Goal: Task Accomplishment & Management: Use online tool/utility

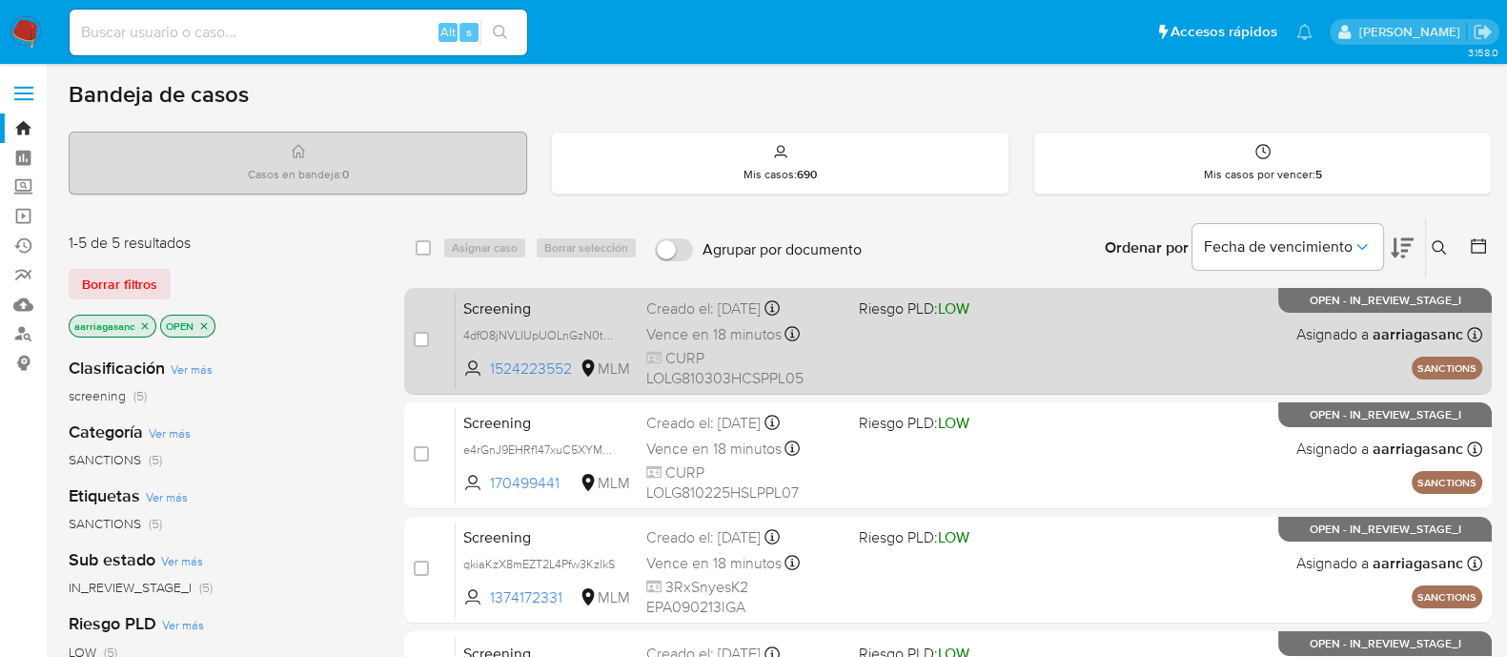
click at [1038, 337] on div "Screening 4dfO8jNVLIUpUOLnGzN0tYgI 1524223552 MLM Riesgo PLD: LOW Creado el: 09…" at bounding box center [969, 341] width 1027 height 96
click at [418, 340] on input "checkbox" at bounding box center [421, 339] width 15 height 15
checkbox input "true"
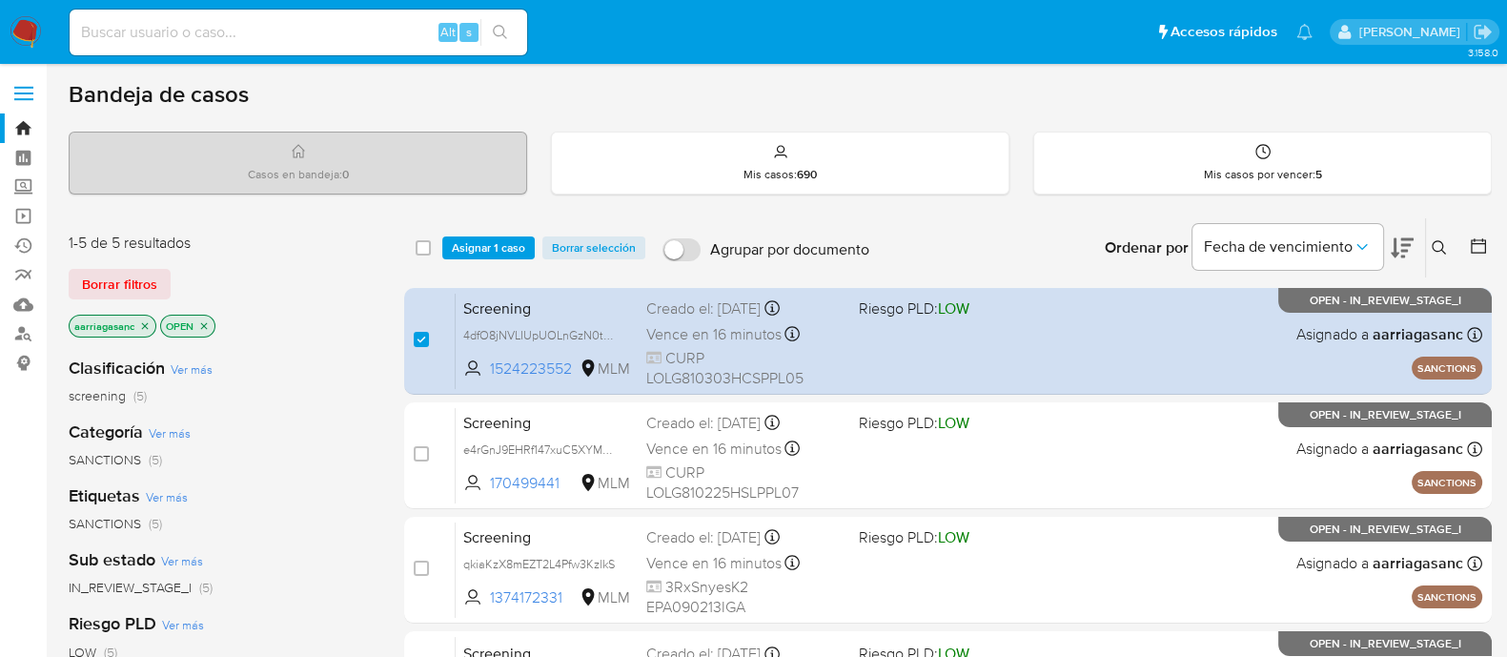
click at [486, 259] on div "select-all-cases-checkbox Asignar 1 caso Borrar selección Agrupar por documento…" at bounding box center [948, 247] width 1088 height 59
click at [498, 247] on span "Asignar 1 caso" at bounding box center [488, 247] width 73 height 19
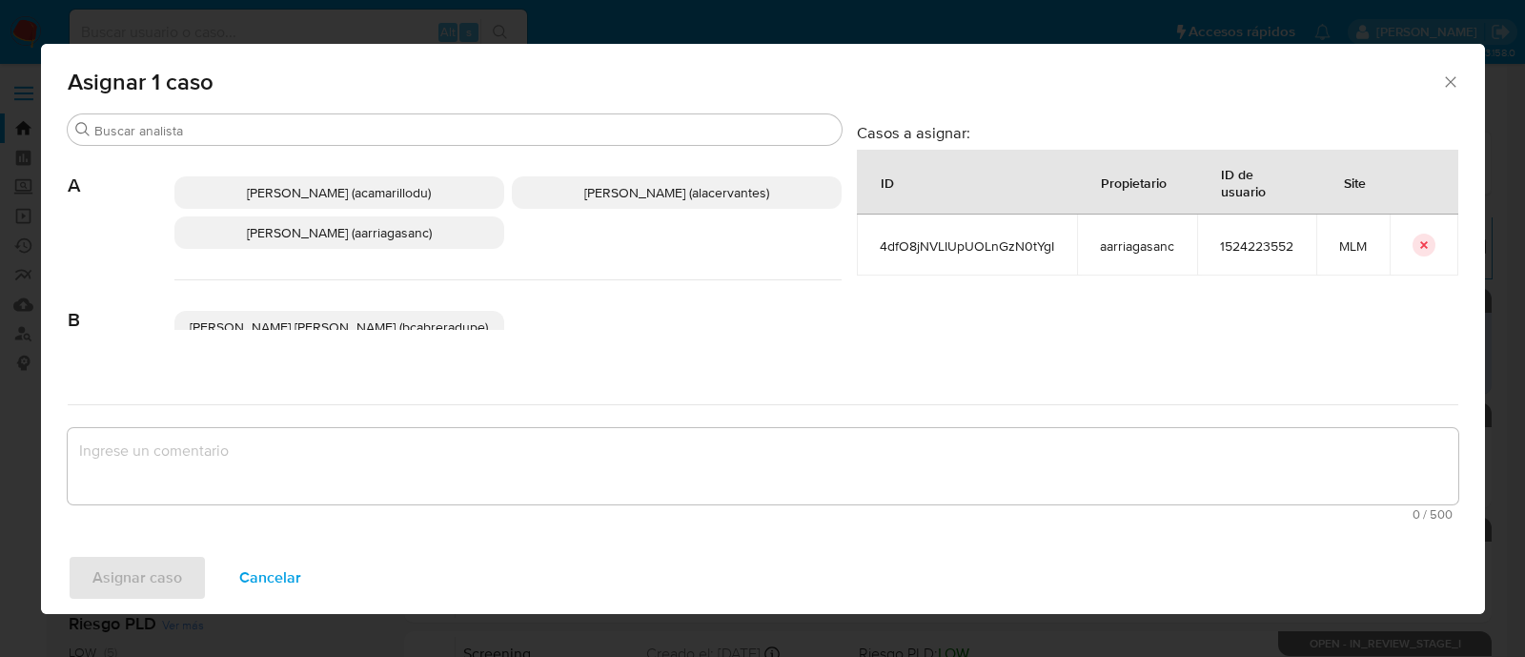
click at [595, 188] on span "[PERSON_NAME] (alacervantes)" at bounding box center [676, 192] width 185 height 19
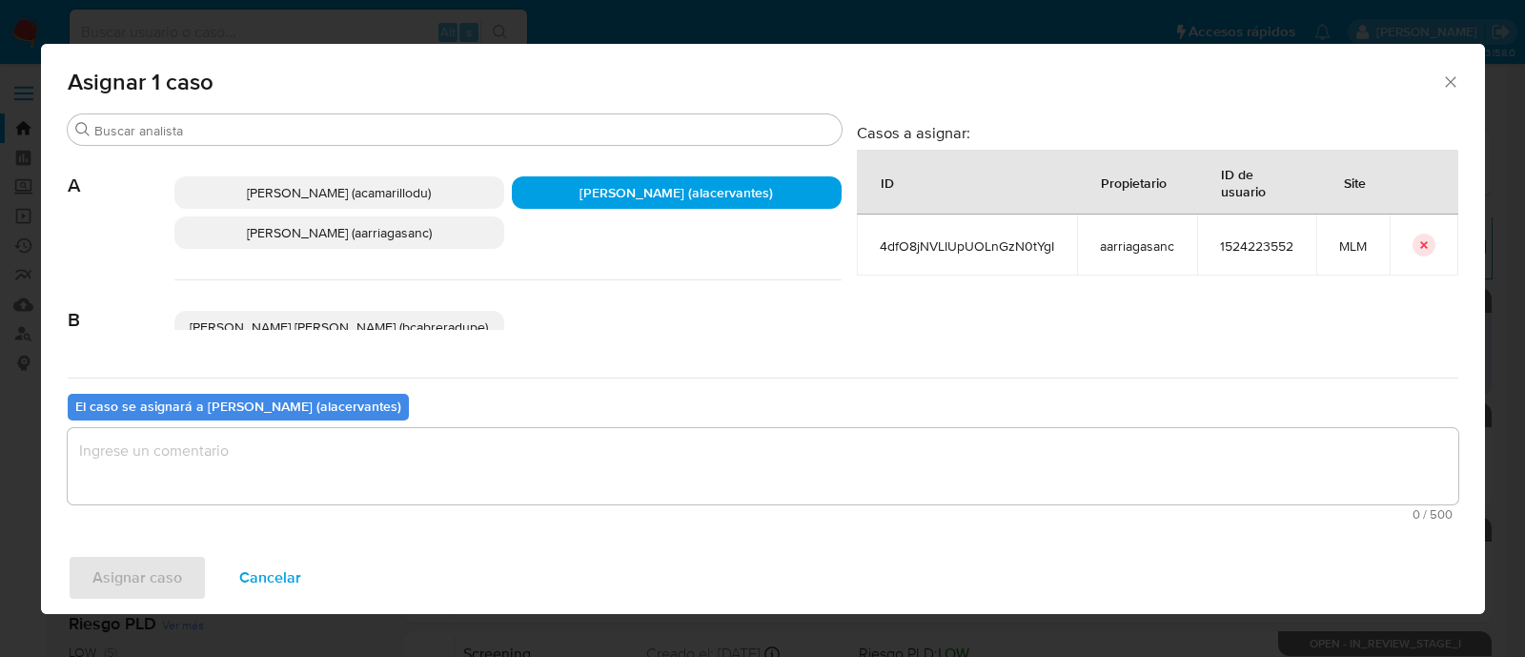
click at [265, 235] on span "[PERSON_NAME] (aarriagasanc)" at bounding box center [339, 232] width 185 height 19
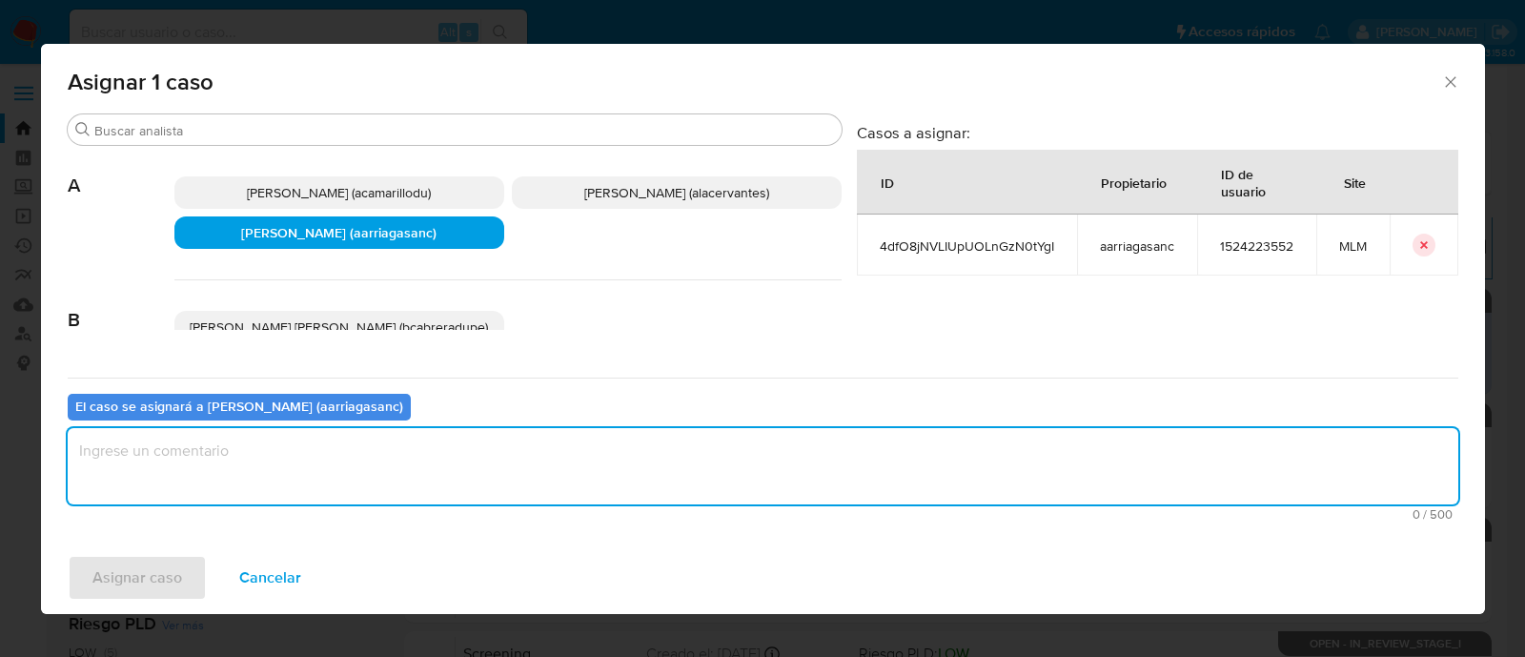
click at [238, 448] on textarea "assign-modal" at bounding box center [763, 466] width 1391 height 76
type textarea "AMAS"
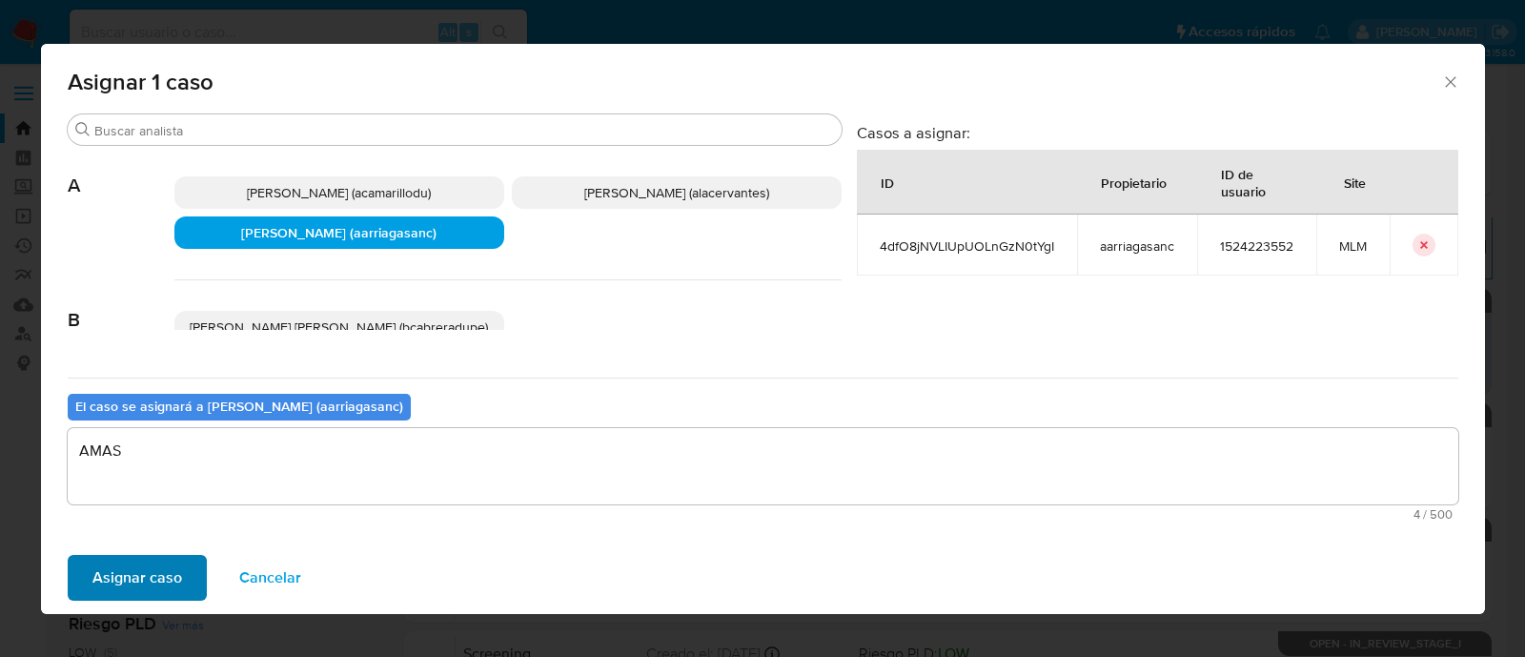
click at [96, 600] on div "Asignar caso Cancelar" at bounding box center [763, 577] width 1444 height 72
click at [117, 582] on span "Asignar caso" at bounding box center [137, 578] width 90 height 42
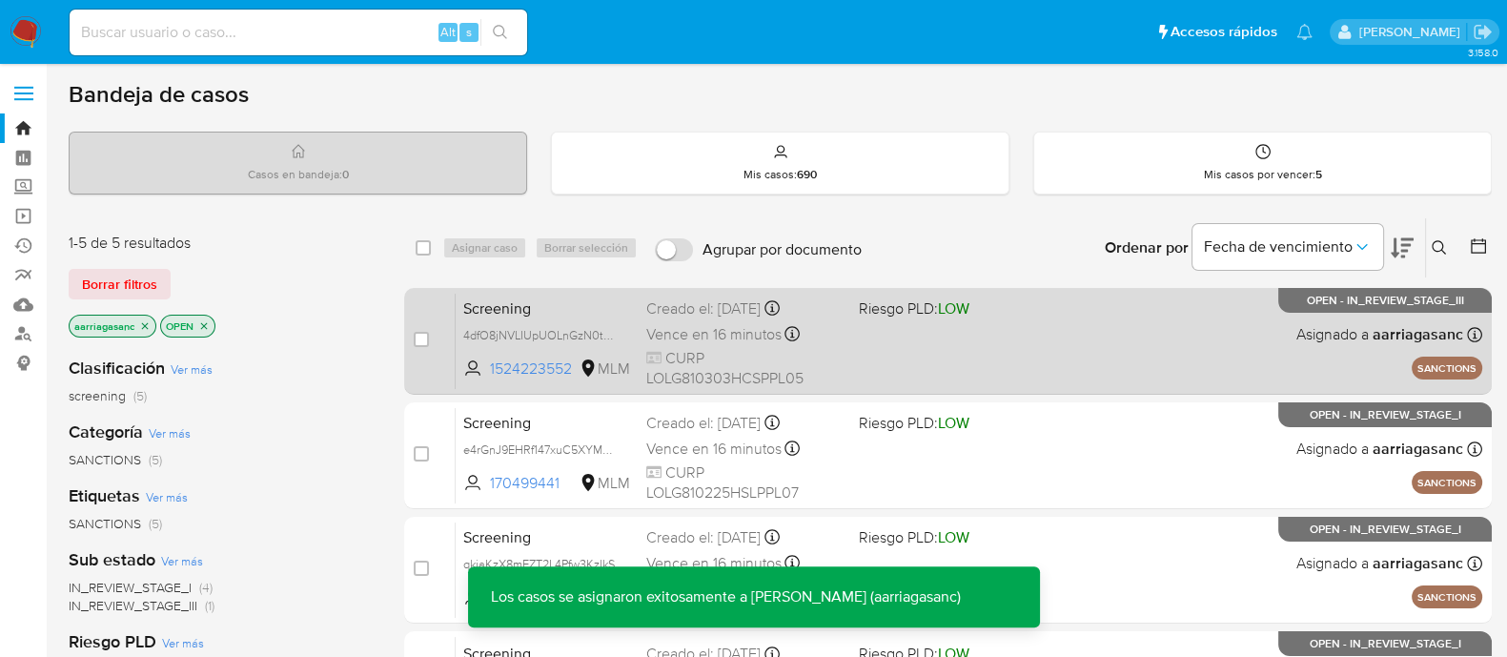
click at [972, 359] on div "Screening 4dfO8jNVLIUpUOLnGzN0tYgI 1524223552 MLM Riesgo PLD: LOW Creado el: 09…" at bounding box center [969, 341] width 1027 height 96
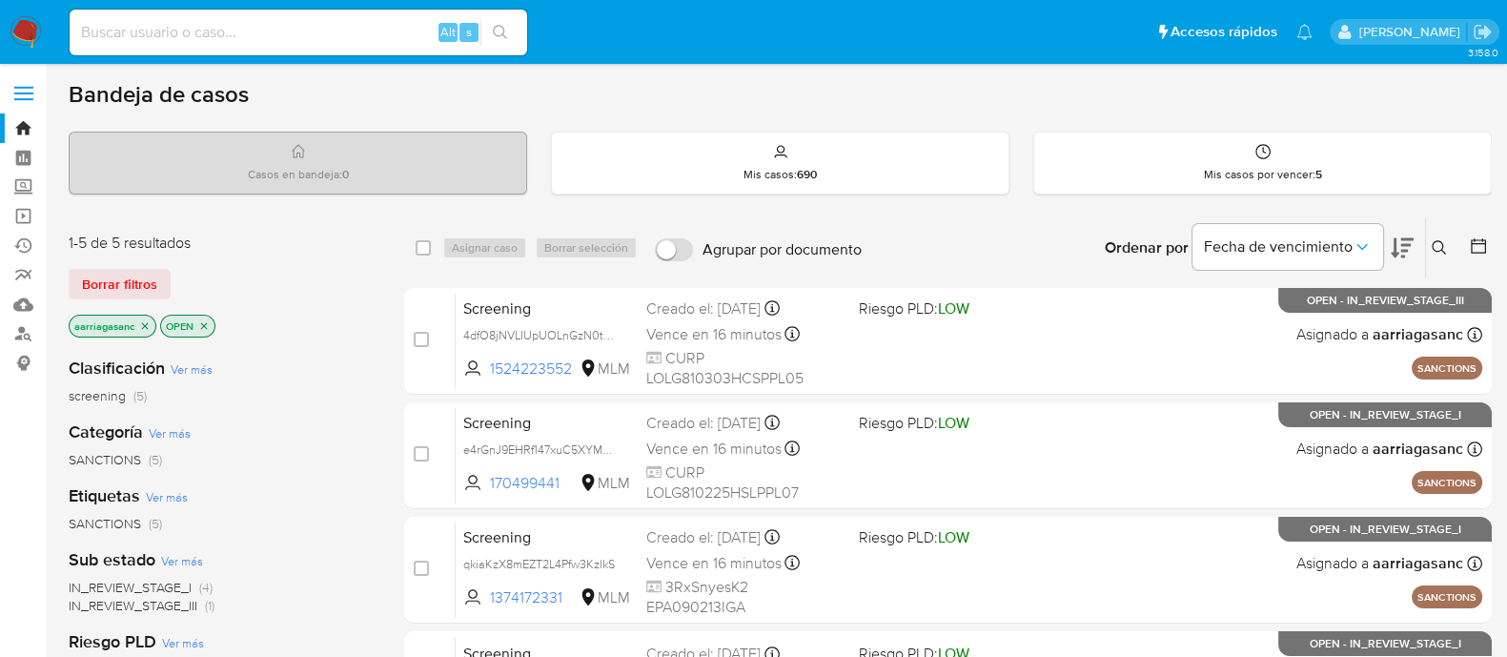
click at [24, 39] on img at bounding box center [26, 32] width 32 height 32
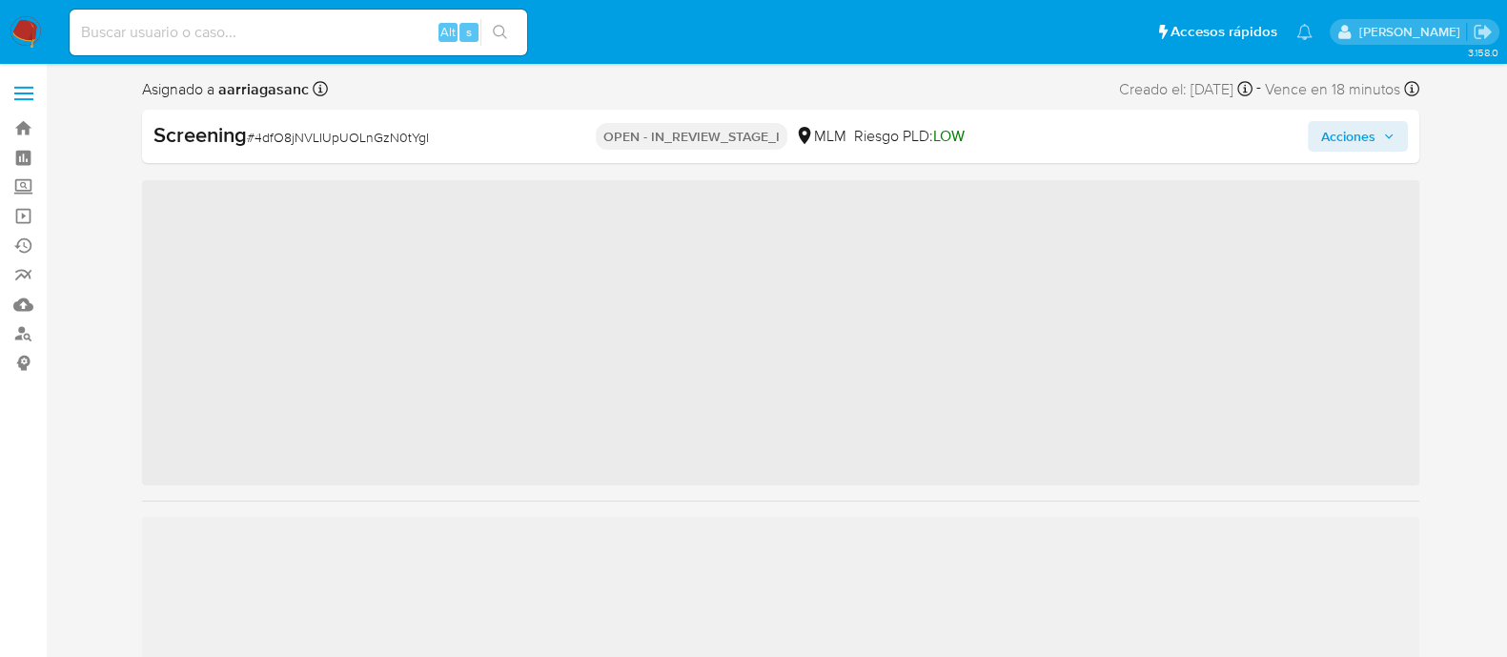
scroll to position [805, 0]
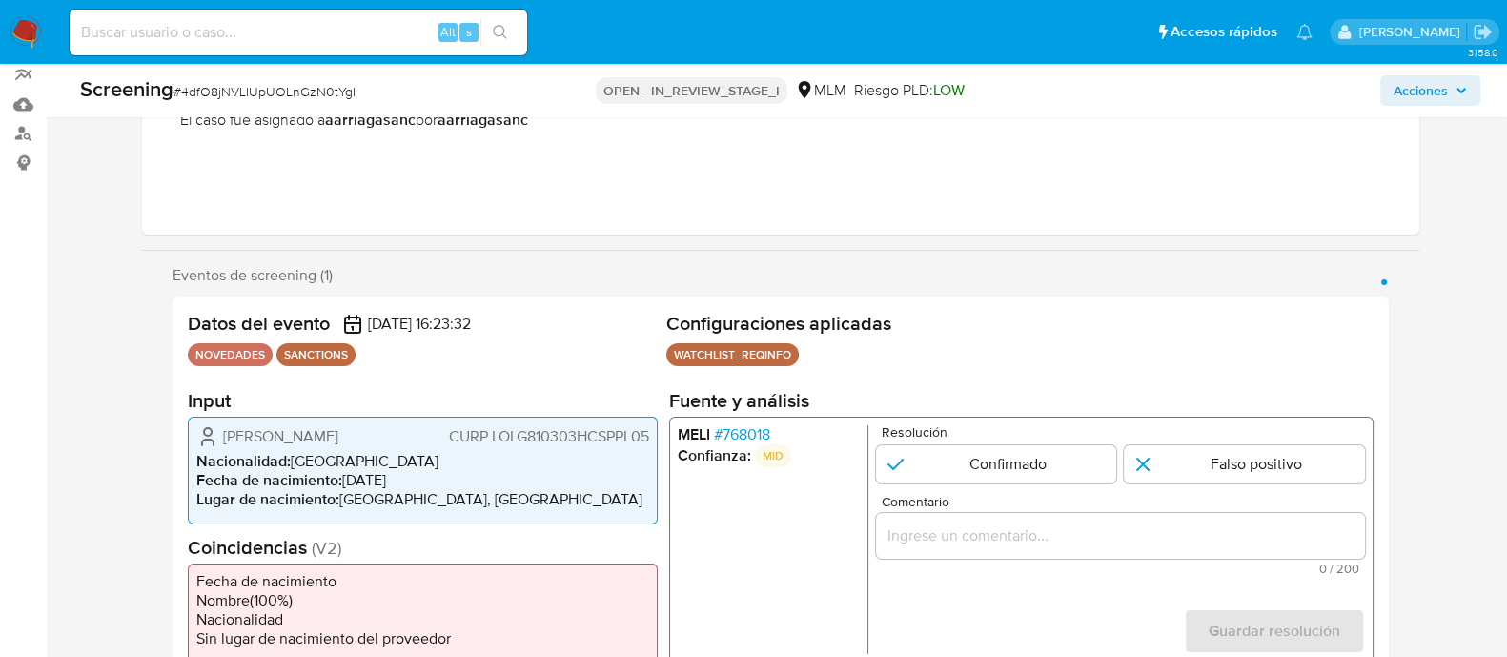
select select "10"
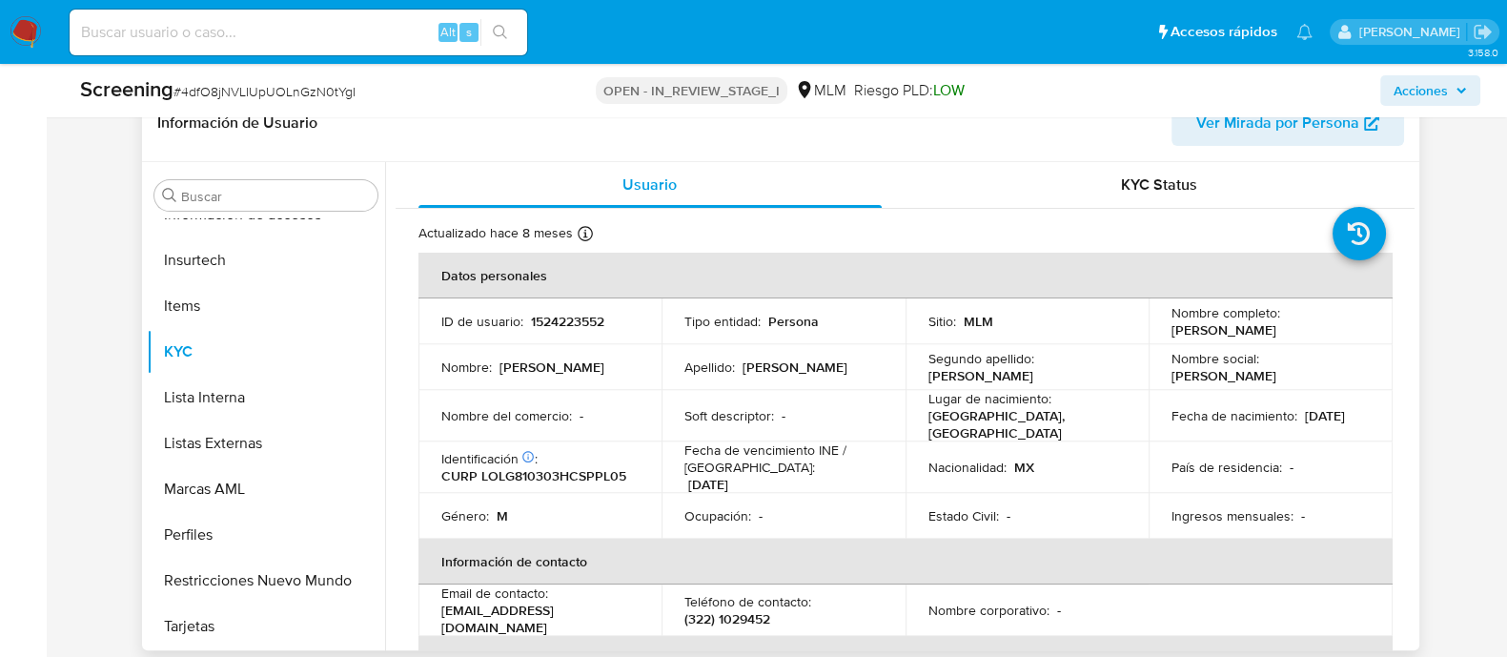
scroll to position [833, 0]
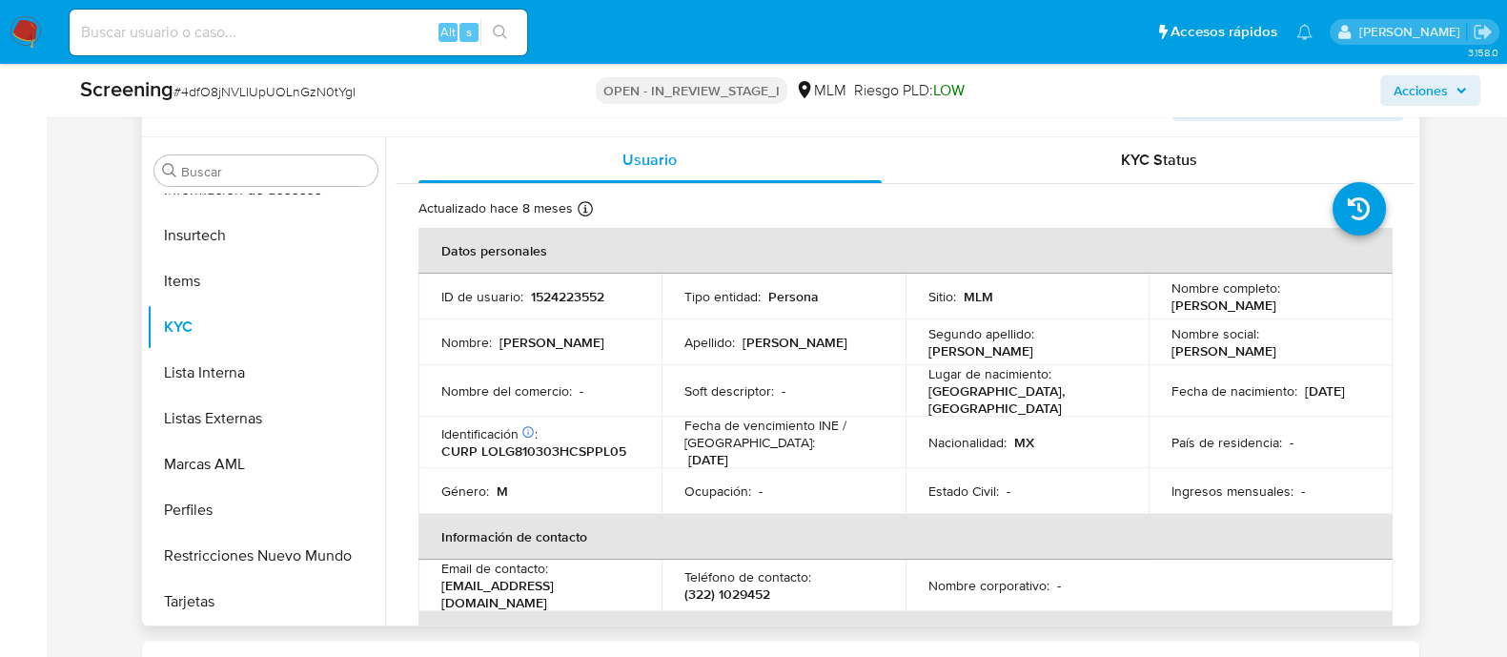
click at [860, 359] on td "Apellido : Lopez" at bounding box center [784, 342] width 244 height 46
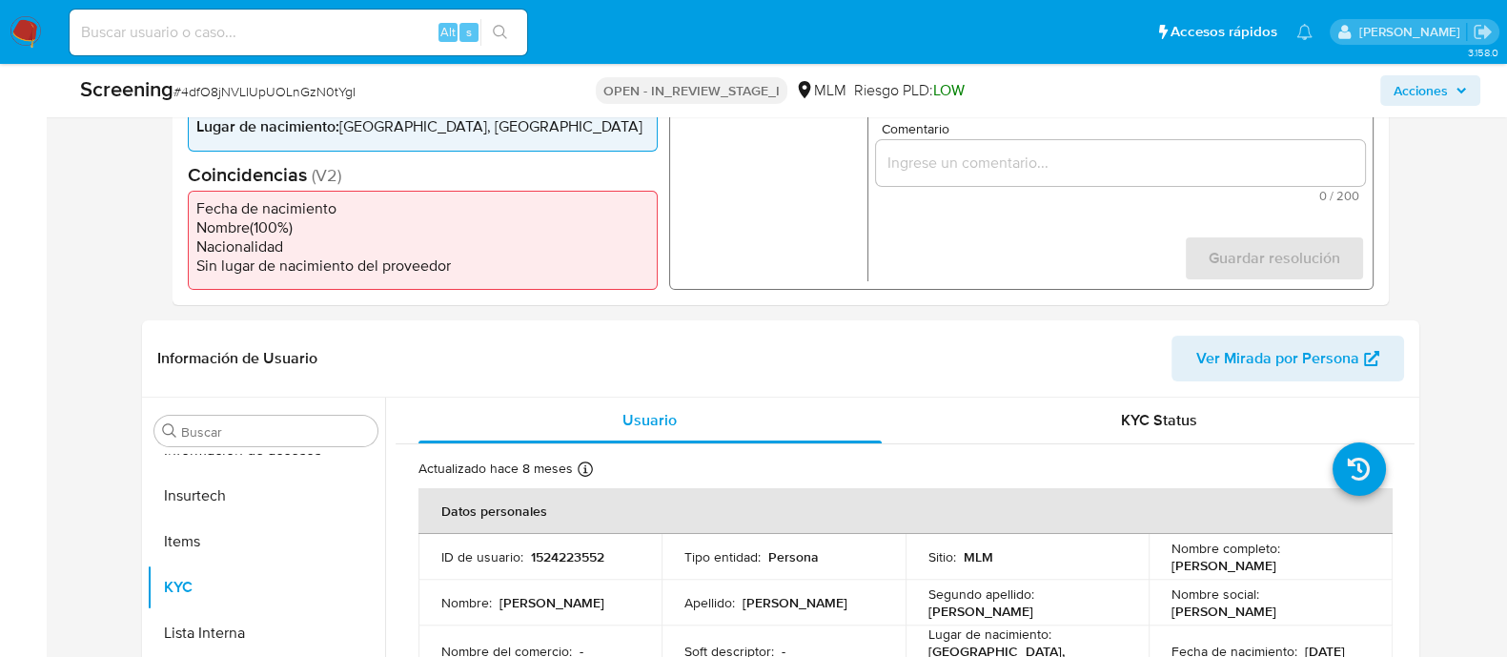
scroll to position [357, 0]
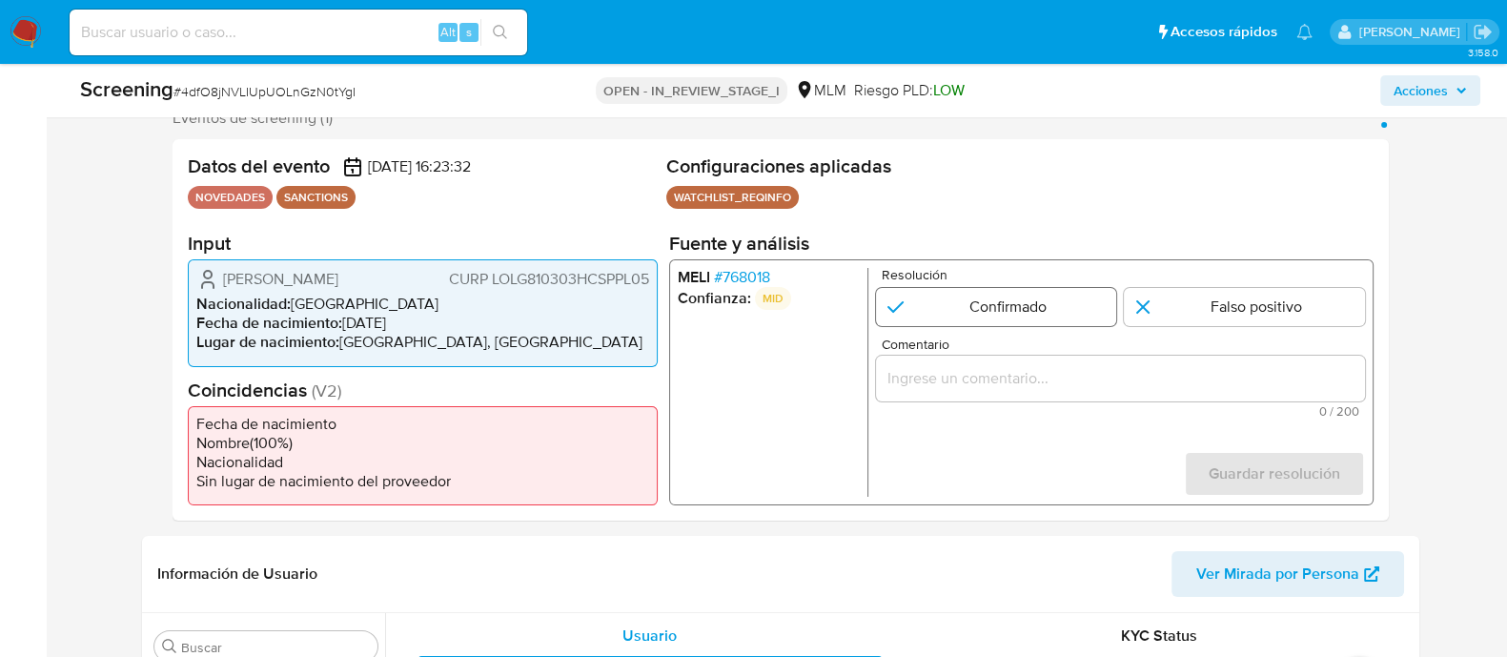
click at [963, 298] on input "1 de 1" at bounding box center [995, 307] width 241 height 38
radio input "true"
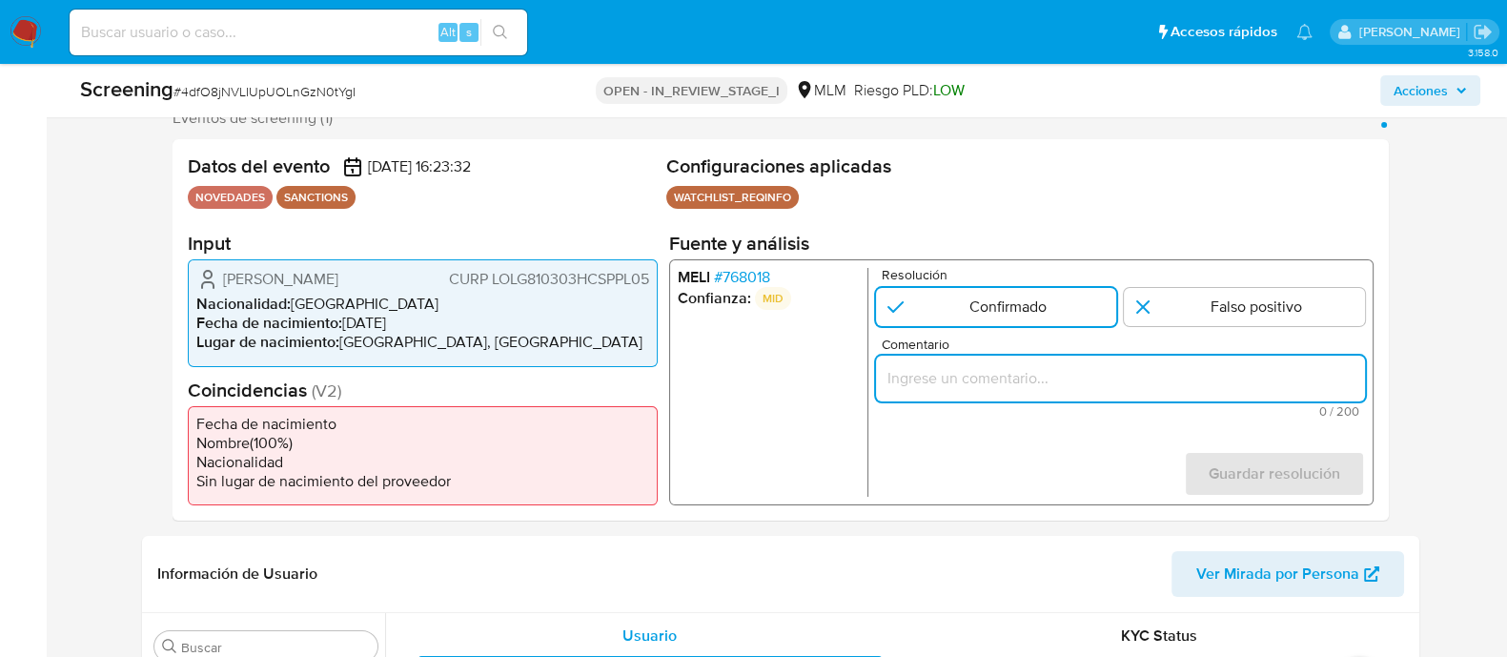
click at [1041, 389] on input "Comentario" at bounding box center [1119, 378] width 489 height 25
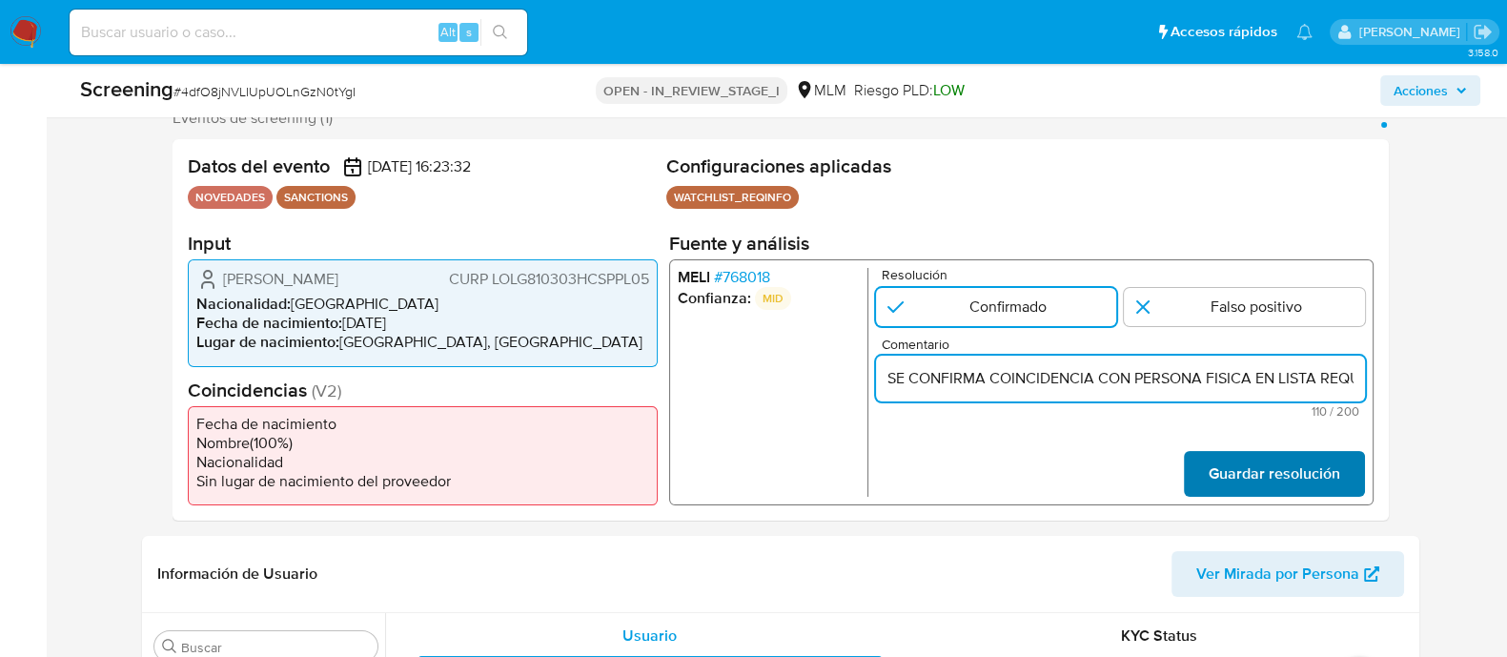
scroll to position [0, 456]
type input "SE CONFIRMA COINCIDENCIA CON PERSONA FISICA EN LISTA REQUINFO POR NOMBRE COMPLE…"
click at [1250, 464] on span "Guardar resolución" at bounding box center [1274, 474] width 132 height 42
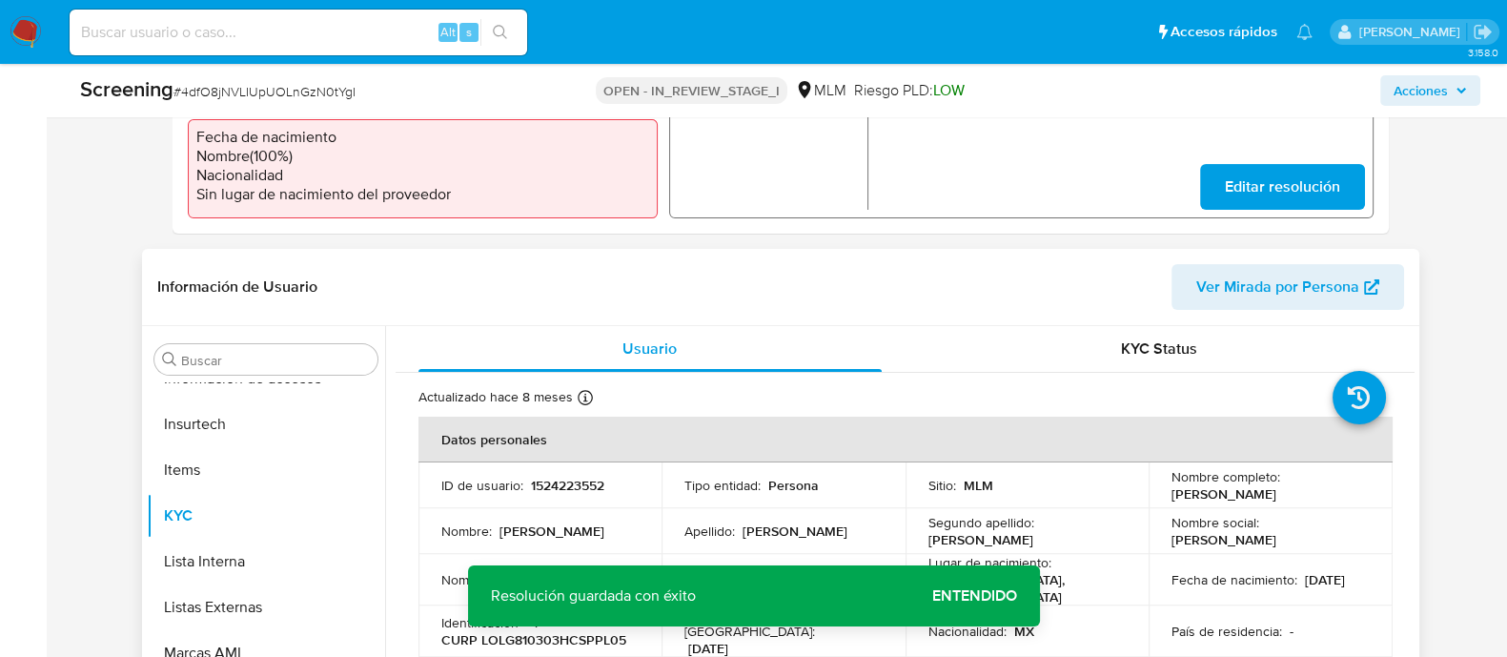
scroll to position [715, 0]
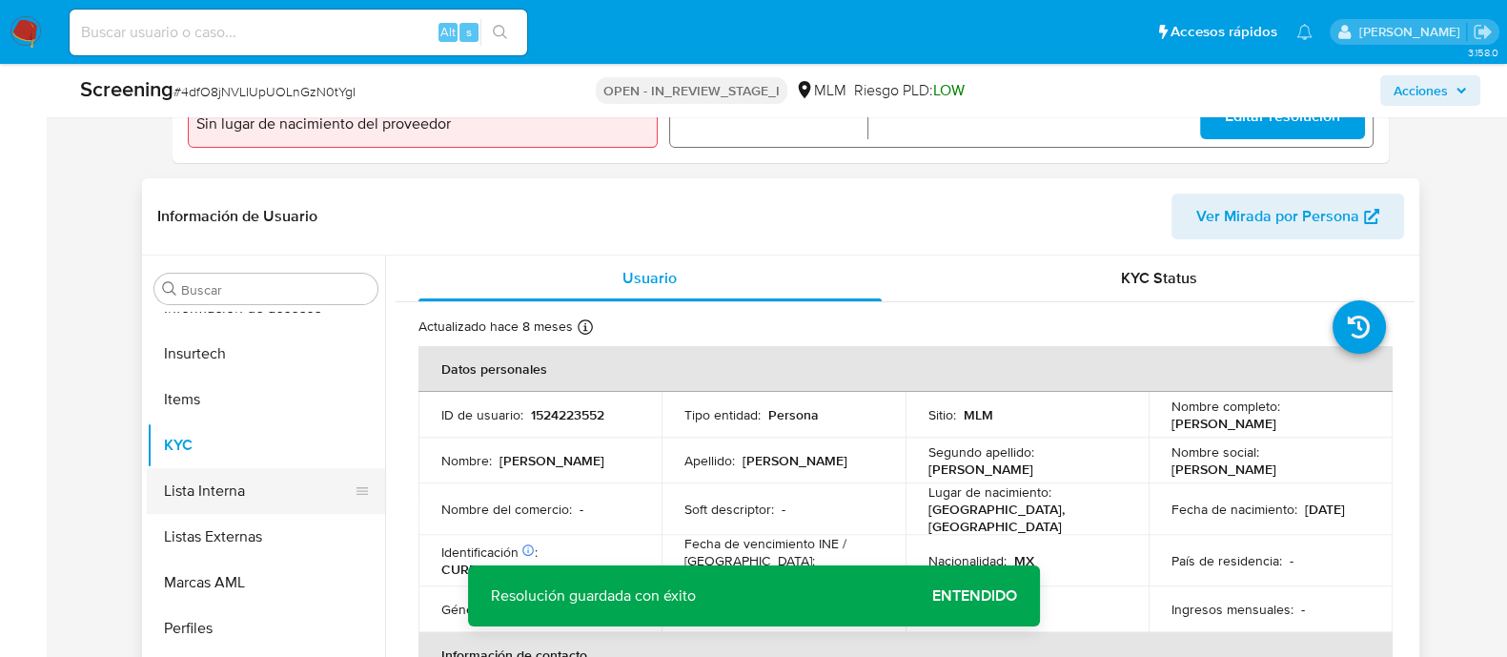
click at [286, 471] on button "Lista Interna" at bounding box center [258, 491] width 223 height 46
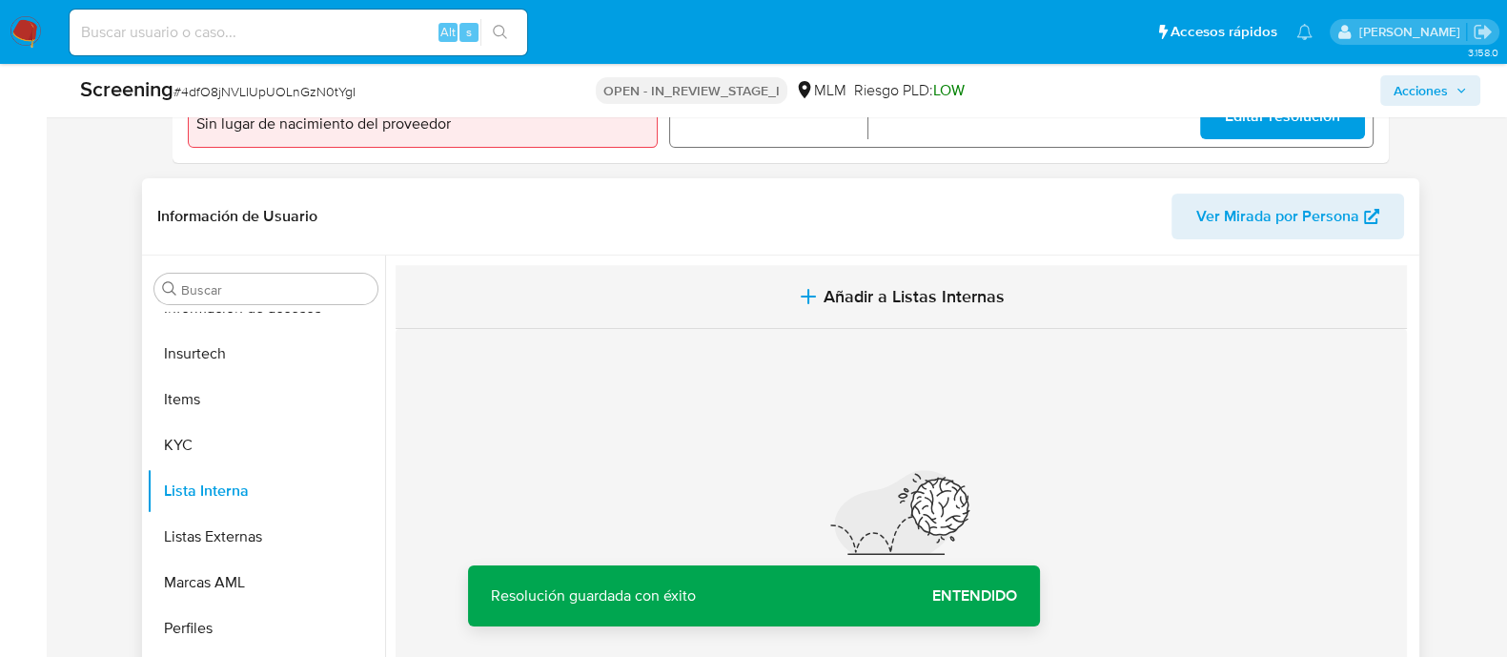
click at [844, 304] on span "Añadir a Listas Internas" at bounding box center [914, 296] width 181 height 21
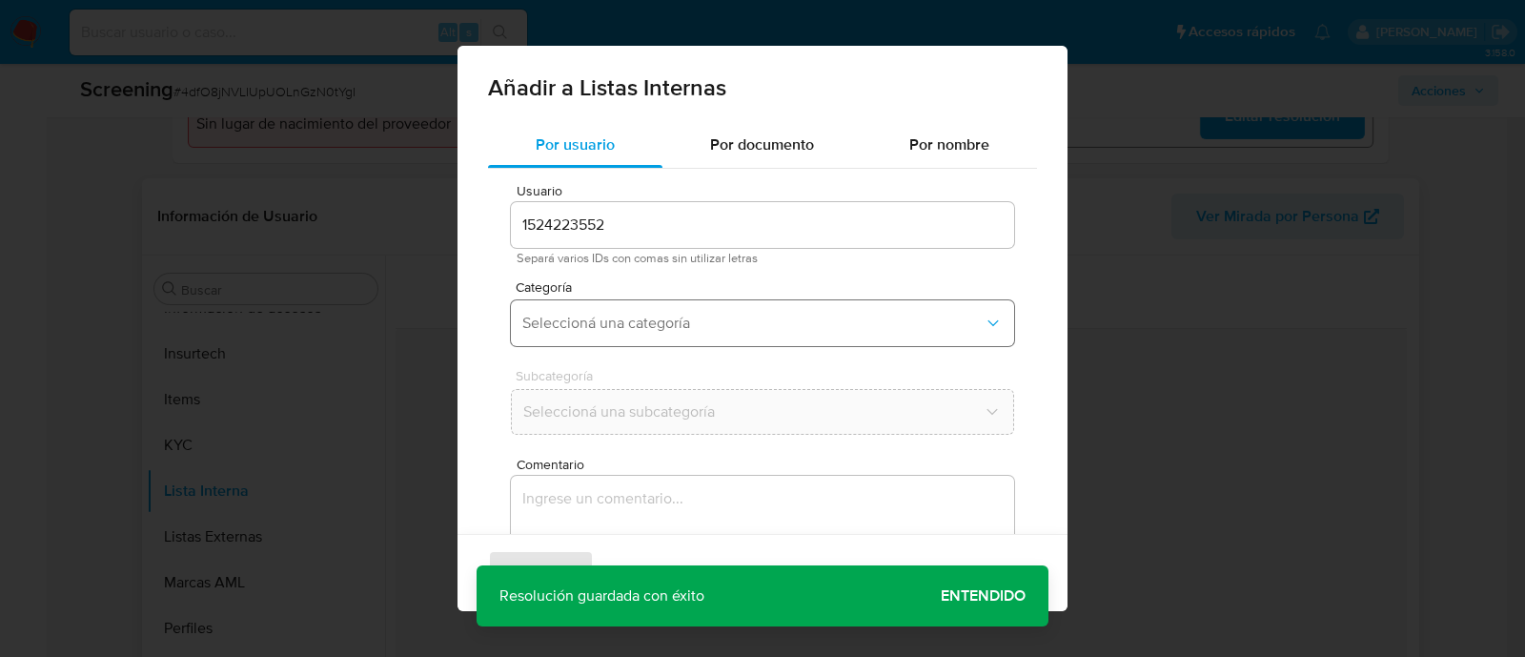
click at [689, 306] on button "Seleccioná una categoría" at bounding box center [762, 323] width 503 height 46
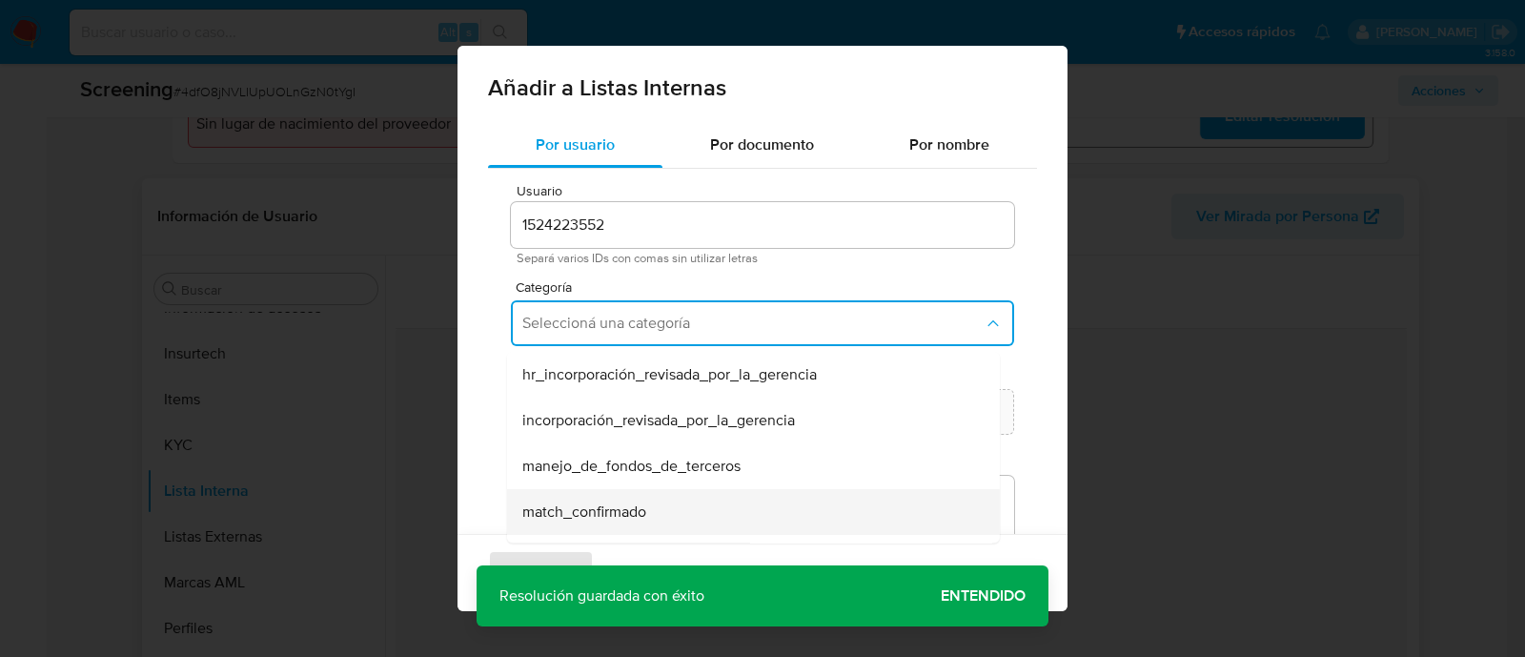
click at [573, 502] on span "match_confirmado" at bounding box center [584, 511] width 124 height 19
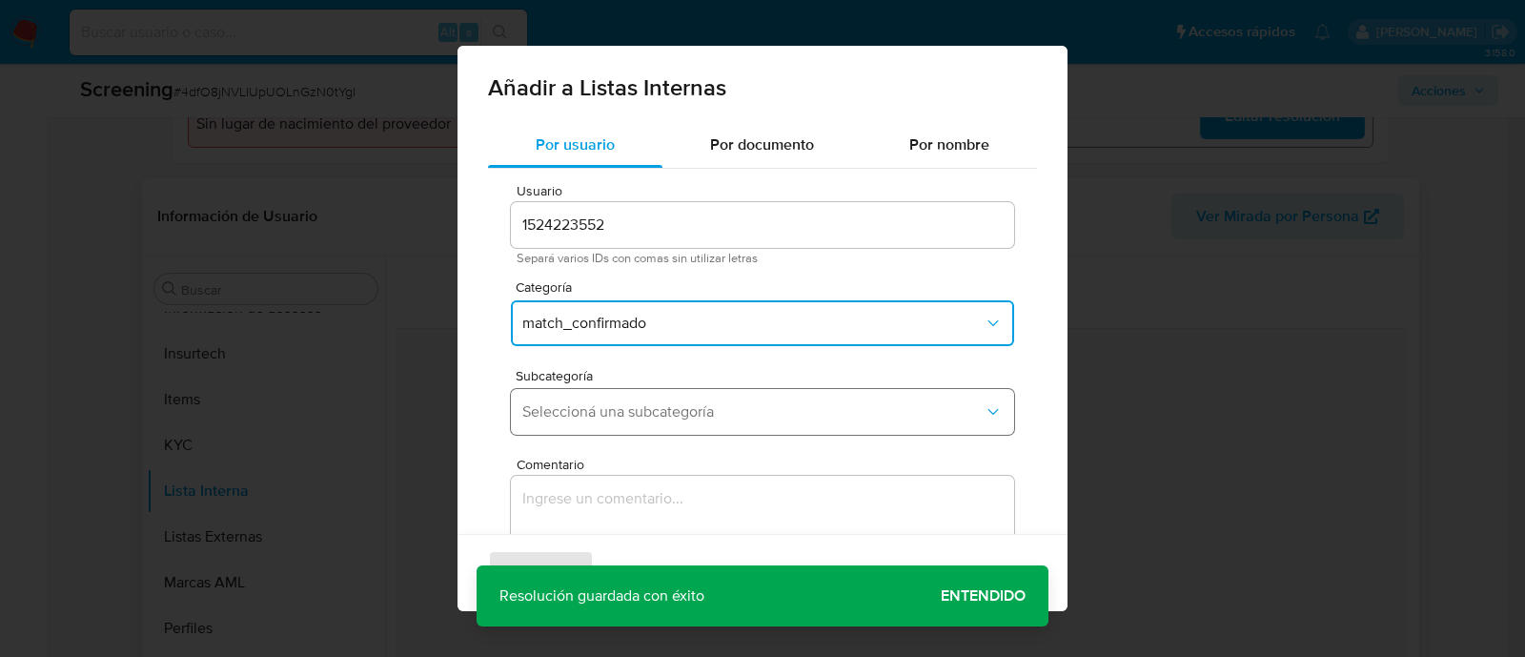
drag, startPoint x: 544, startPoint y: 419, endPoint x: 550, endPoint y: 431, distance: 12.8
click at [545, 418] on span "Seleccioná una subcategoría" at bounding box center [752, 411] width 461 height 19
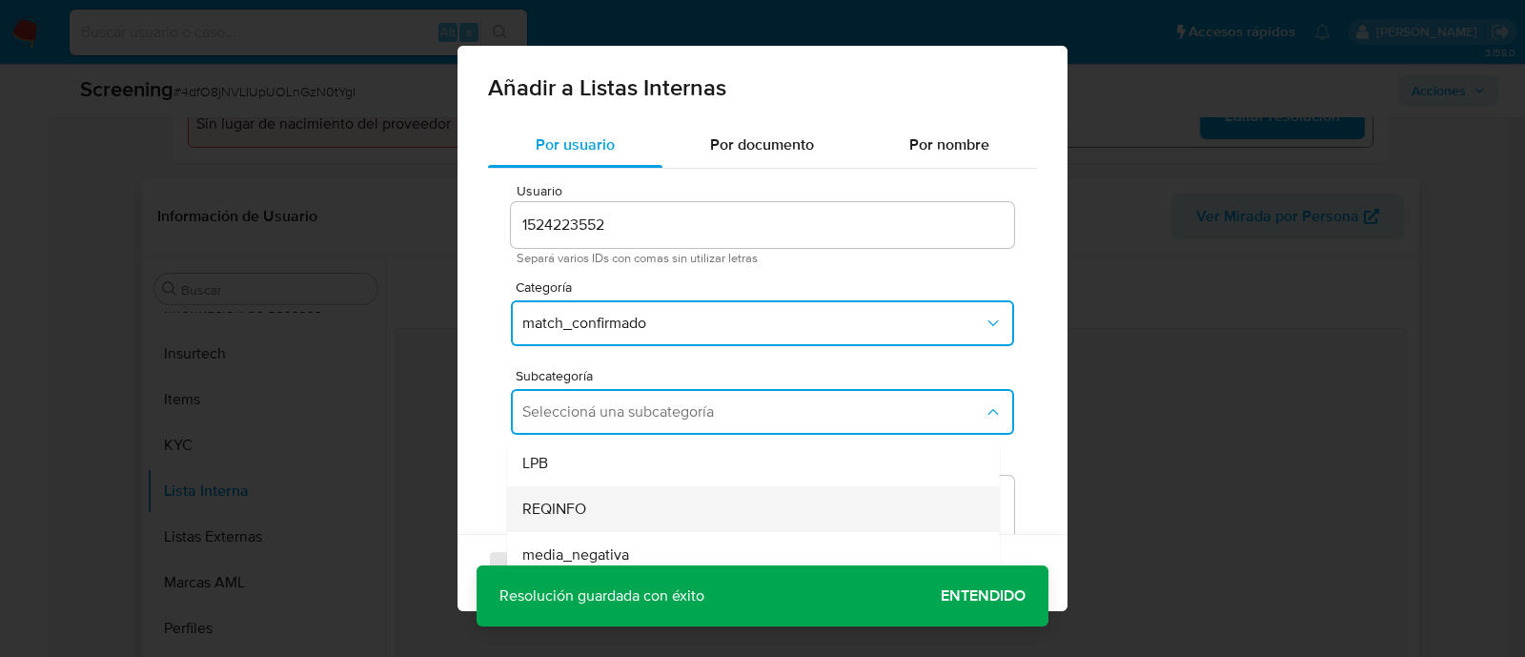
click at [566, 507] on span "REQINFO" at bounding box center [554, 509] width 64 height 19
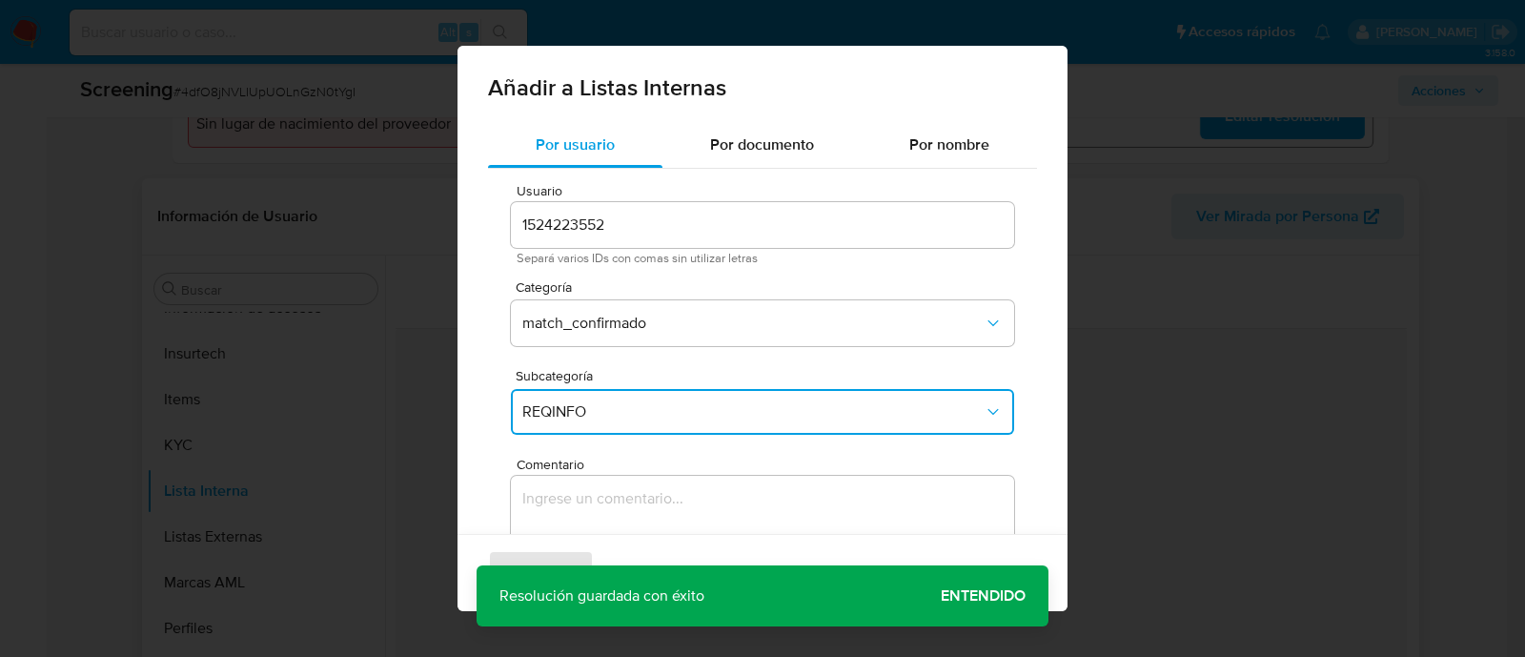
click at [562, 512] on textarea "Comentario" at bounding box center [762, 567] width 503 height 183
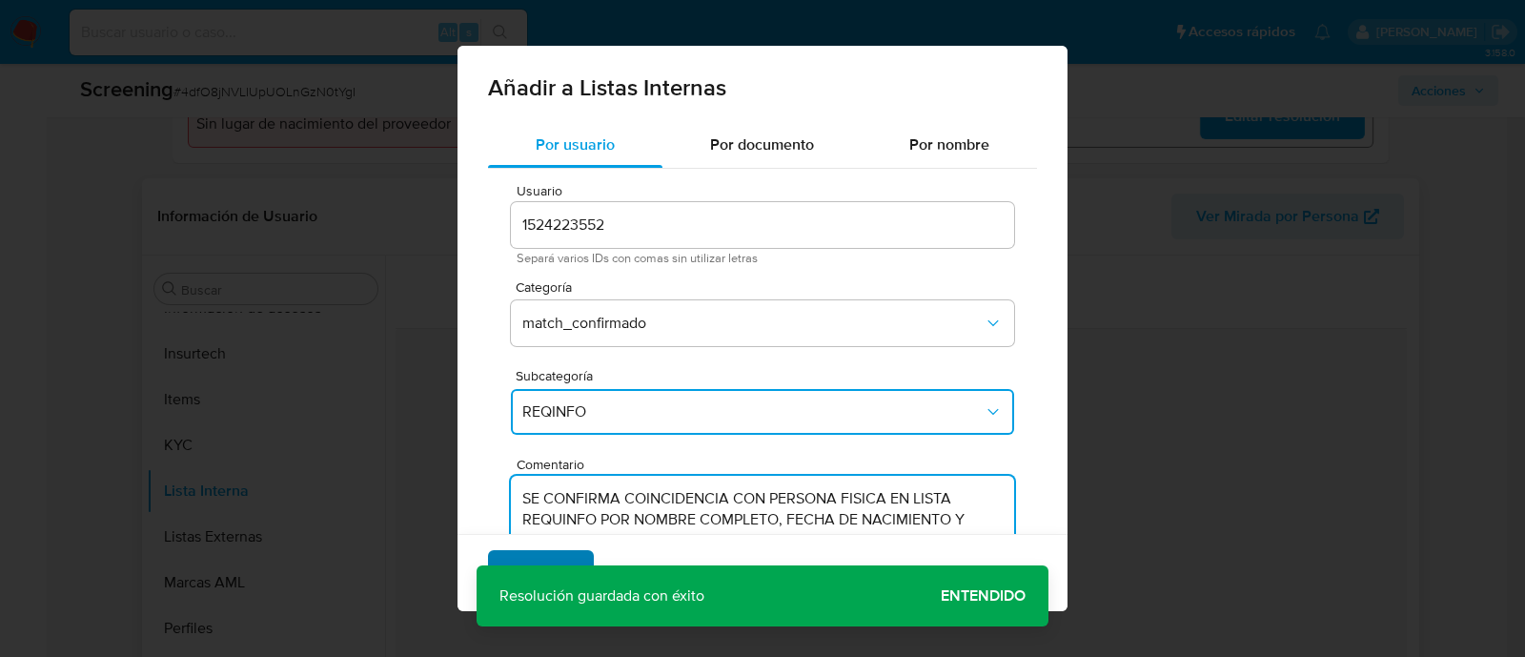
type textarea "SE CONFIRMA COINCIDENCIA CON PERSONA FISICA EN LISTA REQUINFO POR NOMBRE COMPLE…"
click at [521, 565] on span "Agregar" at bounding box center [541, 573] width 56 height 42
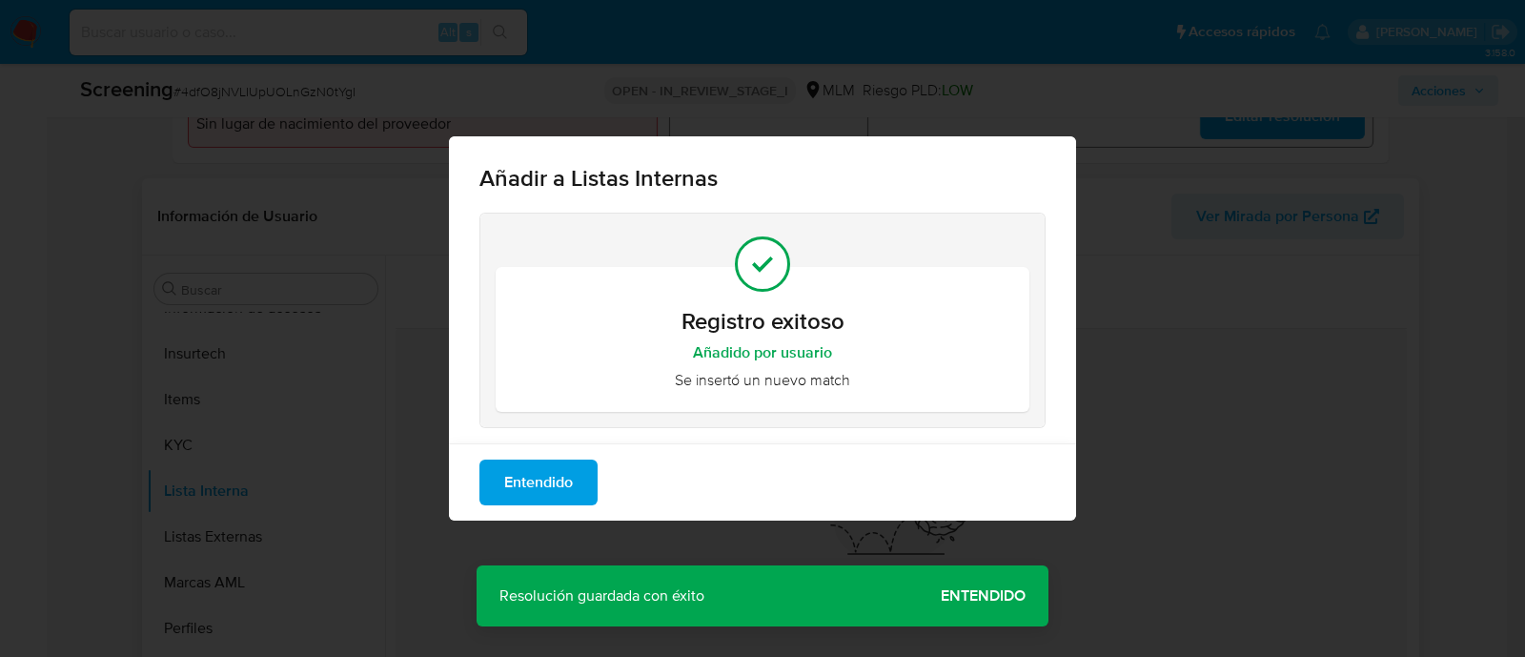
click at [563, 483] on span "Entendido" at bounding box center [538, 482] width 69 height 42
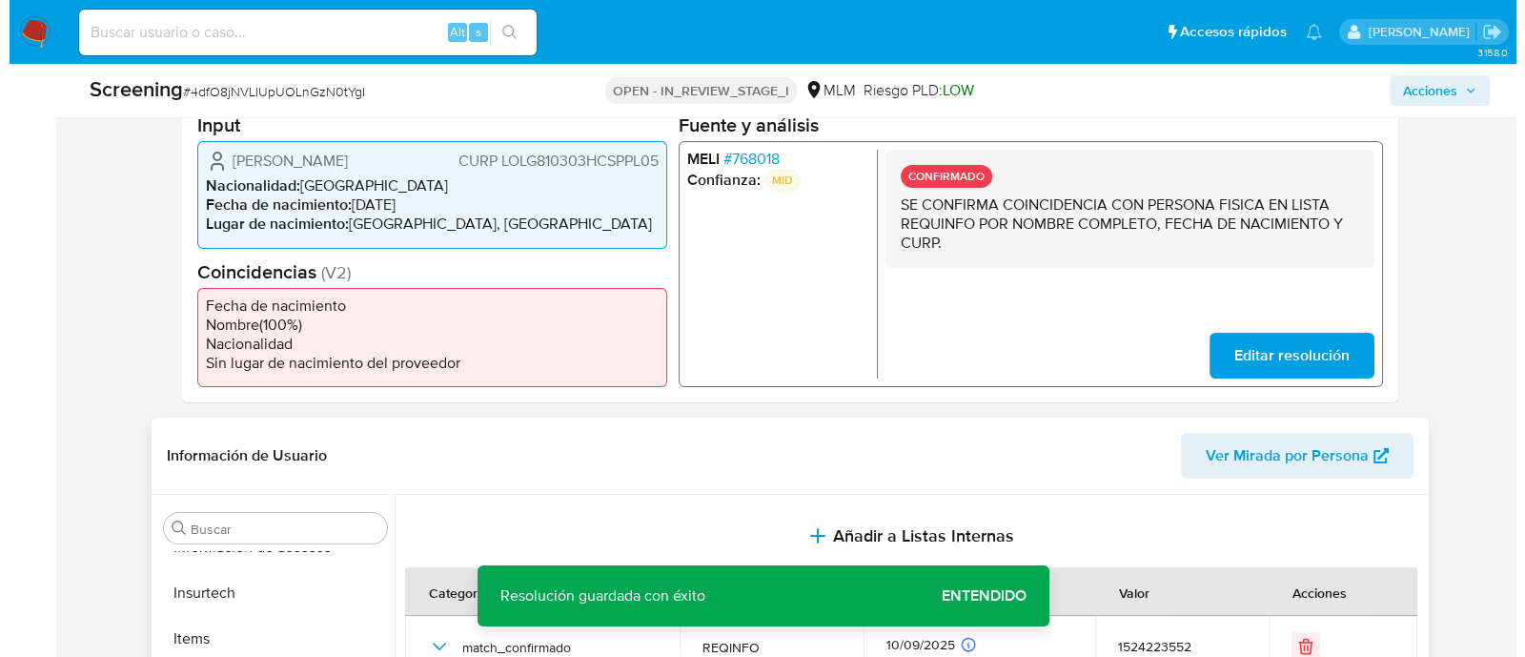
scroll to position [357, 0]
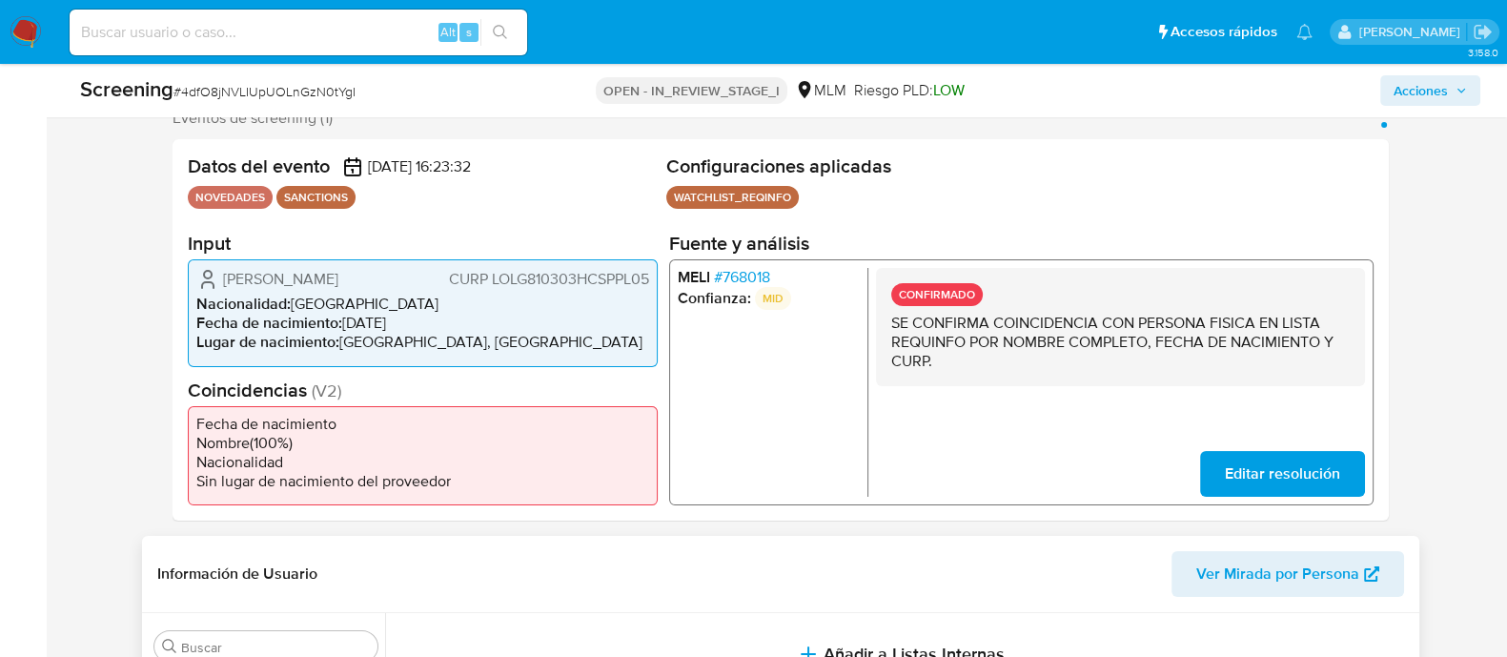
drag, startPoint x: 219, startPoint y: 285, endPoint x: 379, endPoint y: 273, distance: 160.6
click at [379, 273] on div "Gilberto Lopez Lopez CURP LOLG810303HCSPPL05" at bounding box center [422, 279] width 453 height 23
drag, startPoint x: 352, startPoint y: 321, endPoint x: 418, endPoint y: 321, distance: 66.7
click at [418, 321] on li "Fecha de nacimiento : 03/03/1981" at bounding box center [422, 323] width 453 height 19
click at [556, 259] on div "Gilberto Lopez Lopez CURP LOLG810303HCSPPL05 Nacionalidad : México Fecha de nac…" at bounding box center [423, 312] width 470 height 107
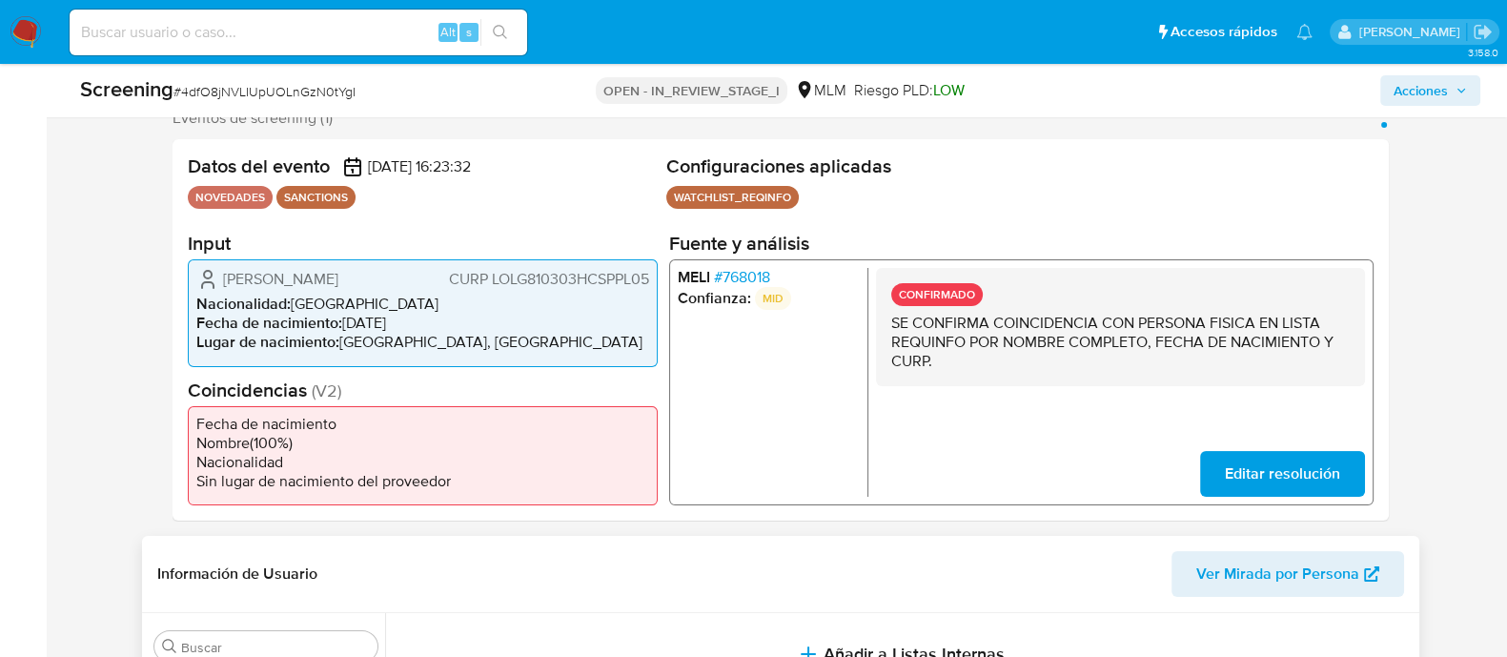
click at [558, 283] on span "CURP LOLG810303HCSPPL05" at bounding box center [548, 279] width 200 height 19
click at [1400, 92] on span "Acciones" at bounding box center [1421, 90] width 54 height 31
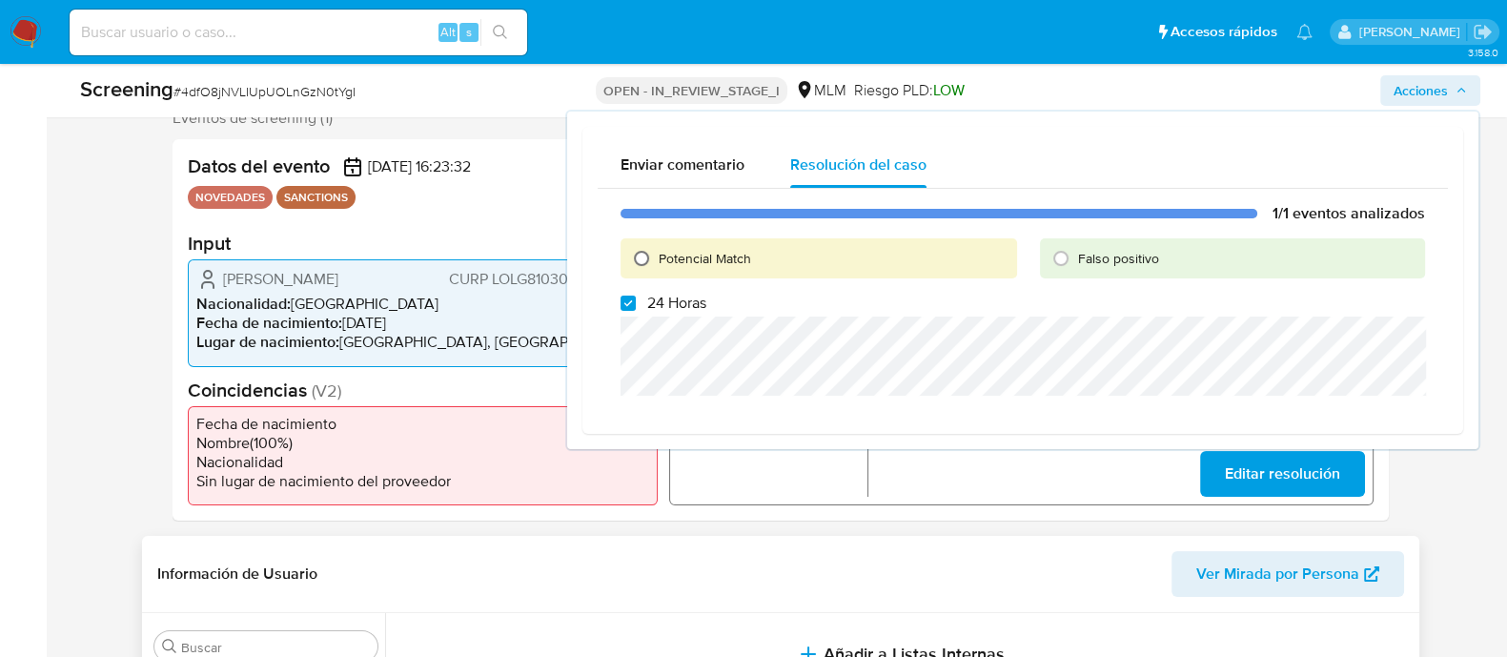
click at [648, 260] on input "Potencial Match" at bounding box center [641, 258] width 31 height 31
radio input "true"
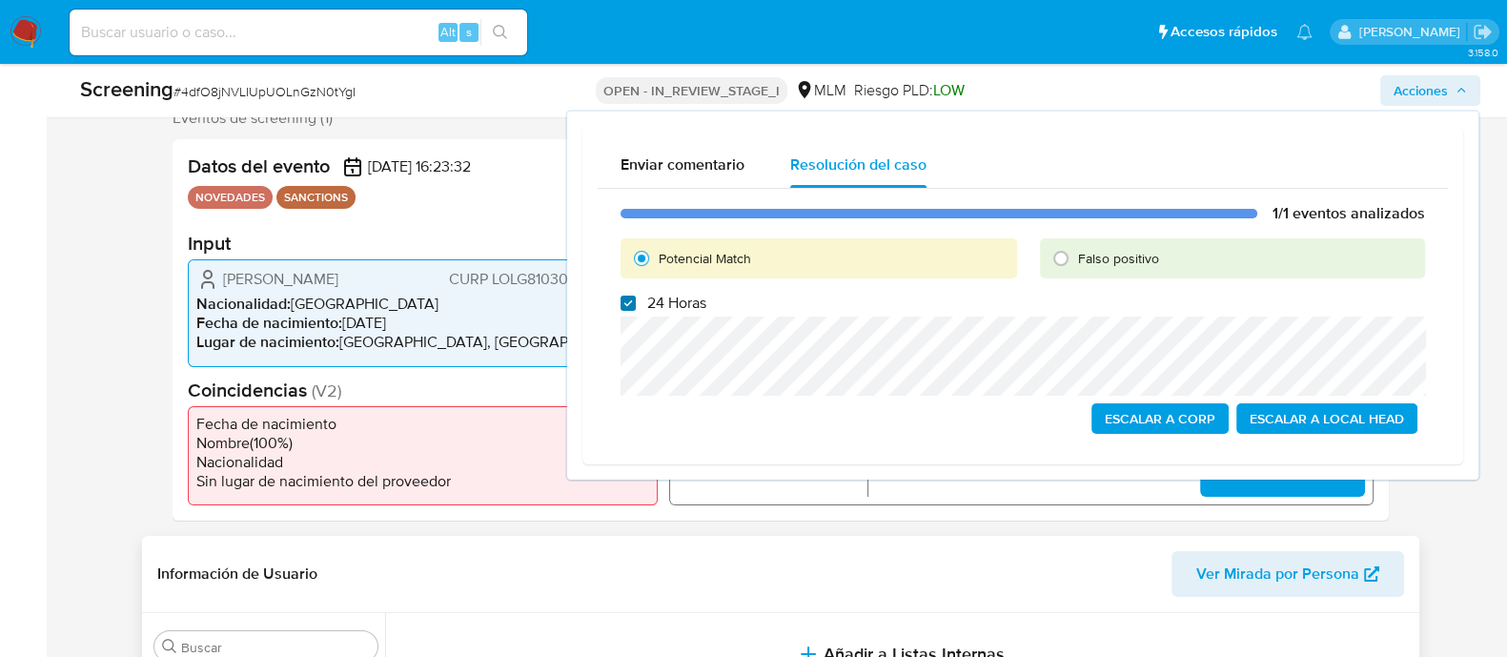
click at [632, 297] on input "24 Horas" at bounding box center [628, 303] width 15 height 15
checkbox input "false"
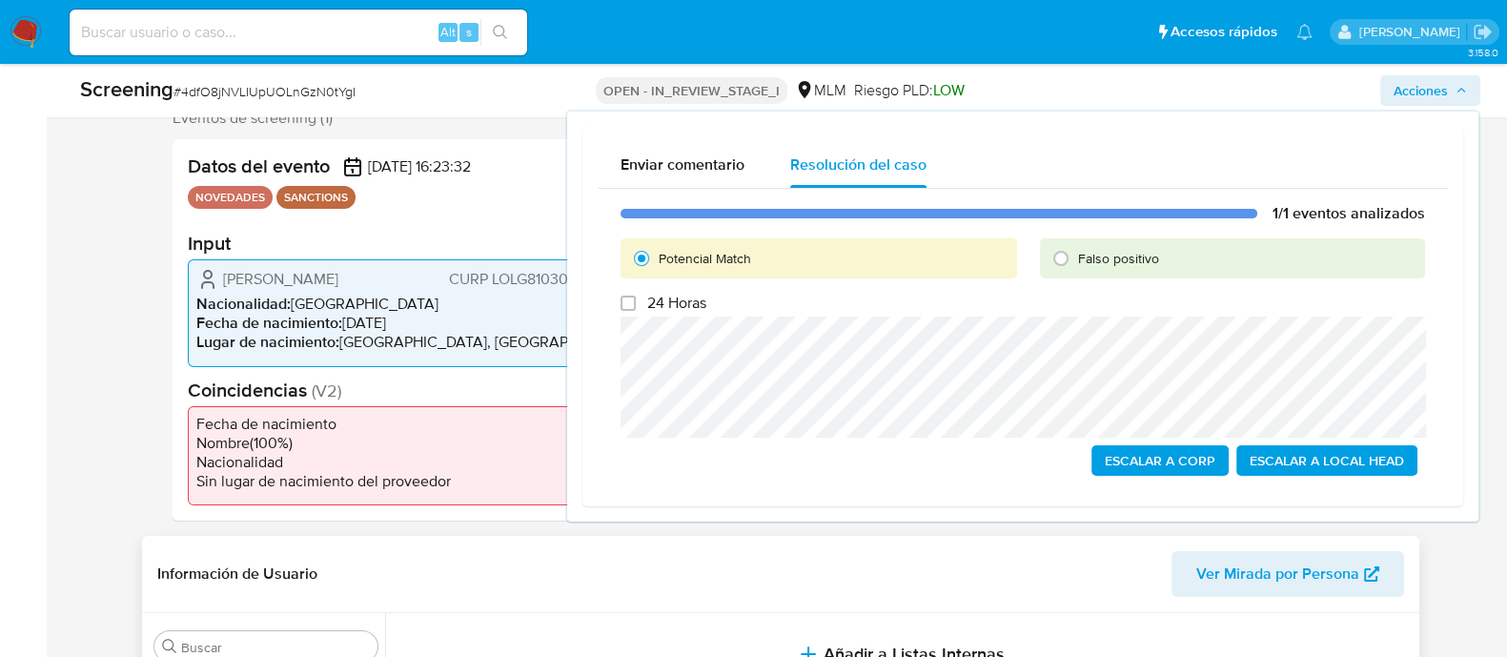
click at [1317, 470] on span "Escalar a Local Head" at bounding box center [1327, 460] width 154 height 27
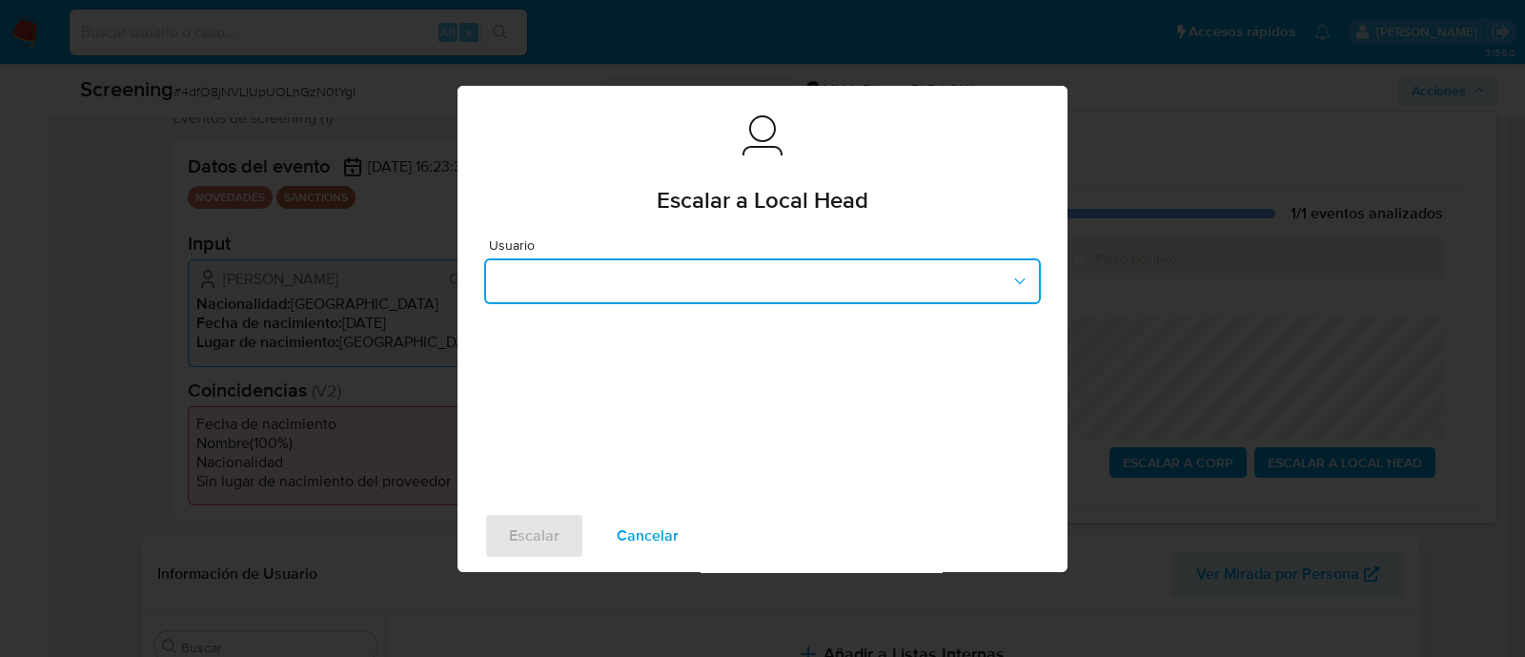
click at [683, 283] on button "button" at bounding box center [762, 281] width 557 height 46
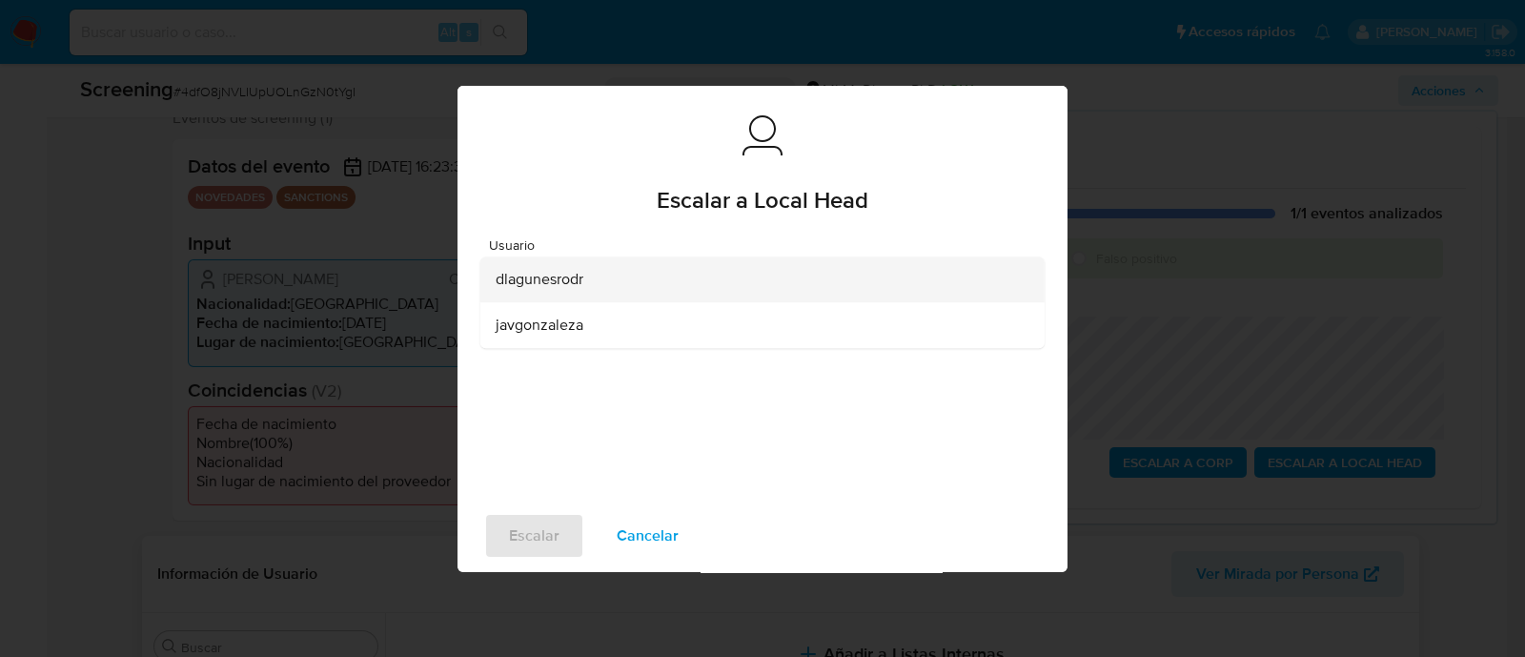
click at [586, 289] on div "dlagunesrodr" at bounding box center [757, 279] width 522 height 46
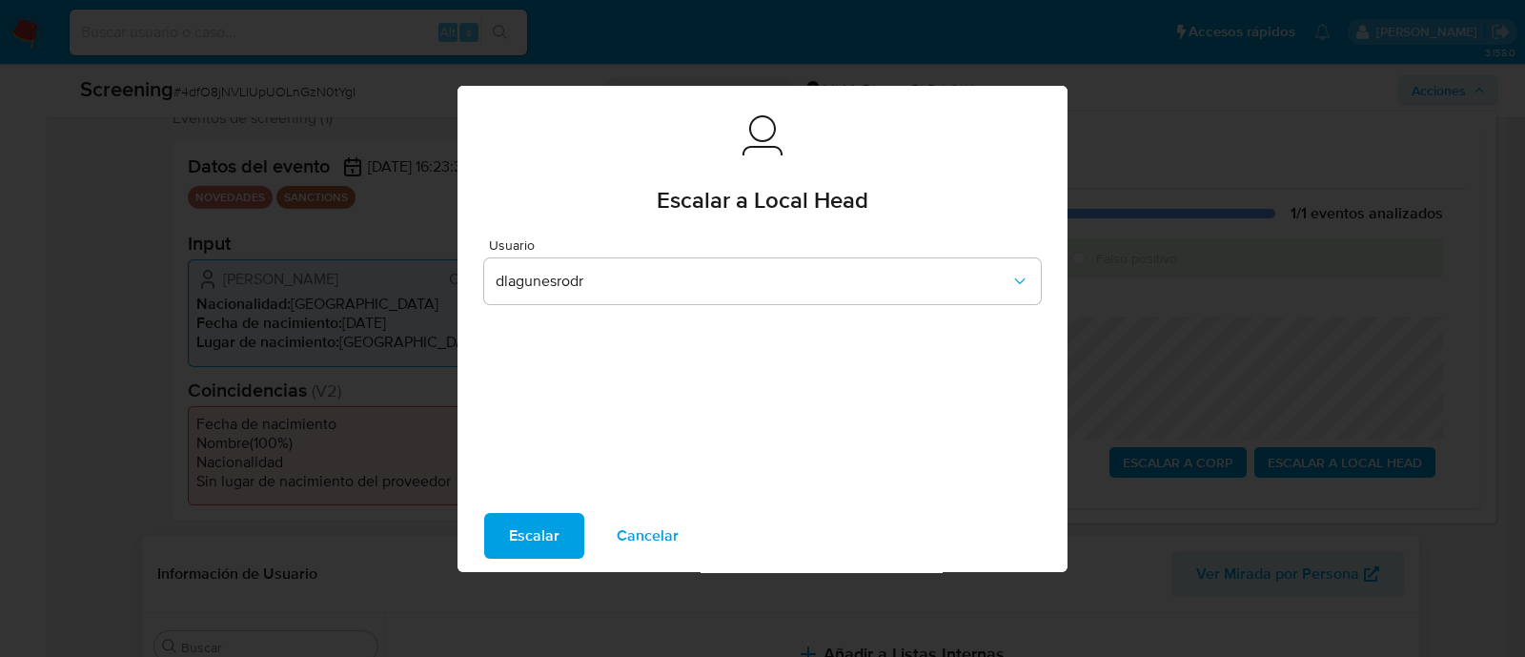
click at [561, 493] on div "Usuario dlagunesrodr" at bounding box center [763, 362] width 610 height 275
click at [545, 517] on span "Escalar" at bounding box center [534, 536] width 51 height 42
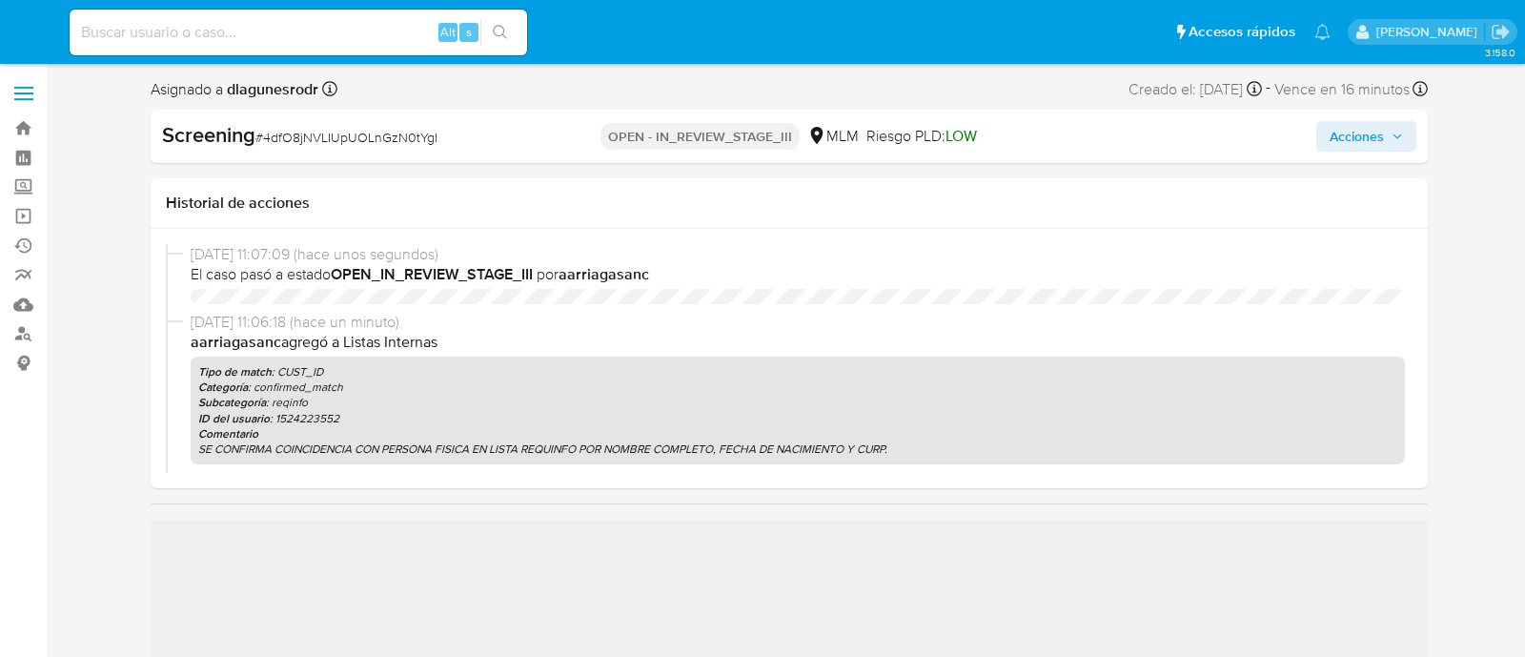
select select "10"
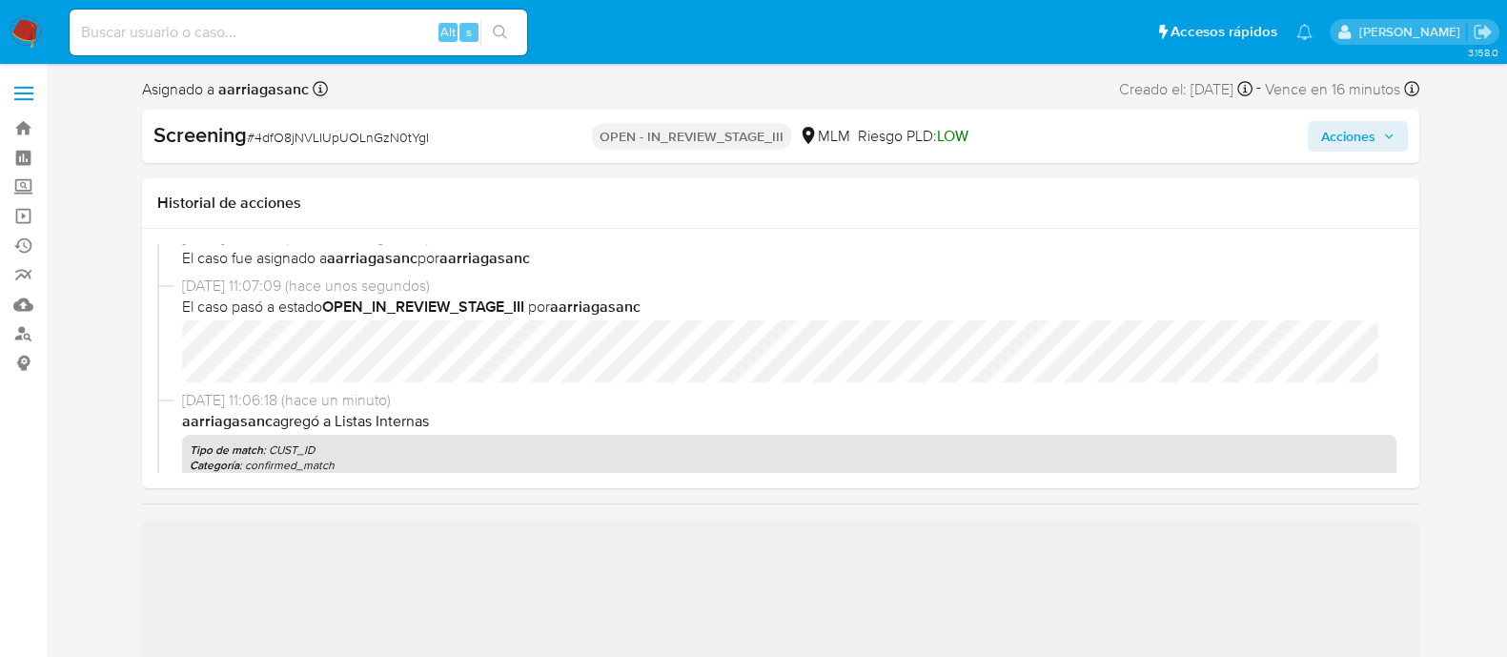
scroll to position [118, 0]
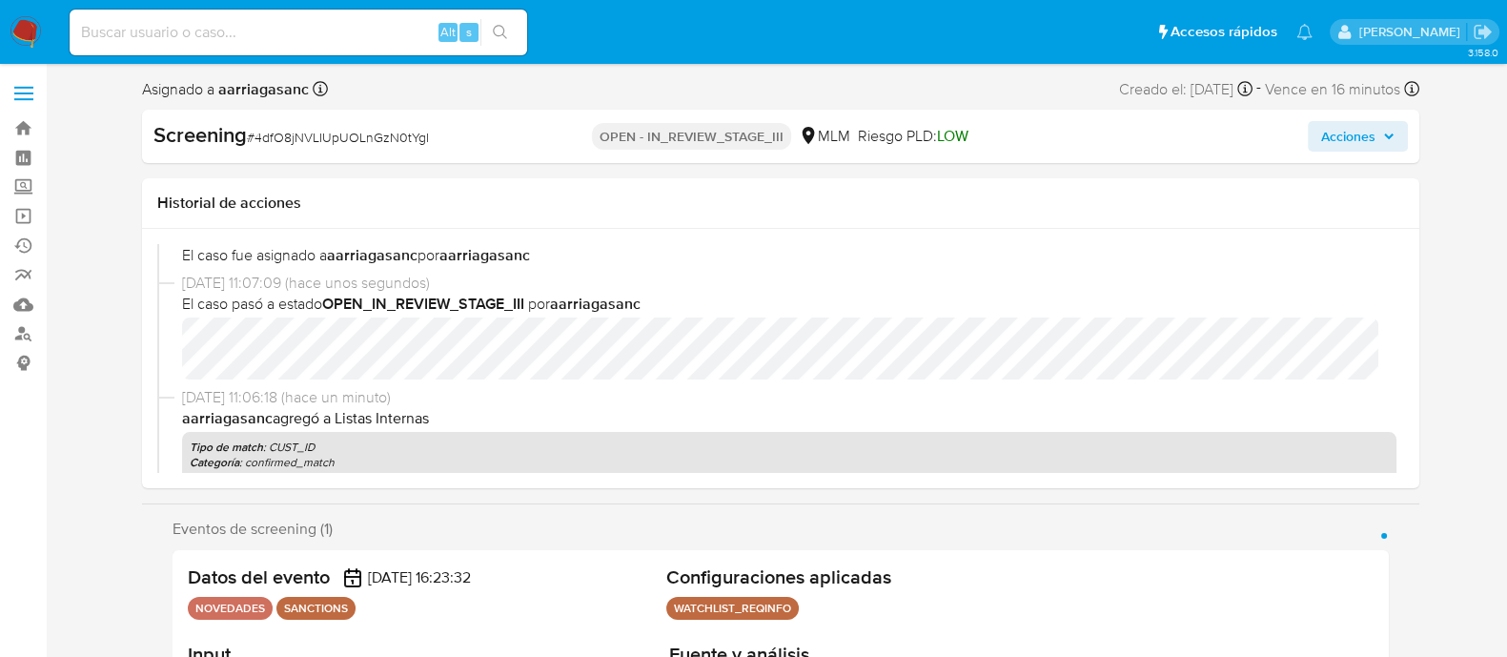
select select "10"
click at [1353, 121] on span "Acciones" at bounding box center [1348, 136] width 54 height 31
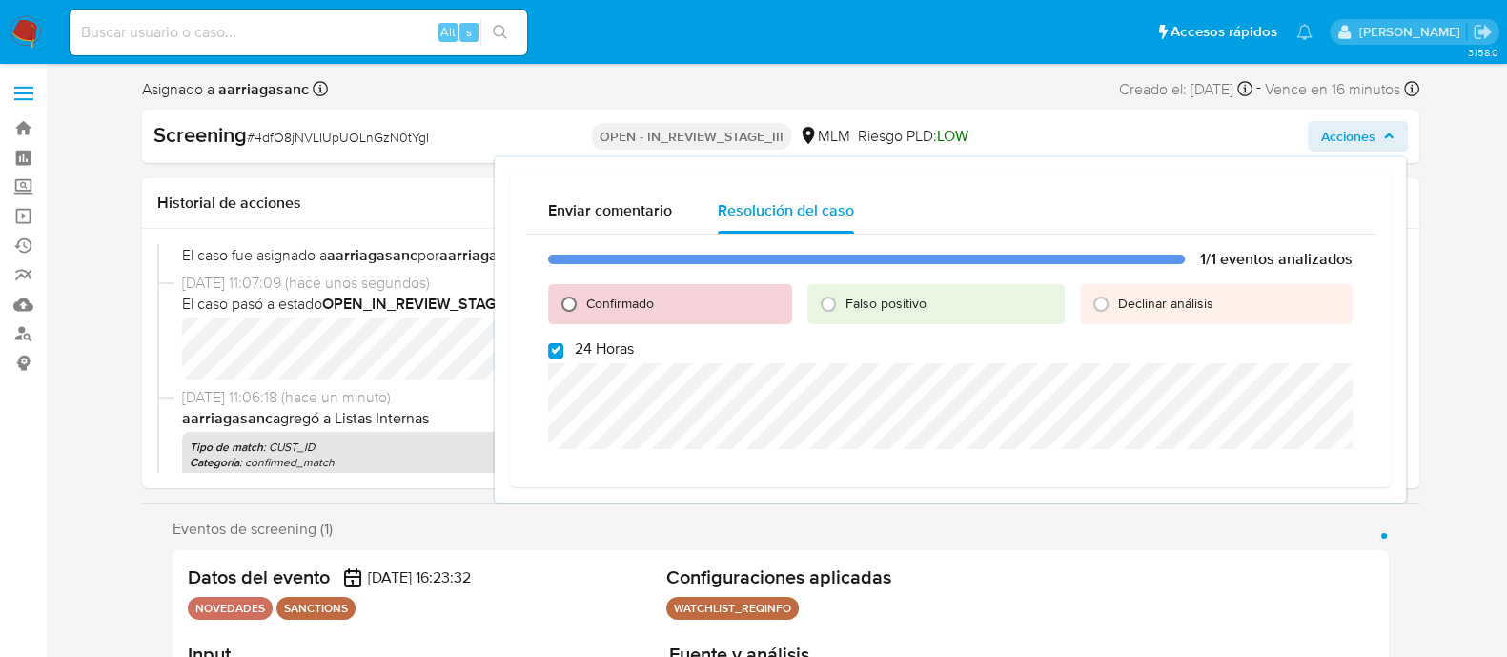
click at [572, 298] on input "Confirmado" at bounding box center [569, 304] width 31 height 31
radio input "true"
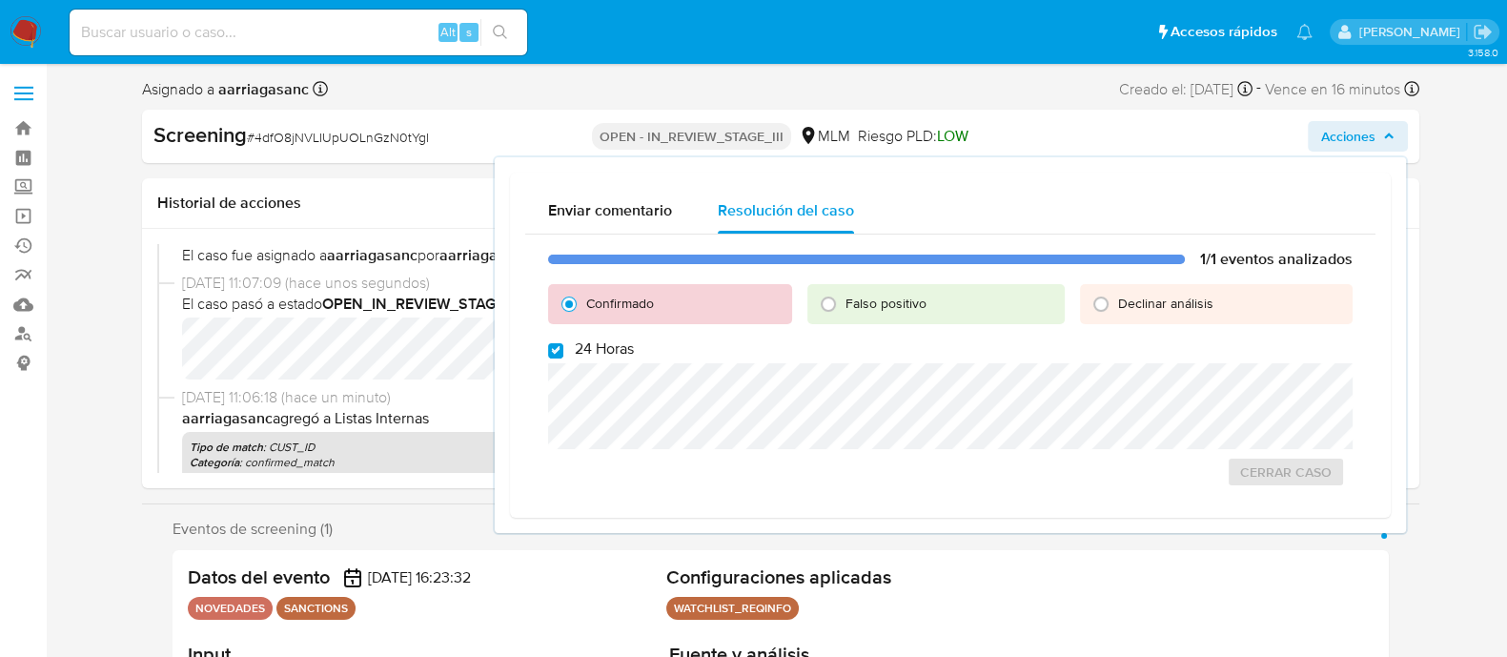
click at [546, 359] on div "1/1 eventos analizados Confirmado Falso positivo Declinar análisis 24 Horas Cer…" at bounding box center [950, 369] width 850 height 268
click at [553, 354] on input "24 Horas" at bounding box center [555, 350] width 15 height 15
checkbox input "false"
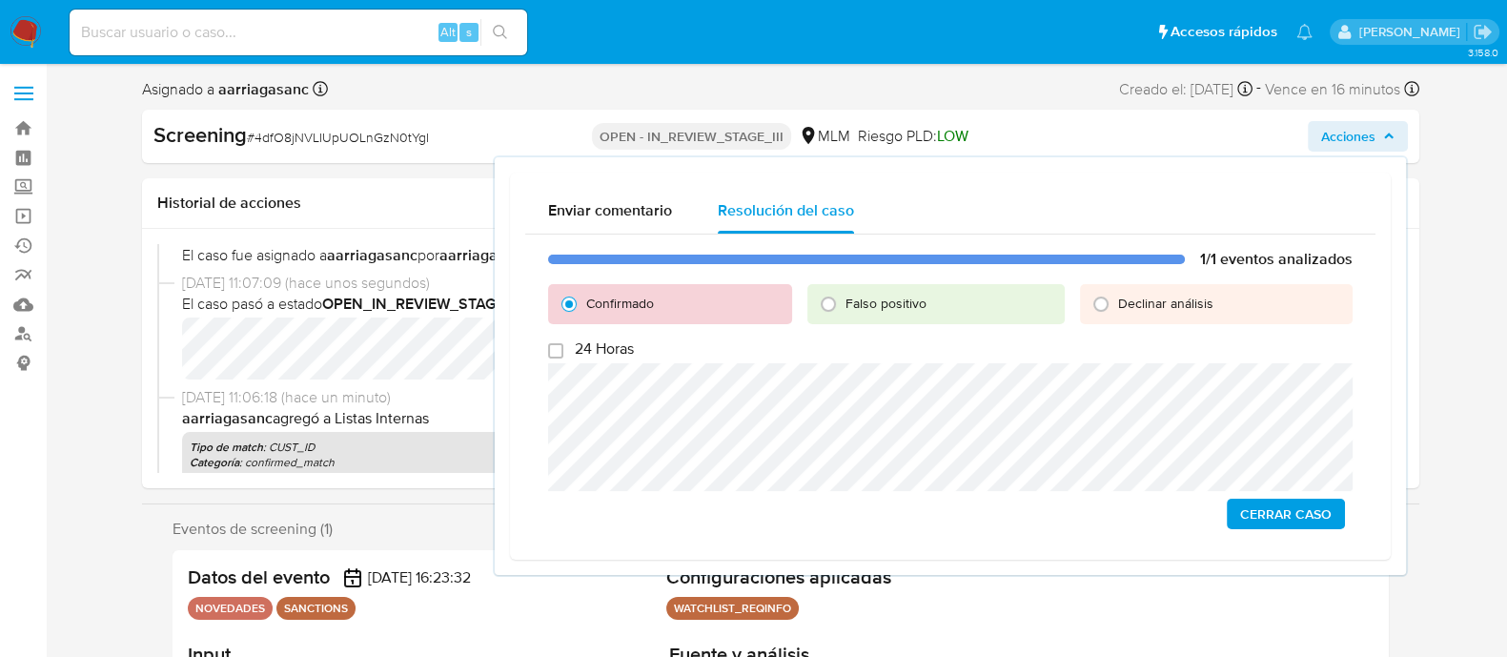
click at [1313, 504] on span "Cerrar Caso" at bounding box center [1286, 513] width 92 height 27
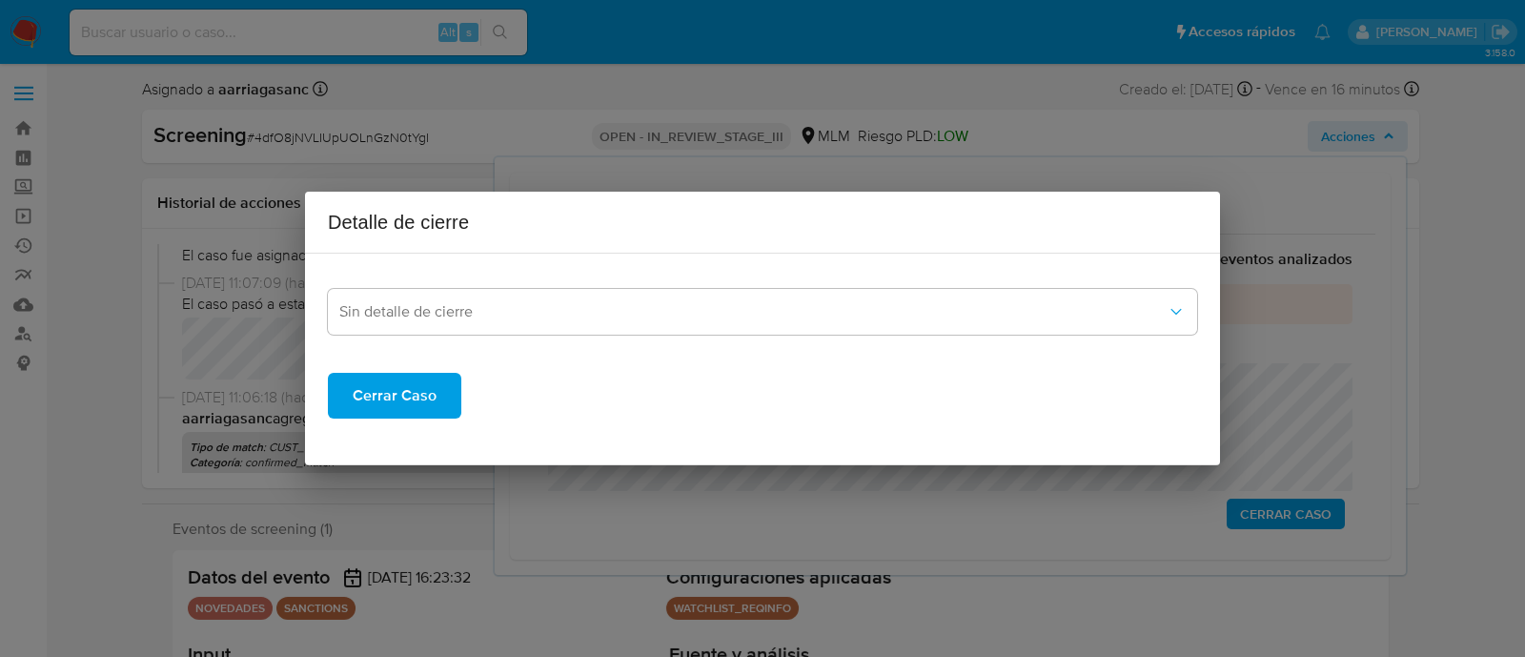
click at [404, 393] on span "Cerrar Caso" at bounding box center [395, 396] width 84 height 42
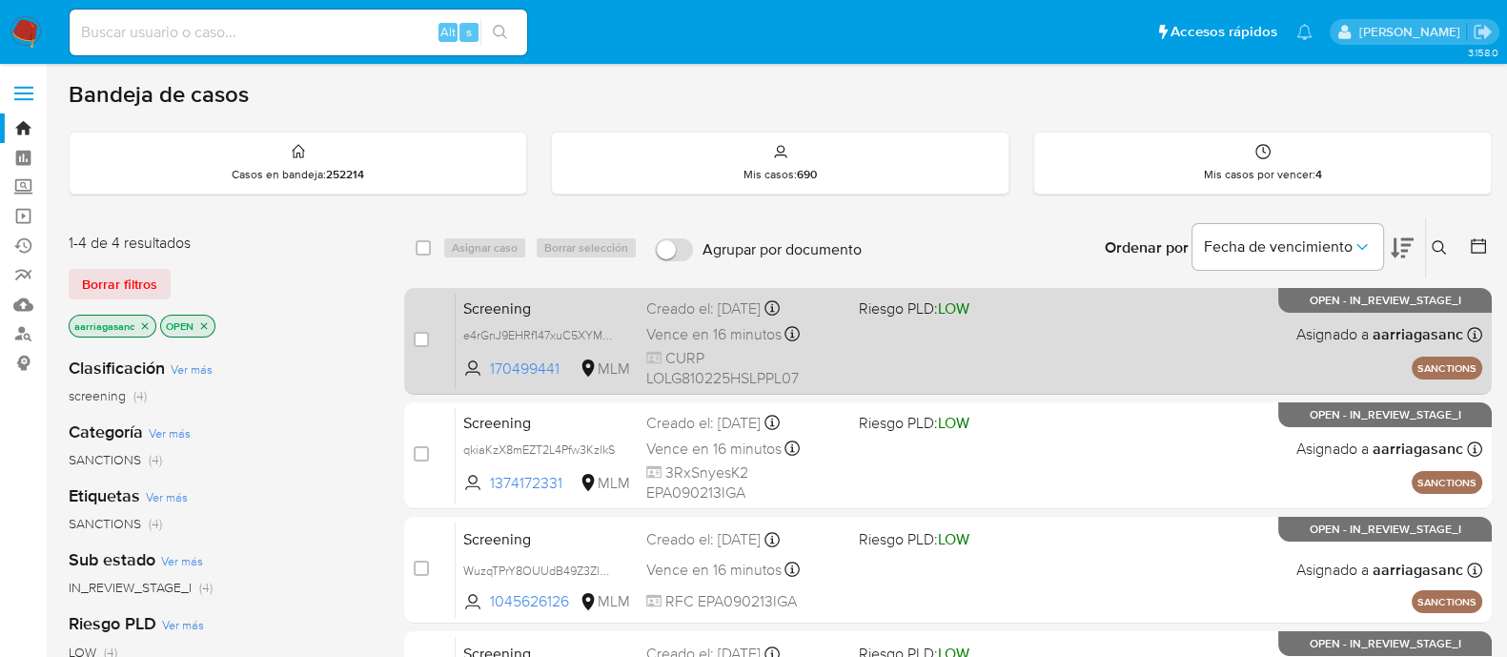
click at [834, 307] on div "Creado el: [DATE] Creado el: [DATE] 10:23:25" at bounding box center [744, 308] width 197 height 21
click at [414, 336] on input "checkbox" at bounding box center [421, 339] width 15 height 15
checkbox input "true"
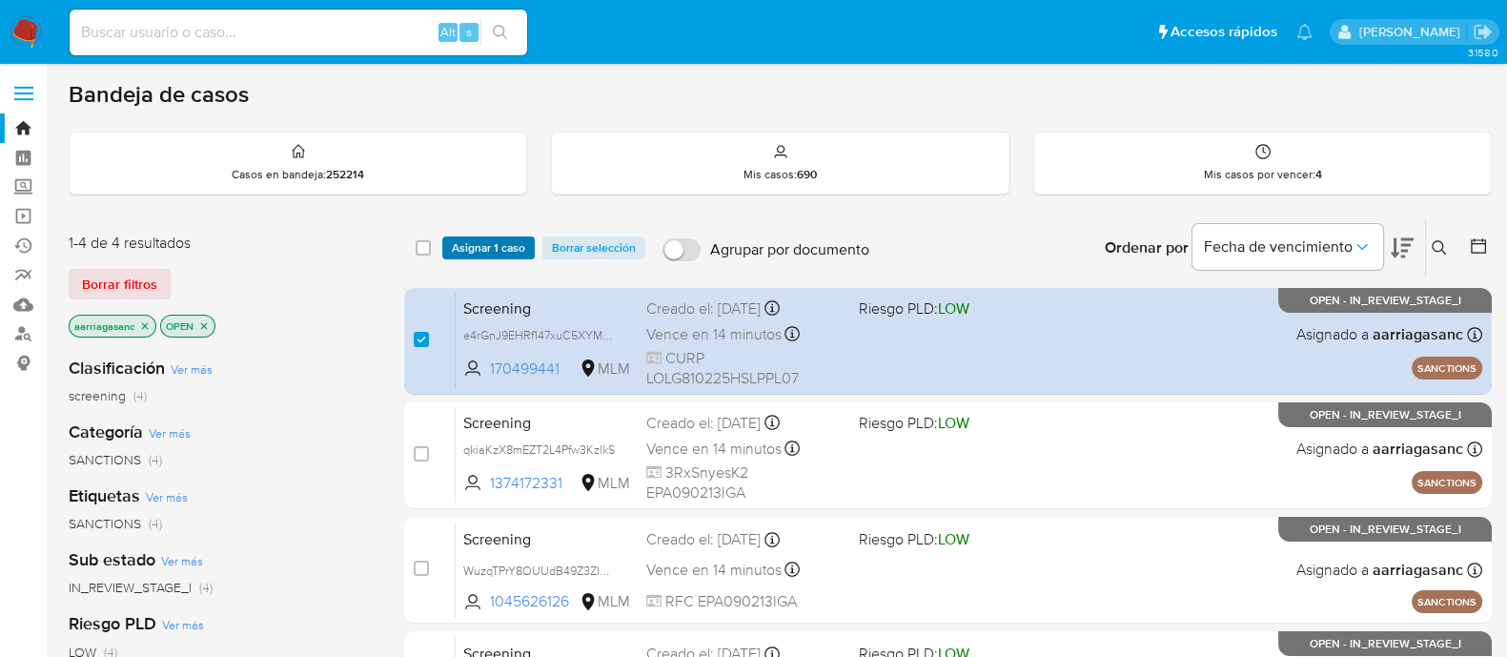
click at [472, 253] on span "Asignar 1 caso" at bounding box center [488, 247] width 73 height 19
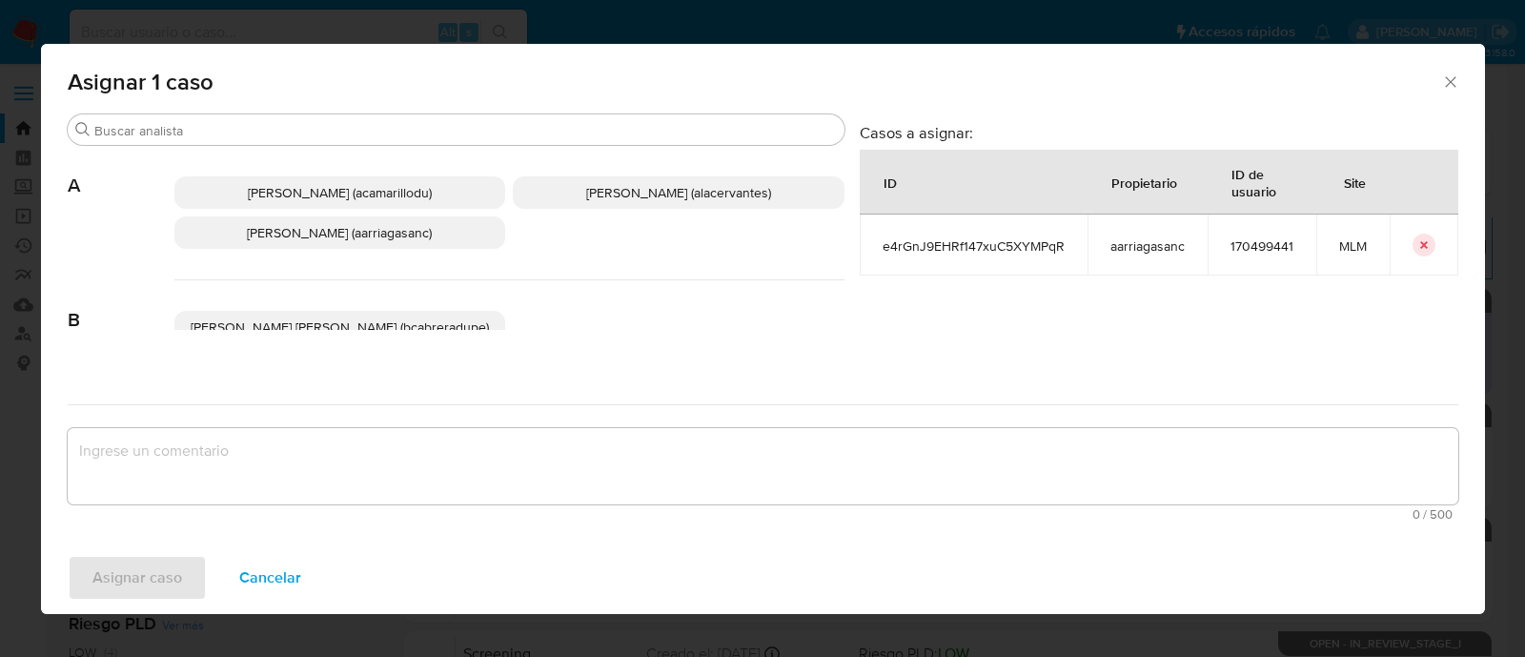
drag, startPoint x: 390, startPoint y: 230, endPoint x: 381, endPoint y: 269, distance: 40.0
click at [389, 231] on span "[PERSON_NAME] (aarriagasanc)" at bounding box center [339, 232] width 185 height 19
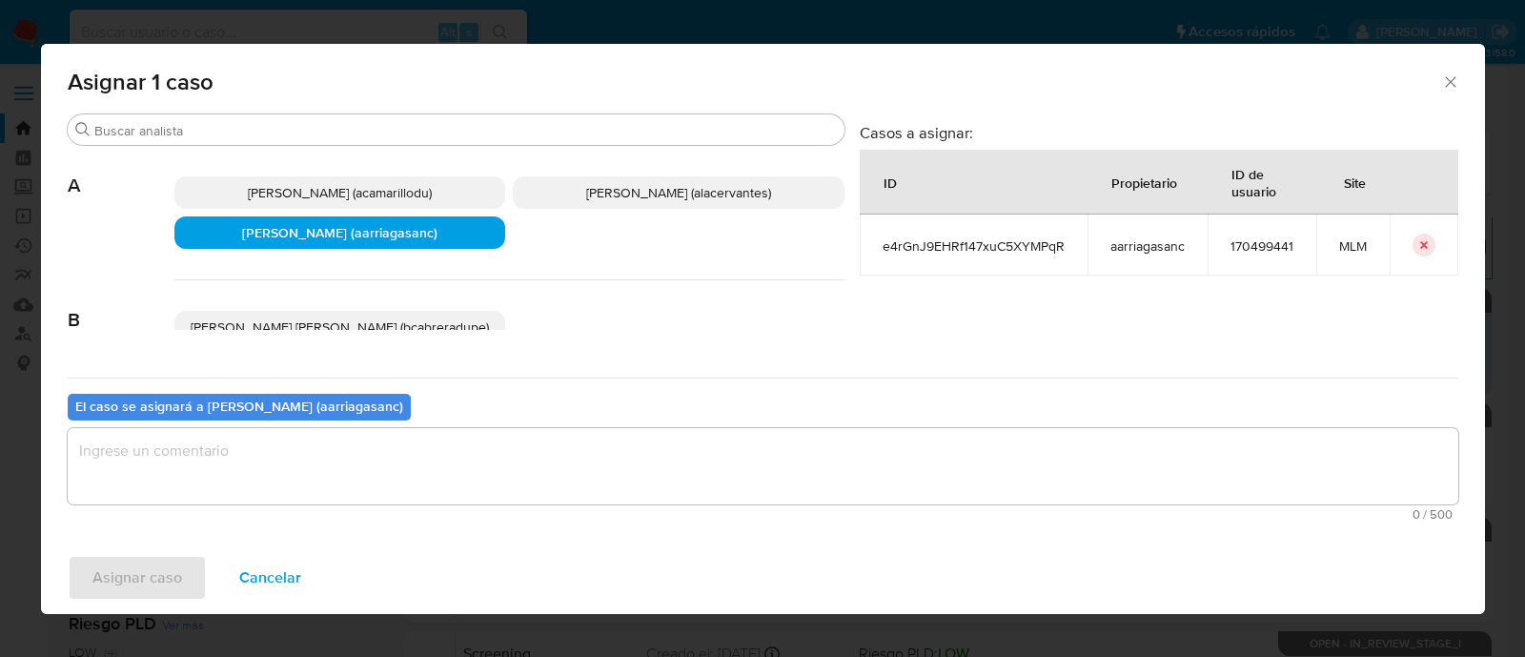
click at [344, 462] on textarea "assign-modal" at bounding box center [763, 466] width 1391 height 76
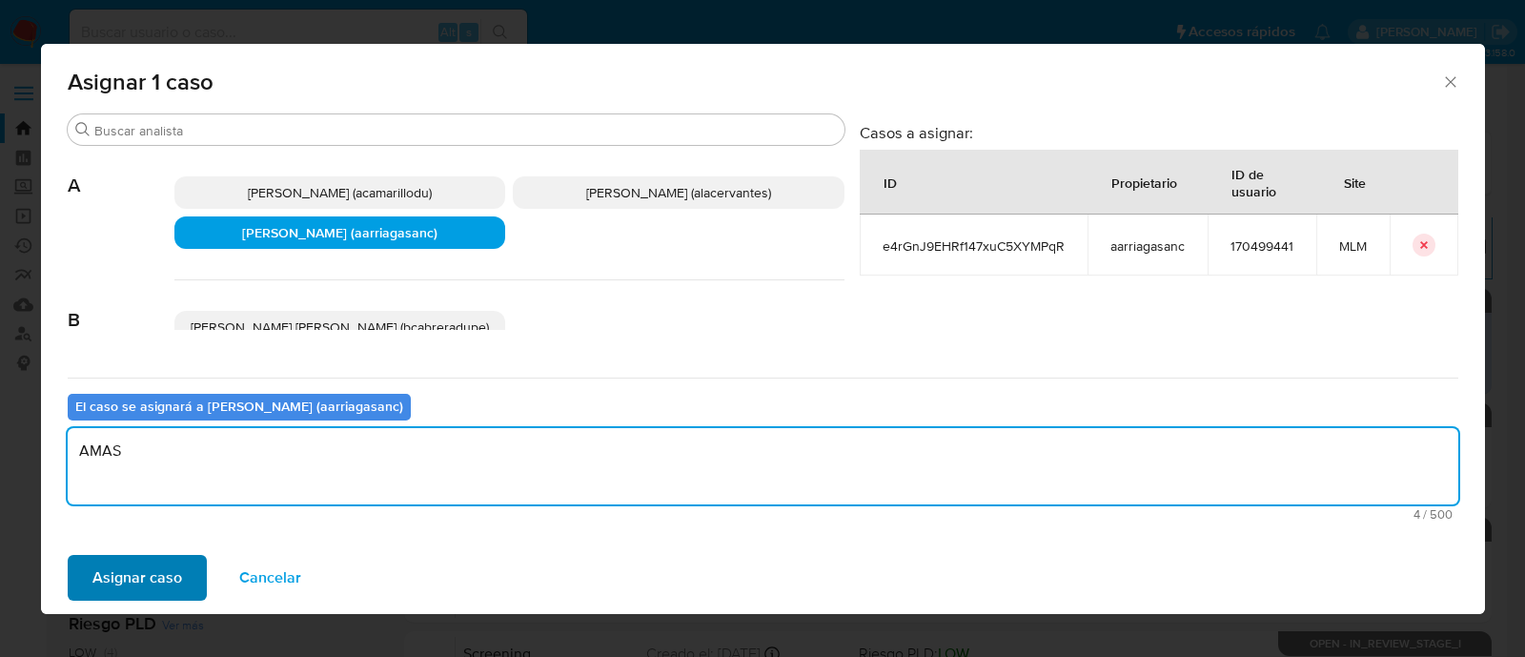
type textarea "AMAS"
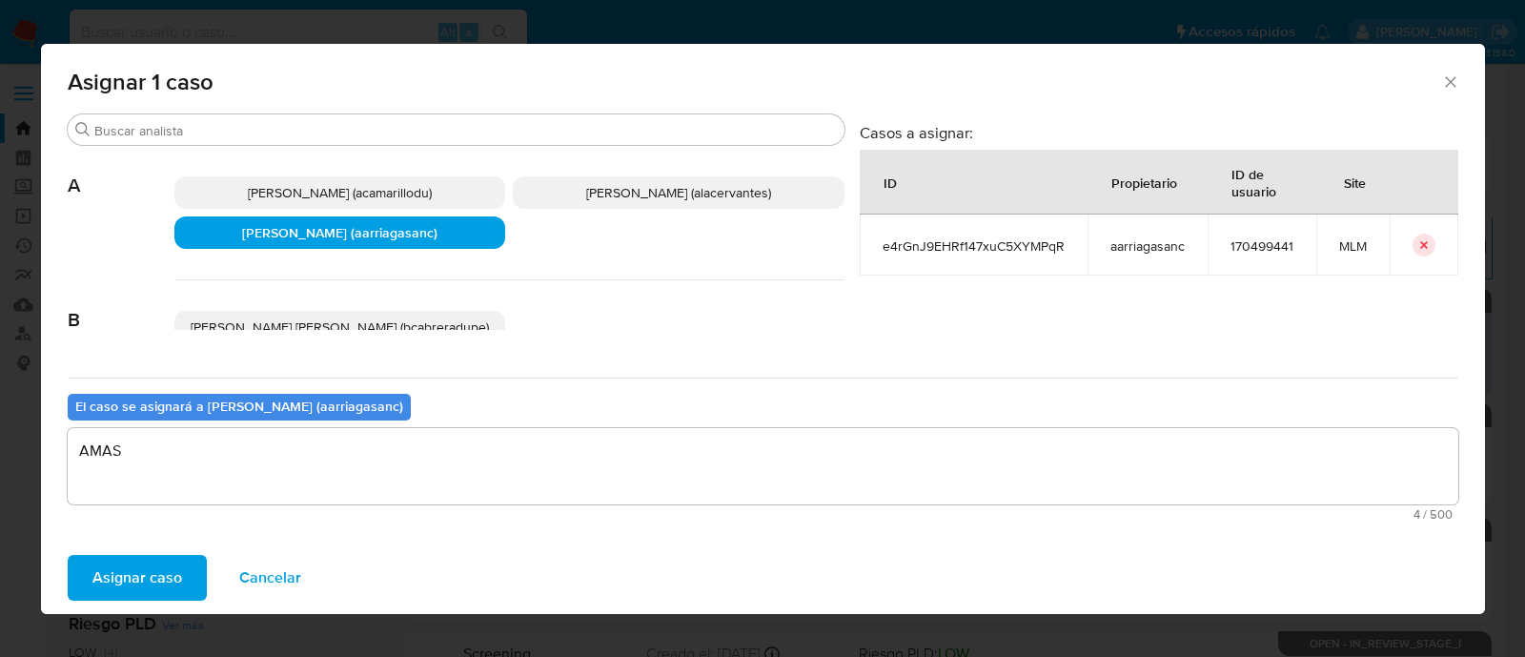
click at [182, 575] on button "Asignar caso" at bounding box center [137, 578] width 139 height 46
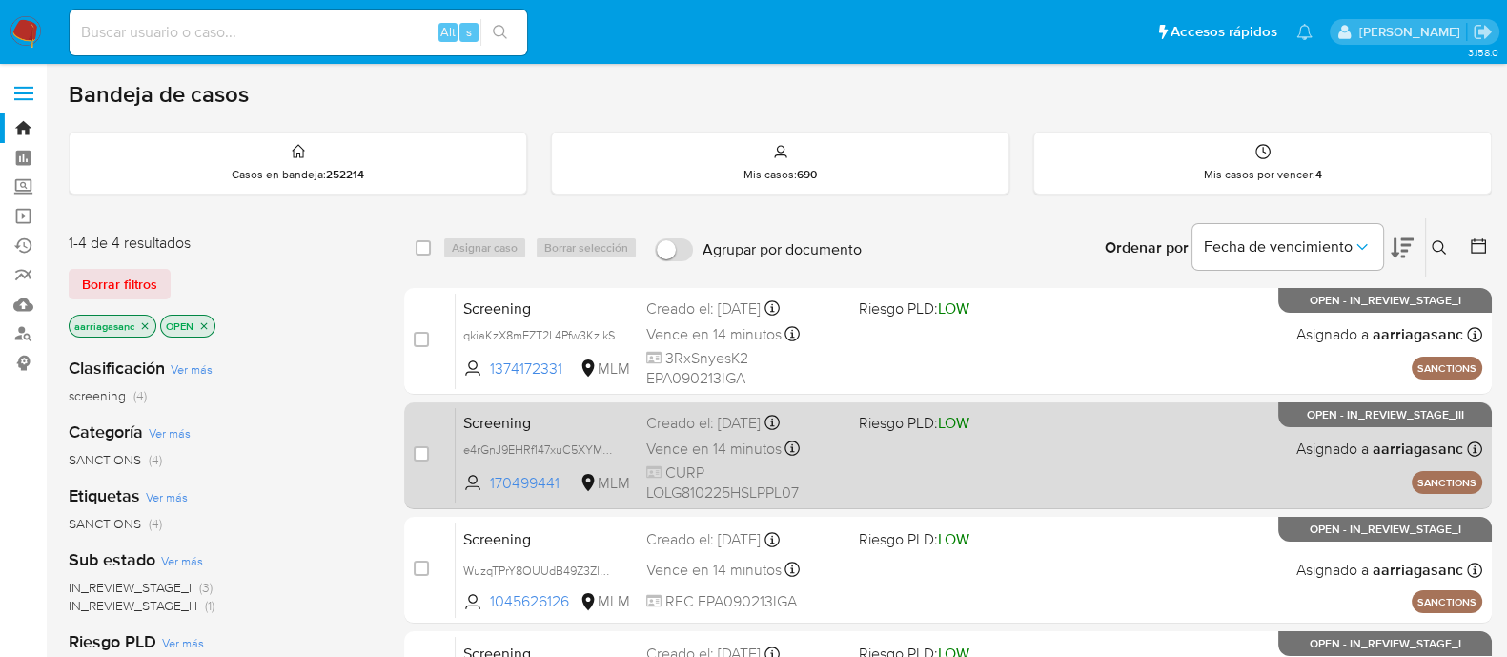
click at [1070, 464] on div "Screening e4rGnJ9EHRf147xuC5XYMPqR 170499441 MLM Riesgo PLD: LOW Creado el: [DA…" at bounding box center [969, 455] width 1027 height 96
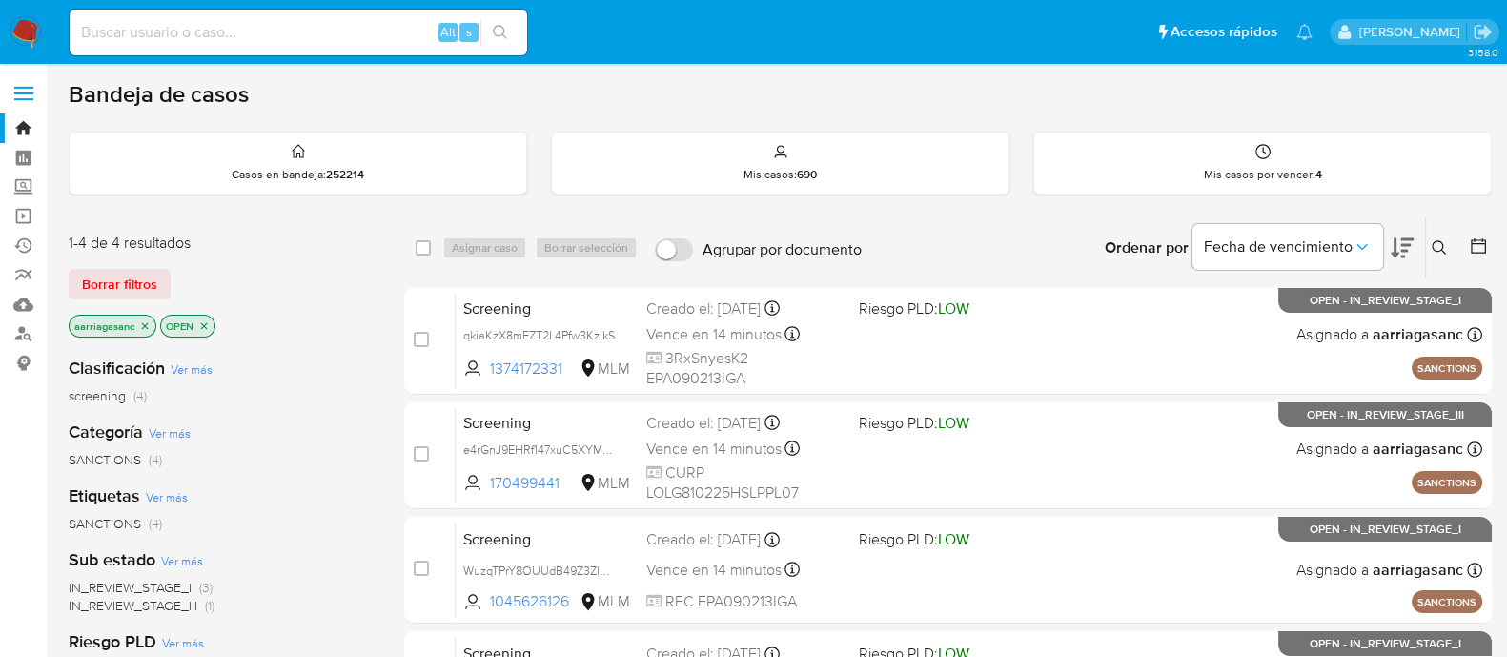
click at [39, 31] on img at bounding box center [26, 32] width 32 height 32
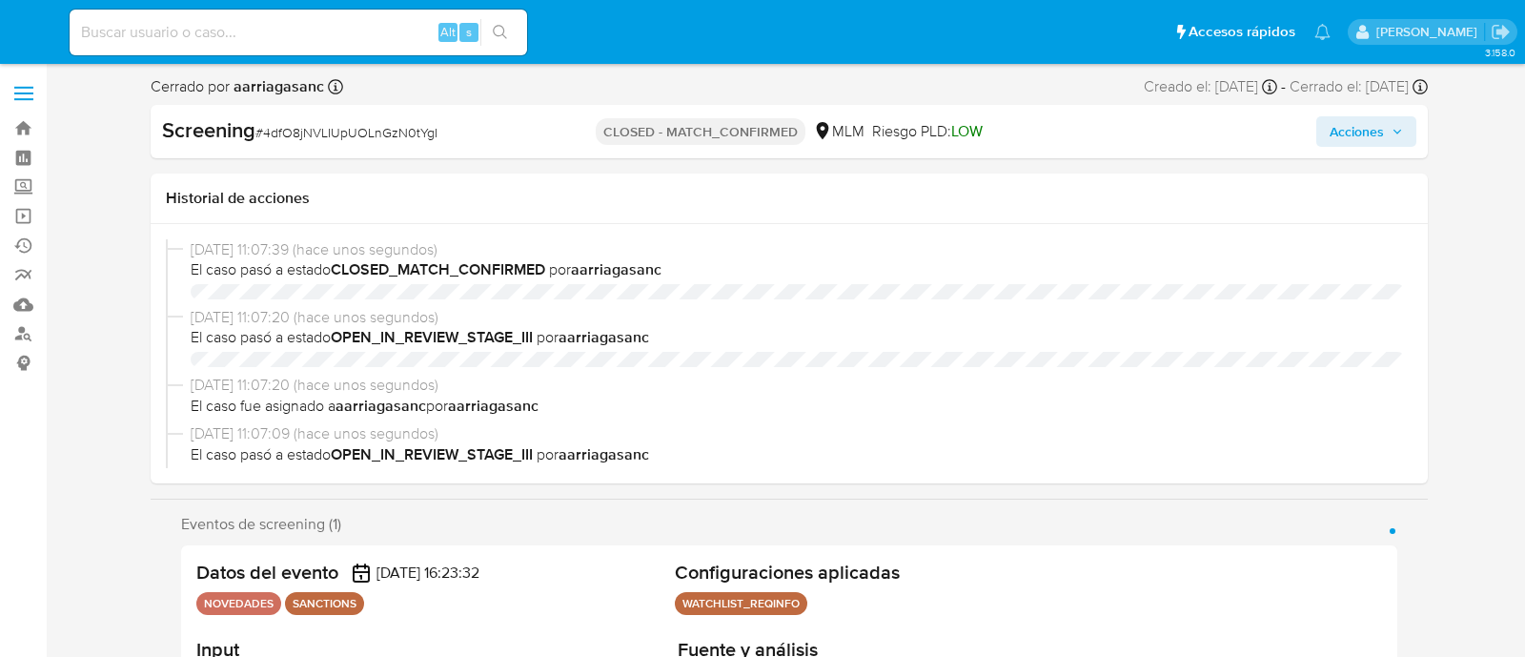
select select "10"
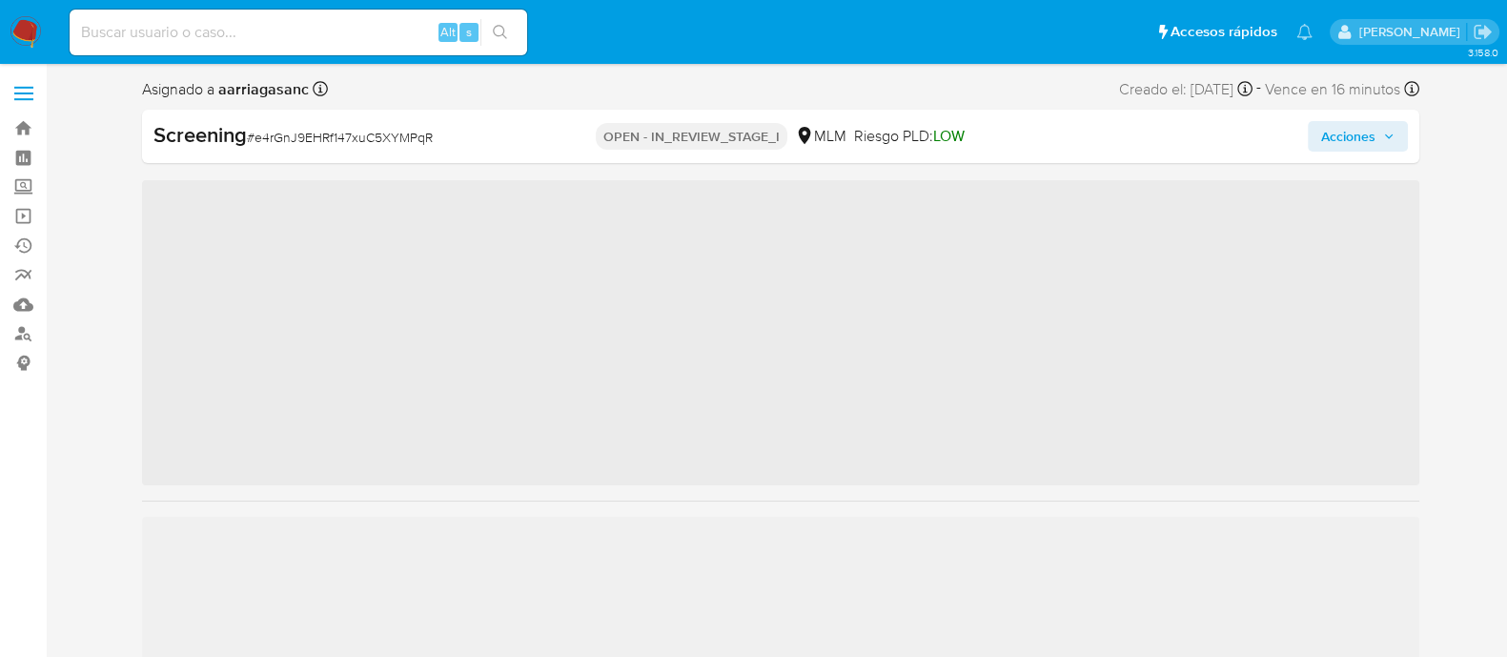
scroll to position [805, 0]
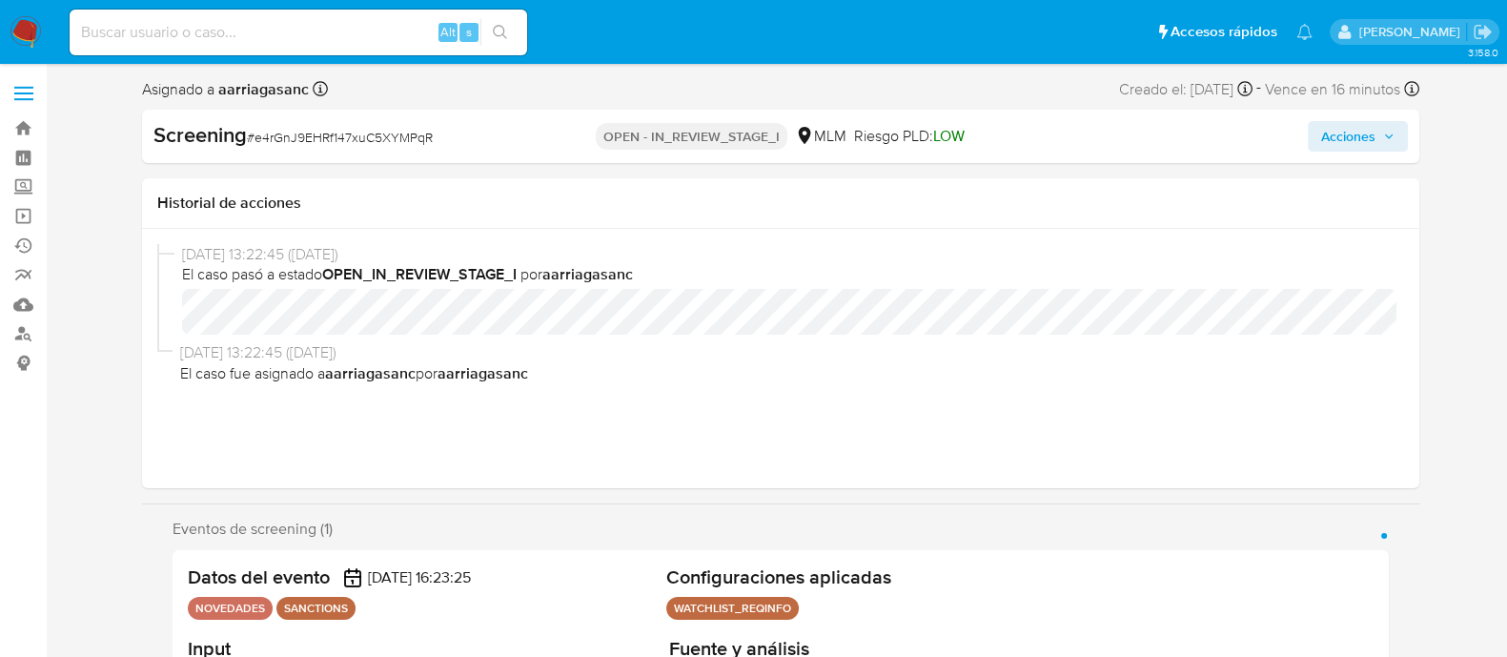
select select "10"
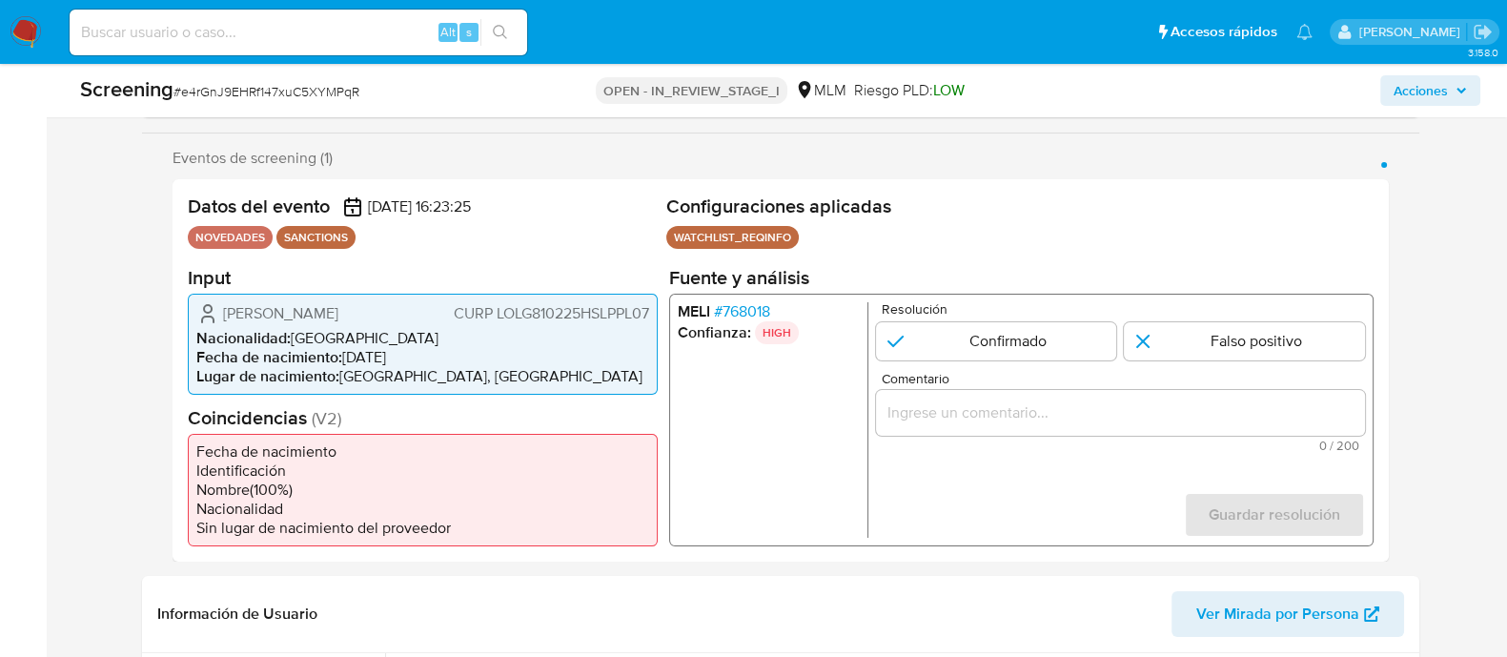
scroll to position [357, 0]
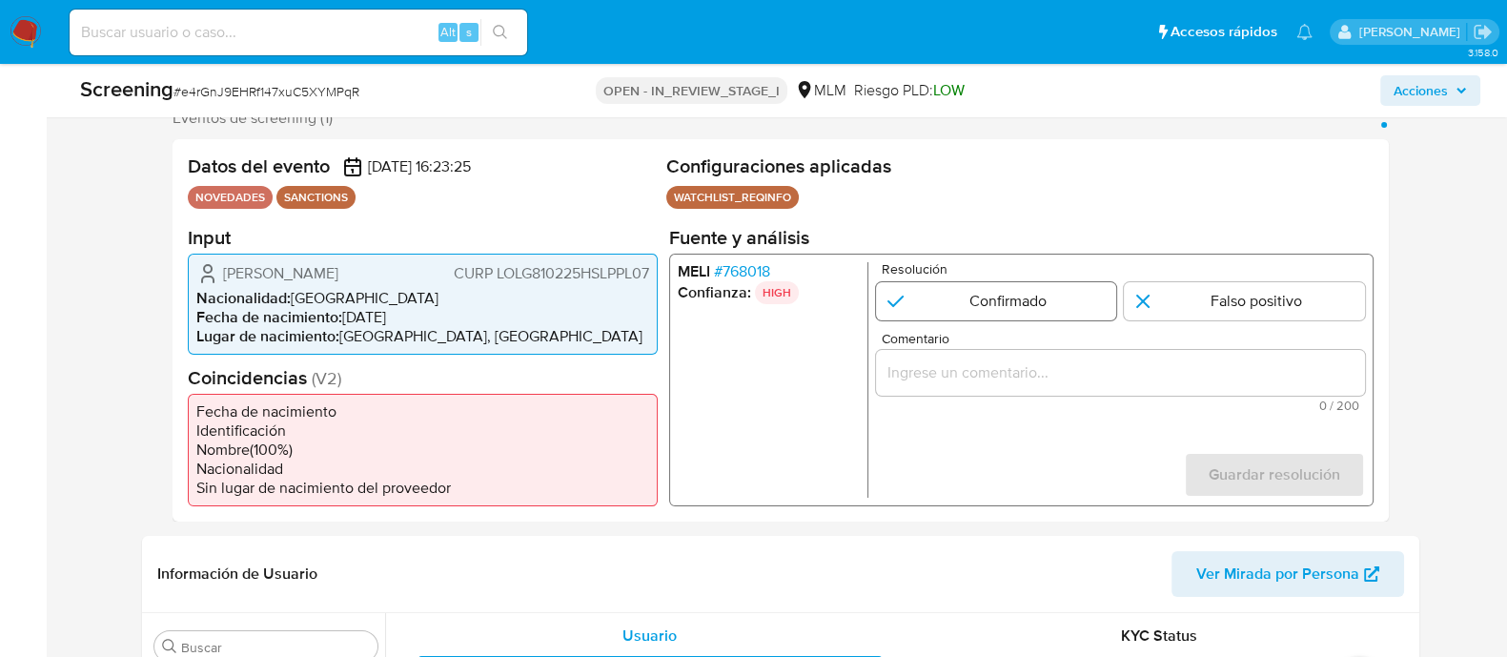
click at [943, 289] on input "1 de 1" at bounding box center [995, 300] width 241 height 38
radio input "true"
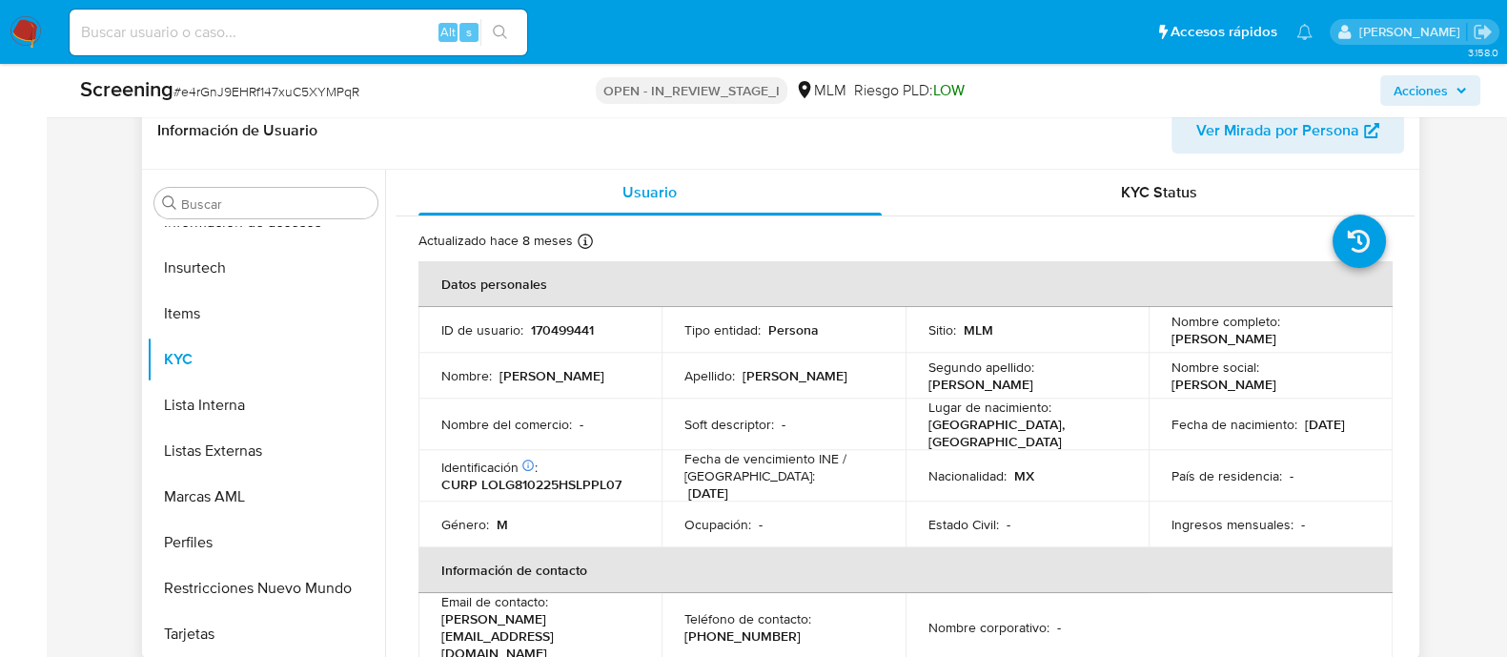
scroll to position [833, 0]
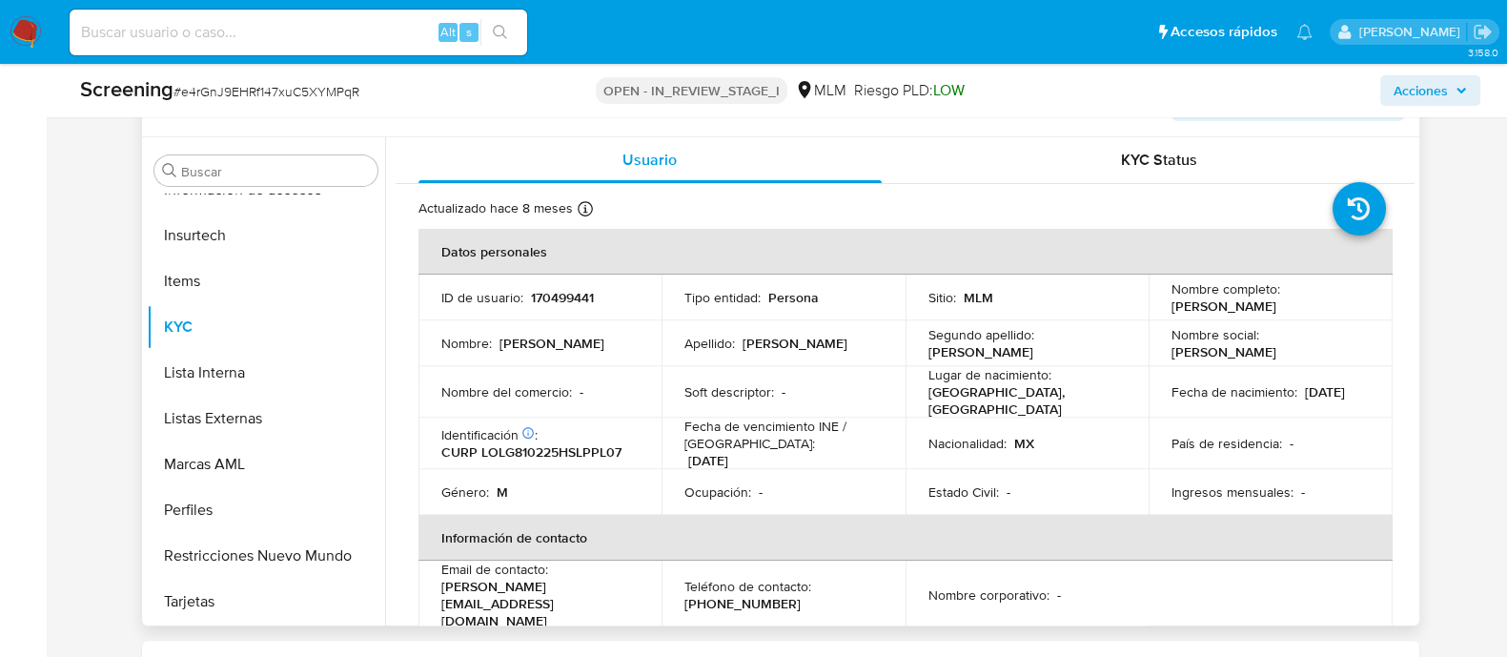
click at [876, 403] on td "Soft descriptor : -" at bounding box center [784, 391] width 244 height 51
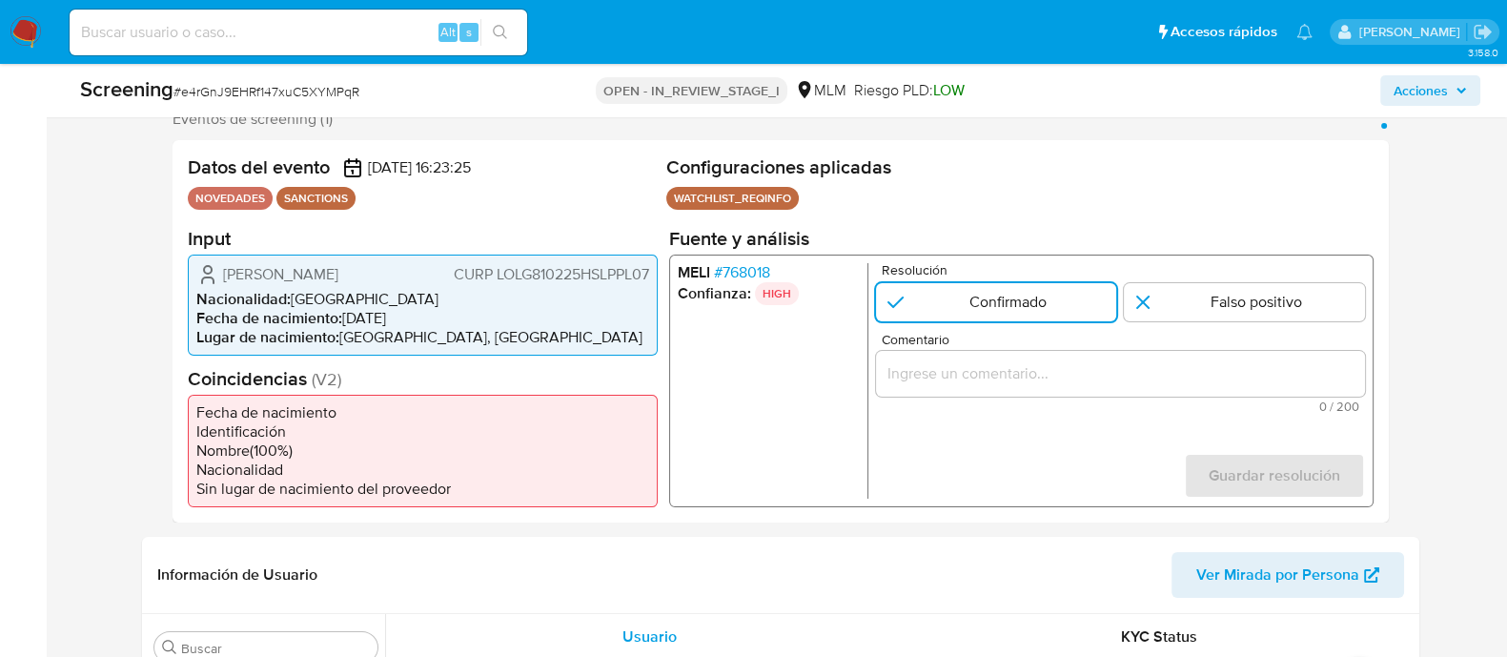
scroll to position [357, 0]
click at [980, 369] on input "Comentario" at bounding box center [1119, 371] width 489 height 25
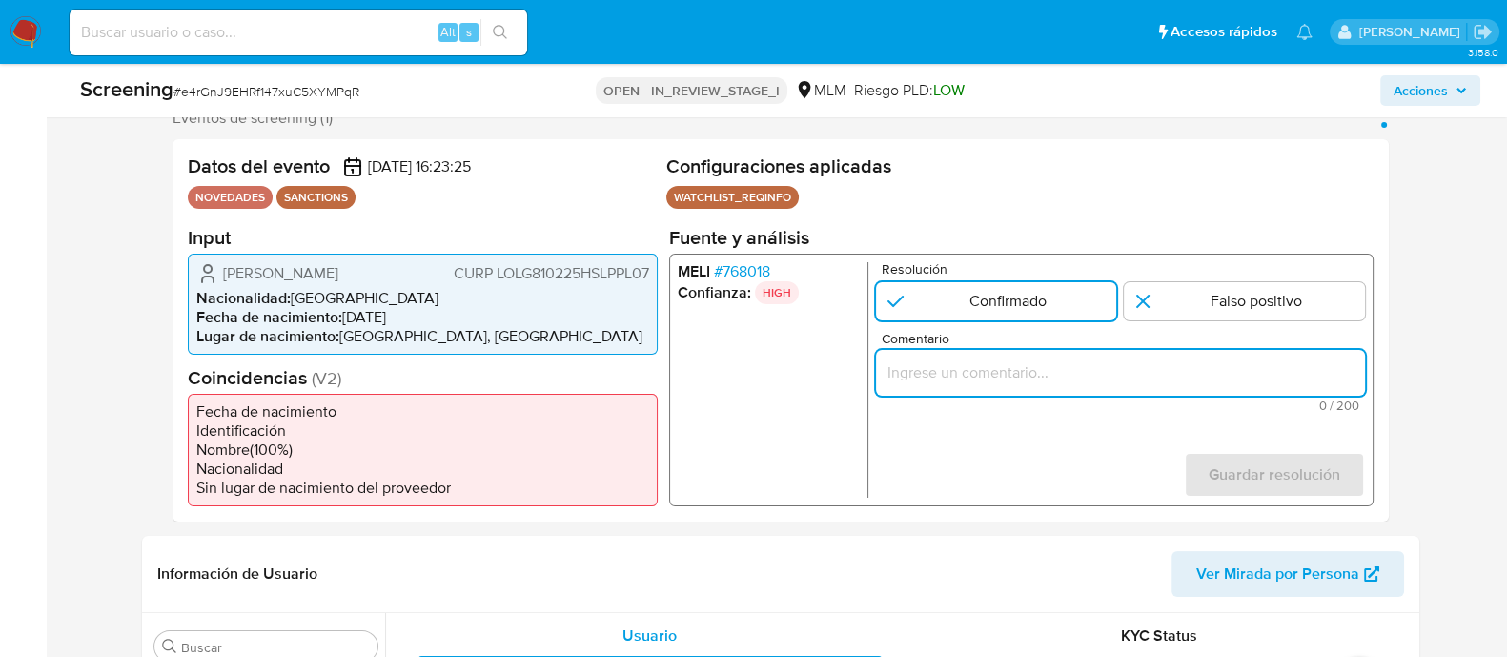
paste input "SE CONFIRMA COINCIDENCIA CON PERSONA FISICA EN LISTA REQUINFO POR NOMBRE COMPLE…"
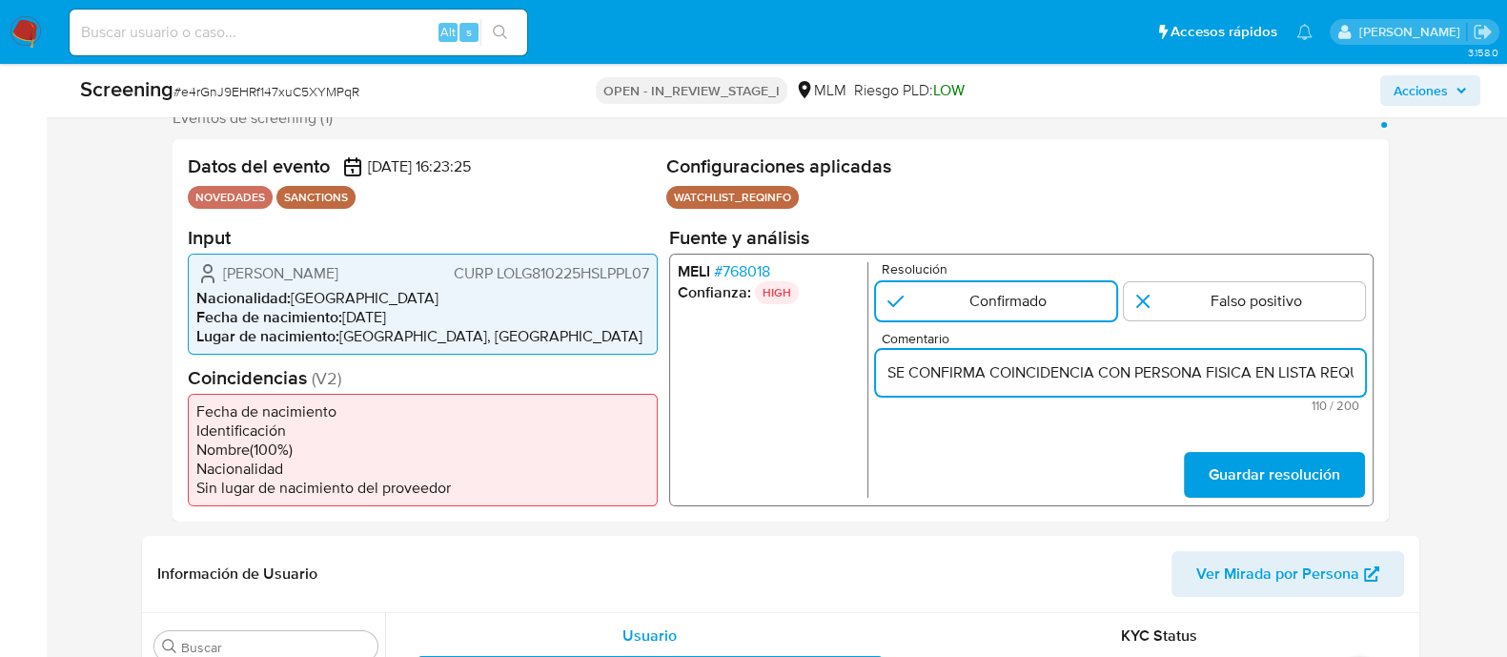
scroll to position [0, 456]
type input "SE CONFIRMA COINCIDENCIA CON PERSONA FISICA EN LISTA REQUINFO POR NOMBRE COMPLE…"
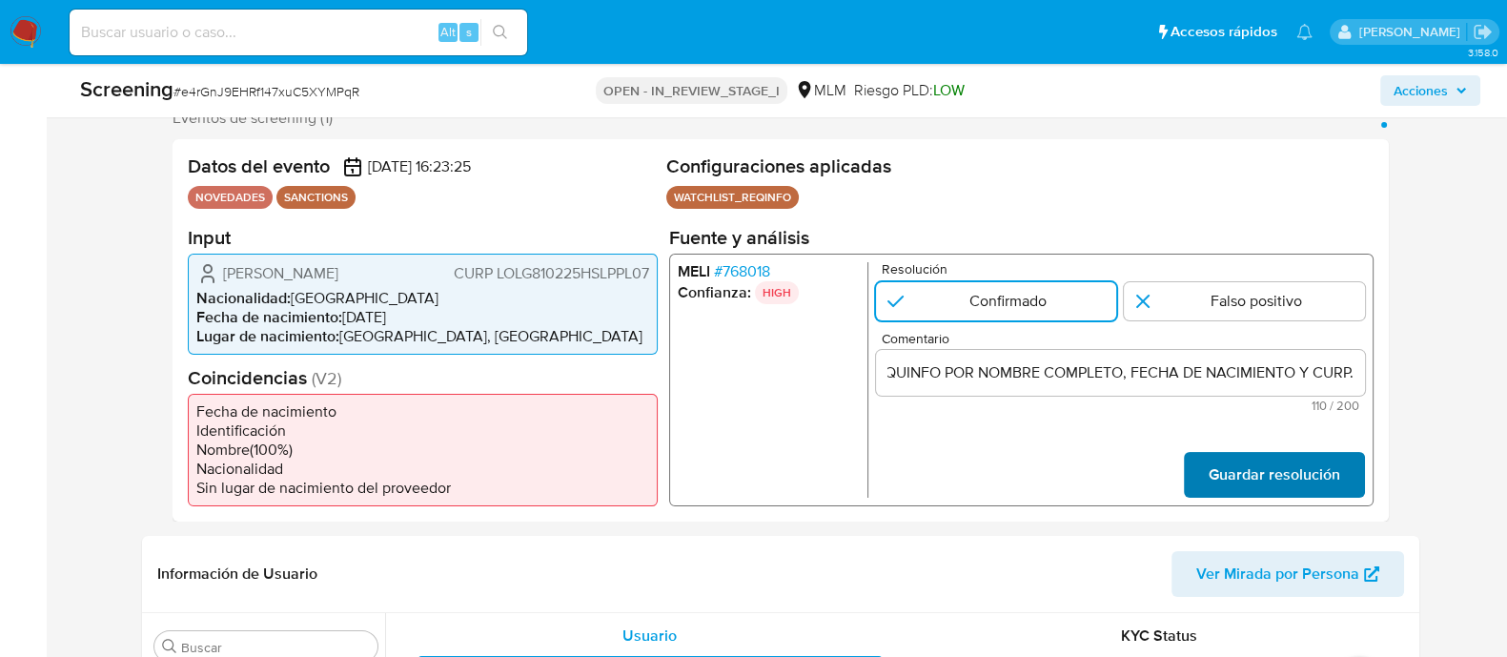
scroll to position [0, 0]
click at [1255, 461] on span "Guardar resolución" at bounding box center [1274, 474] width 132 height 42
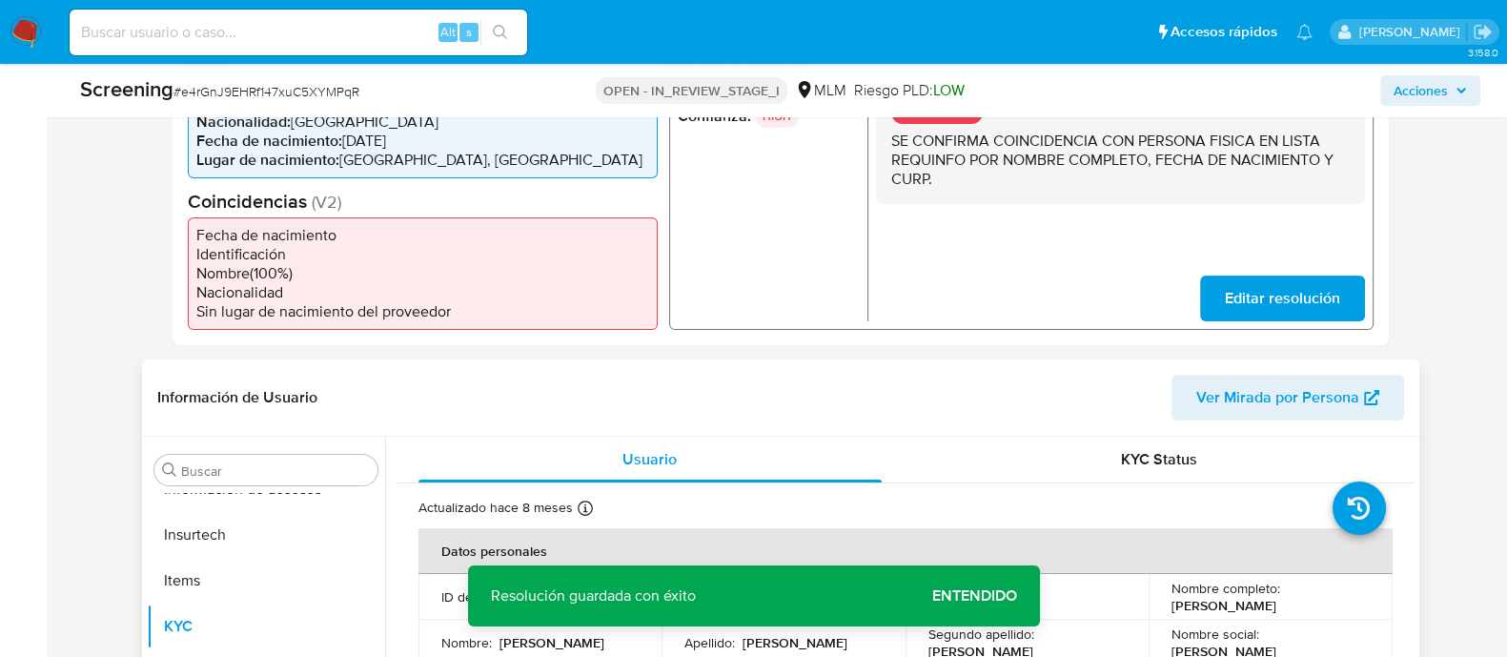
scroll to position [833, 0]
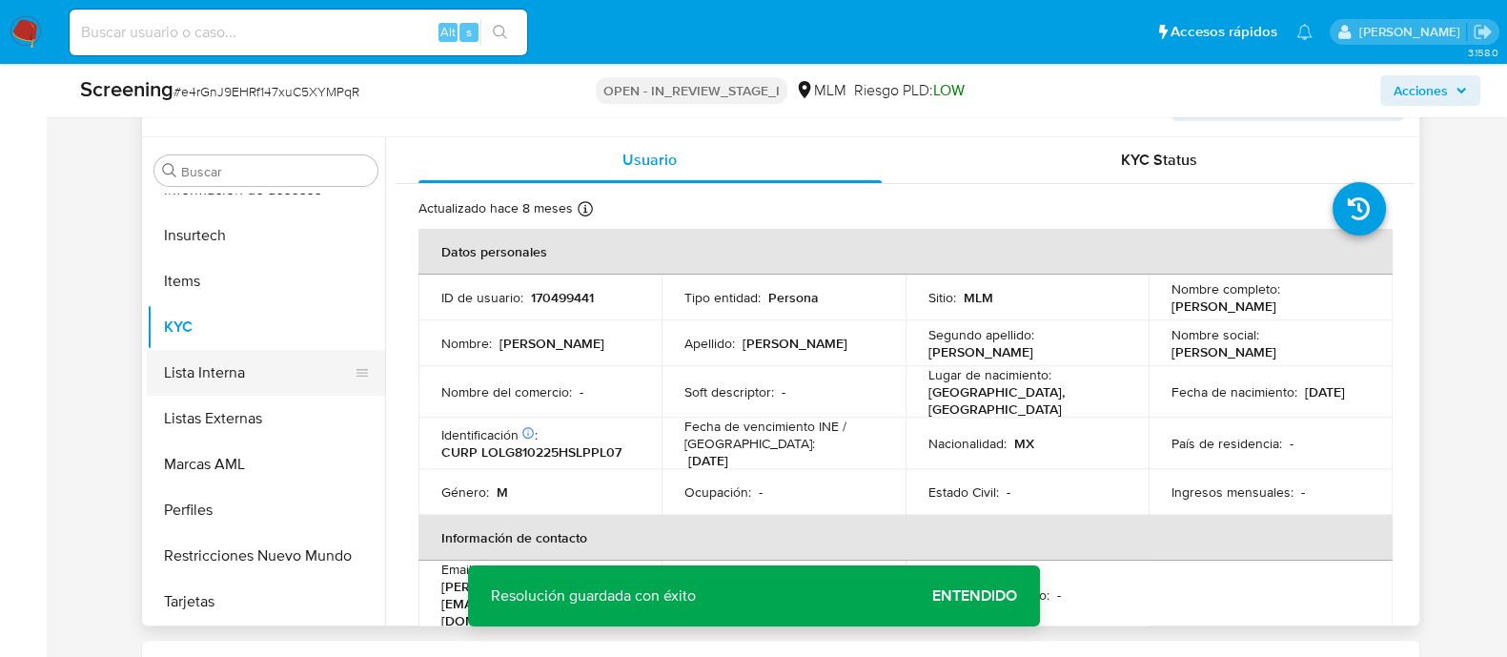
drag, startPoint x: 272, startPoint y: 355, endPoint x: 287, endPoint y: 357, distance: 15.4
click at [272, 355] on button "Lista Interna" at bounding box center [258, 373] width 223 height 46
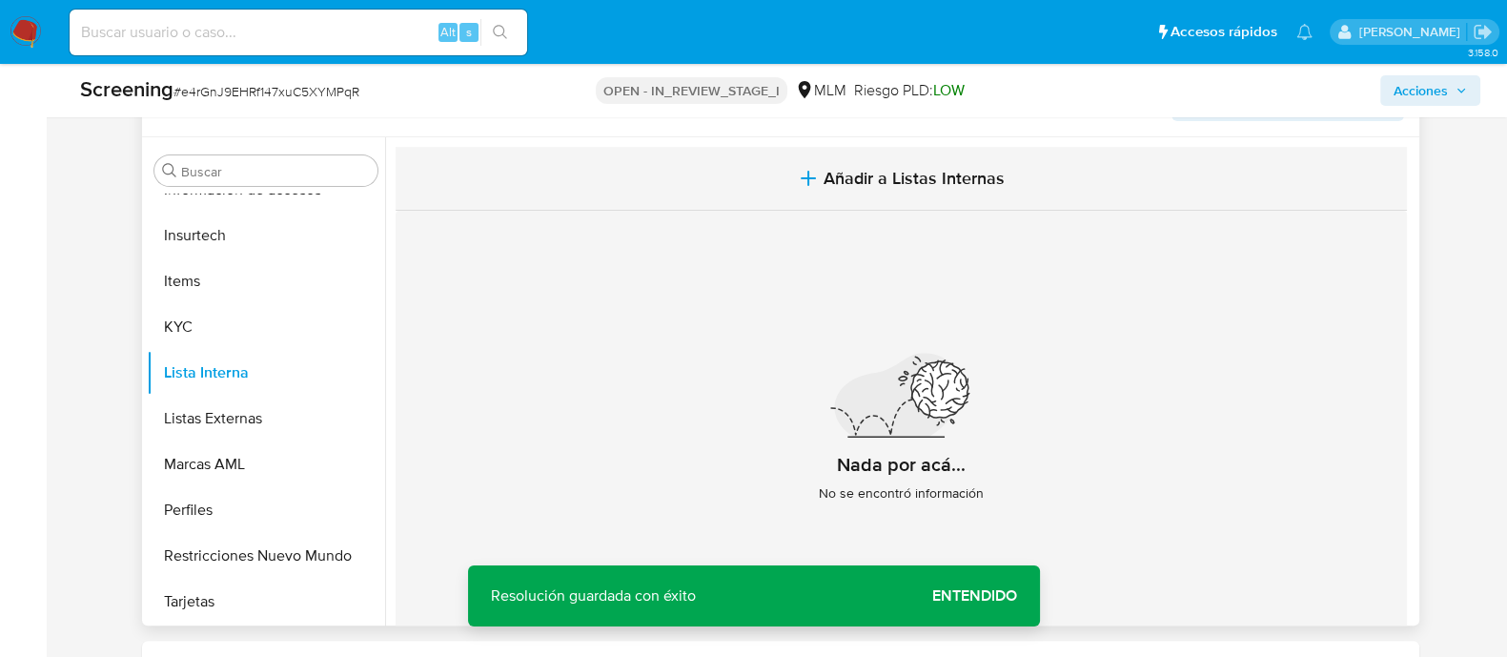
click at [876, 181] on span "Añadir a Listas Internas" at bounding box center [914, 178] width 181 height 21
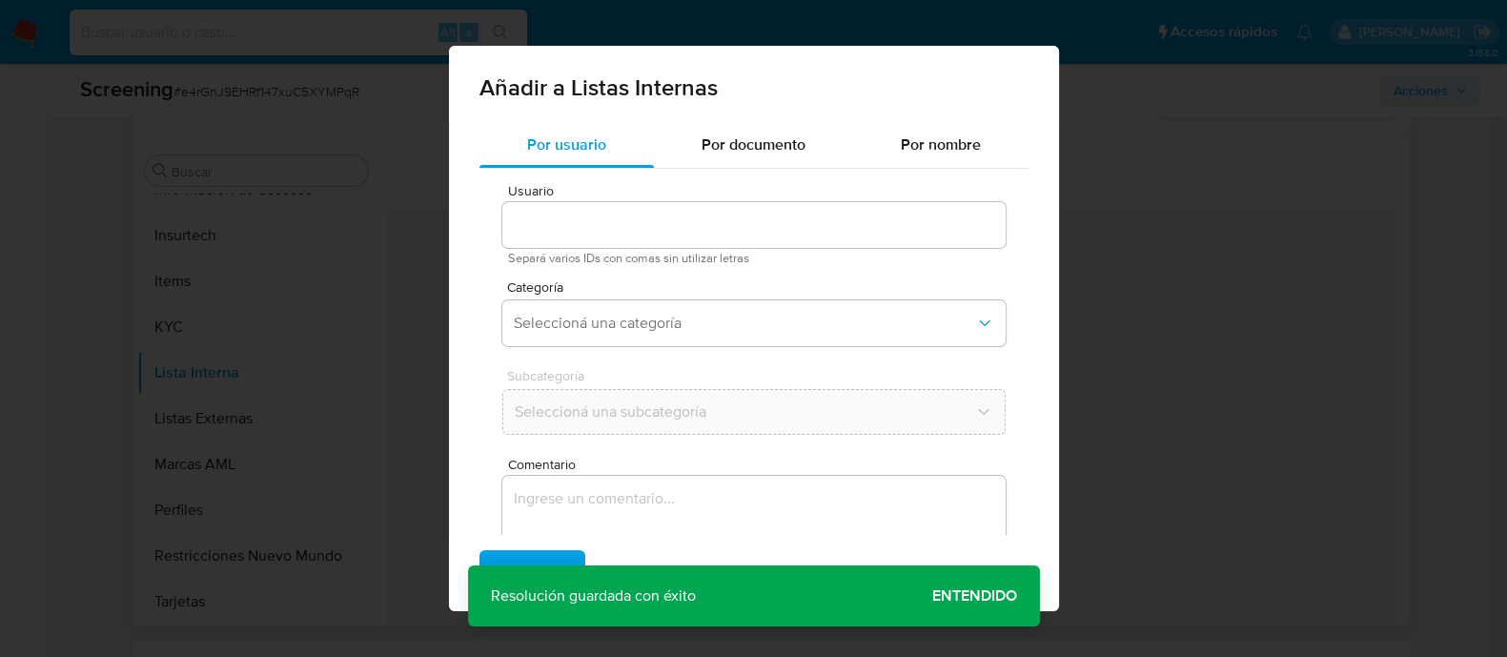
type input "170499441"
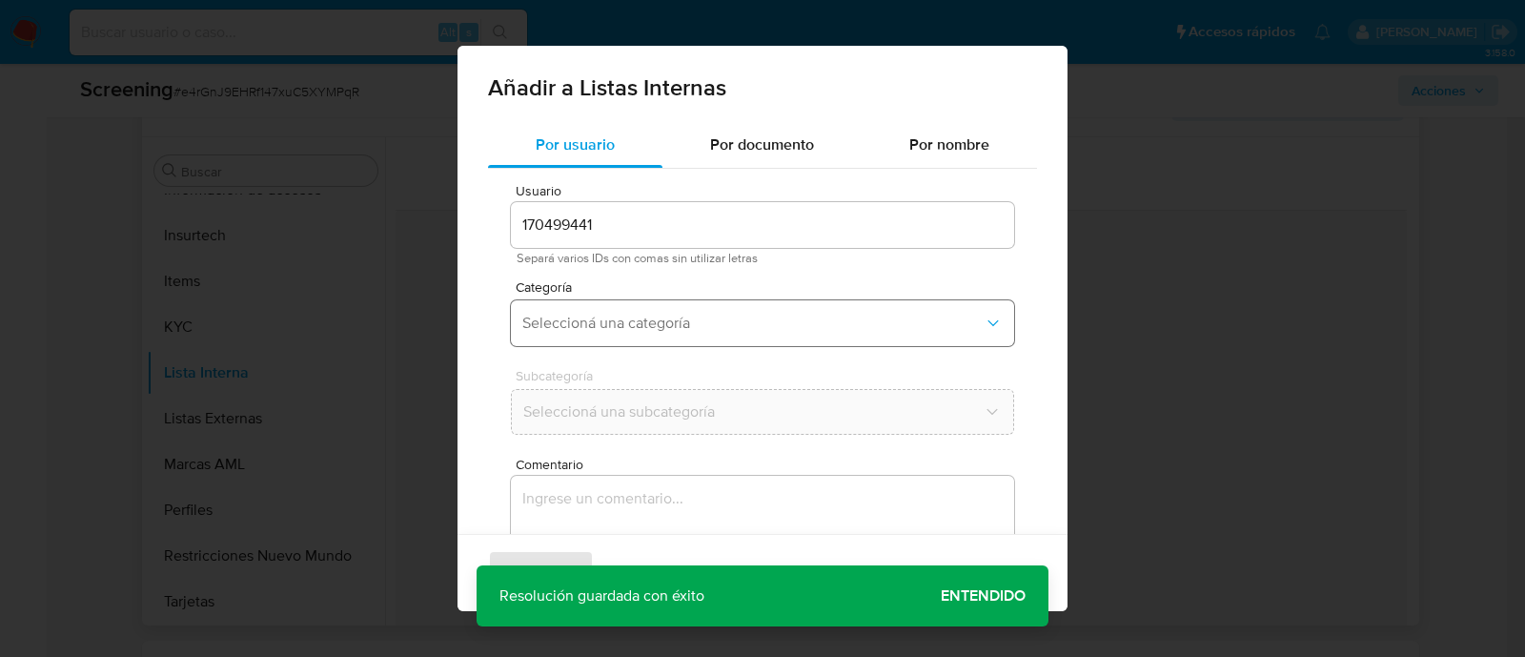
click at [642, 307] on button "Seleccioná una categoría" at bounding box center [762, 323] width 503 height 46
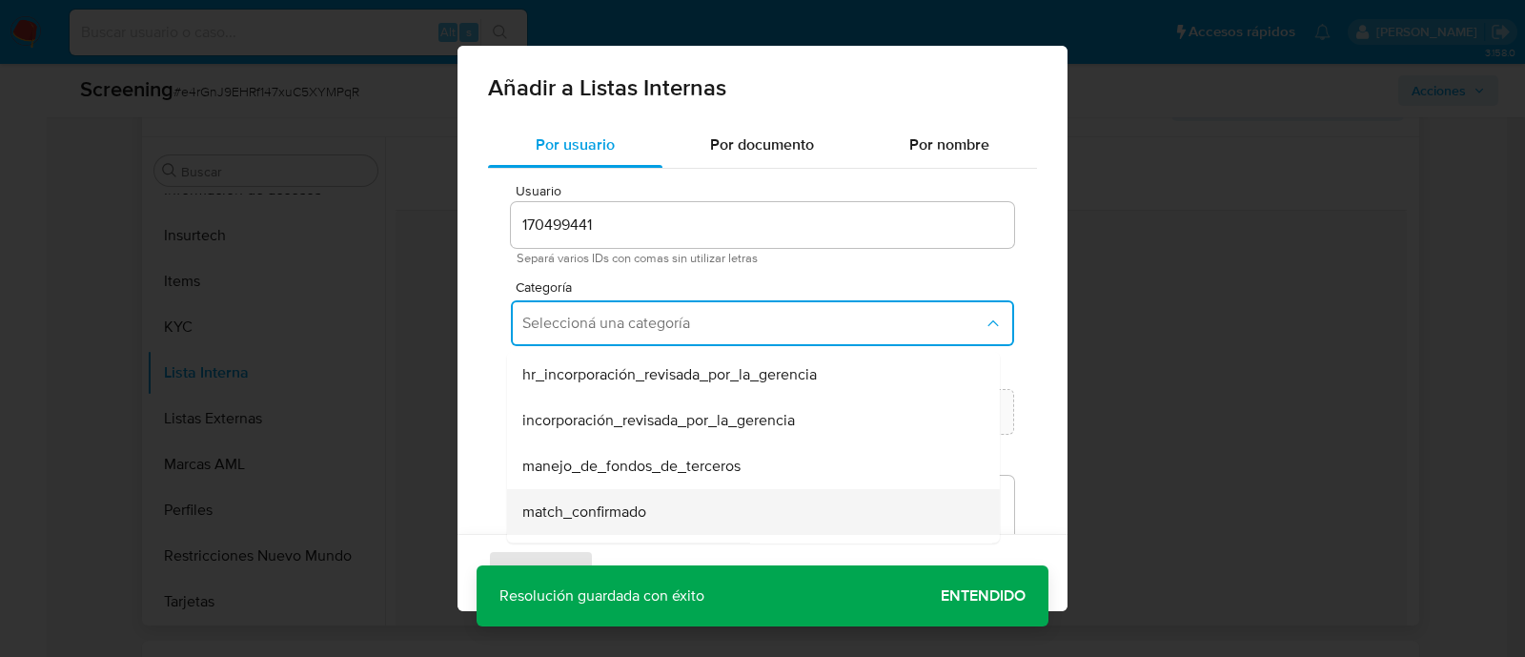
click at [609, 513] on span "match_confirmado" at bounding box center [584, 511] width 124 height 19
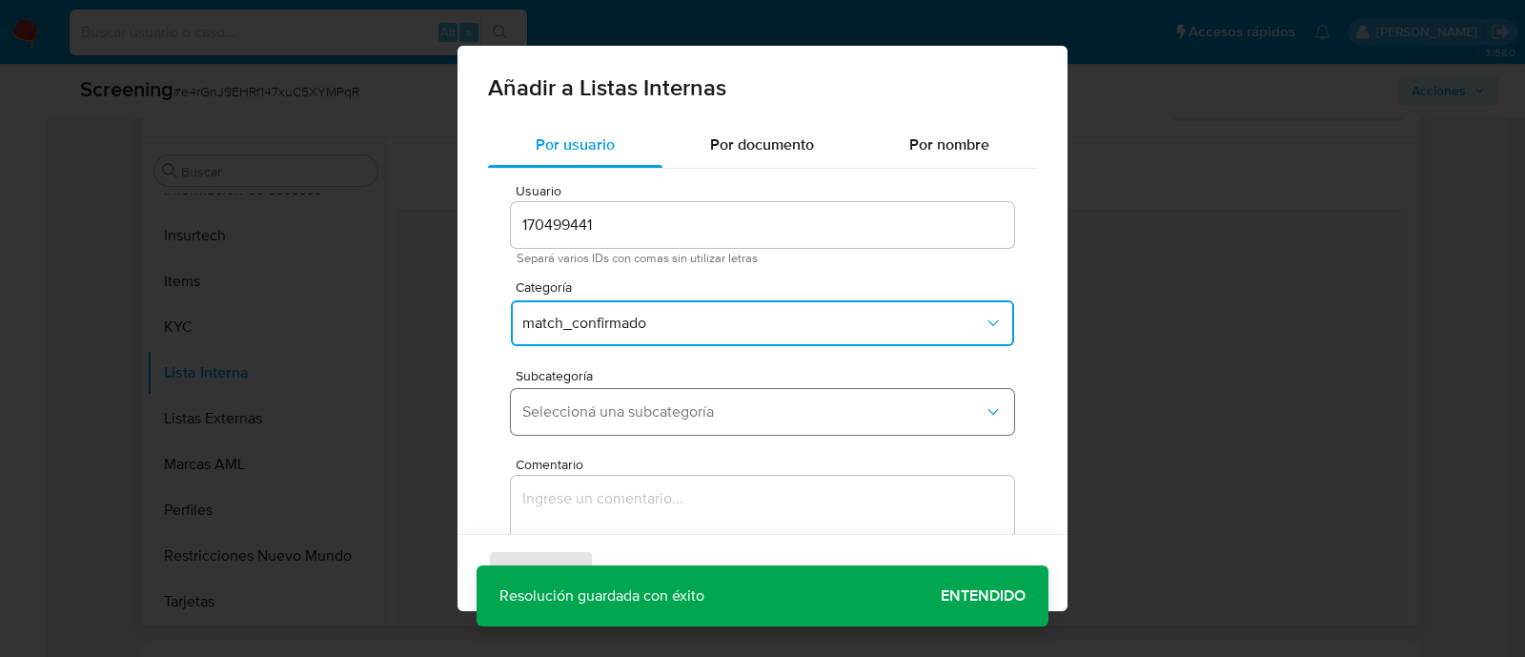
click at [634, 396] on button "Seleccioná una subcategoría" at bounding box center [762, 412] width 503 height 46
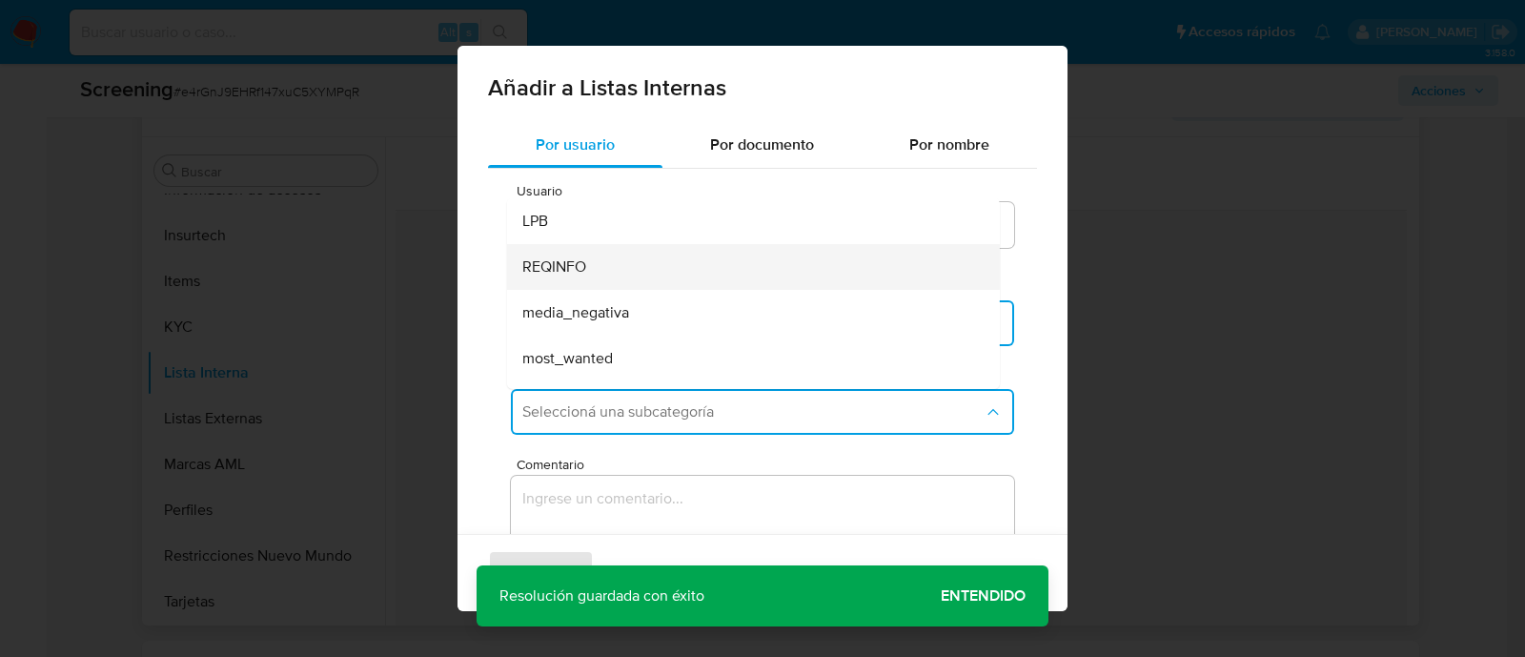
click at [604, 277] on div "REQINFO" at bounding box center [747, 267] width 451 height 46
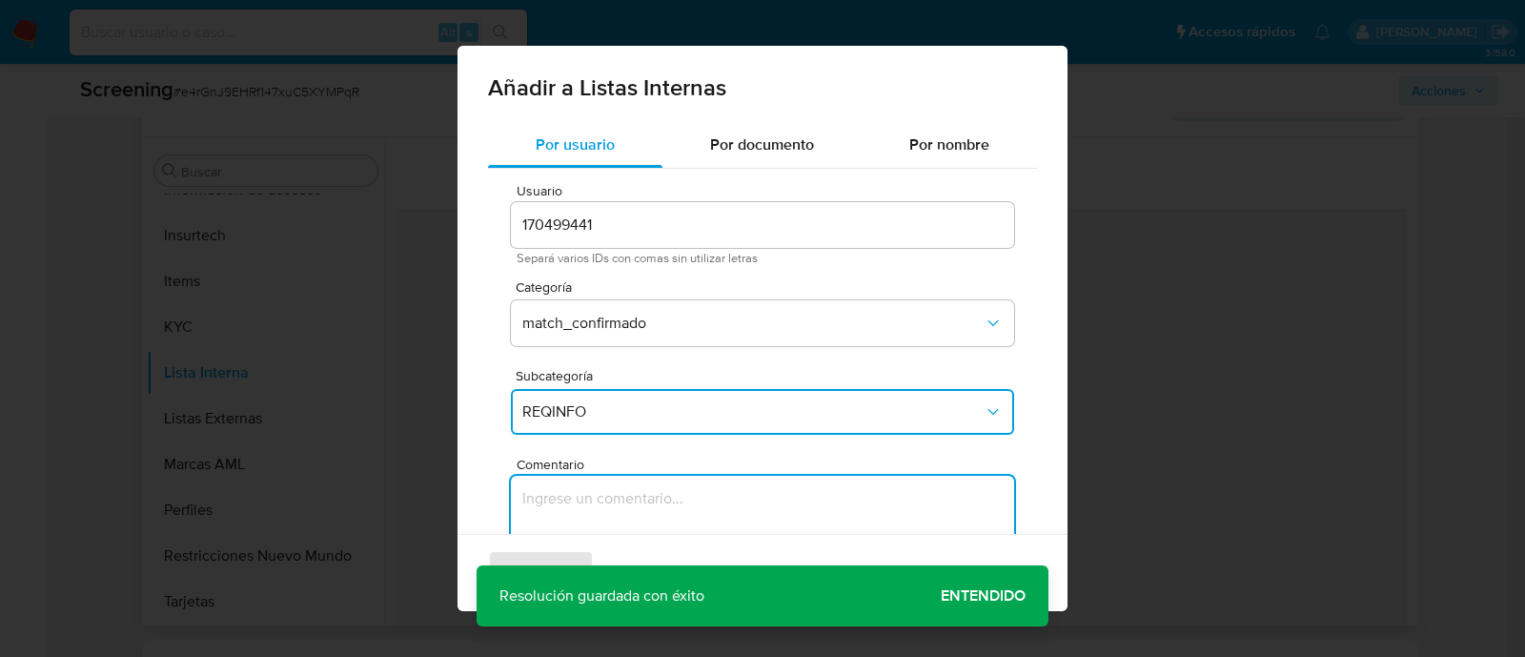
click at [577, 496] on textarea "Comentario" at bounding box center [762, 567] width 503 height 183
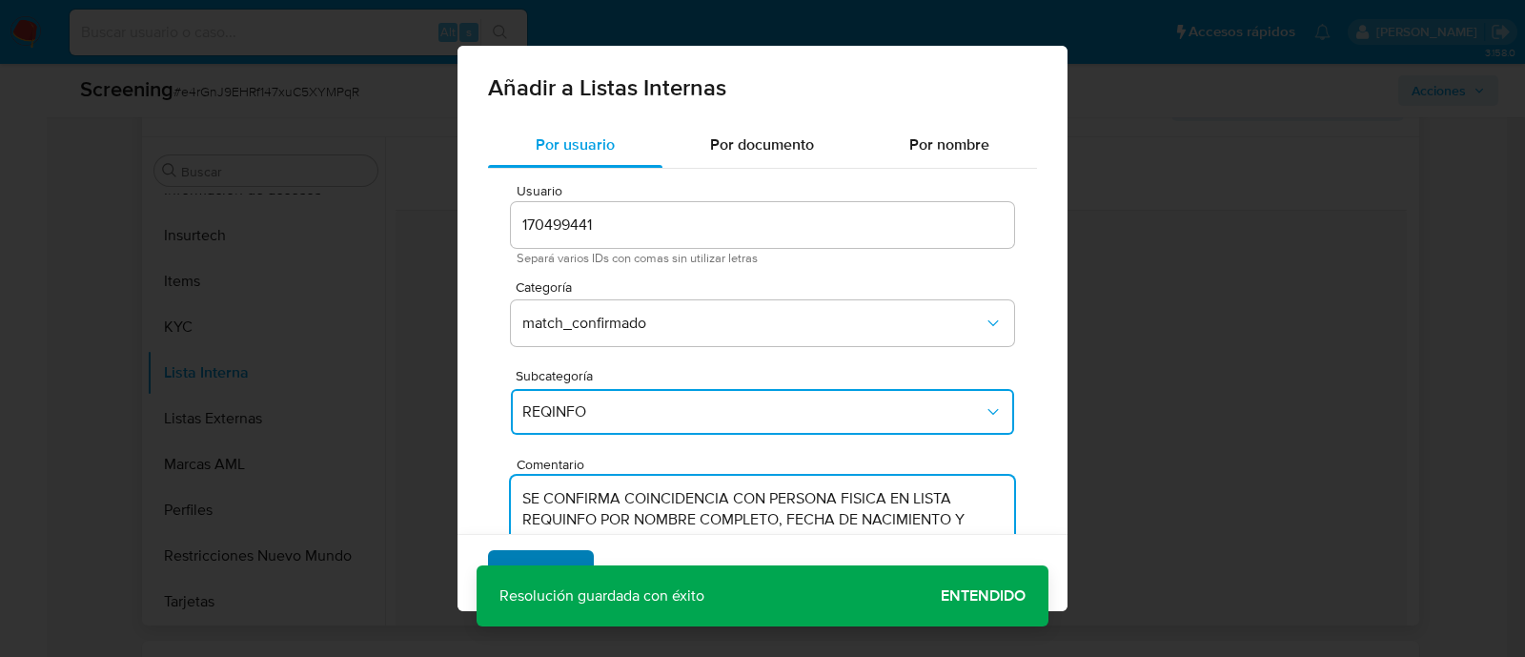
type textarea "SE CONFIRMA COINCIDENCIA CON PERSONA FISICA EN LISTA REQUINFO POR NOMBRE COMPLE…"
click at [561, 565] on span "Agregar" at bounding box center [541, 573] width 56 height 42
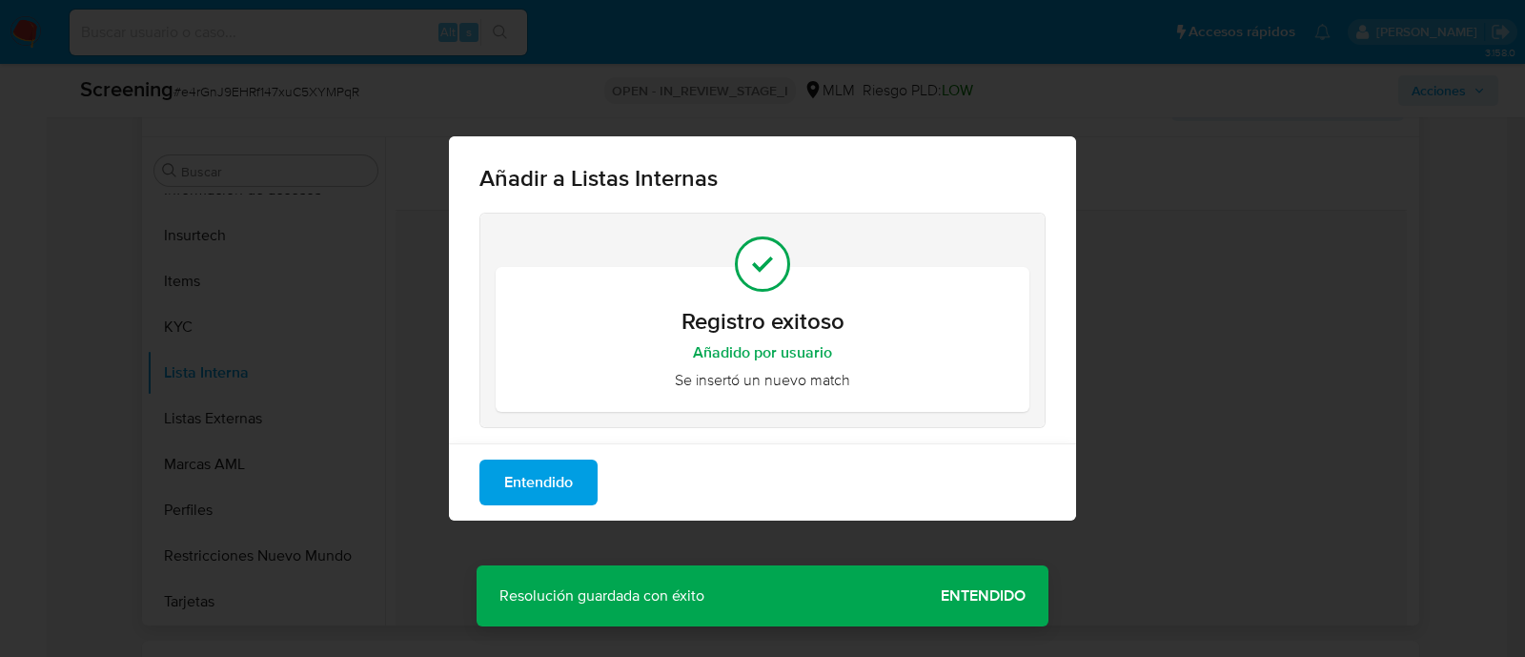
click at [533, 484] on span "Entendido" at bounding box center [538, 482] width 69 height 42
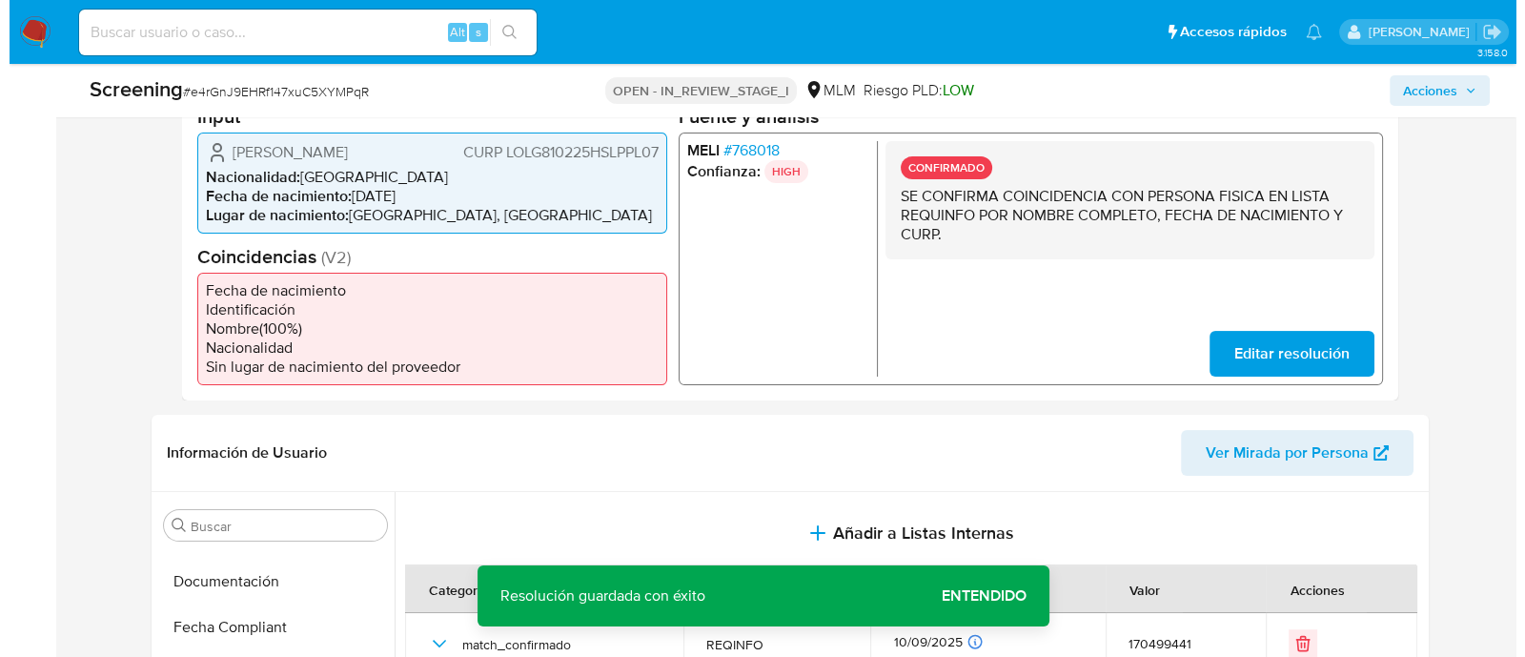
scroll to position [357, 0]
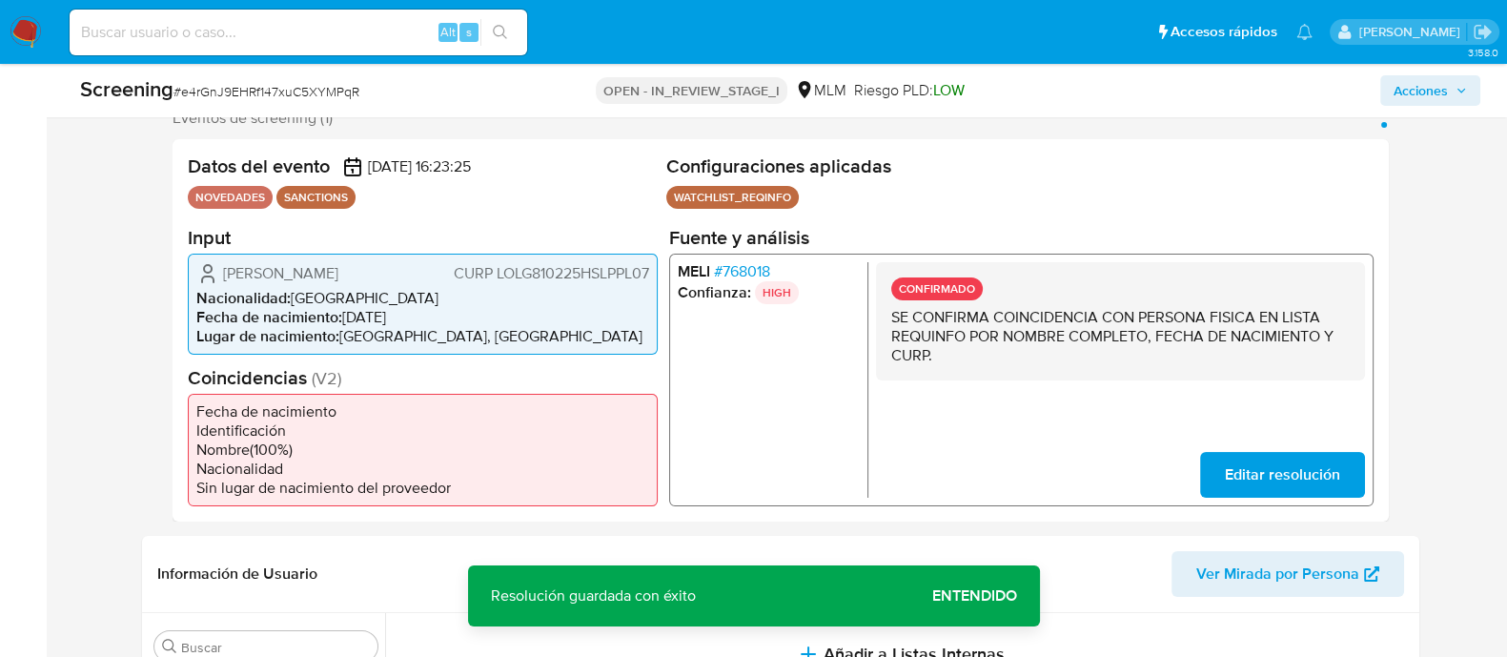
click at [1411, 85] on span "Acciones" at bounding box center [1421, 90] width 54 height 31
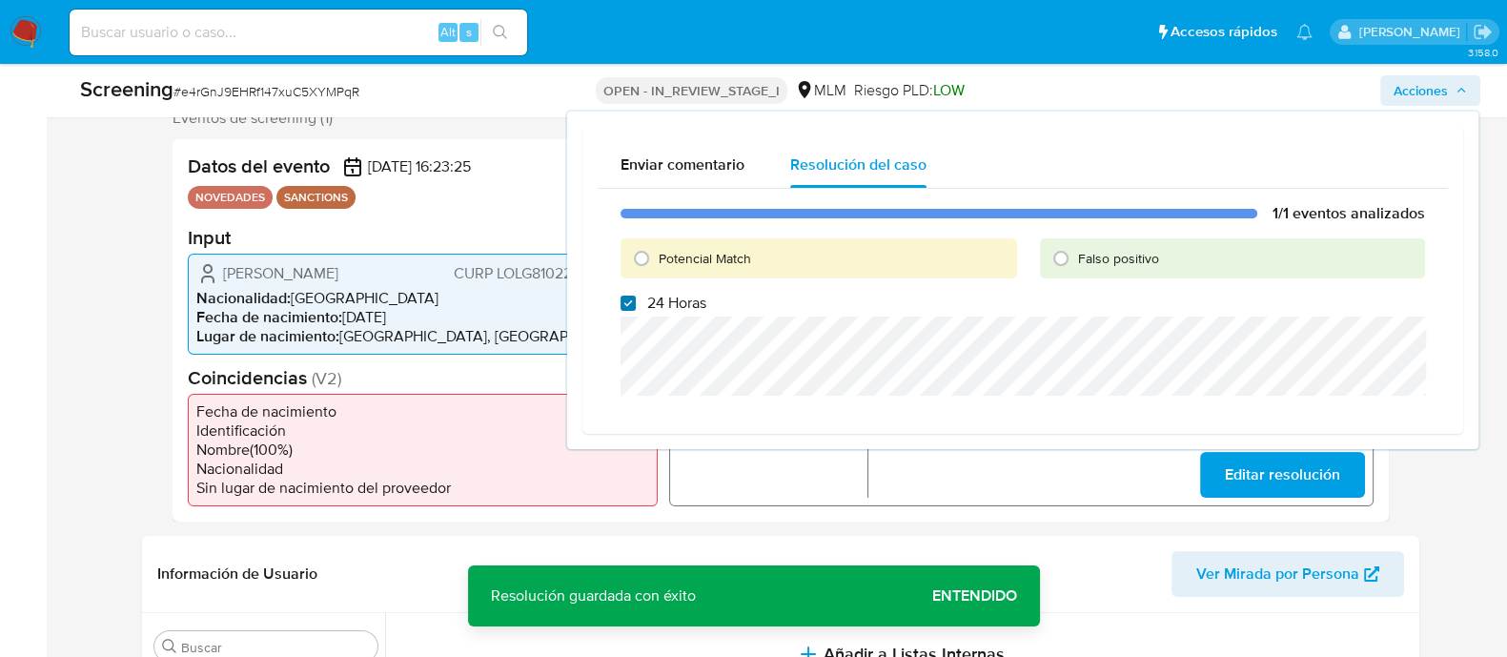
click at [628, 306] on input "24 Horas" at bounding box center [628, 303] width 15 height 15
checkbox input "false"
drag, startPoint x: 638, startPoint y: 272, endPoint x: 642, endPoint y: 304, distance: 32.6
click at [639, 272] on input "Potencial Match" at bounding box center [641, 258] width 31 height 31
radio input "true"
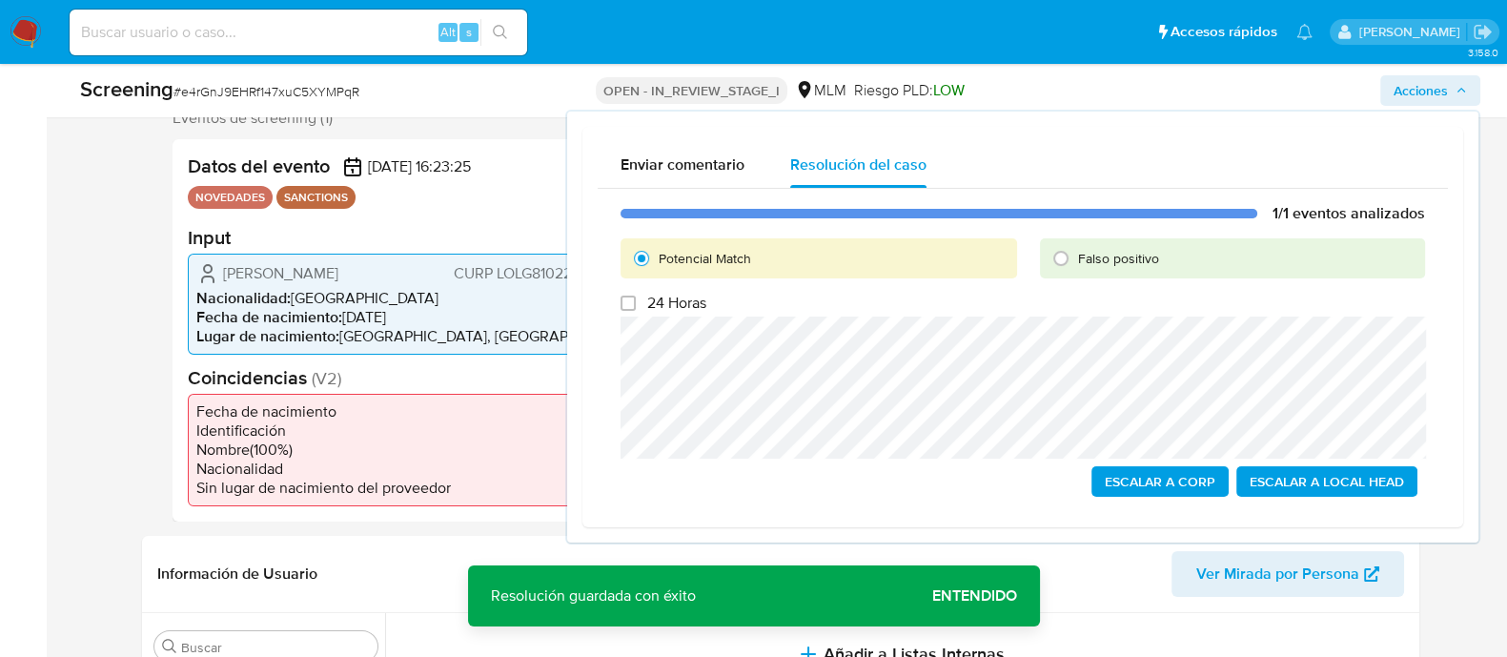
click at [1351, 483] on span "Escalar a Local Head" at bounding box center [1327, 481] width 154 height 27
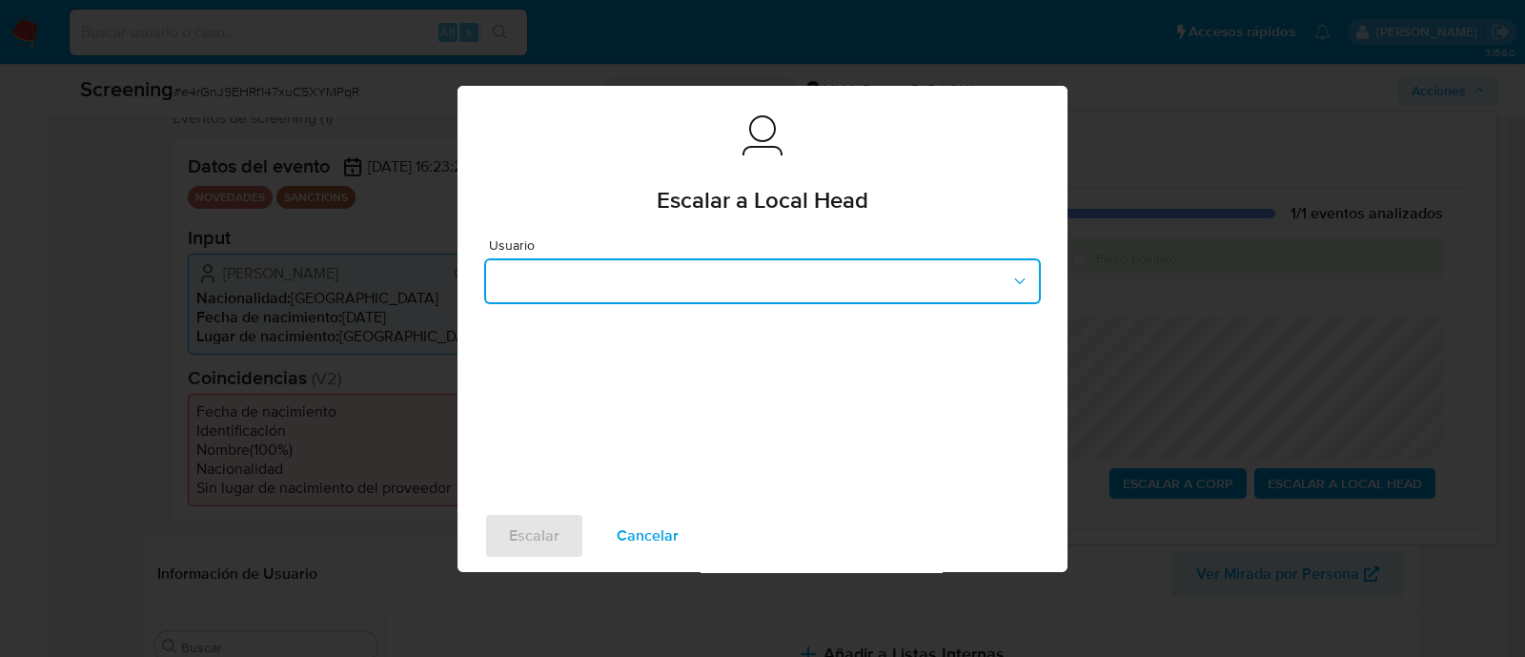
click at [687, 289] on button "button" at bounding box center [762, 281] width 557 height 46
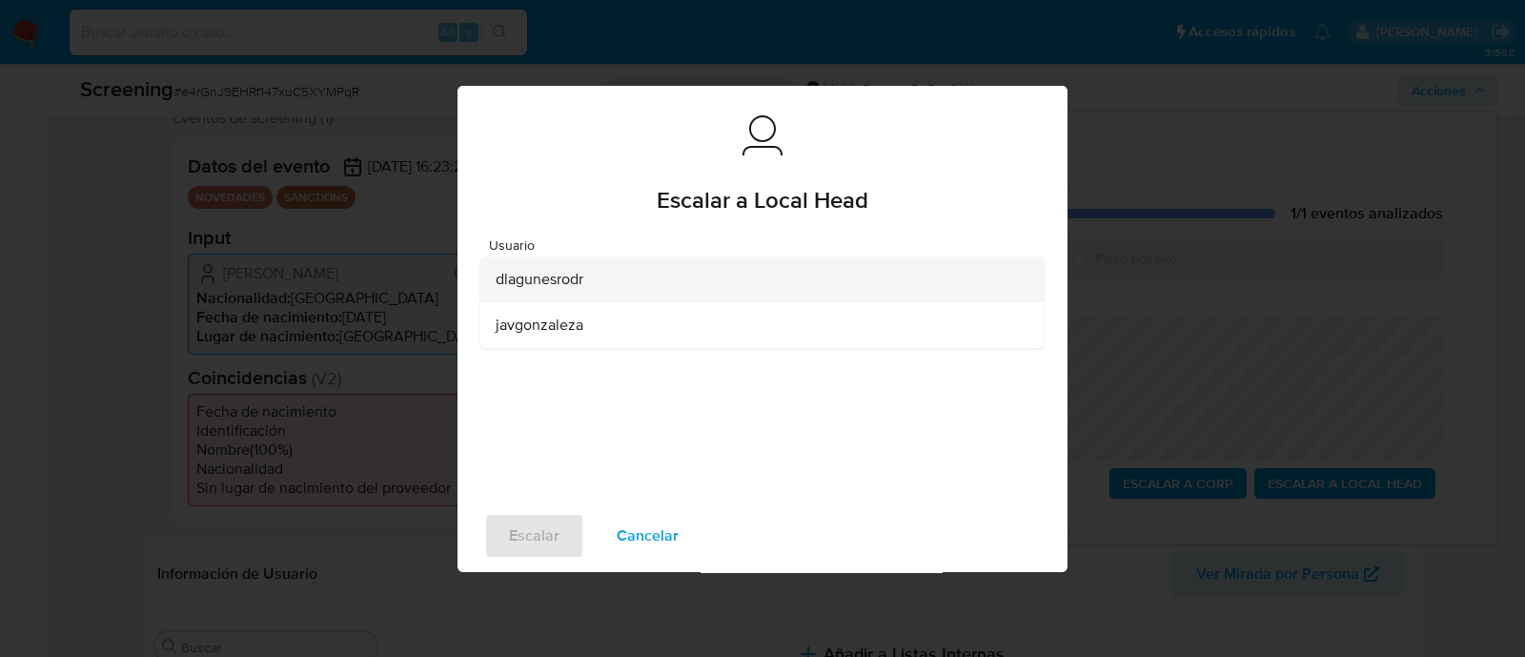
click at [686, 289] on div "dlagunesrodr" at bounding box center [757, 279] width 522 height 46
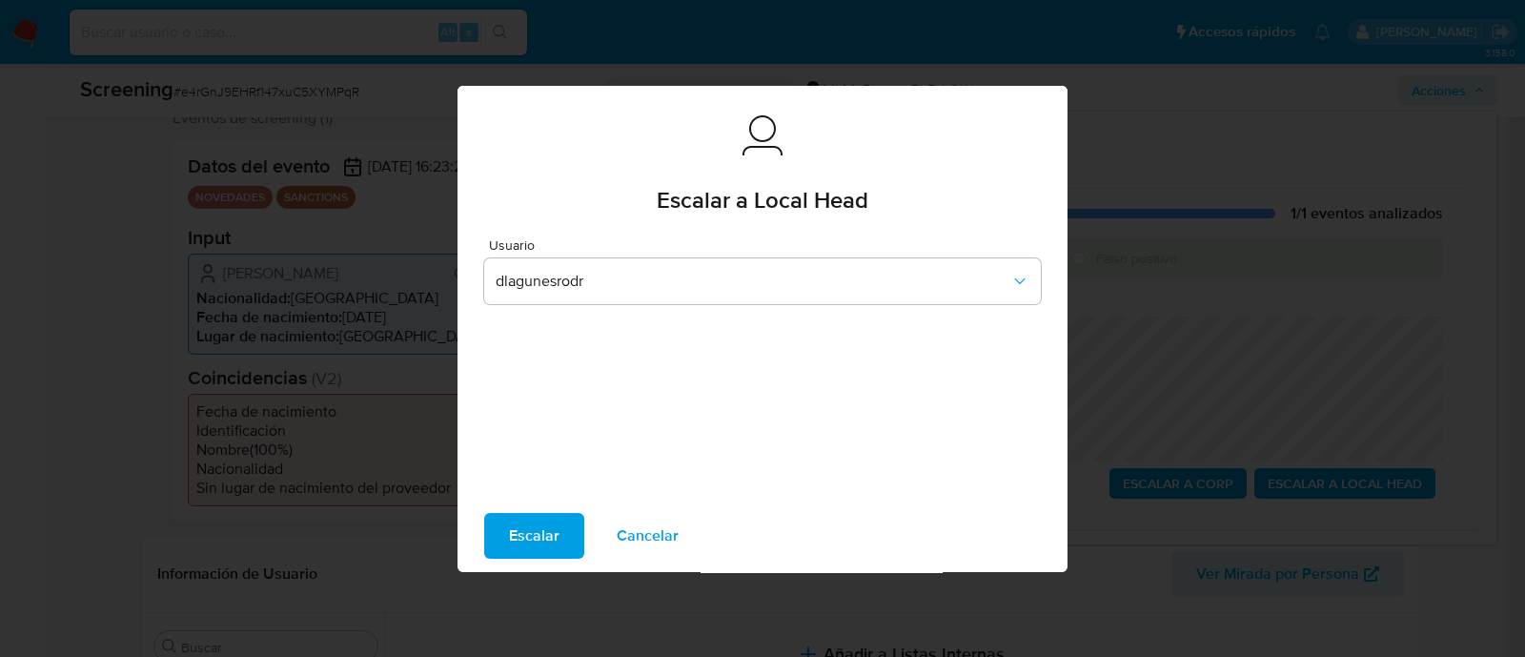
click at [557, 538] on span "Escalar" at bounding box center [534, 536] width 51 height 42
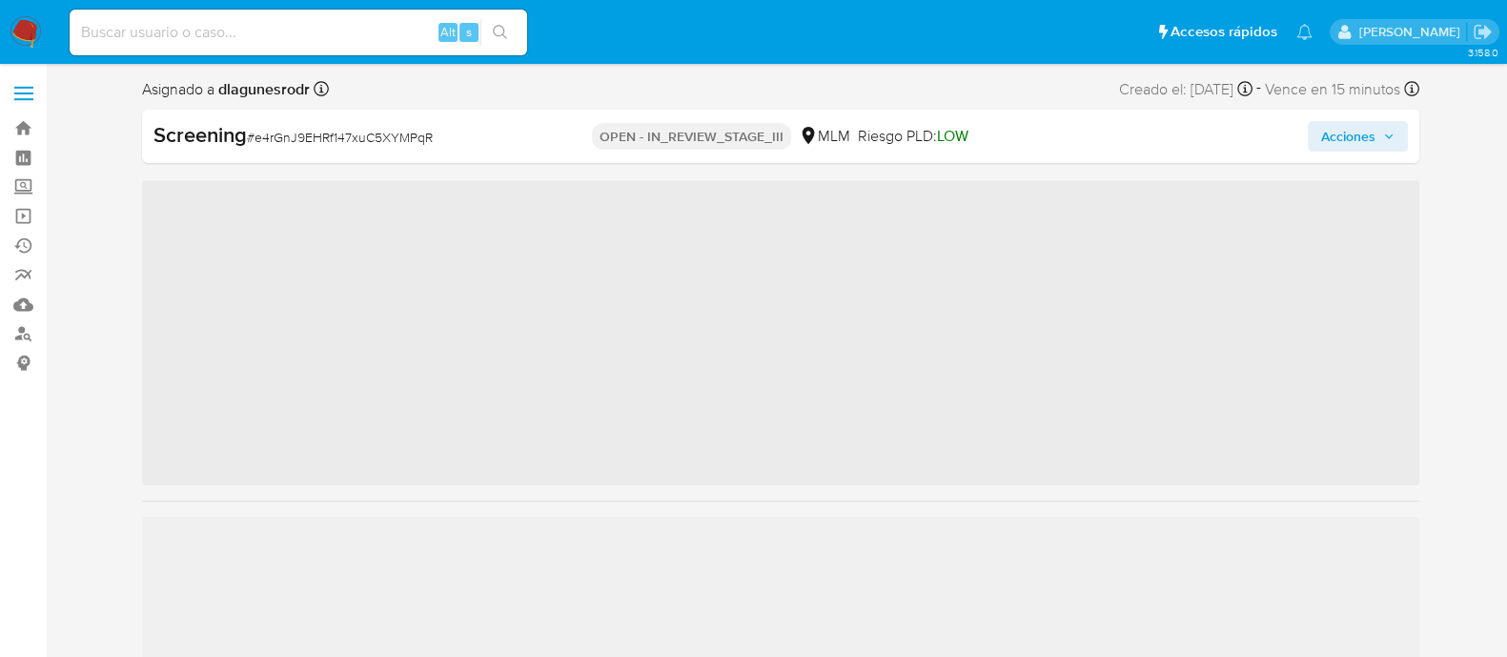
scroll to position [805, 0]
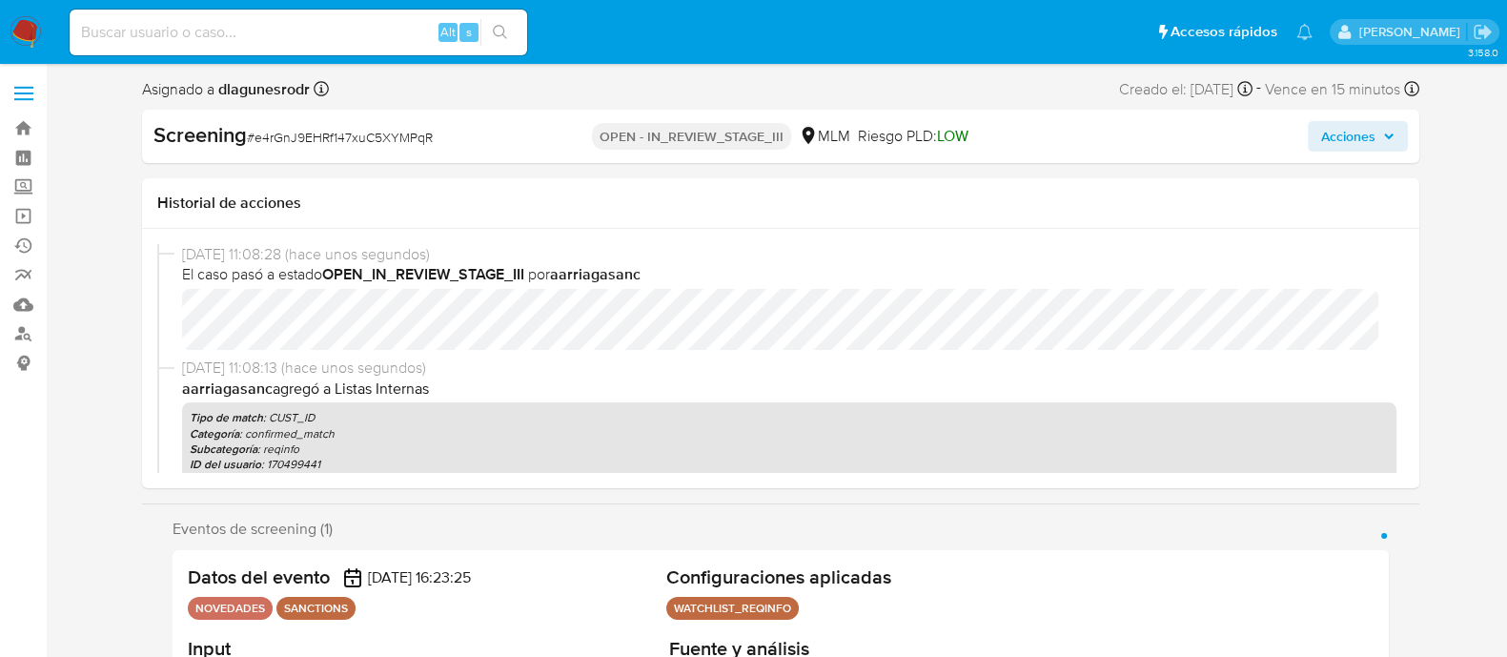
select select "10"
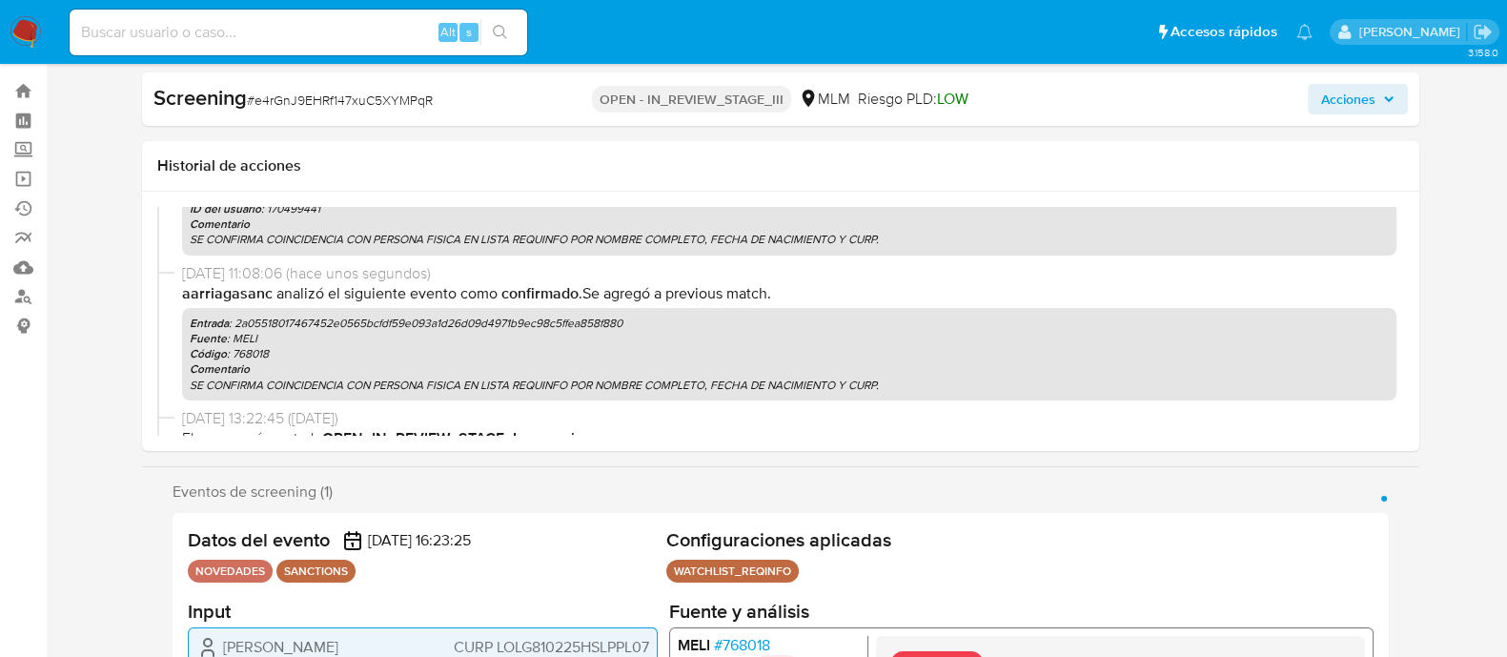
scroll to position [0, 0]
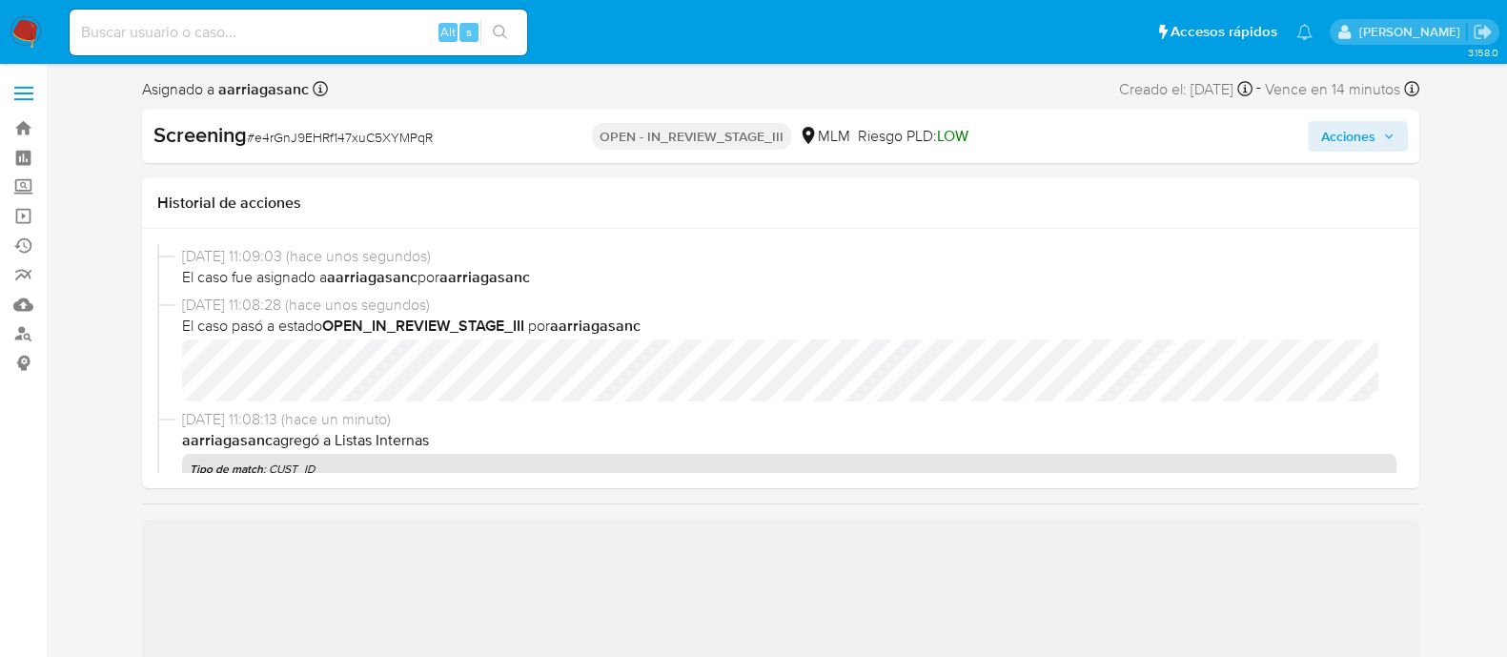
scroll to position [118, 0]
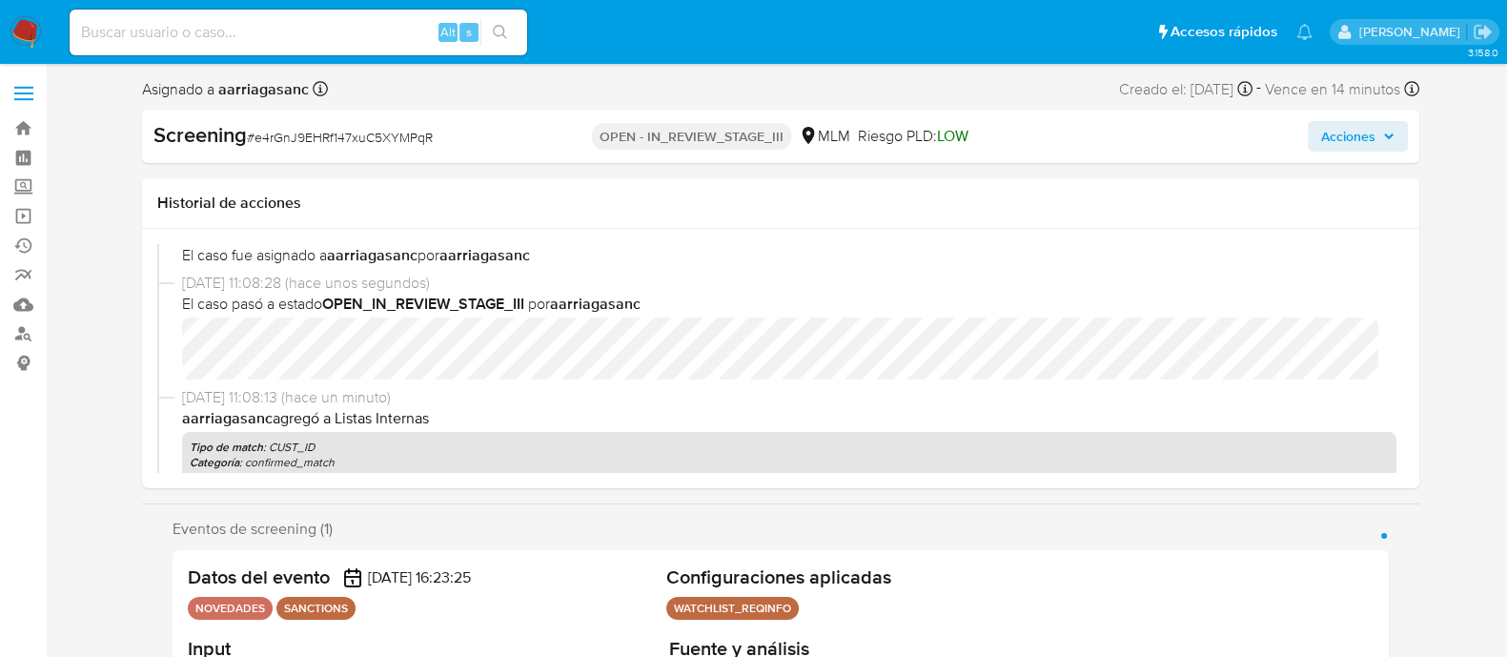
select select "10"
click at [1344, 141] on span "Acciones" at bounding box center [1348, 136] width 54 height 31
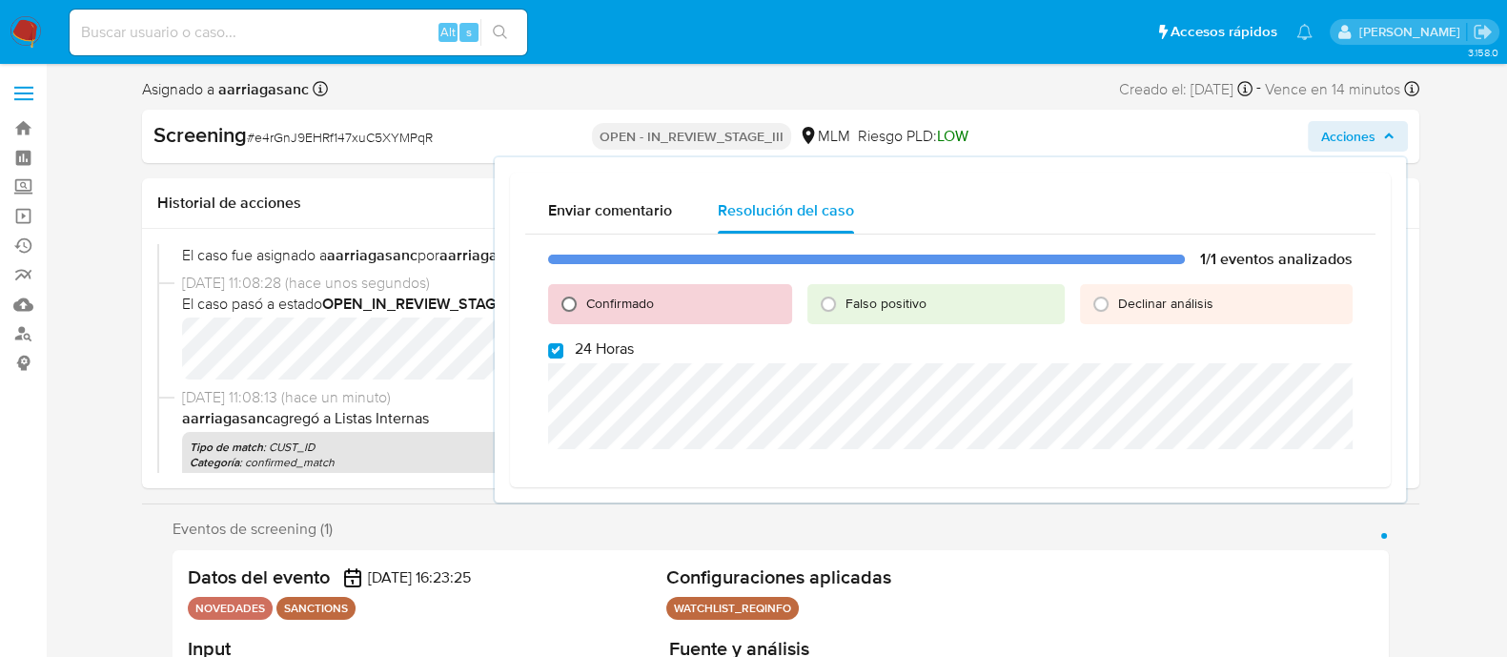
click at [578, 303] on input "Confirmado" at bounding box center [569, 304] width 31 height 31
radio input "true"
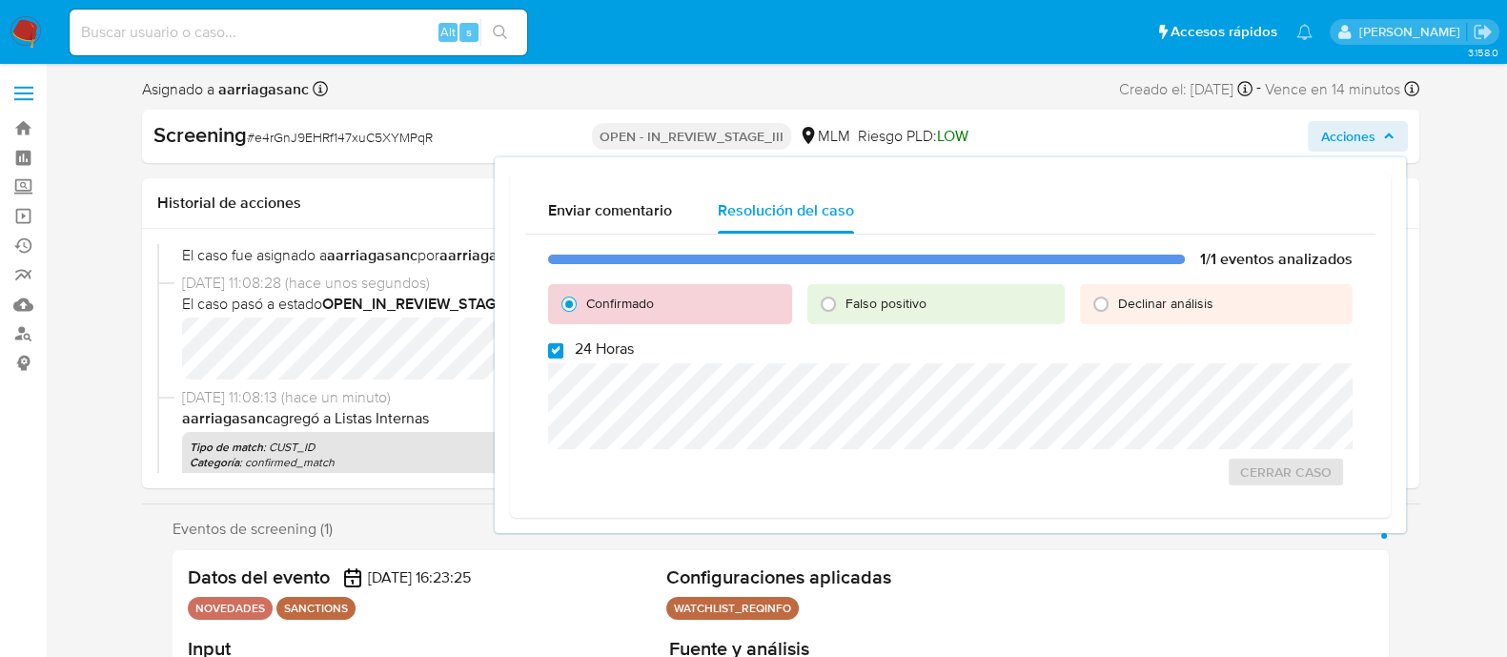
click at [551, 347] on input "24 Horas" at bounding box center [555, 350] width 15 height 15
checkbox input "false"
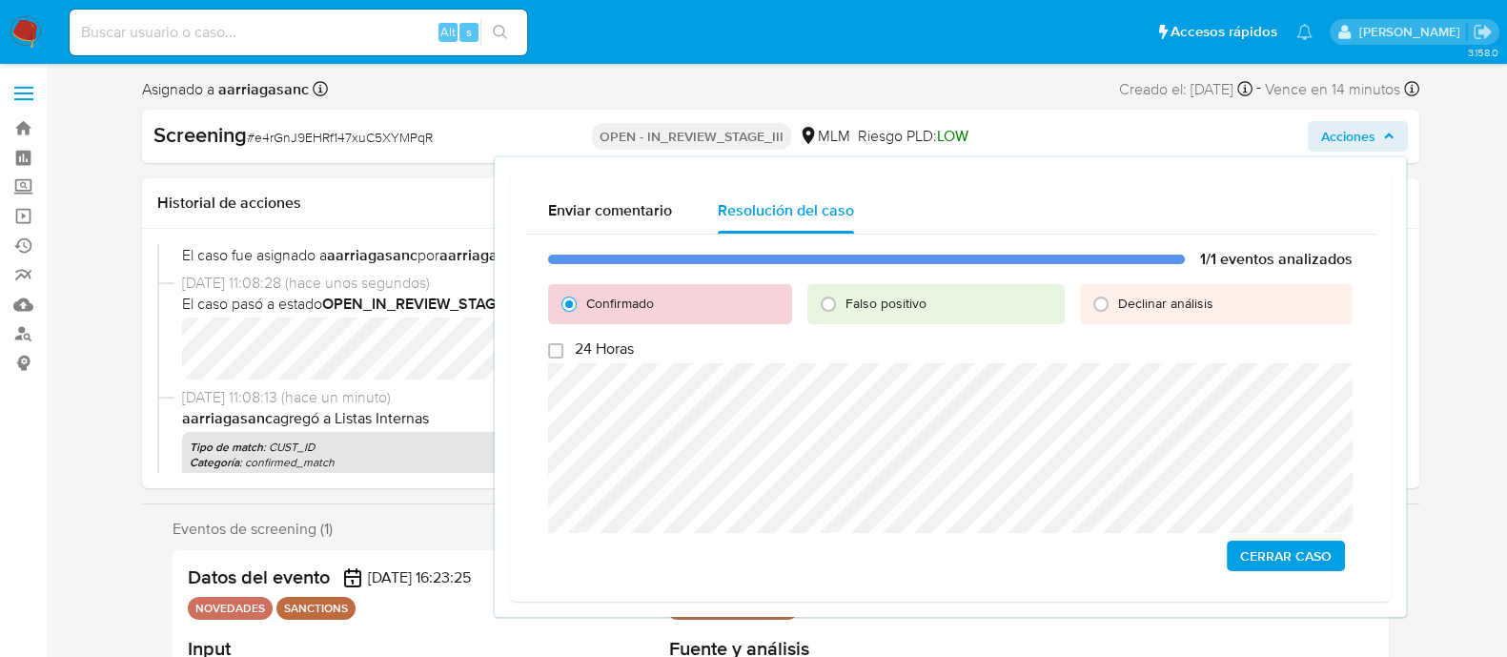
click at [1320, 554] on span "Cerrar Caso" at bounding box center [1286, 555] width 92 height 27
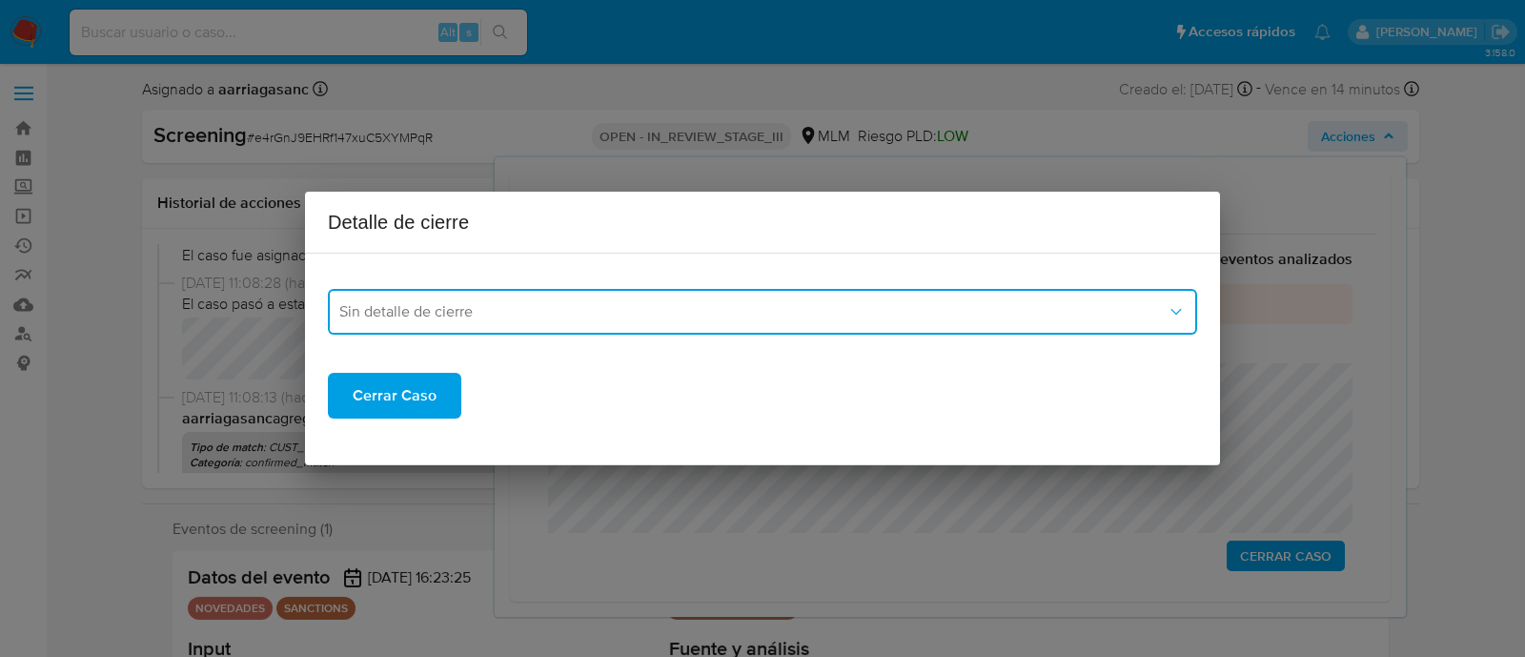
click at [673, 320] on span "Sin detalle de cierre" at bounding box center [752, 311] width 827 height 19
click at [500, 337] on div "Sin detalle de cierre REPORTE_OFAC LPB LPB_REQINFO REPORTE_LPB" at bounding box center [762, 392] width 877 height 115
drag, startPoint x: 468, startPoint y: 366, endPoint x: 424, endPoint y: 421, distance: 70.6
click at [467, 367] on span "Sin detalle de cierre" at bounding box center [405, 363] width 133 height 19
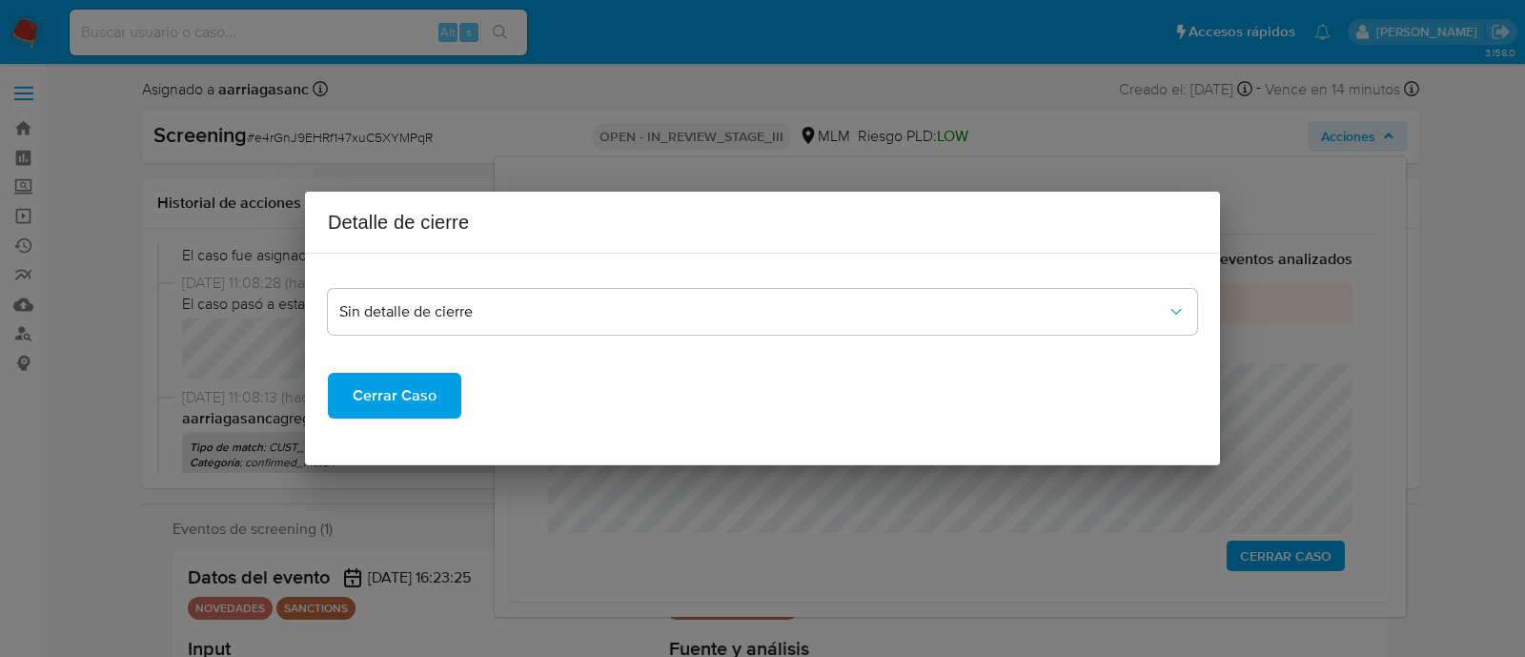
click at [399, 400] on span "Cerrar Caso" at bounding box center [395, 396] width 84 height 42
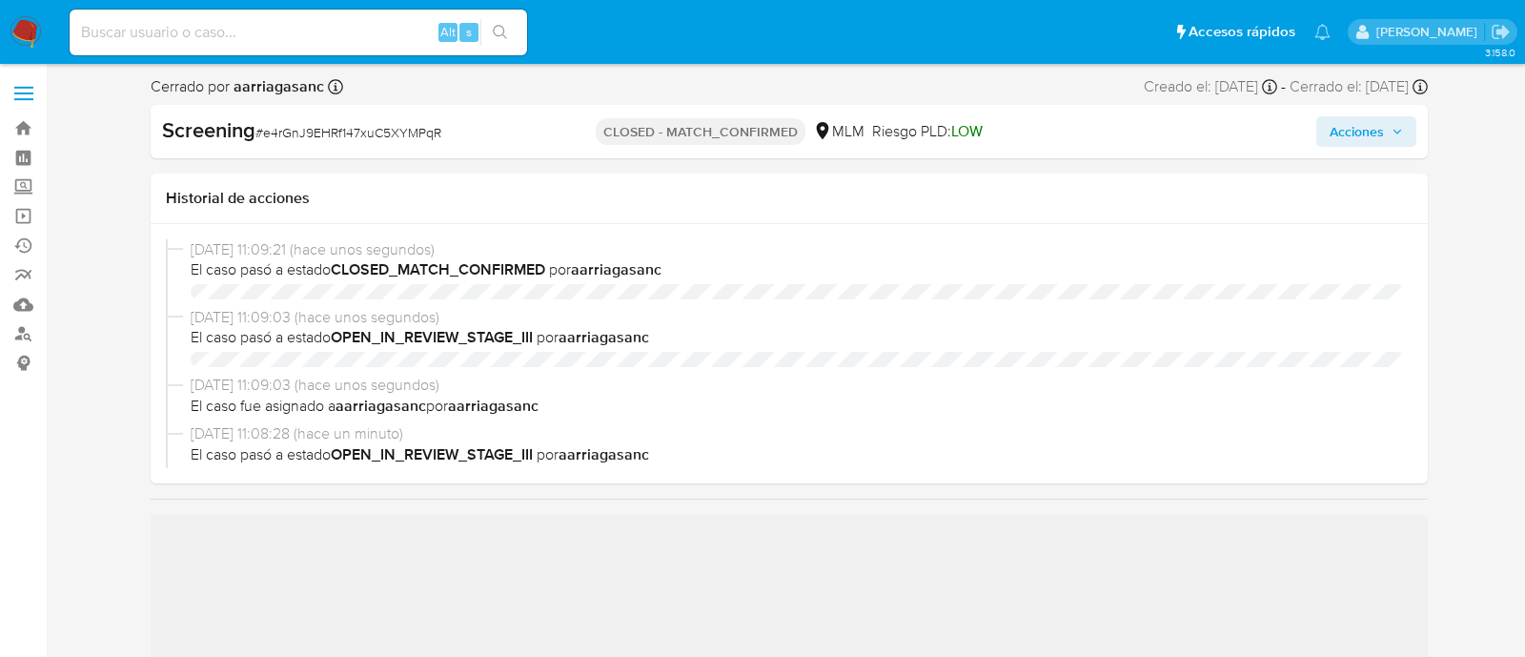
select select "10"
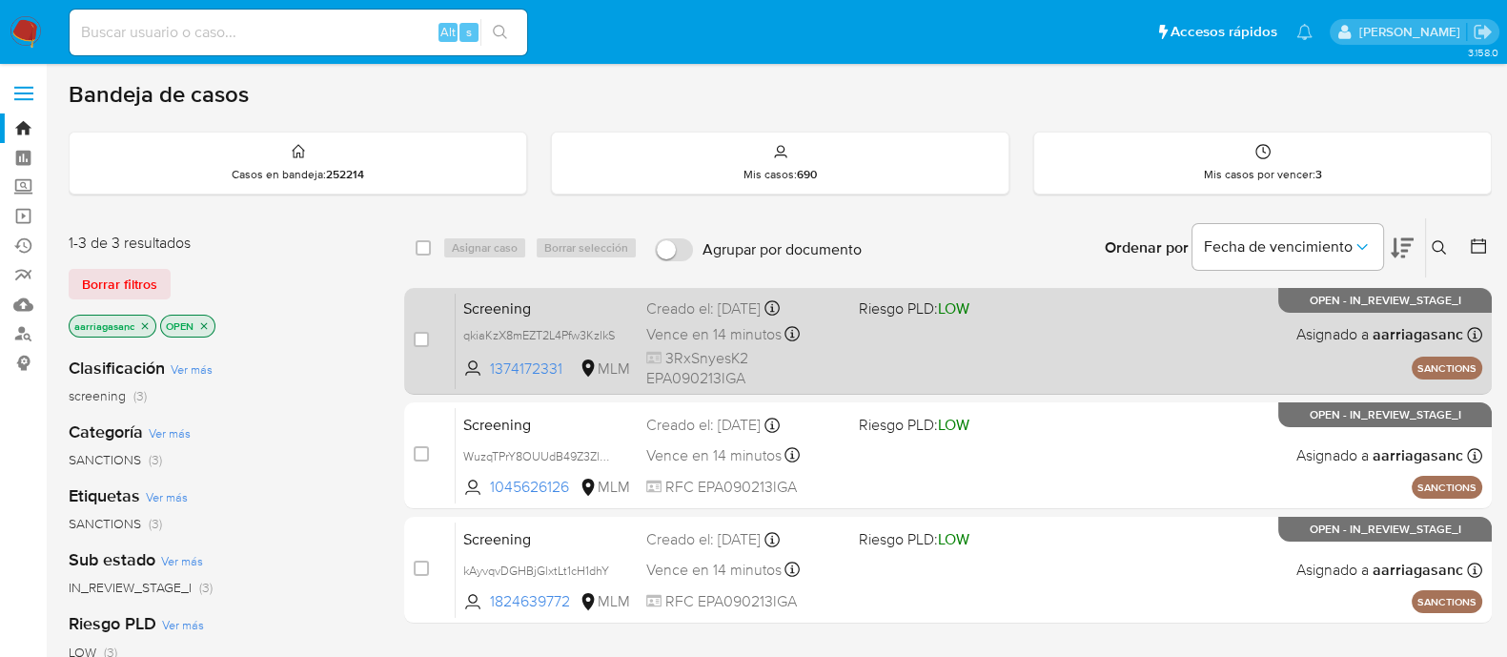
click at [1014, 392] on div "case-item-checkbox No es posible asignar el caso Screening qkiaKzX8mEZT2L4Pfw3K…" at bounding box center [948, 341] width 1088 height 107
click at [1000, 350] on div "Screening qkiaKzX8mEZT2L4Pfw3KzlkS 1374172331 MLM Riesgo PLD: LOW Creado el: [D…" at bounding box center [969, 341] width 1027 height 96
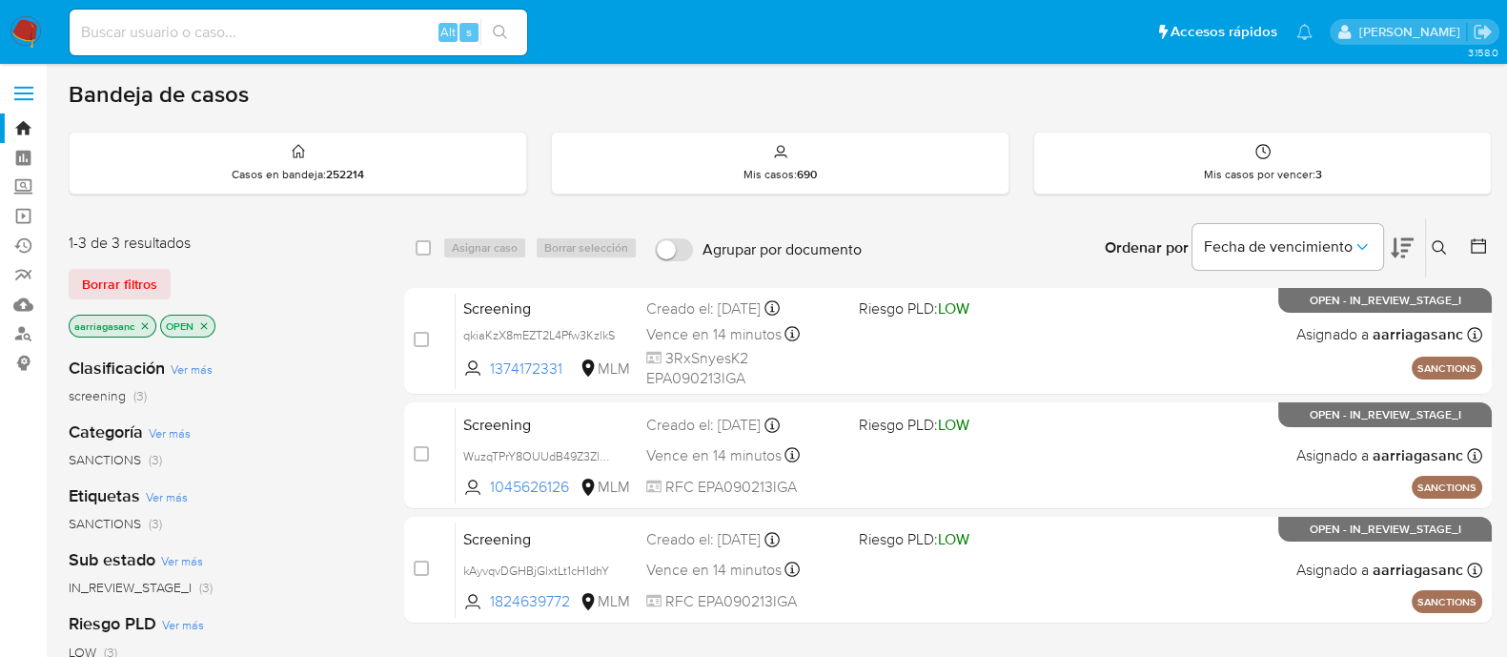
click at [28, 12] on nav "Pausado Ver notificaciones Alt s Accesos rápidos Presiona las siguientes teclas…" at bounding box center [753, 32] width 1507 height 64
click at [22, 79] on label at bounding box center [24, 93] width 48 height 40
click at [0, 0] on input "checkbox" at bounding box center [0, 0] width 0 height 0
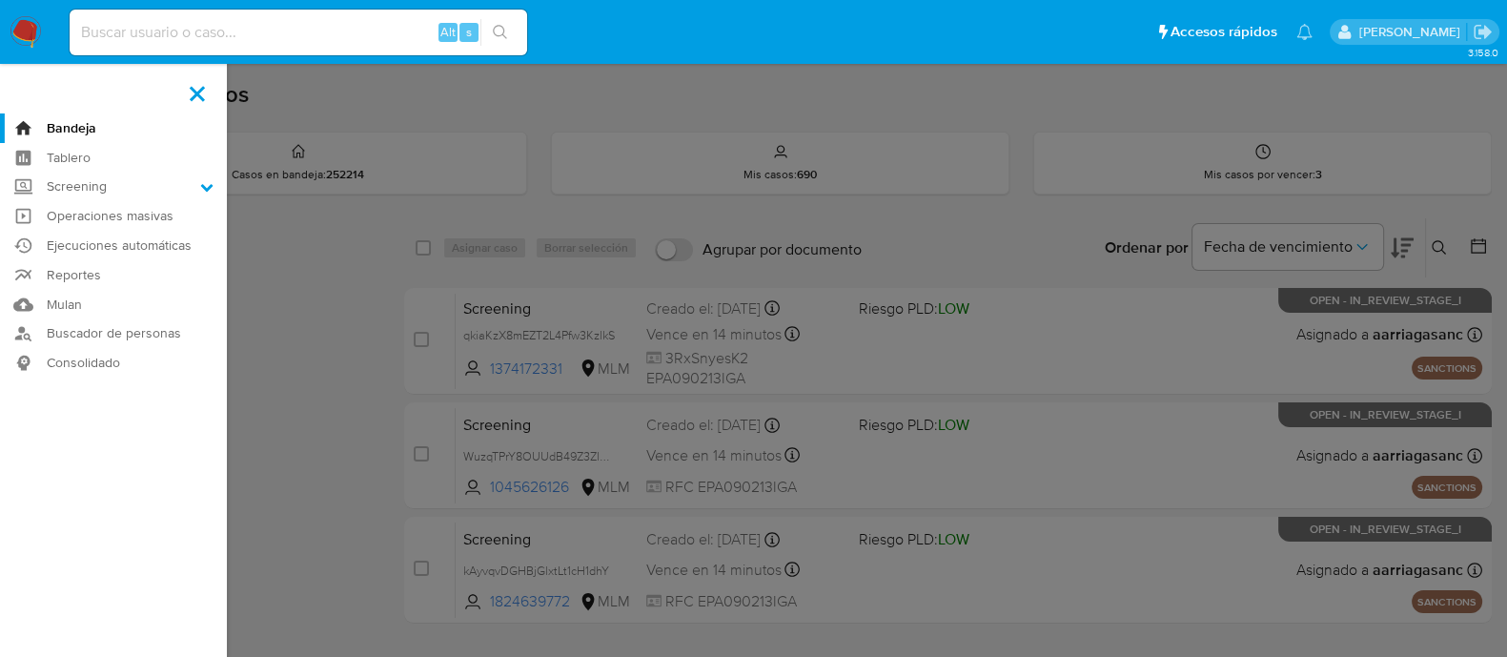
click at [16, 19] on img at bounding box center [26, 32] width 32 height 32
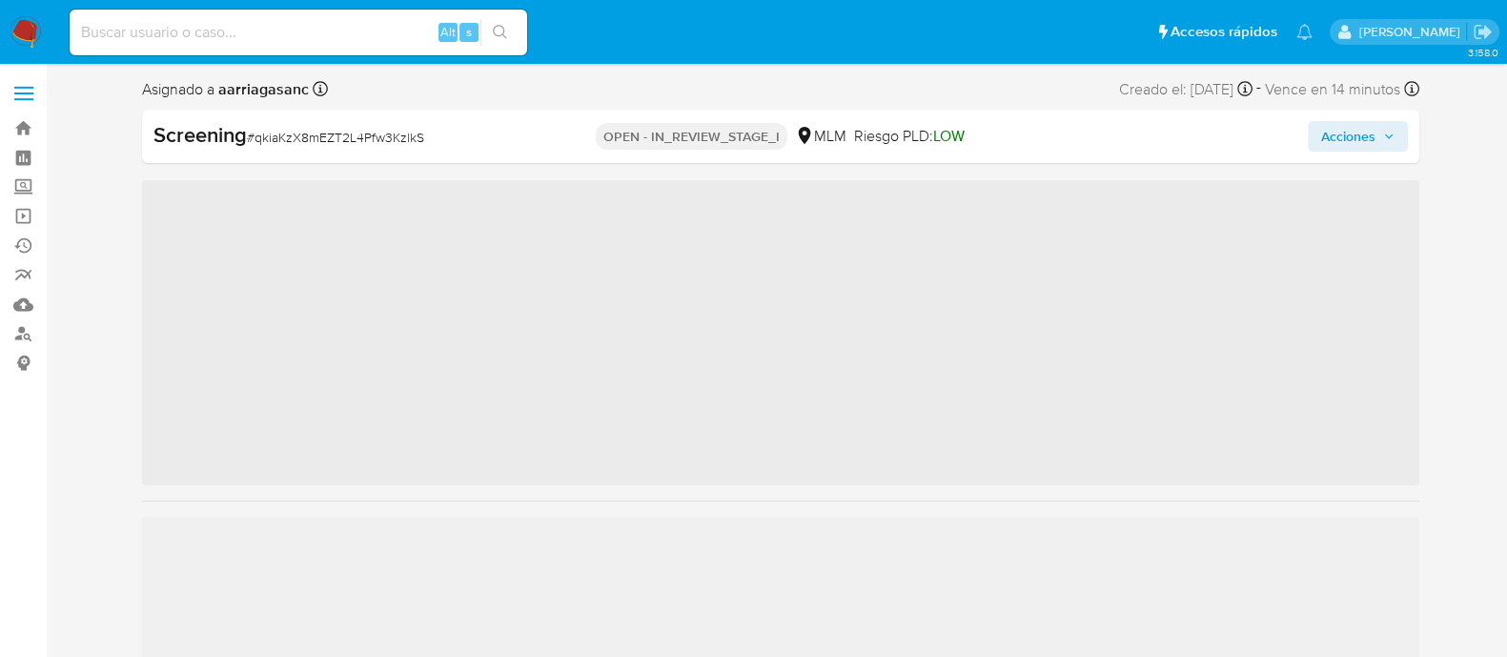
scroll to position [805, 0]
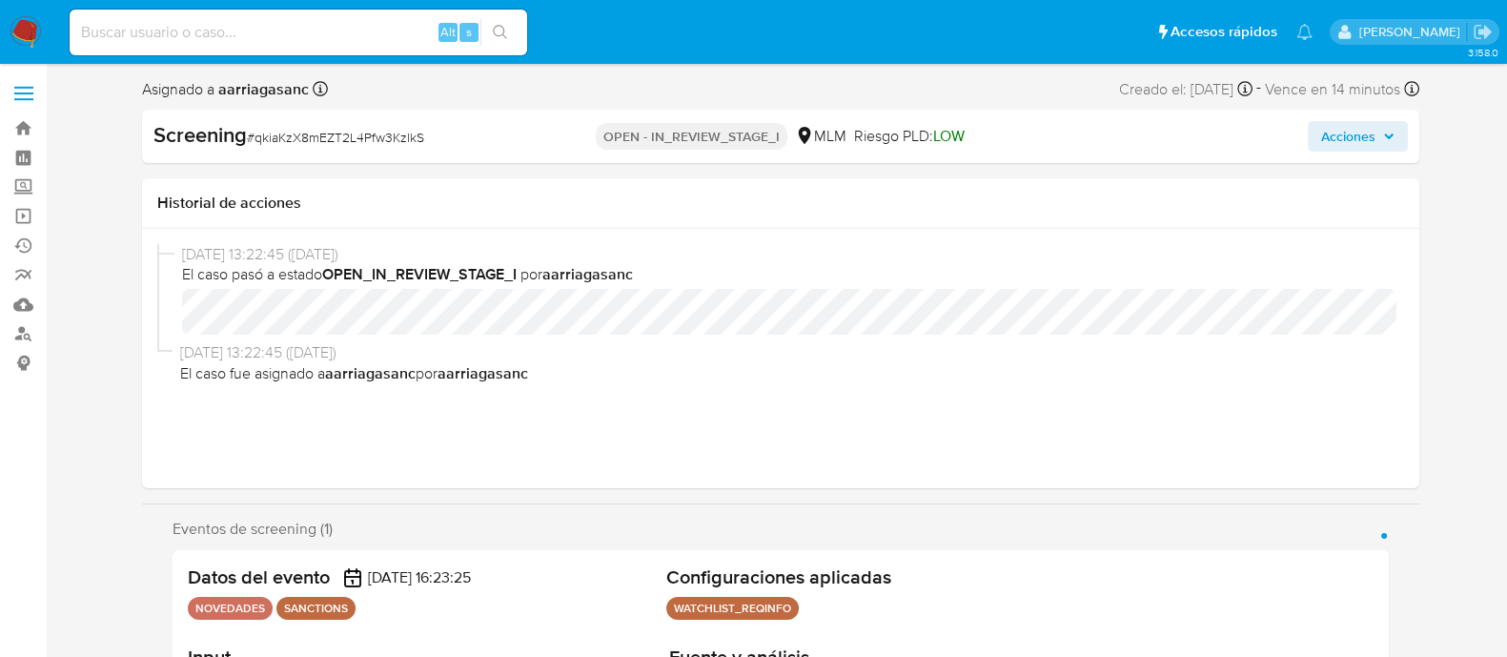
select select "10"
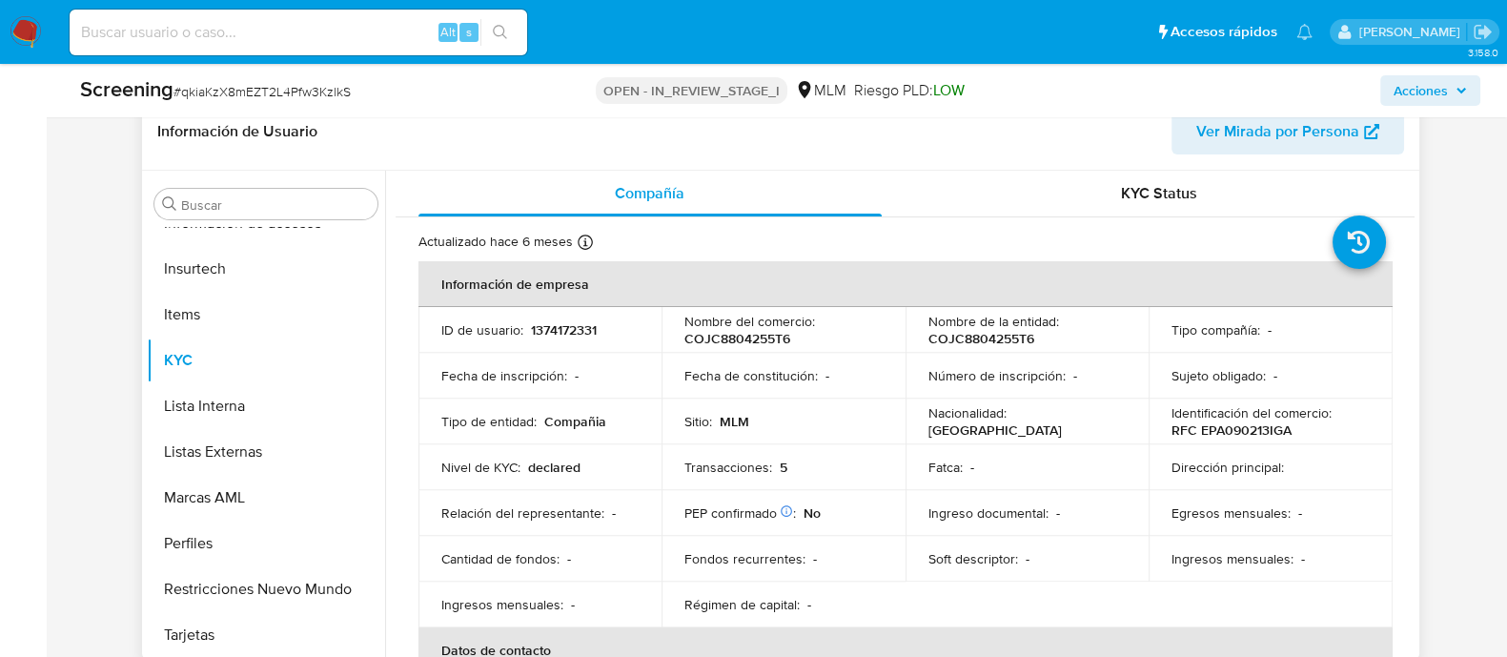
scroll to position [833, 0]
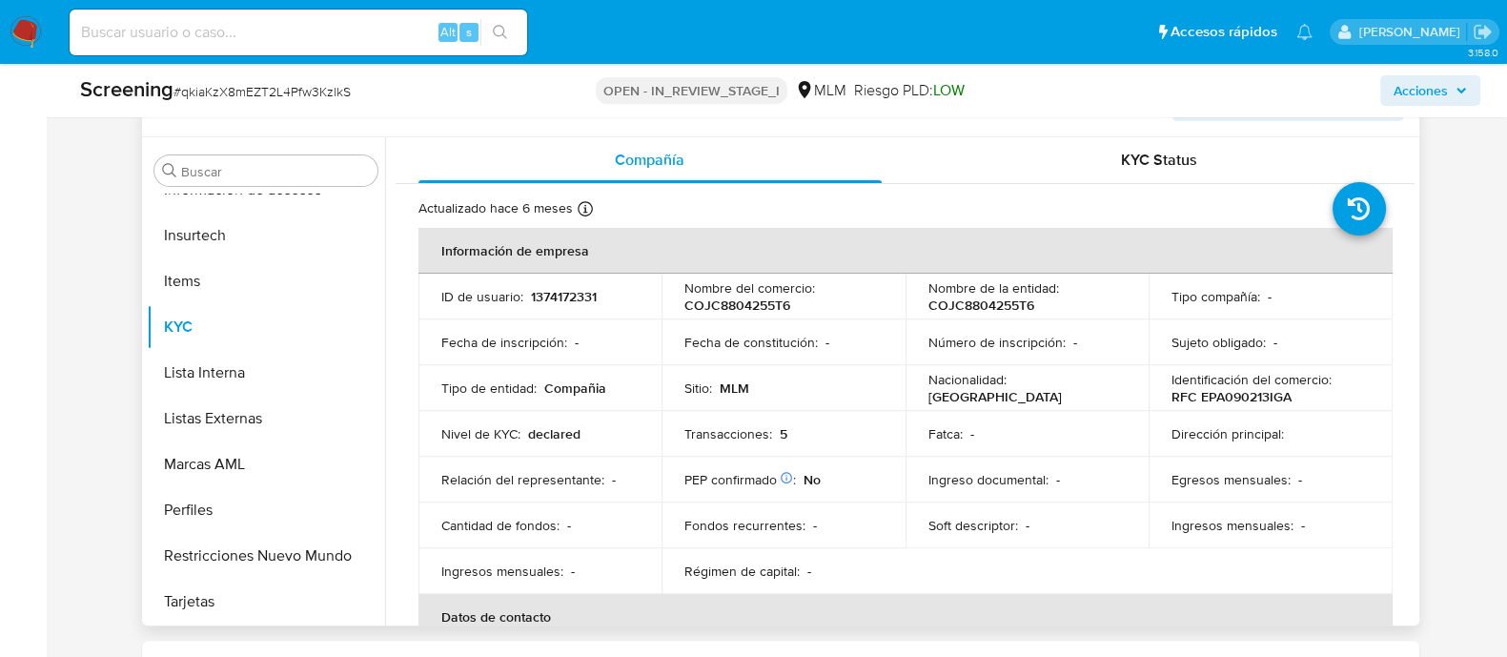
click at [985, 365] on td "Nacionalidad : [DEMOGRAPHIC_DATA]" at bounding box center [1028, 388] width 244 height 46
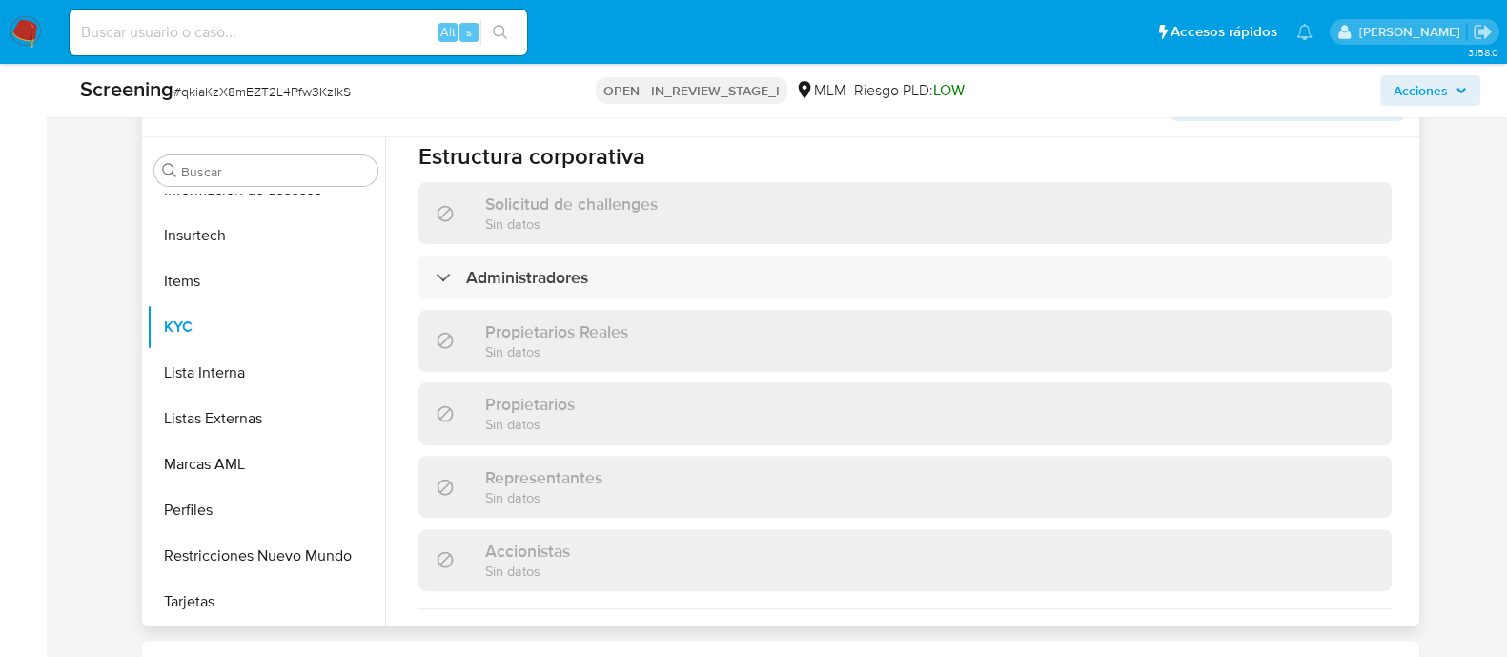
scroll to position [1072, 0]
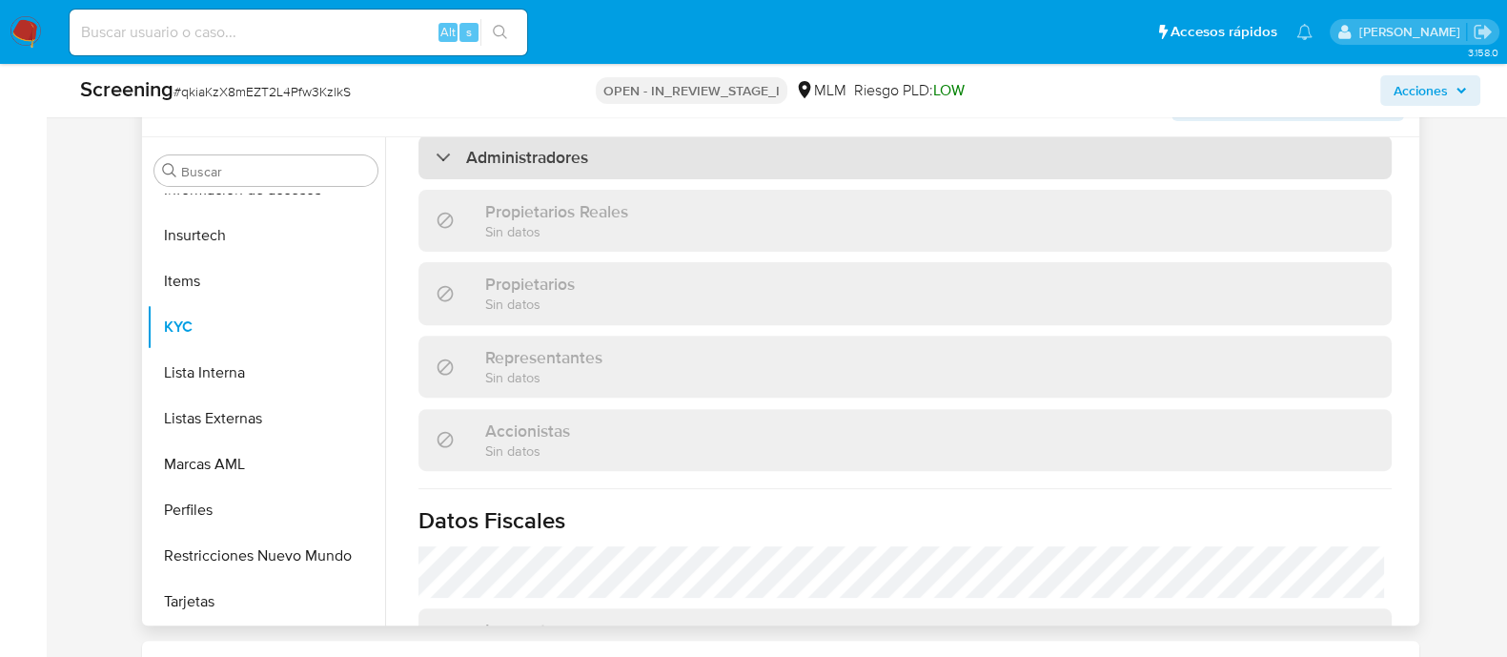
drag, startPoint x: 453, startPoint y: 152, endPoint x: 447, endPoint y: 170, distance: 19.0
click at [453, 153] on div "Administradores" at bounding box center [512, 157] width 153 height 21
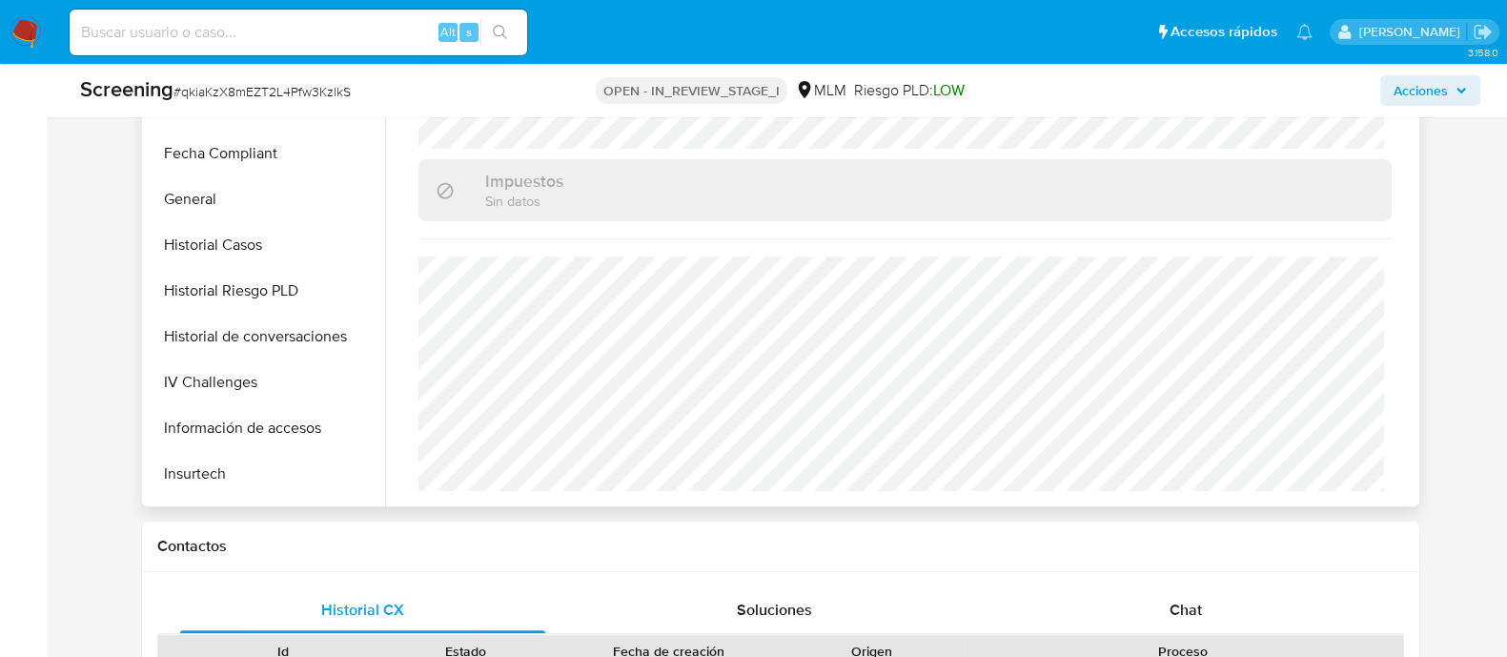
scroll to position [329, 0]
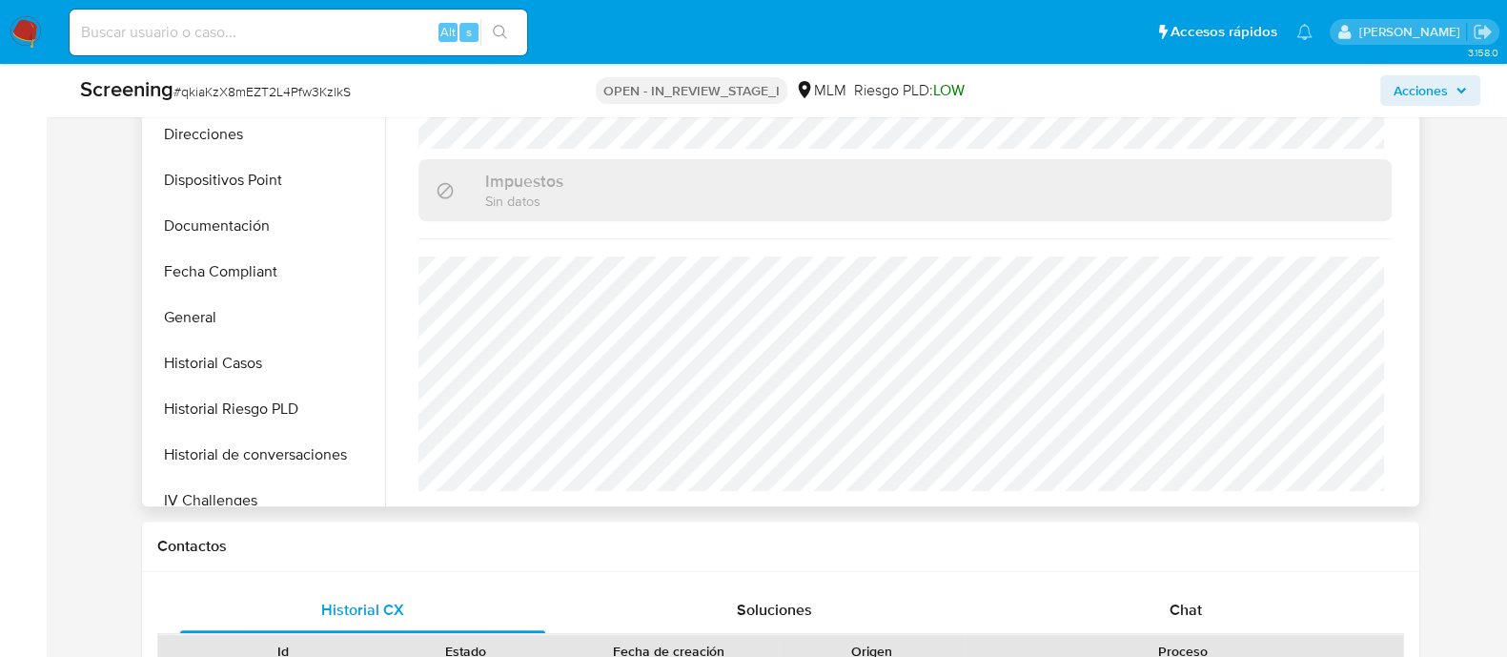
click at [237, 305] on button "General" at bounding box center [266, 318] width 238 height 46
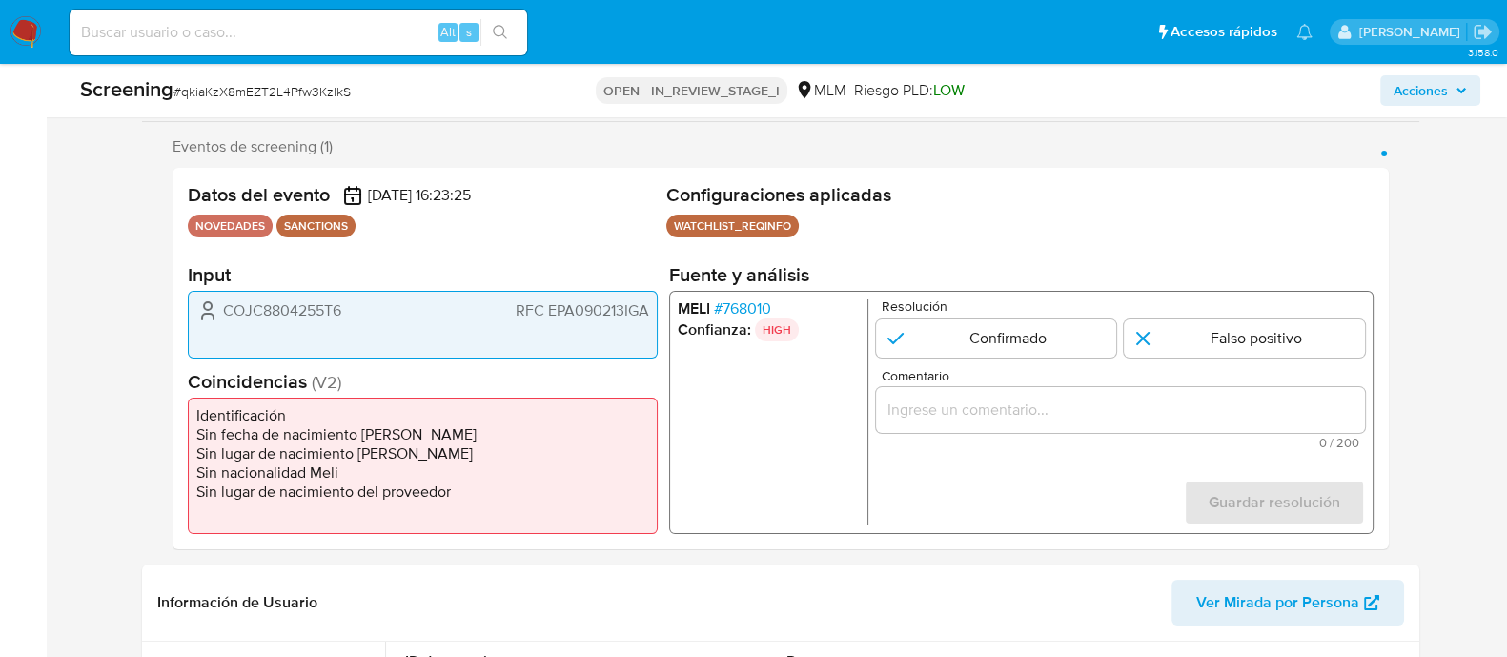
scroll to position [357, 0]
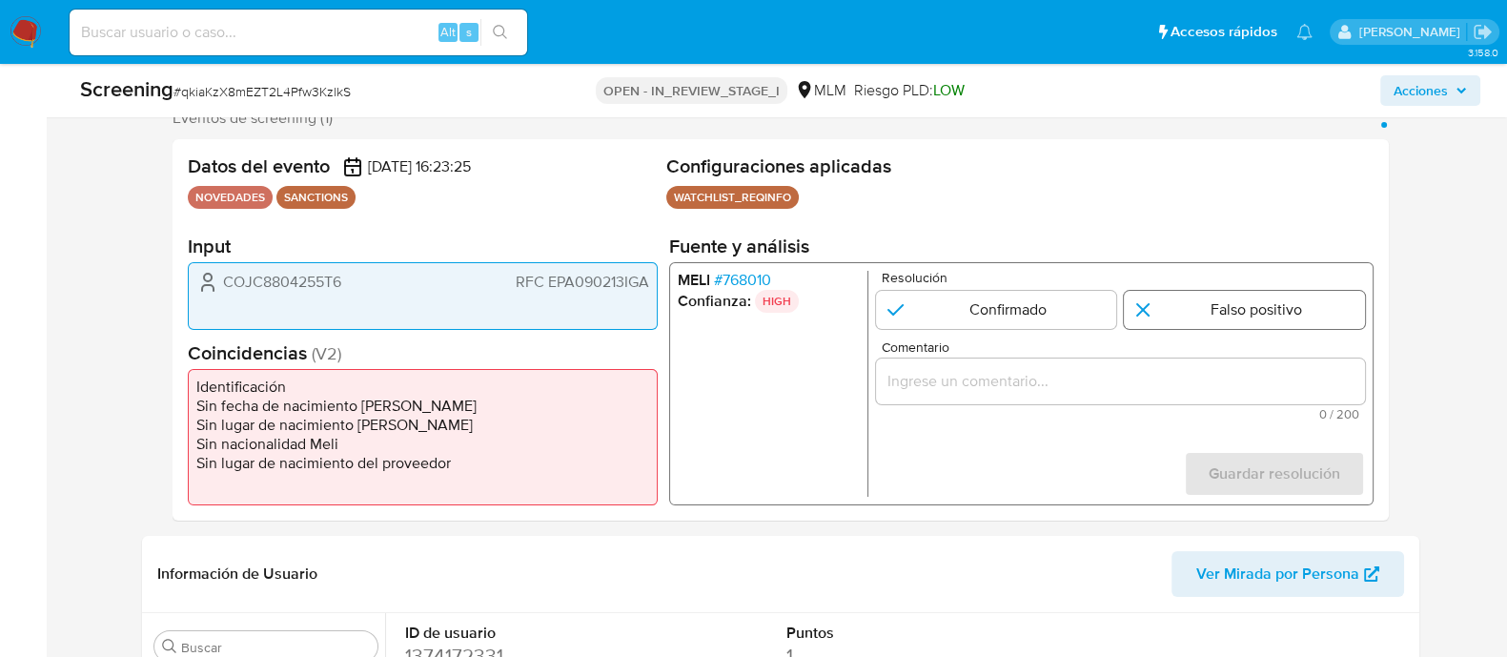
click at [1226, 312] on input "1 de 1" at bounding box center [1244, 310] width 241 height 38
radio input "true"
click at [906, 324] on input "1 de 1" at bounding box center [995, 310] width 241 height 38
radio input "true"
click at [273, 277] on span "COJC8804255T6" at bounding box center [282, 282] width 118 height 19
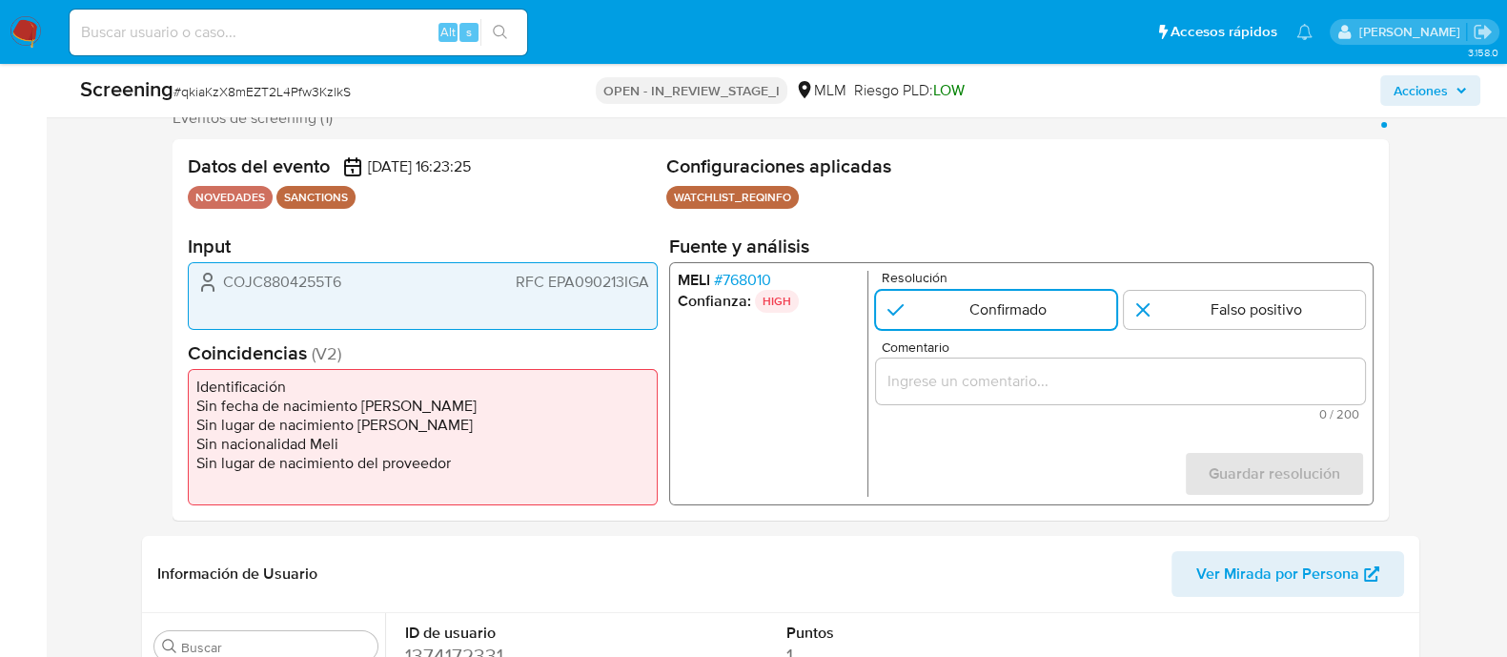
click at [273, 277] on span "COJC8804255T6" at bounding box center [282, 282] width 118 height 19
click at [1199, 316] on input "1 de 1" at bounding box center [1244, 310] width 241 height 38
radio input "true"
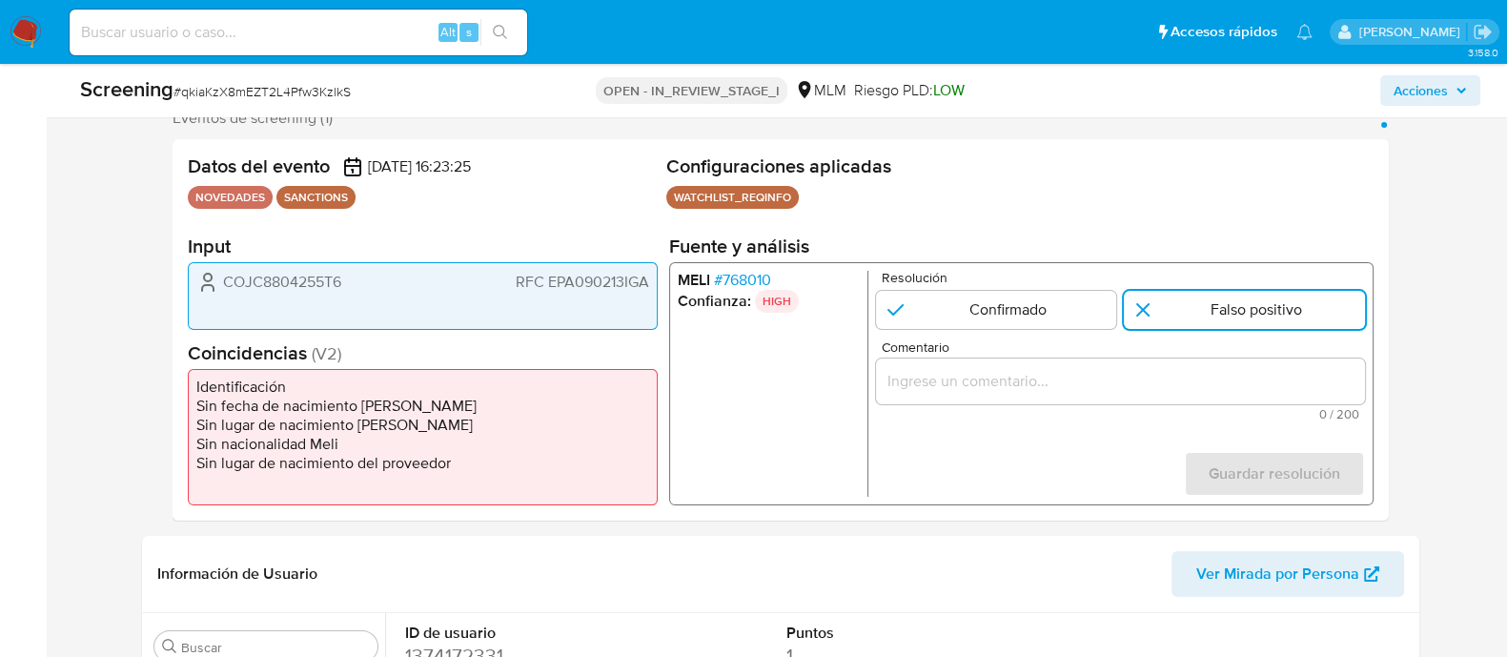
click at [1035, 374] on input "Comentario" at bounding box center [1119, 381] width 489 height 25
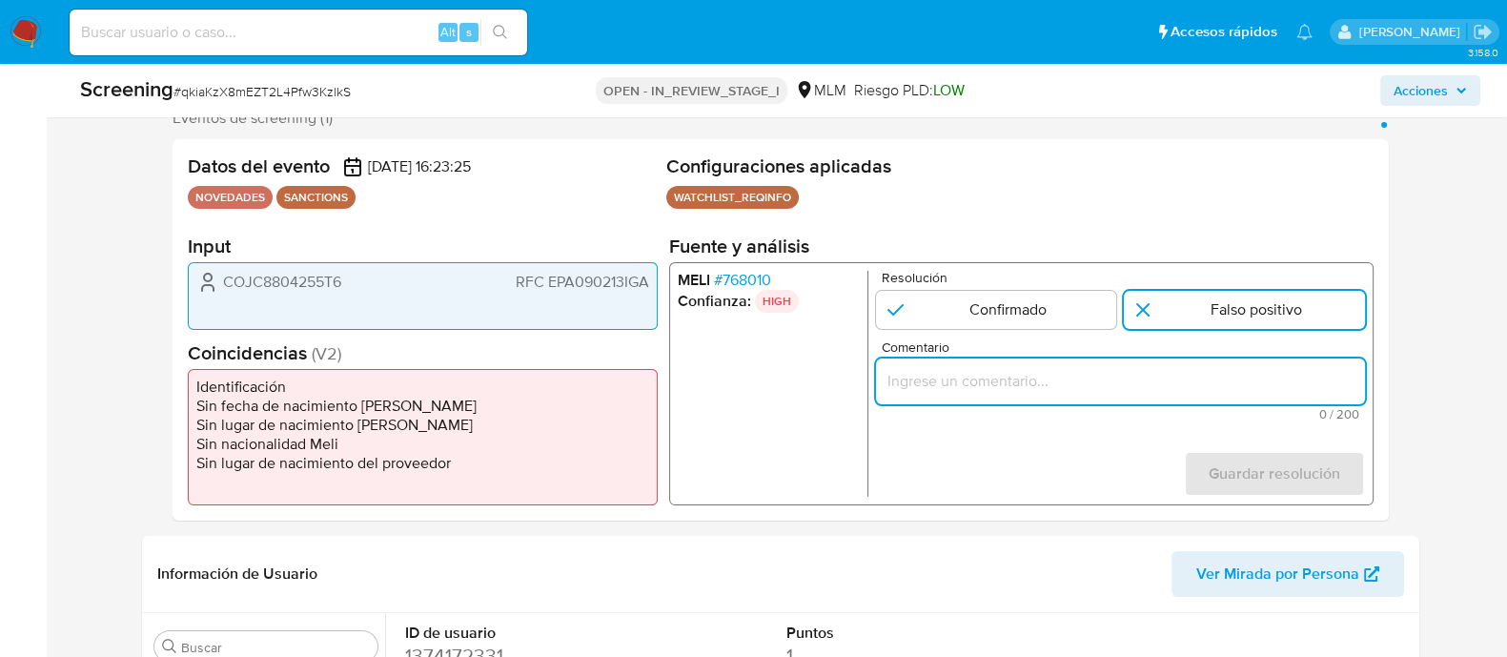
type input "n"
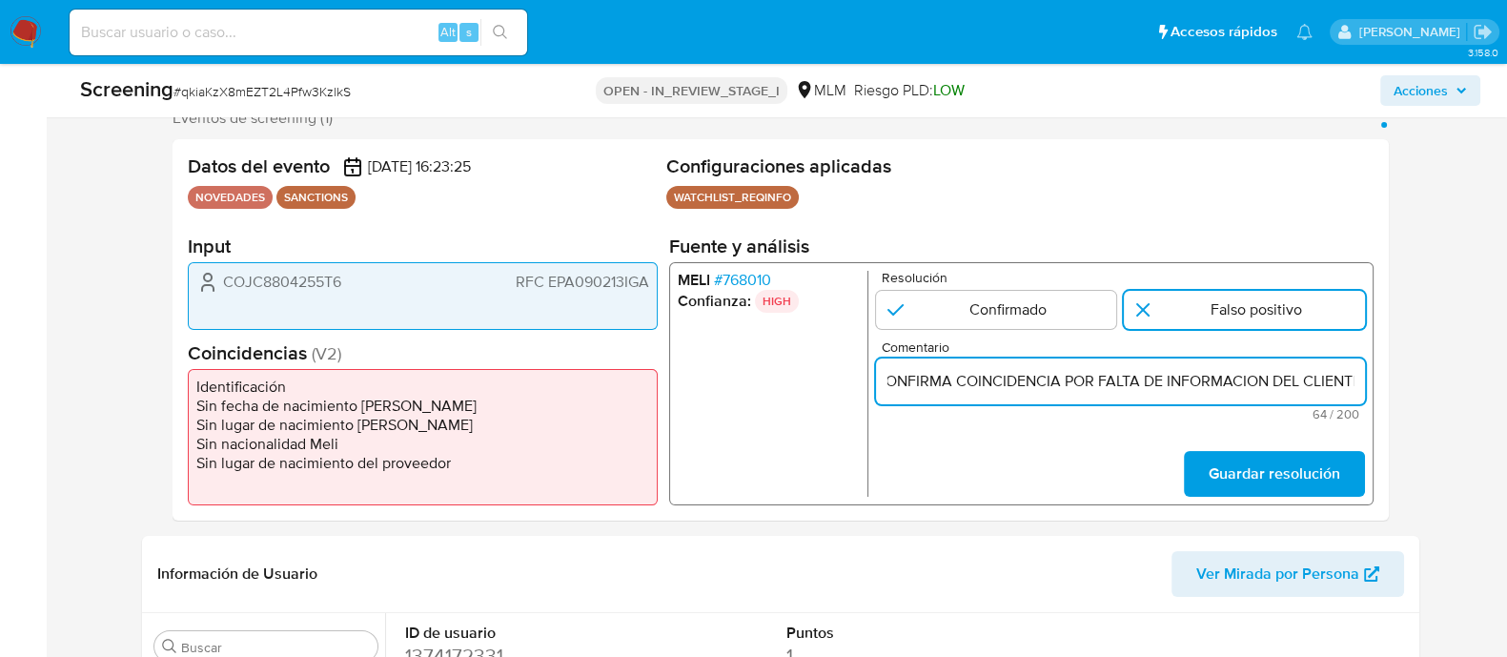
scroll to position [0, 68]
click at [1035, 374] on input "NO SE CONFIRMA COINCIDENCIA POR FALTA DE INFORMACION DEL CLIENTE" at bounding box center [1119, 381] width 489 height 25
type input "NO SE CONFIRMA COINCIDENCIA POR FALTA DE INFORMACION DEL CLIENTE"
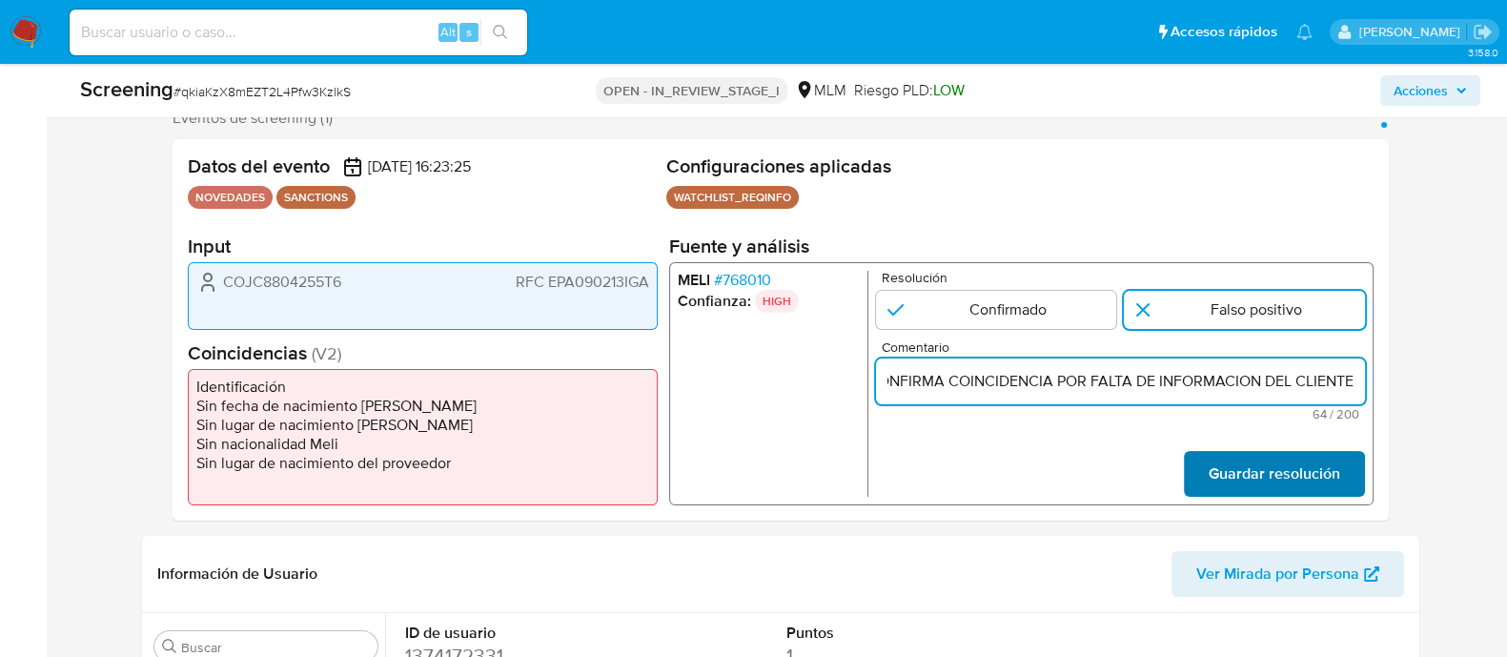
click at [1266, 488] on span "Guardar resolución" at bounding box center [1274, 474] width 132 height 42
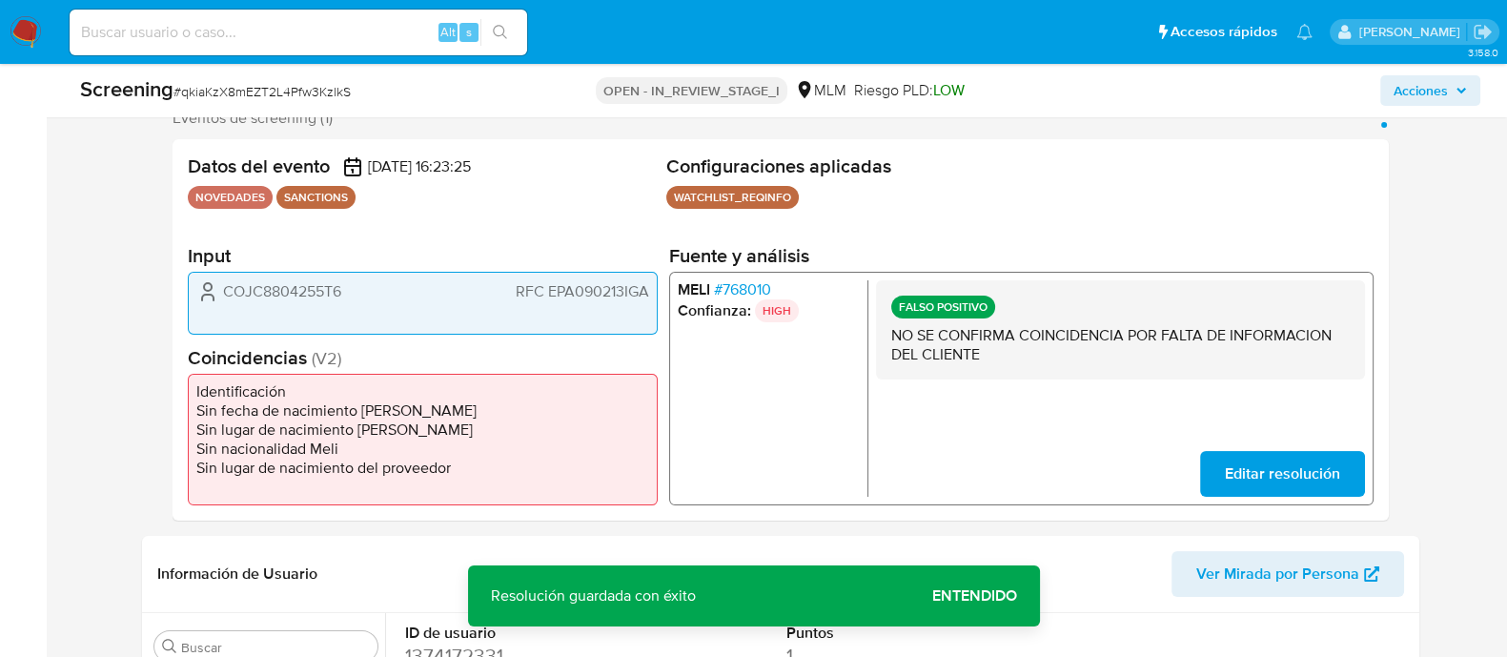
click at [922, 597] on button "Entendido" at bounding box center [974, 596] width 131 height 46
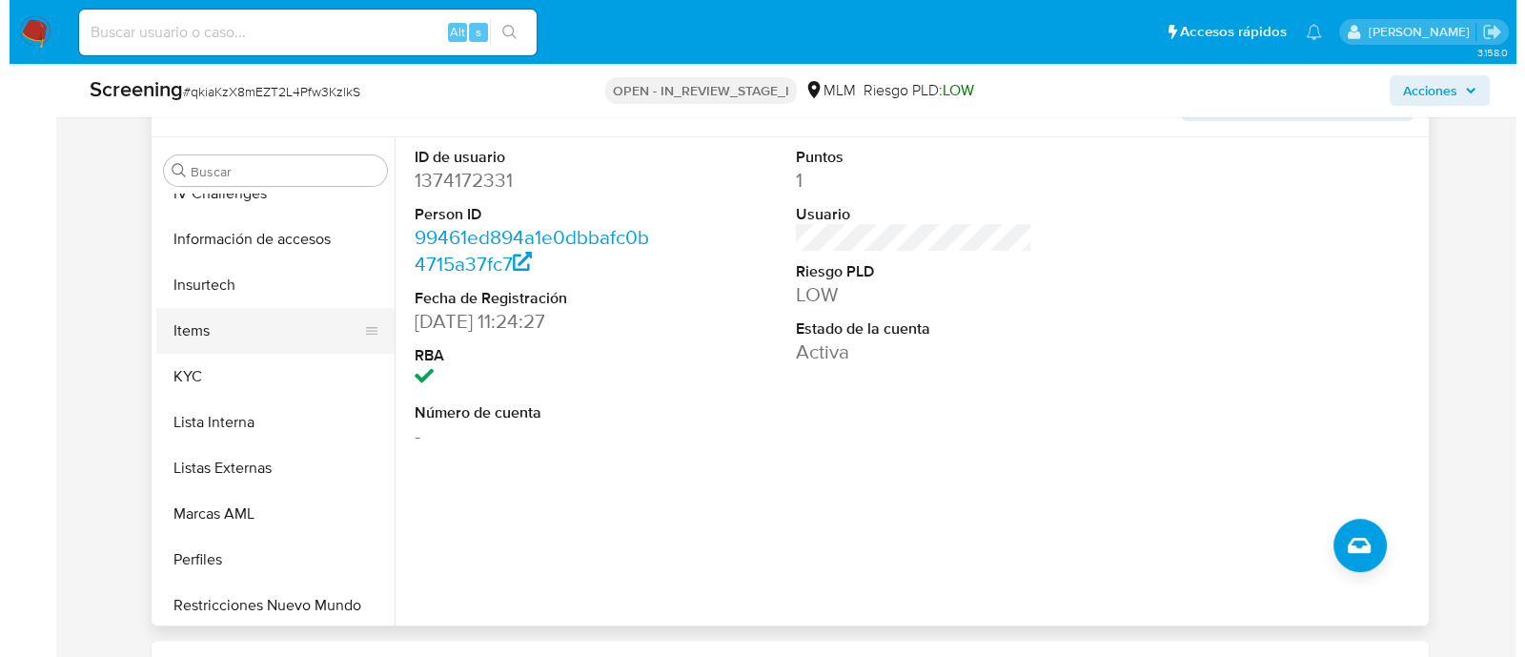
scroll to position [805, 0]
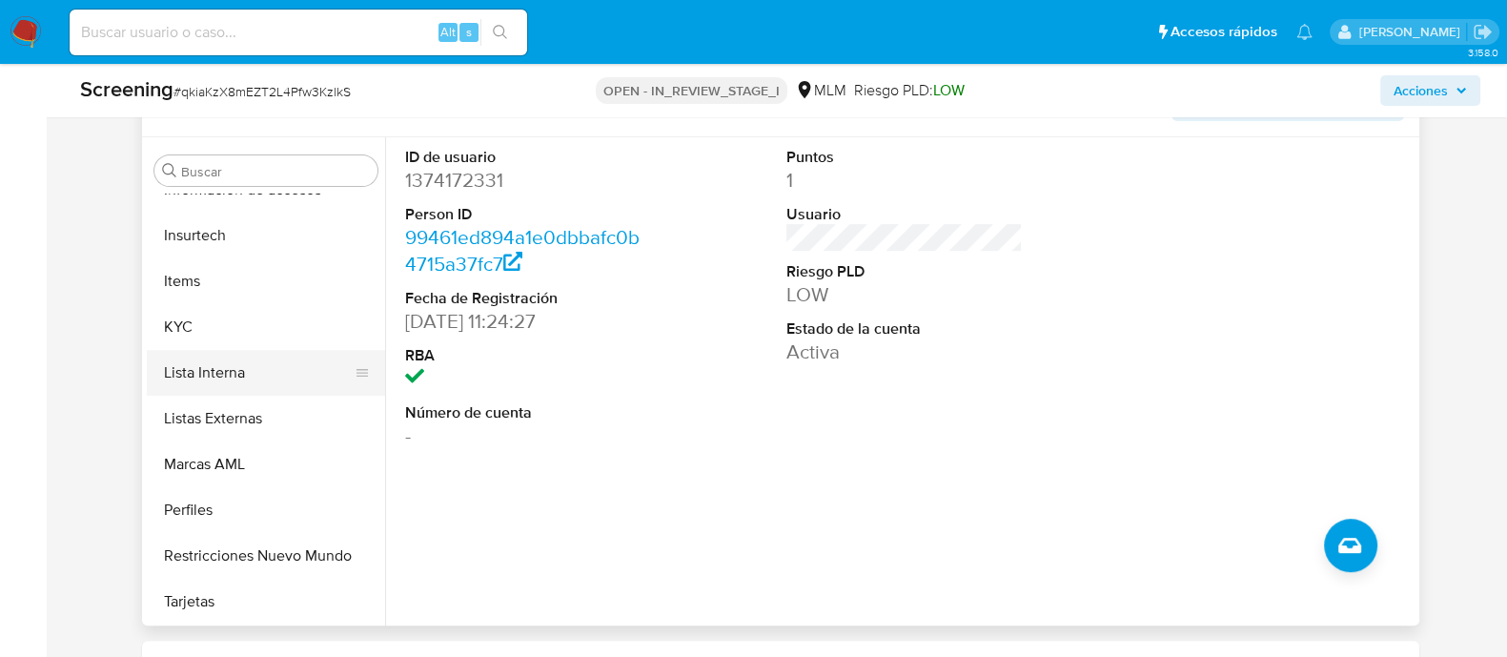
click at [243, 369] on button "Lista Interna" at bounding box center [258, 373] width 223 height 46
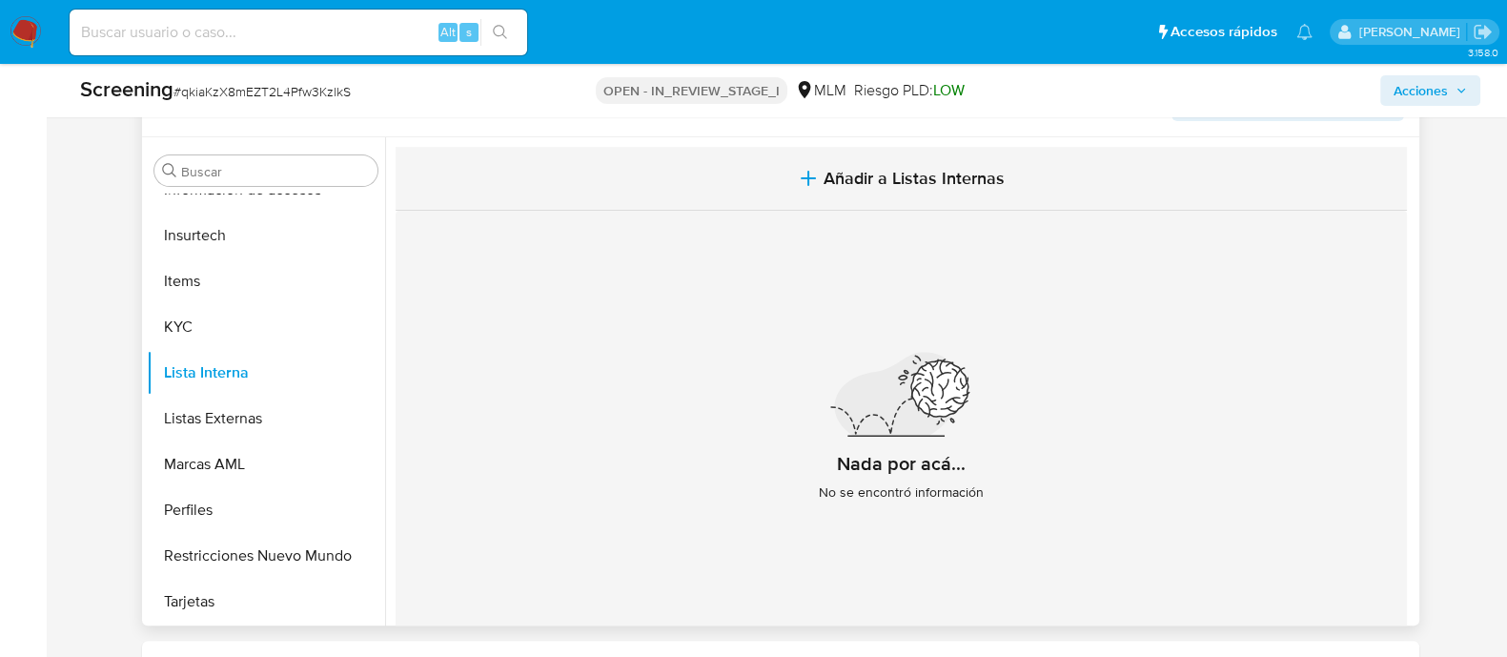
click at [942, 171] on span "Añadir a Listas Internas" at bounding box center [914, 178] width 181 height 21
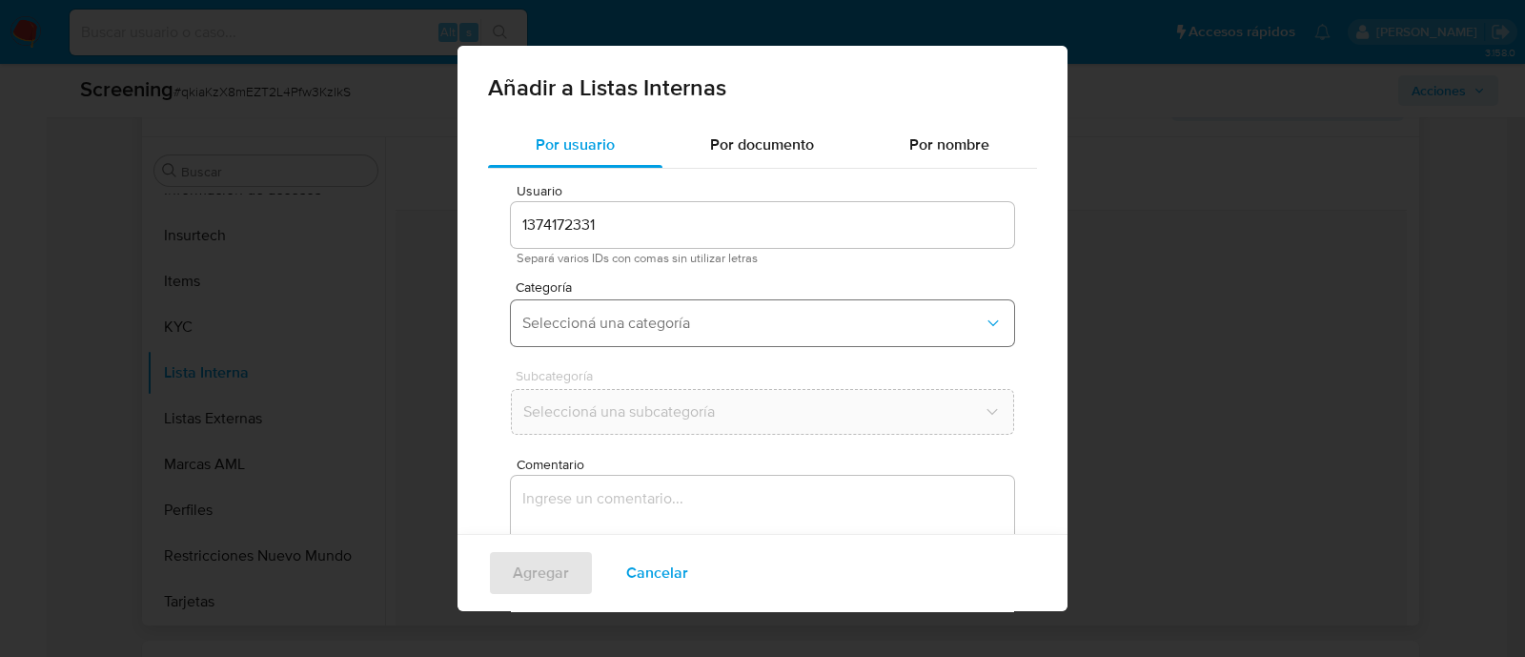
click at [705, 322] on span "Seleccioná una categoría" at bounding box center [752, 323] width 461 height 19
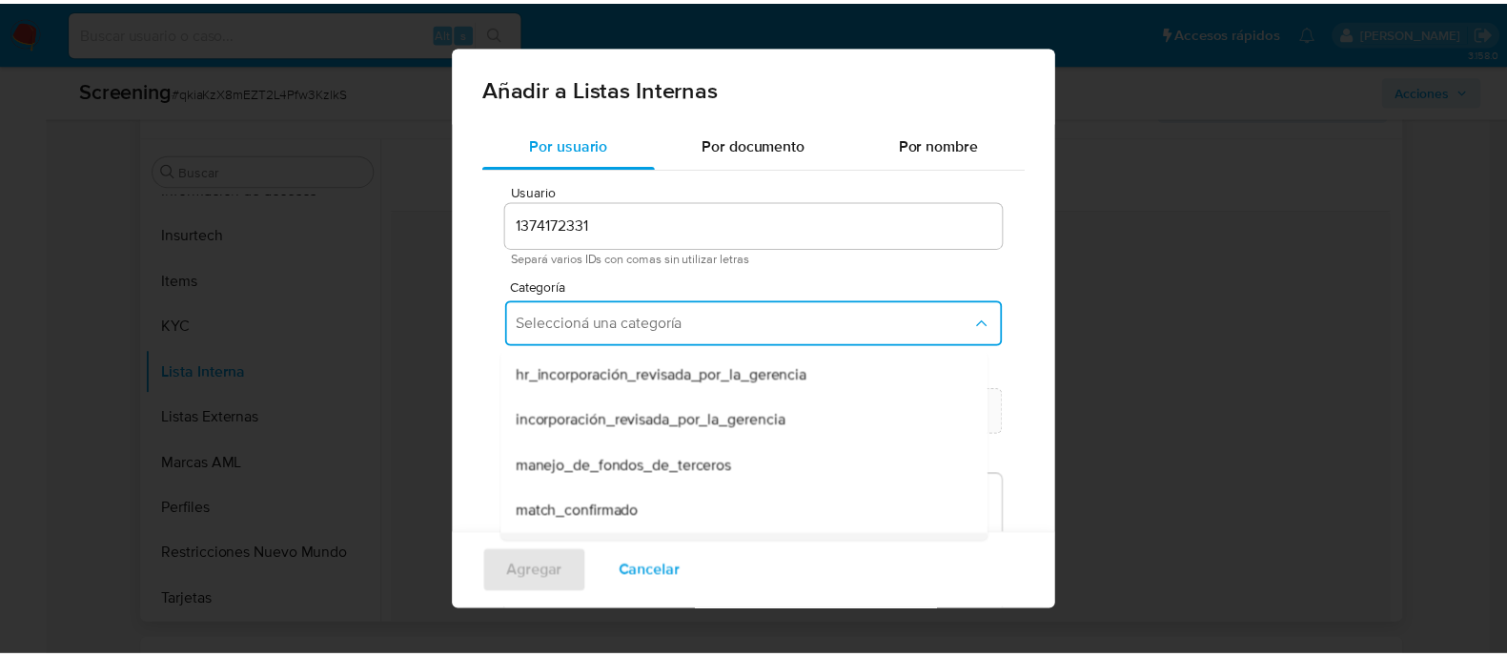
scroll to position [118, 0]
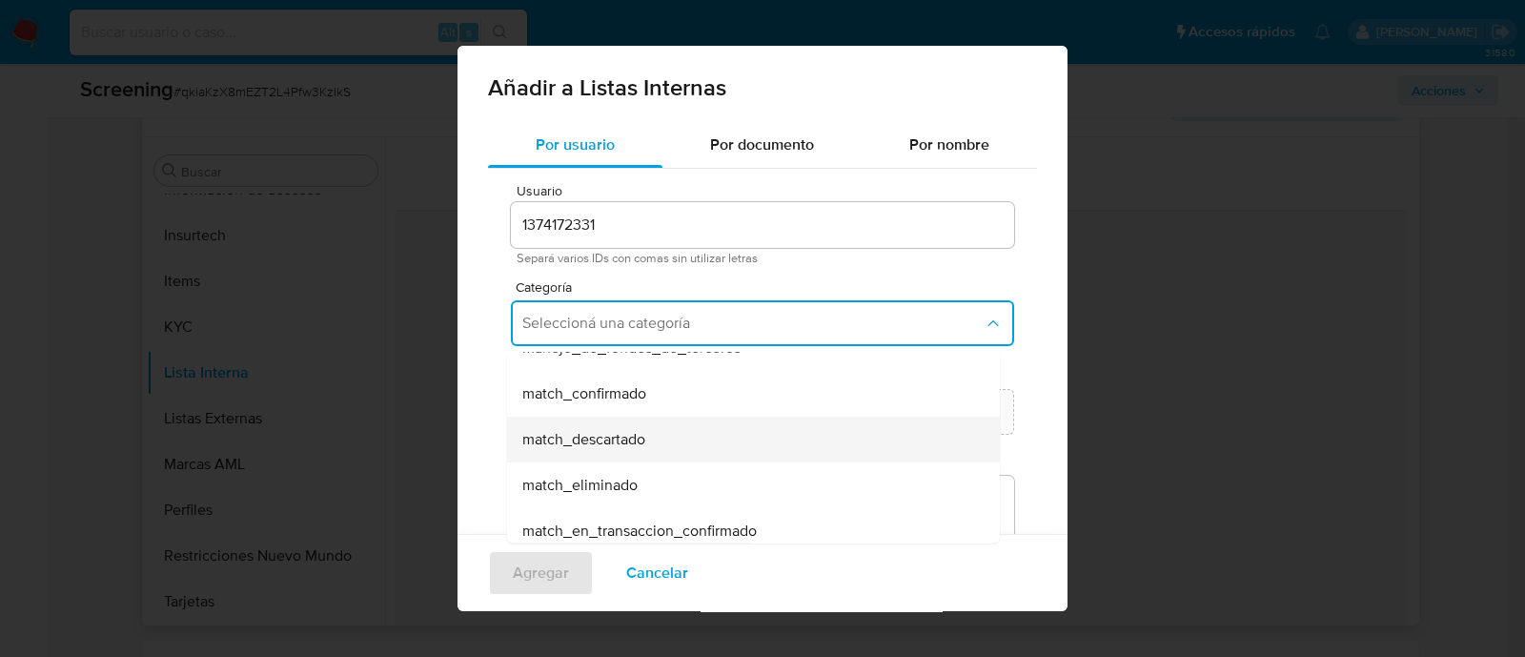
click at [572, 446] on span "match_descartado" at bounding box center [583, 439] width 123 height 19
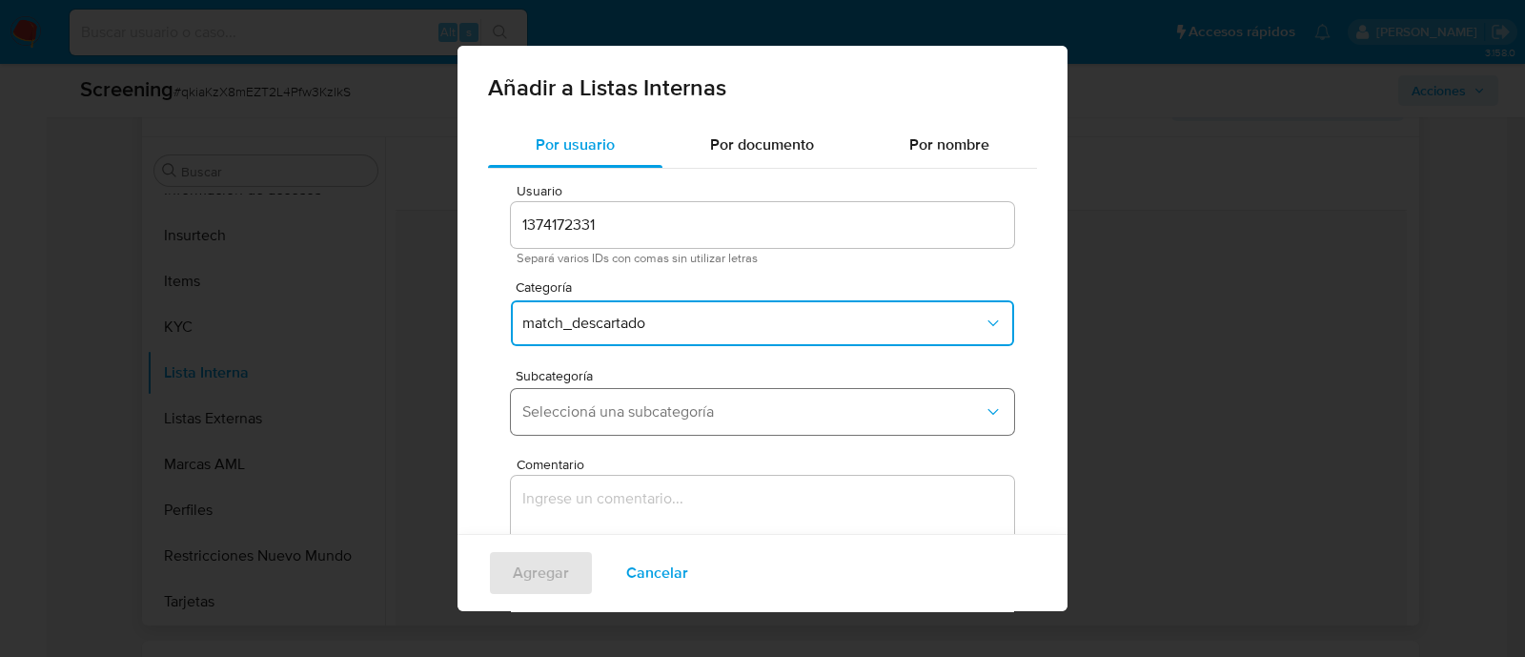
click at [571, 421] on button "Seleccioná una subcategoría" at bounding box center [762, 412] width 503 height 46
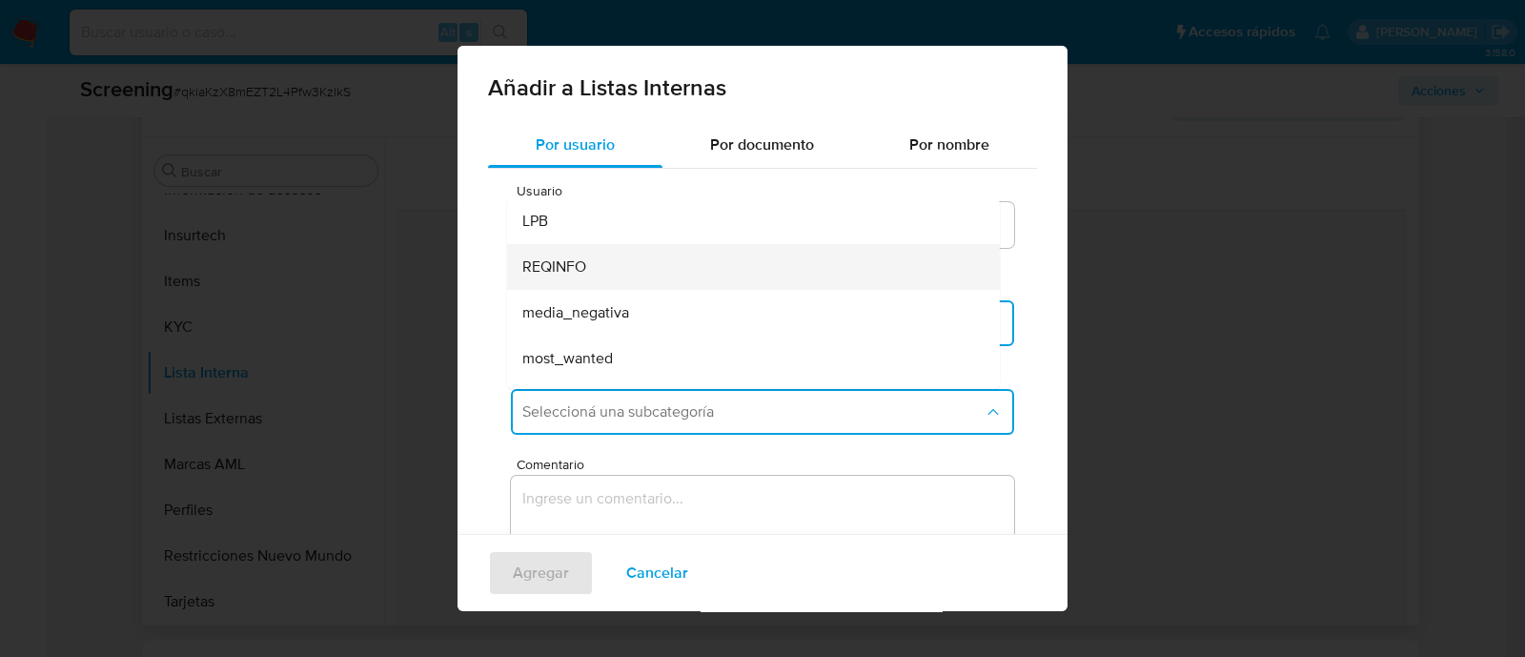
click at [618, 264] on div "REQINFO" at bounding box center [747, 267] width 451 height 46
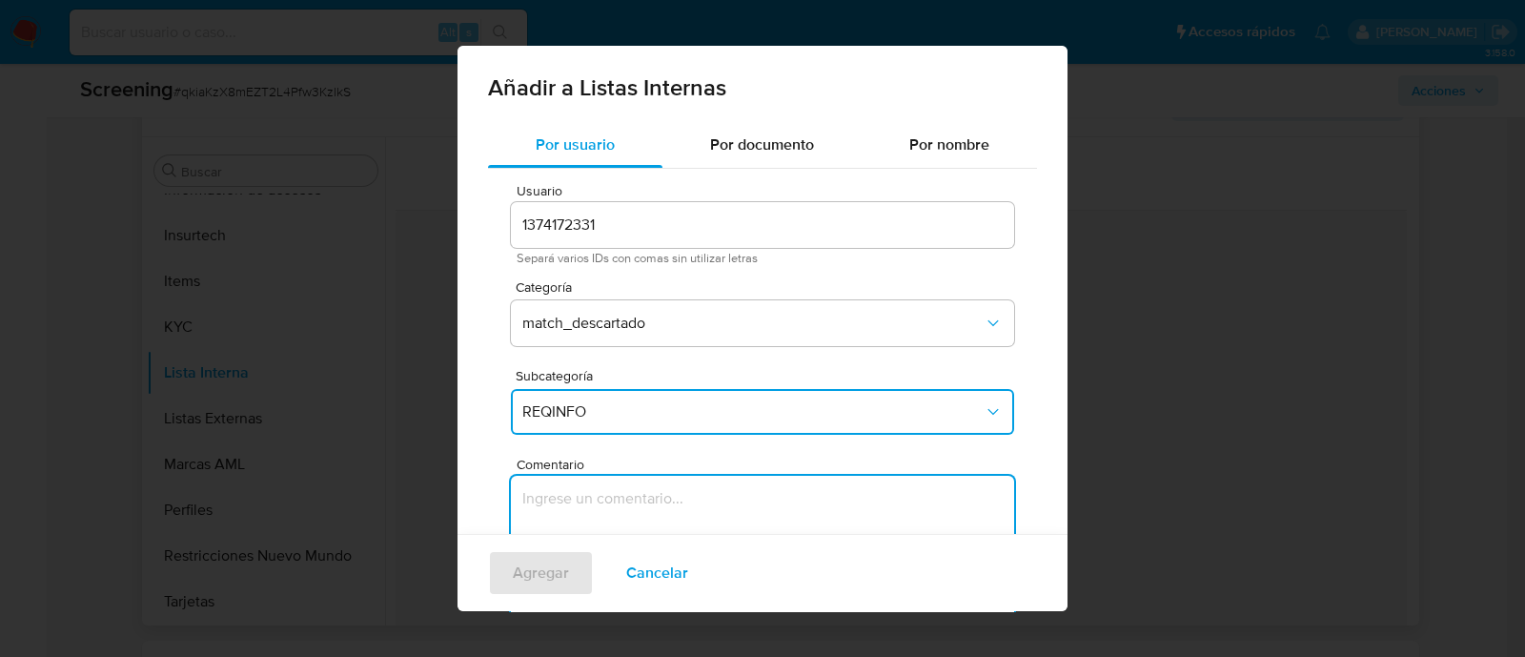
click at [617, 502] on textarea "Comentario" at bounding box center [762, 567] width 503 height 183
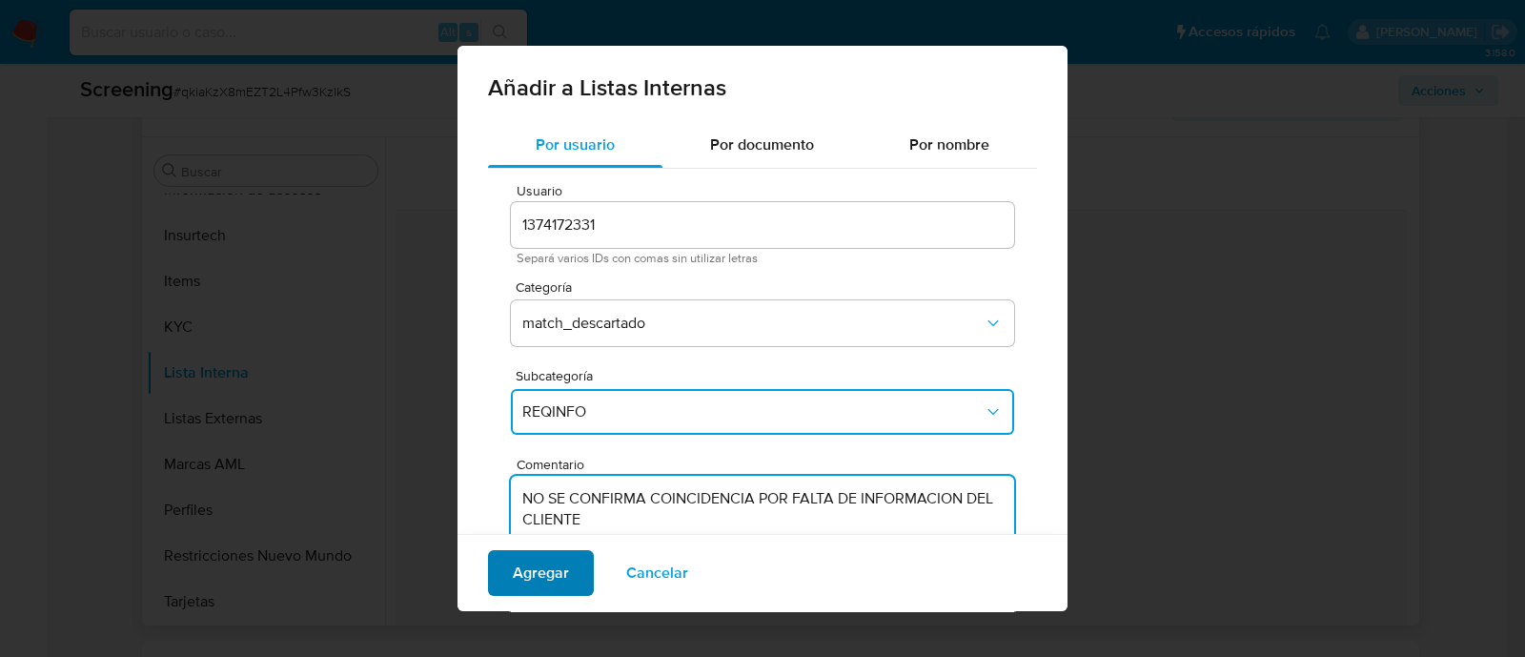
type textarea "NO SE CONFIRMA COINCIDENCIA POR FALTA DE INFORMACION DEL CLIENTE"
click at [541, 562] on span "Agregar" at bounding box center [541, 573] width 56 height 42
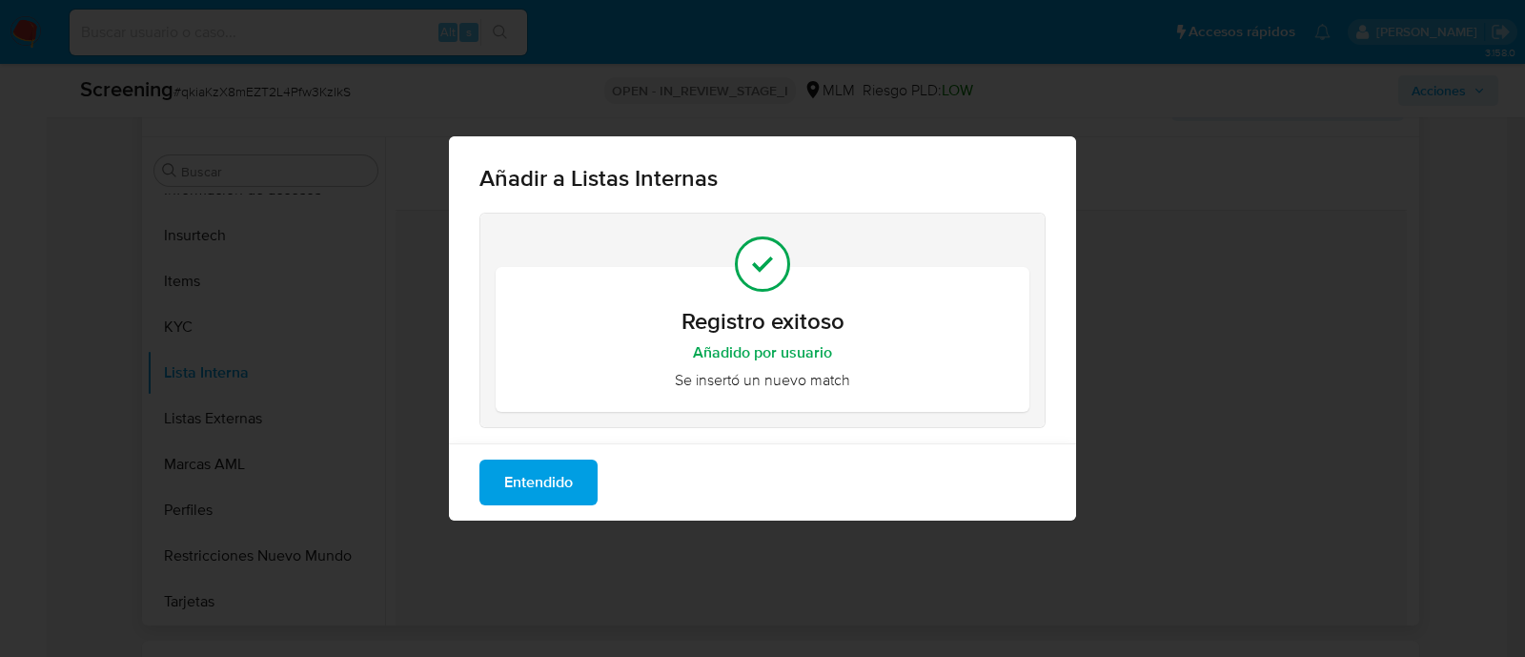
click at [557, 487] on span "Entendido" at bounding box center [538, 482] width 69 height 42
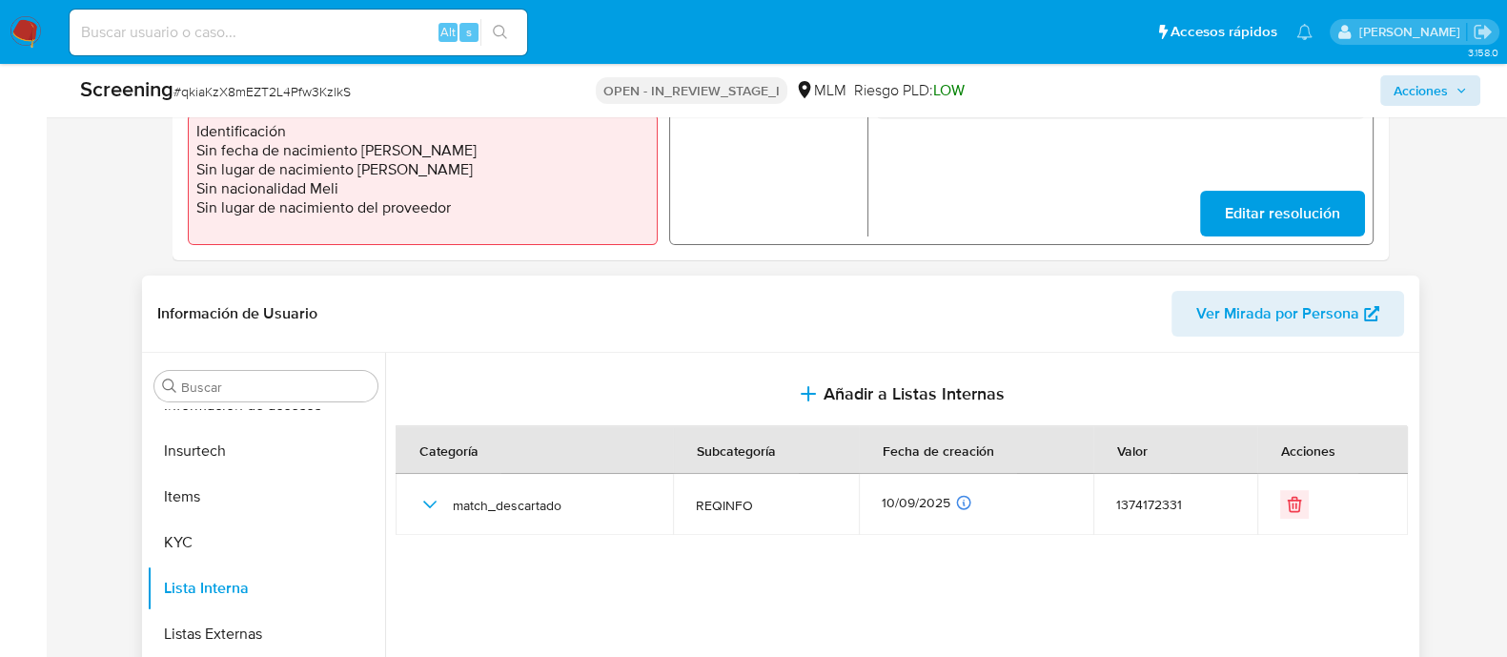
scroll to position [596, 0]
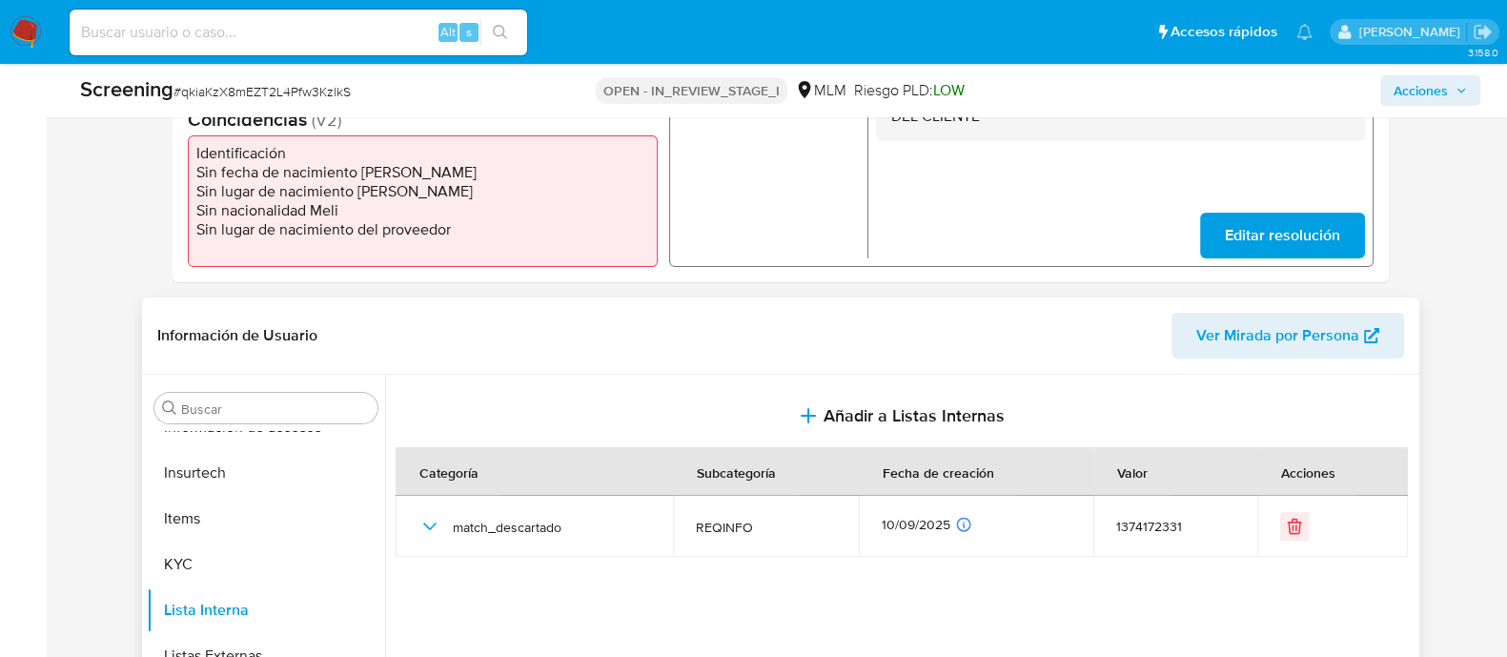
click at [1434, 94] on span "Acciones" at bounding box center [1421, 90] width 54 height 31
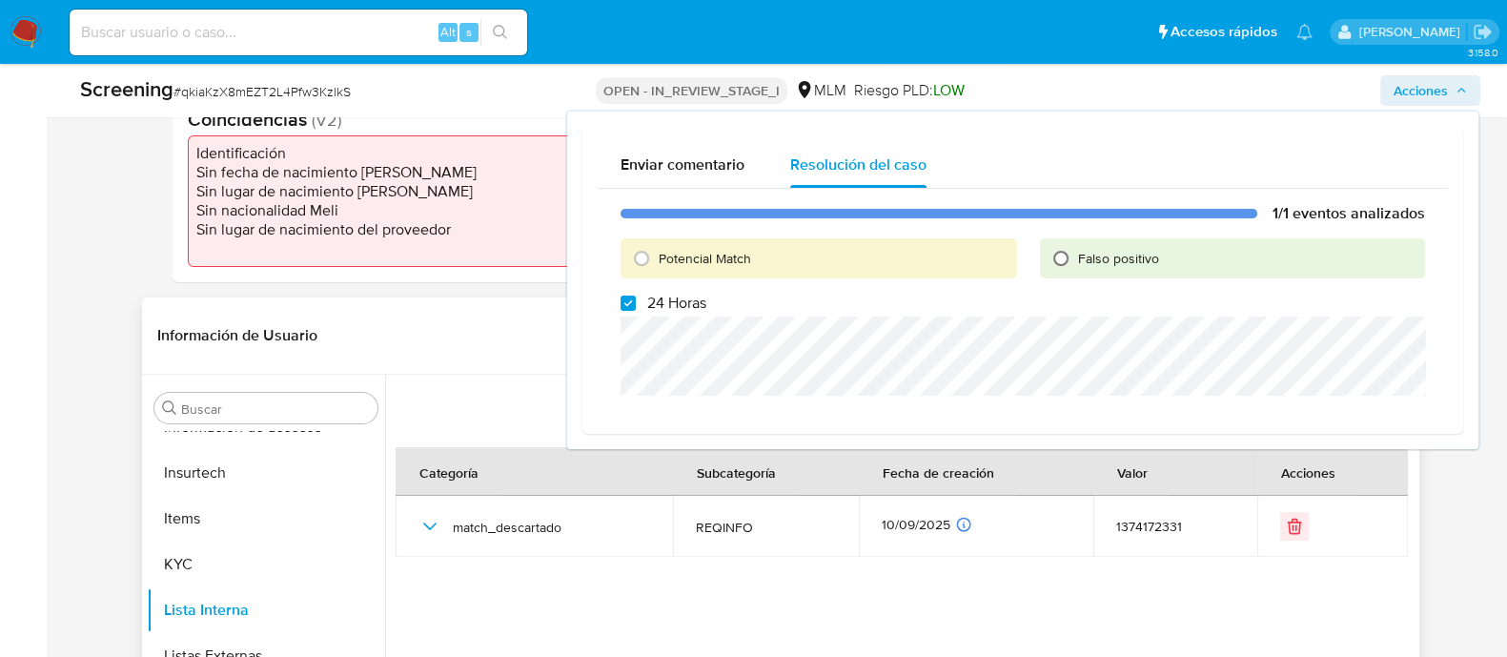
click at [1060, 259] on input "Falso positivo" at bounding box center [1061, 258] width 31 height 31
radio input "true"
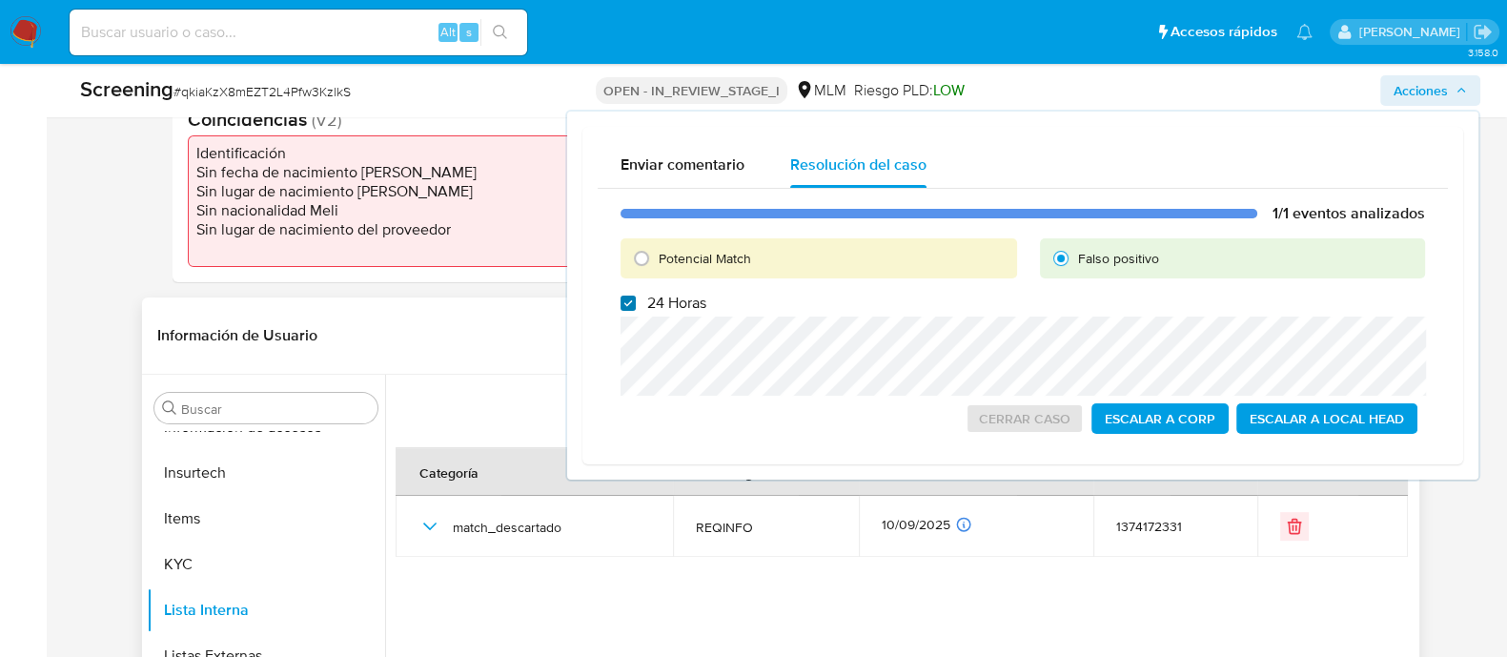
click at [623, 303] on input "24 Horas" at bounding box center [628, 303] width 15 height 15
checkbox input "false"
click at [1062, 420] on span "Cerrar Caso" at bounding box center [1025, 418] width 92 height 27
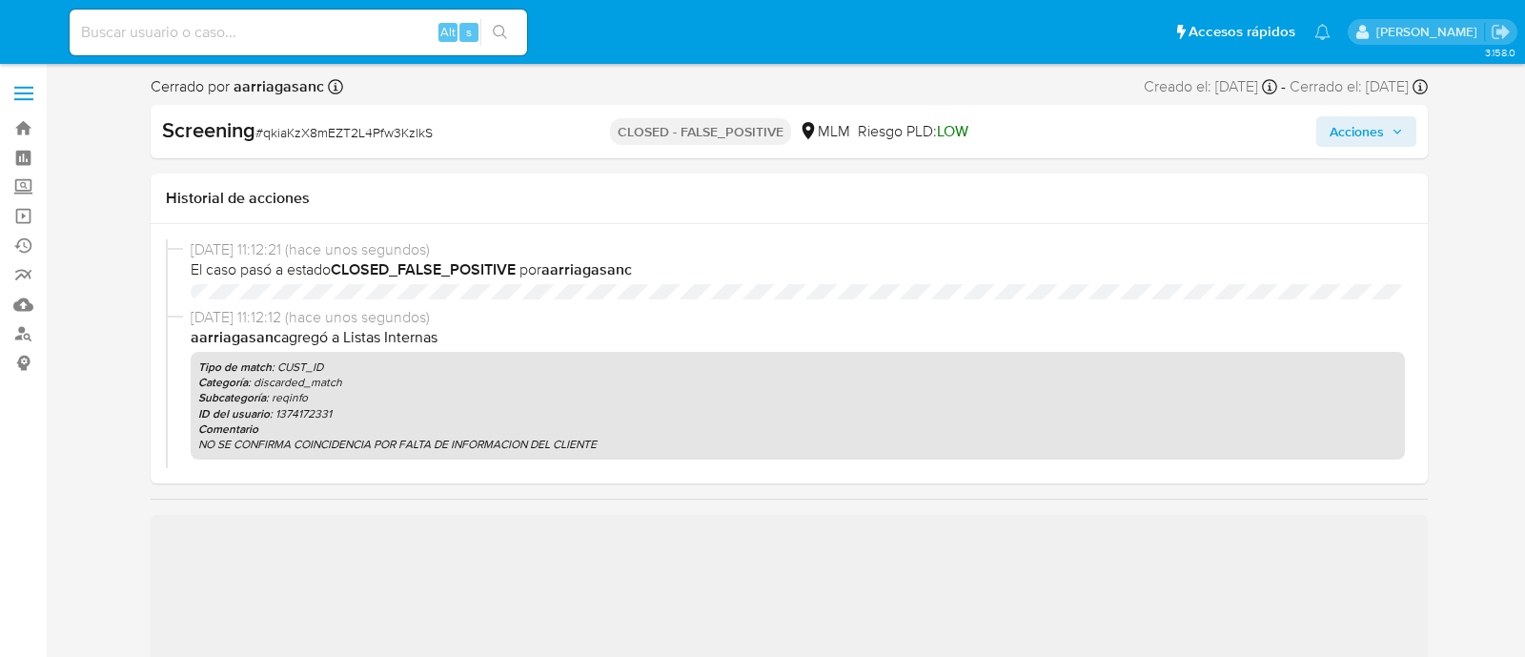
select select "10"
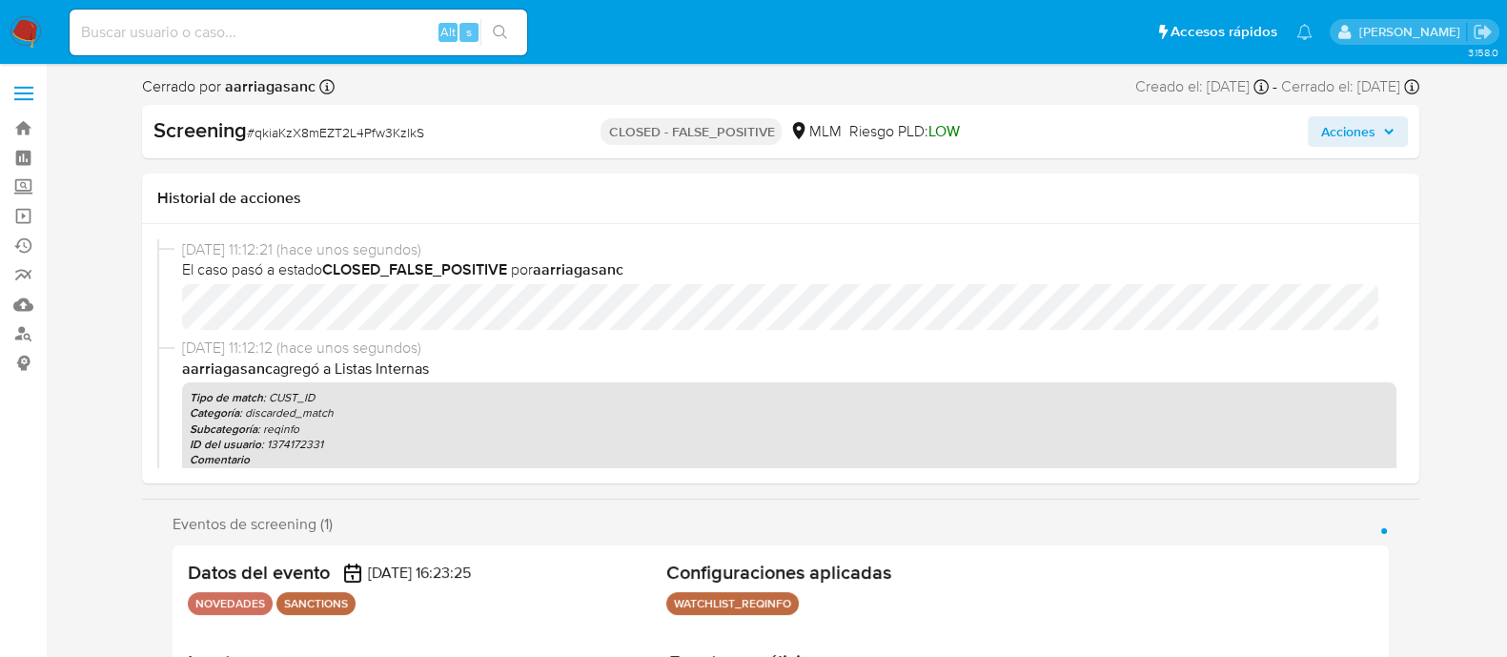
scroll to position [805, 0]
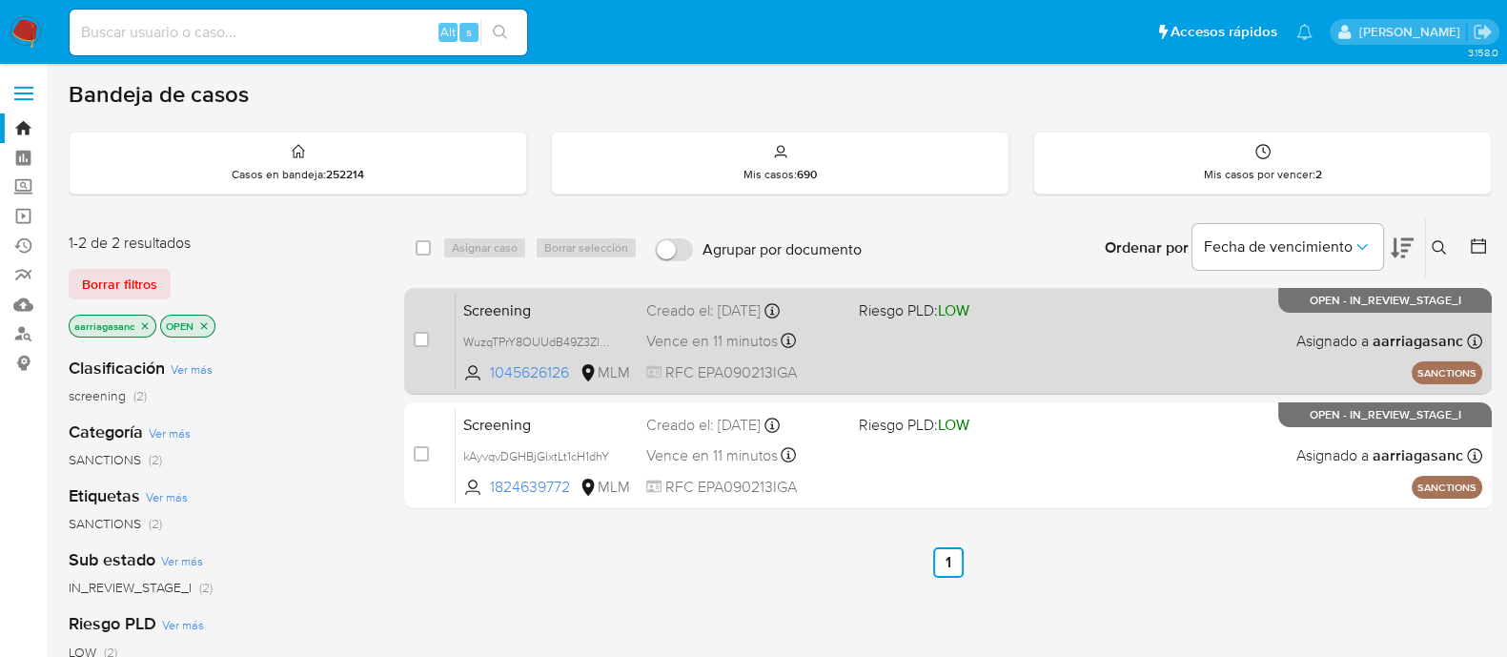
click at [866, 350] on div "Screening WuzqTPrY8OUUdB49Z3ZlwLya 1045626126 MLM Riesgo PLD: LOW Creado el: [D…" at bounding box center [969, 341] width 1027 height 96
click at [418, 338] on input "checkbox" at bounding box center [421, 339] width 15 height 15
checkbox input "true"
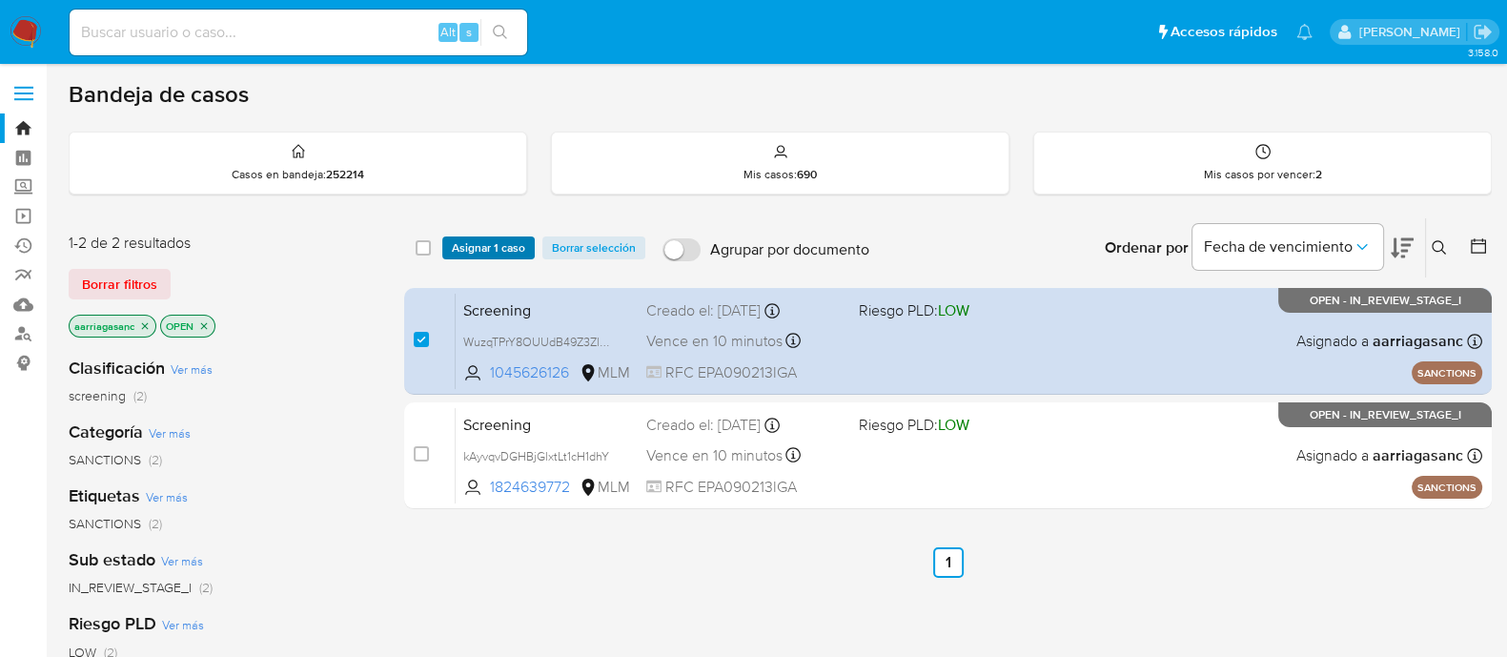
click at [463, 247] on span "Asignar 1 caso" at bounding box center [488, 247] width 73 height 19
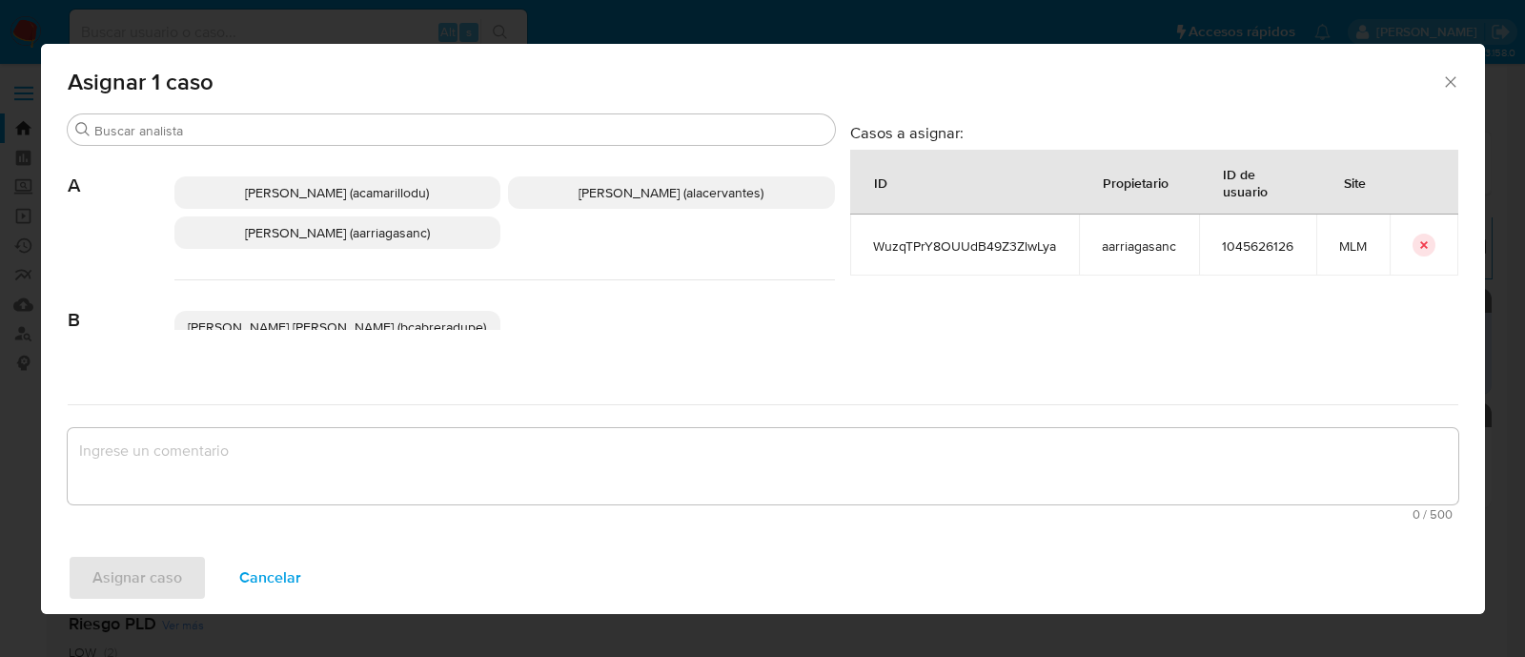
click at [377, 238] on span "[PERSON_NAME] (aarriagasanc)" at bounding box center [337, 232] width 185 height 19
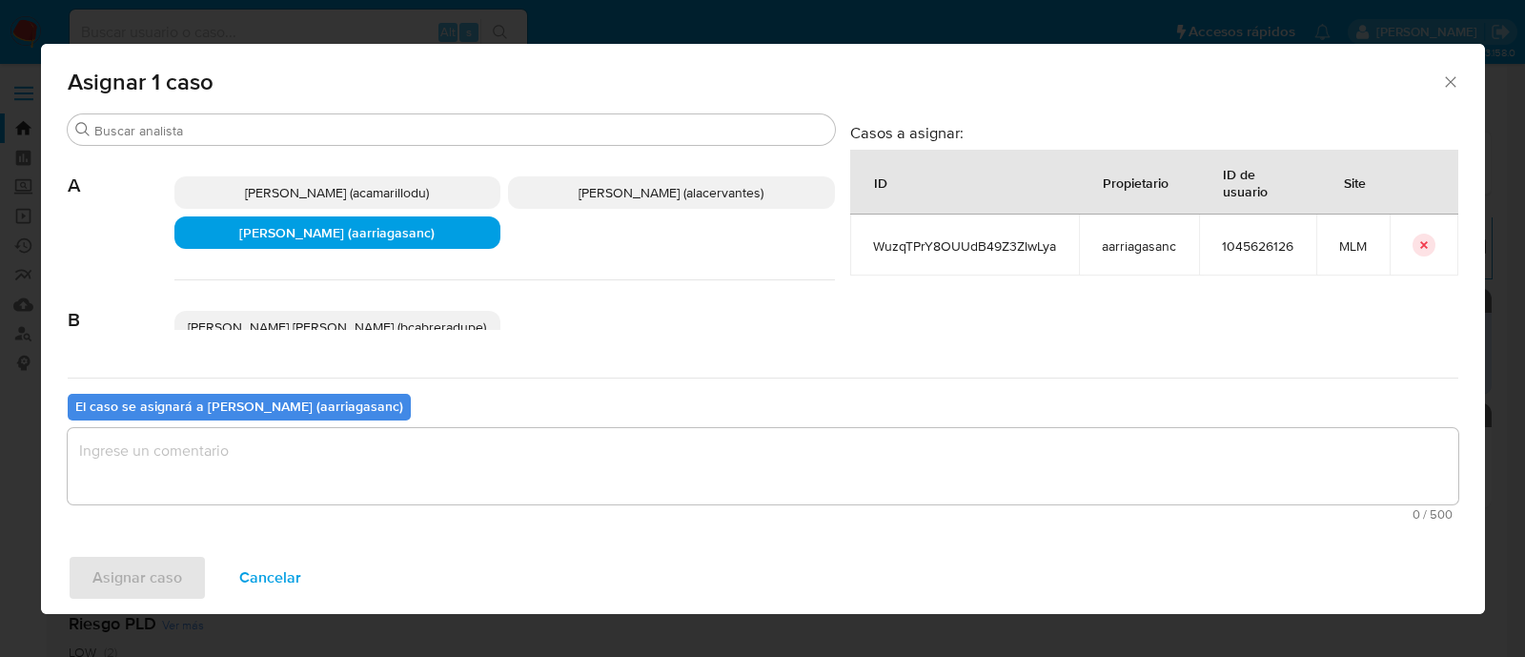
click at [318, 480] on textarea "assign-modal" at bounding box center [763, 466] width 1391 height 76
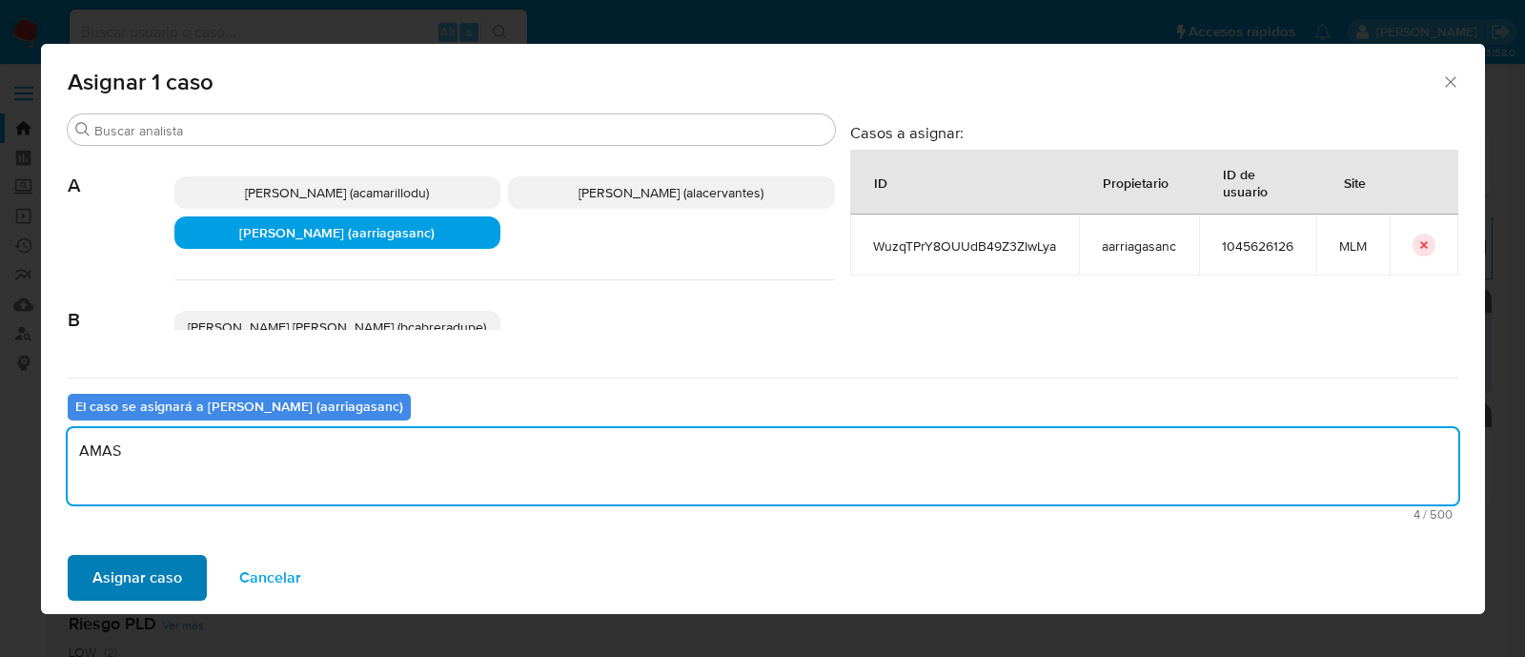
type textarea "AMAS"
click at [181, 569] on button "Asignar caso" at bounding box center [137, 578] width 139 height 46
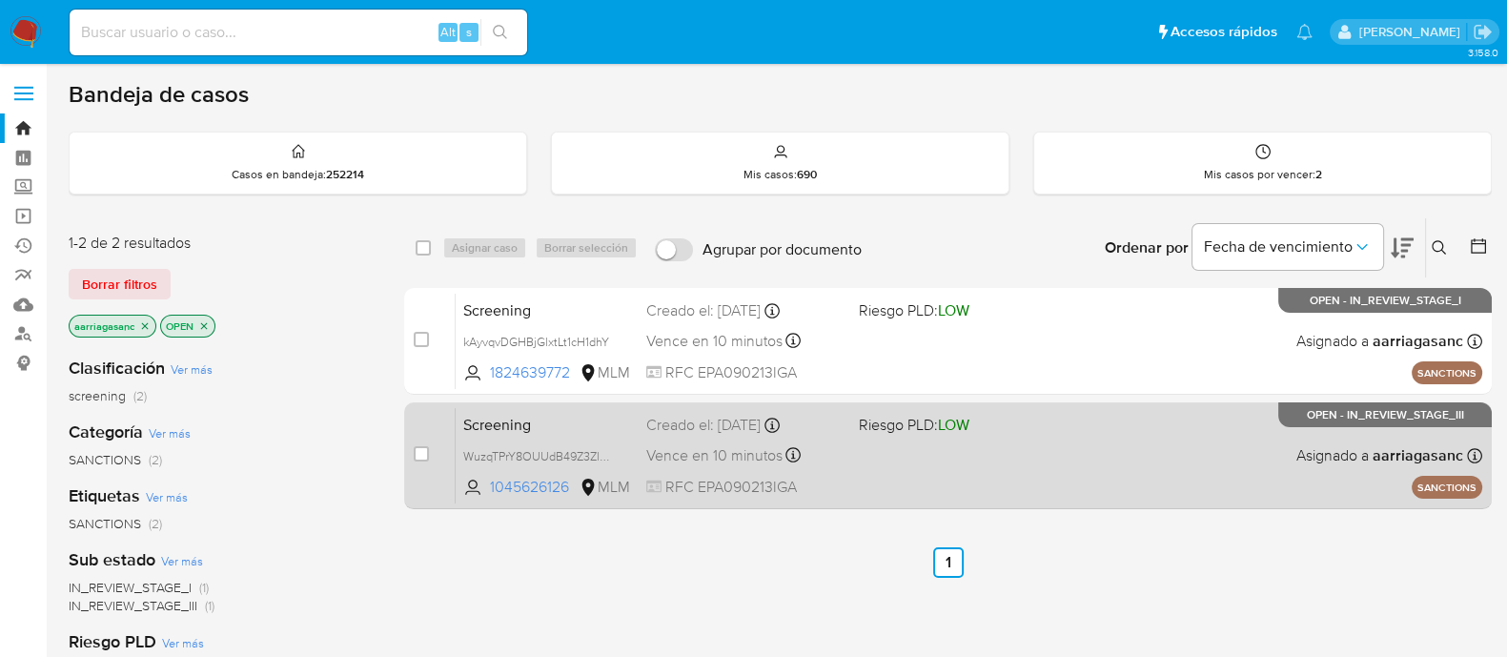
click at [929, 502] on div "case-item-checkbox No es posible asignar el caso Screening WuzqTPrY8OUUdB49Z3Zl…" at bounding box center [948, 455] width 1088 height 107
click at [903, 473] on div "Screening WuzqTPrY8OUUdB49Z3ZlwLya 1045626126 MLM Riesgo PLD: LOW Creado el: [D…" at bounding box center [969, 455] width 1027 height 96
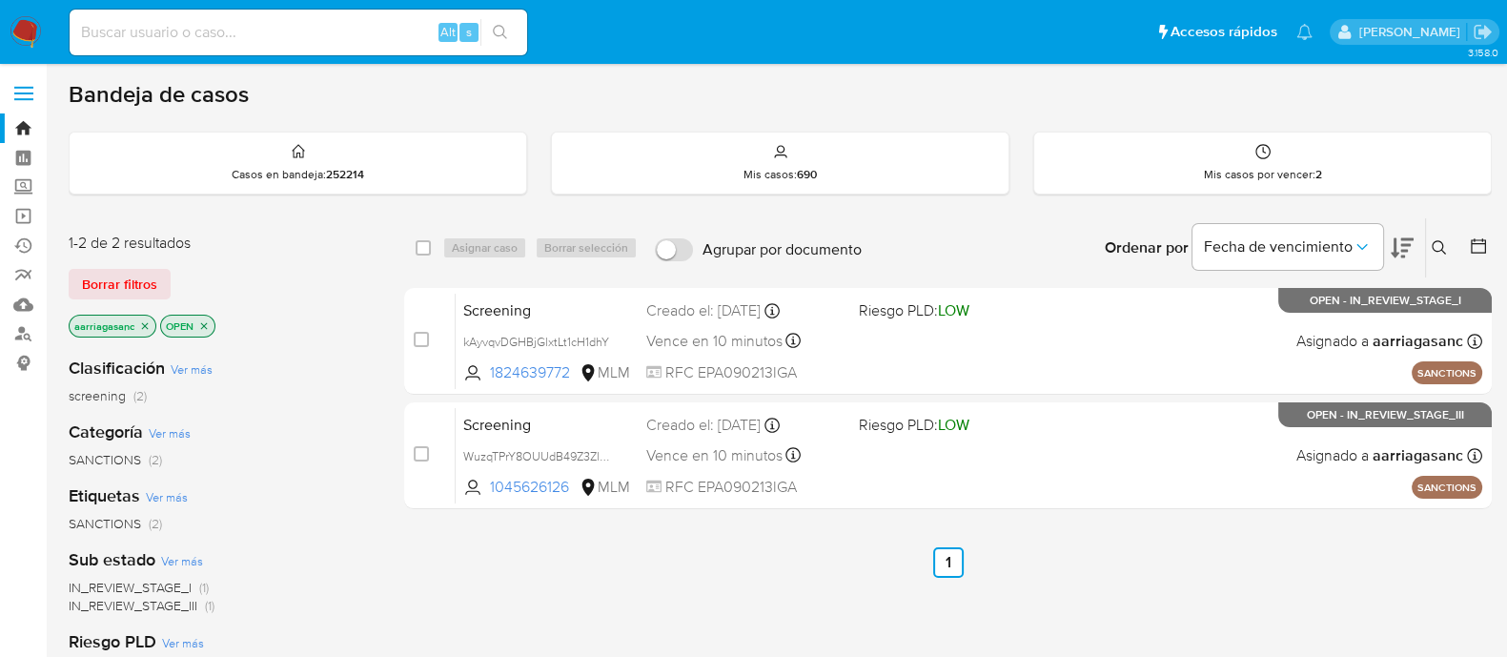
click at [23, 21] on img at bounding box center [26, 32] width 32 height 32
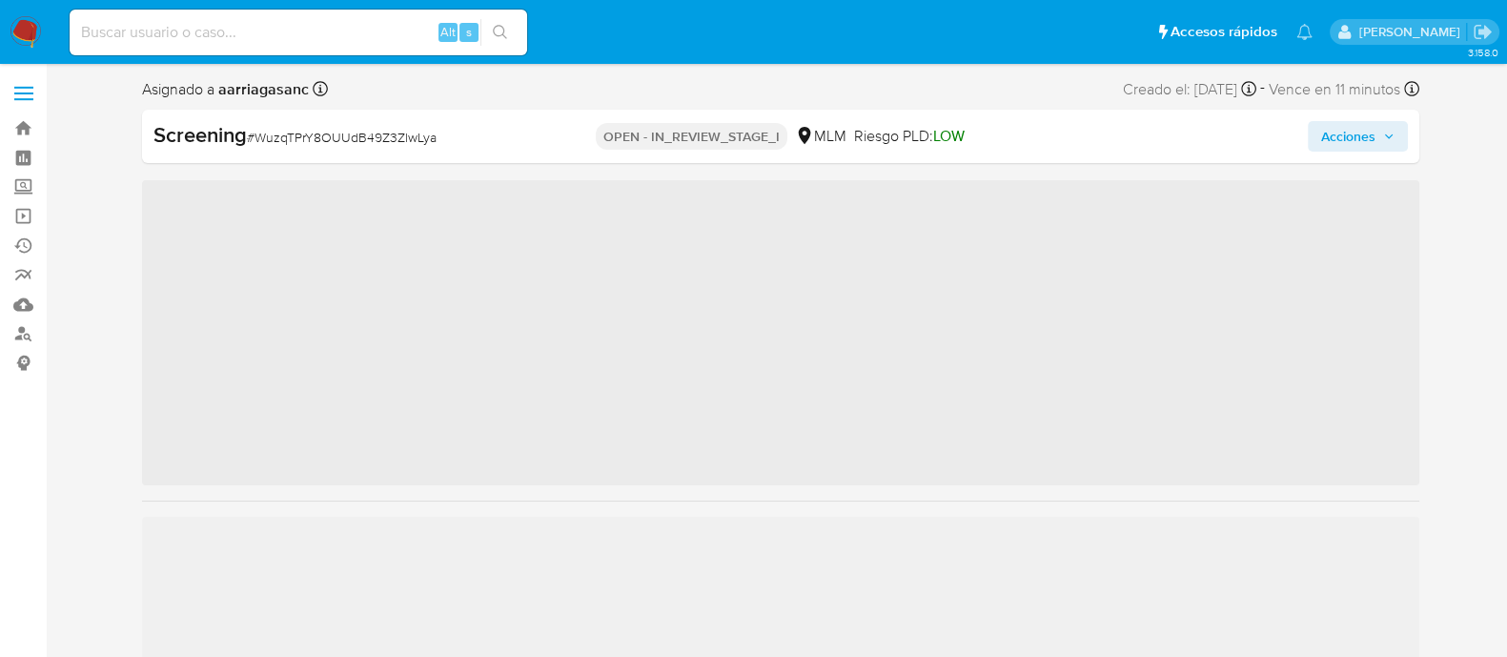
scroll to position [805, 0]
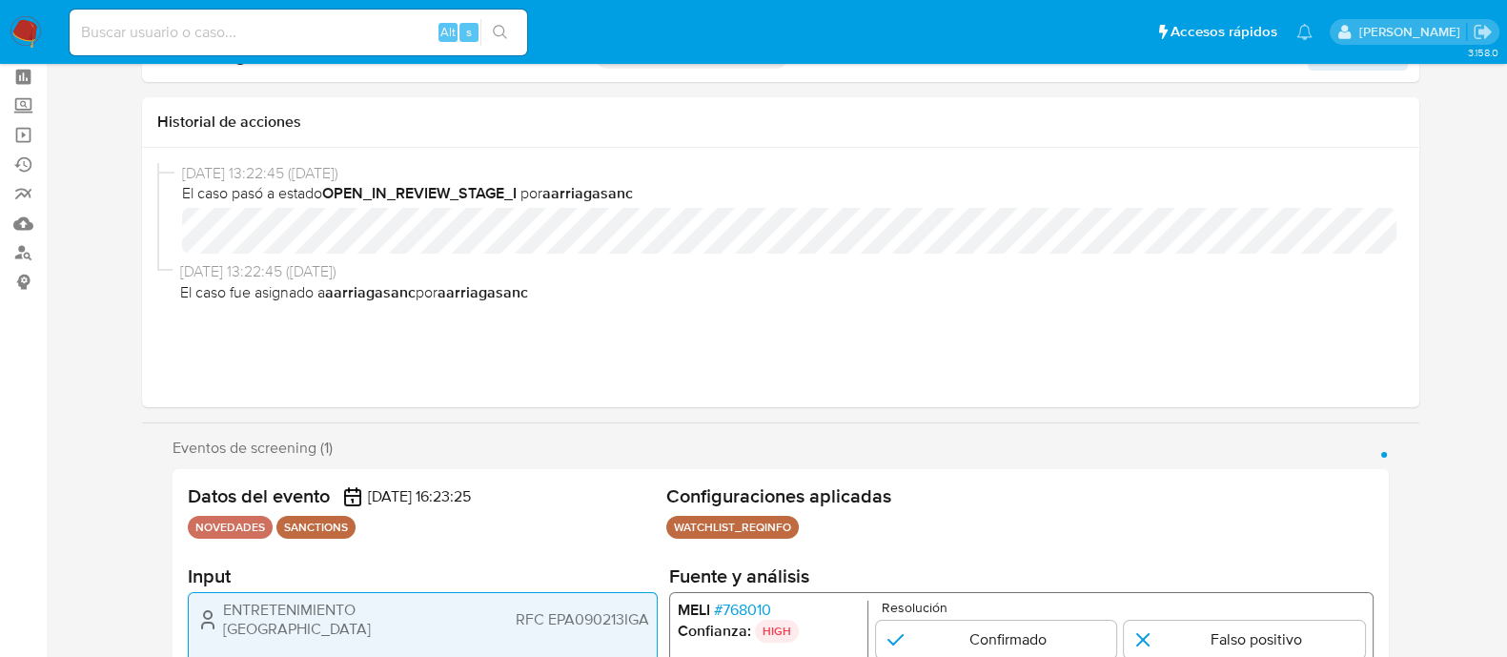
select select "10"
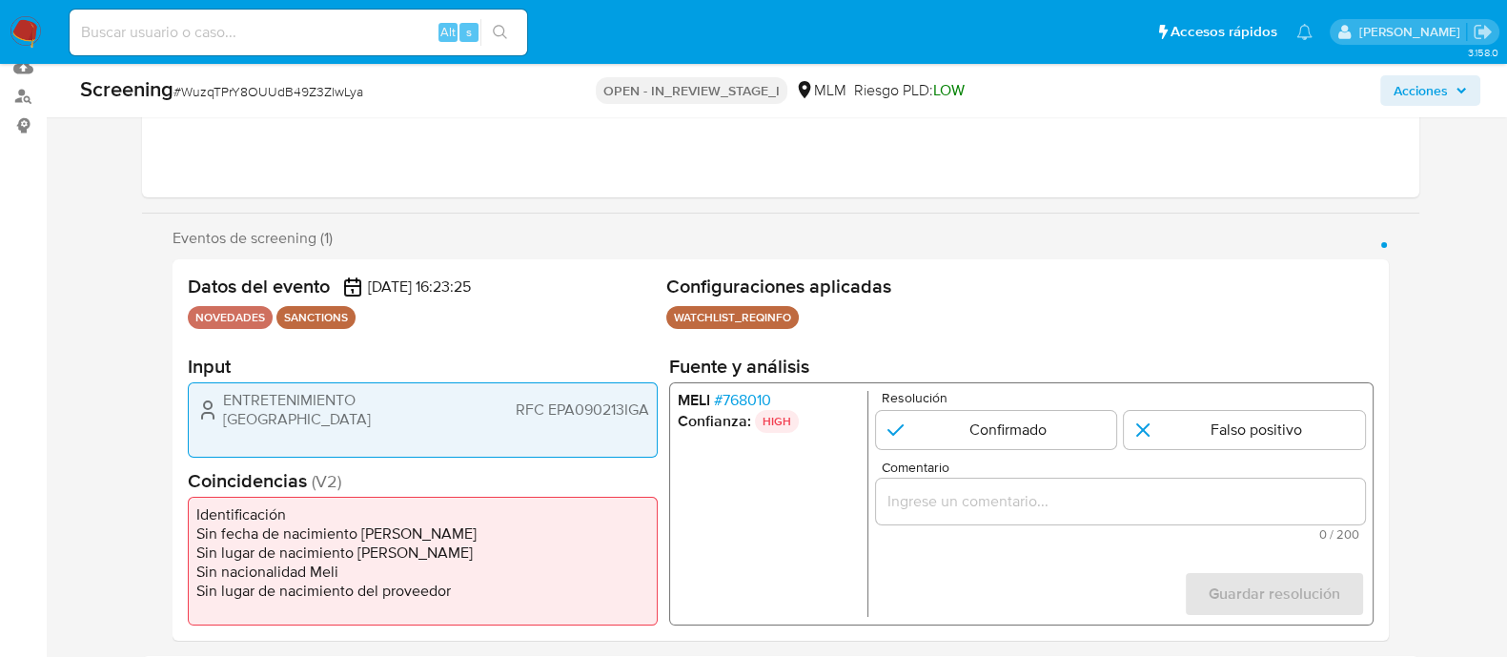
scroll to position [357, 0]
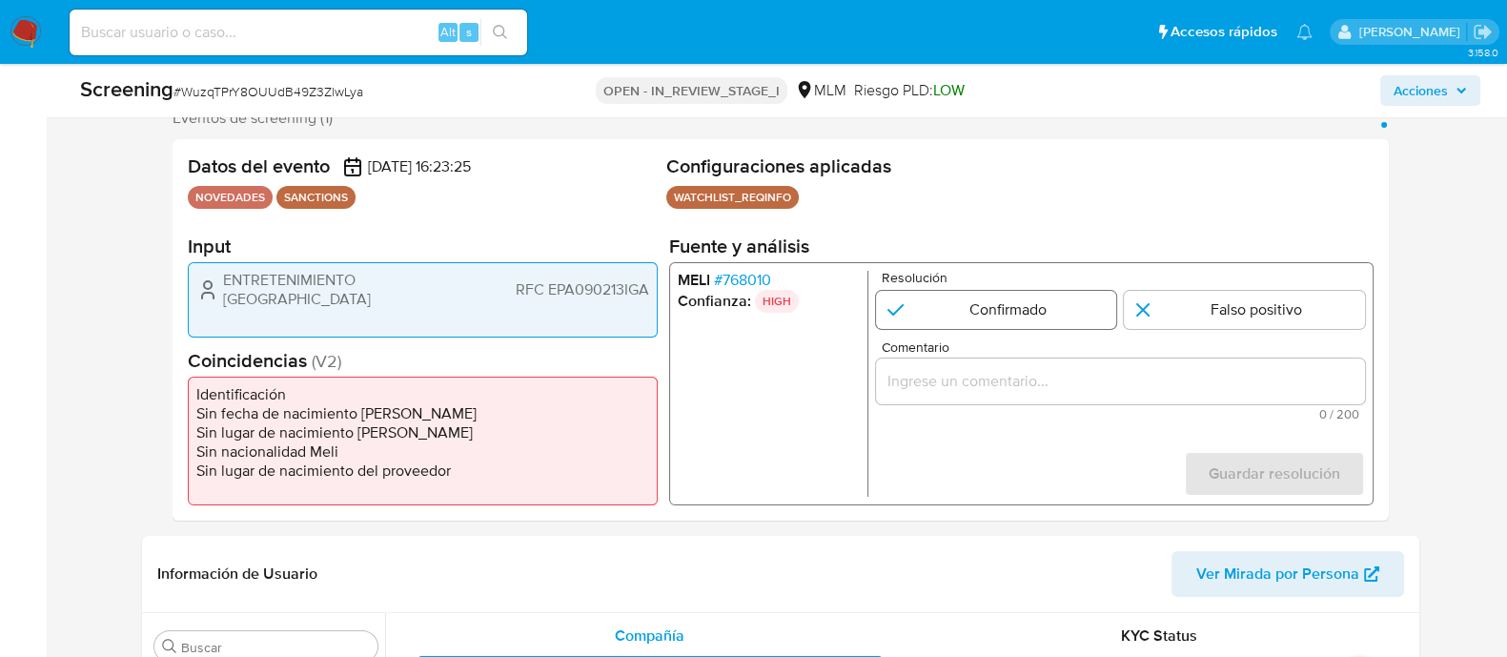
click at [934, 303] on input "1 de 1" at bounding box center [995, 310] width 241 height 38
radio input "true"
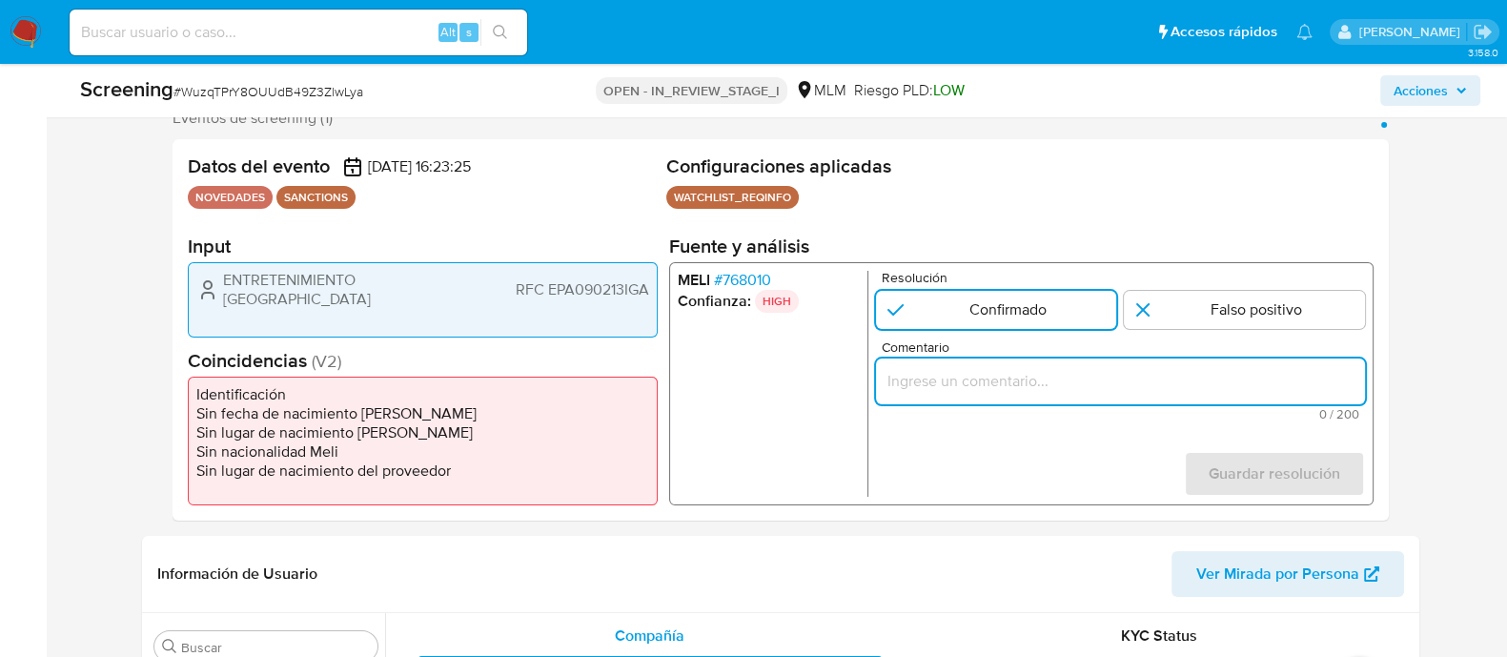
click at [1009, 378] on input "Comentario" at bounding box center [1119, 381] width 489 height 25
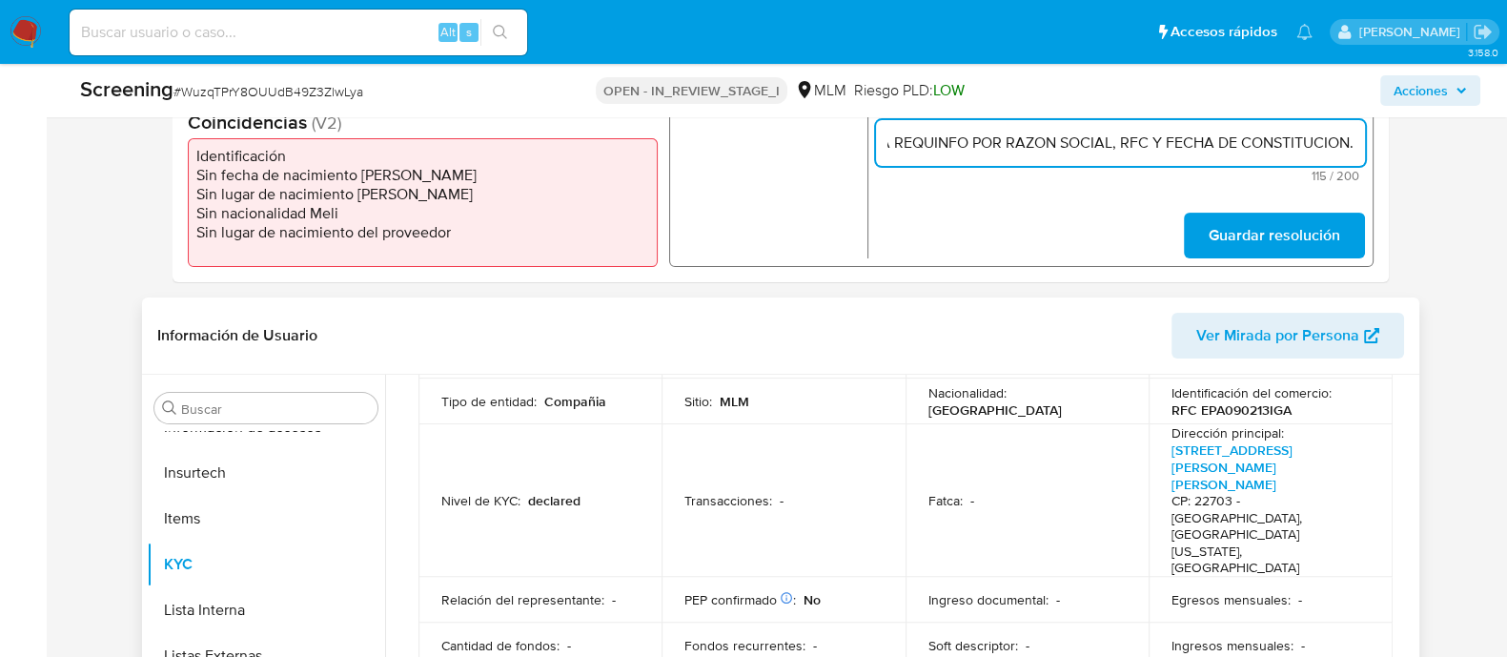
scroll to position [237, 0]
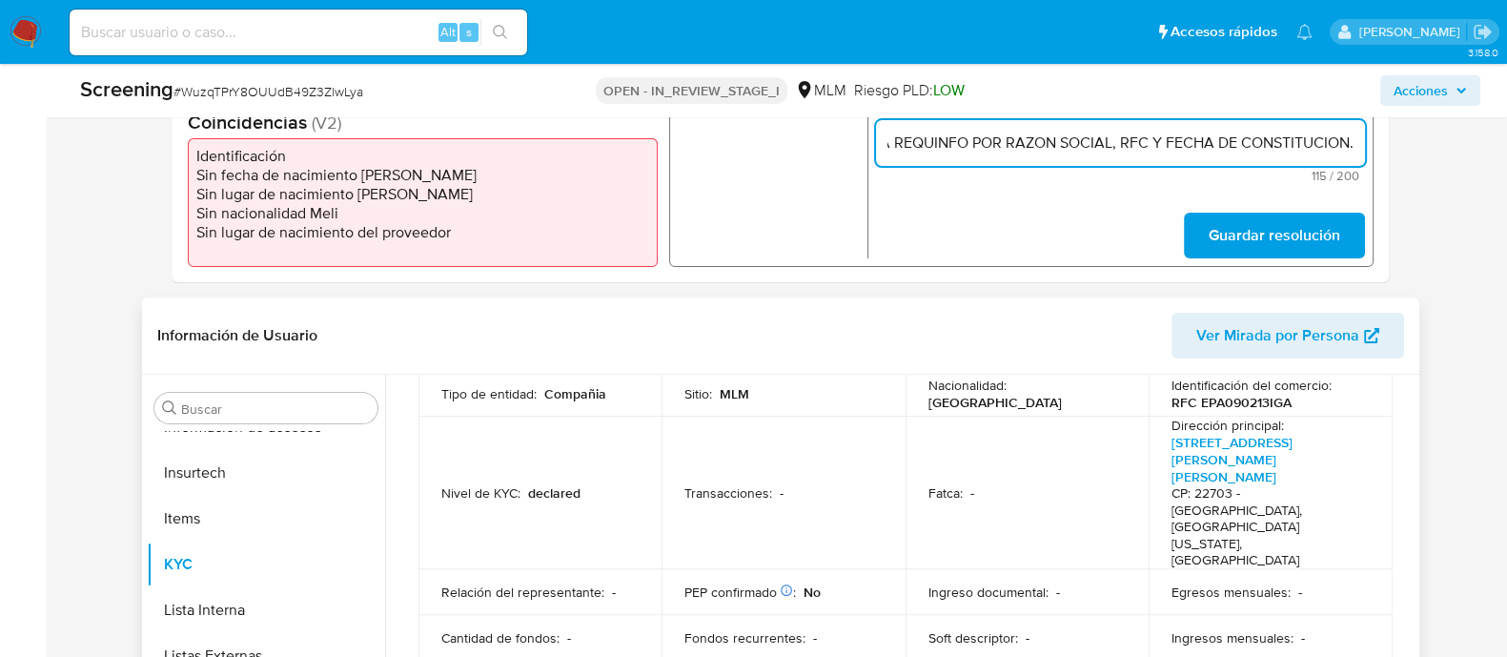
type input "SE CONFIRMA CONCIDENCIA CON CLIENTE, PERSONA MORAL EN LISTA REQUINFO POR RAZON …"
click at [1068, 488] on td "Fatca : -" at bounding box center [1028, 493] width 244 height 153
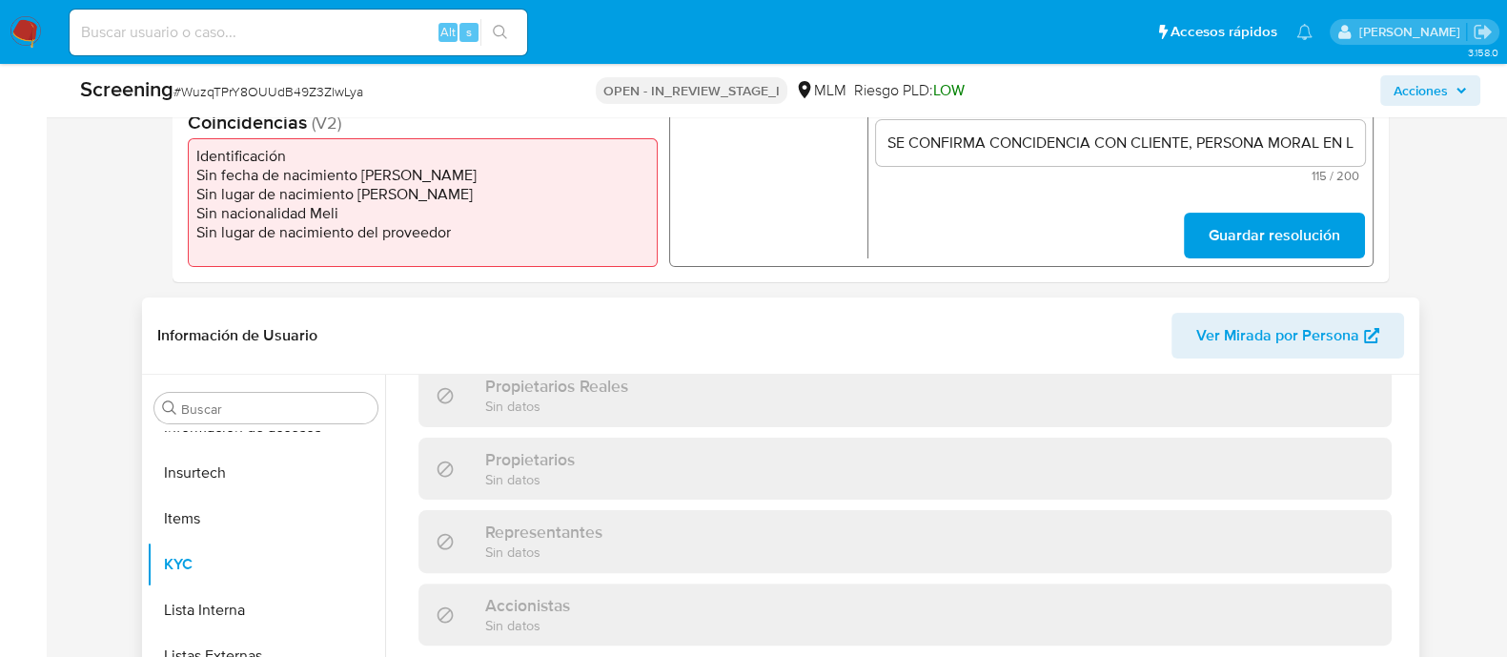
scroll to position [1488, 0]
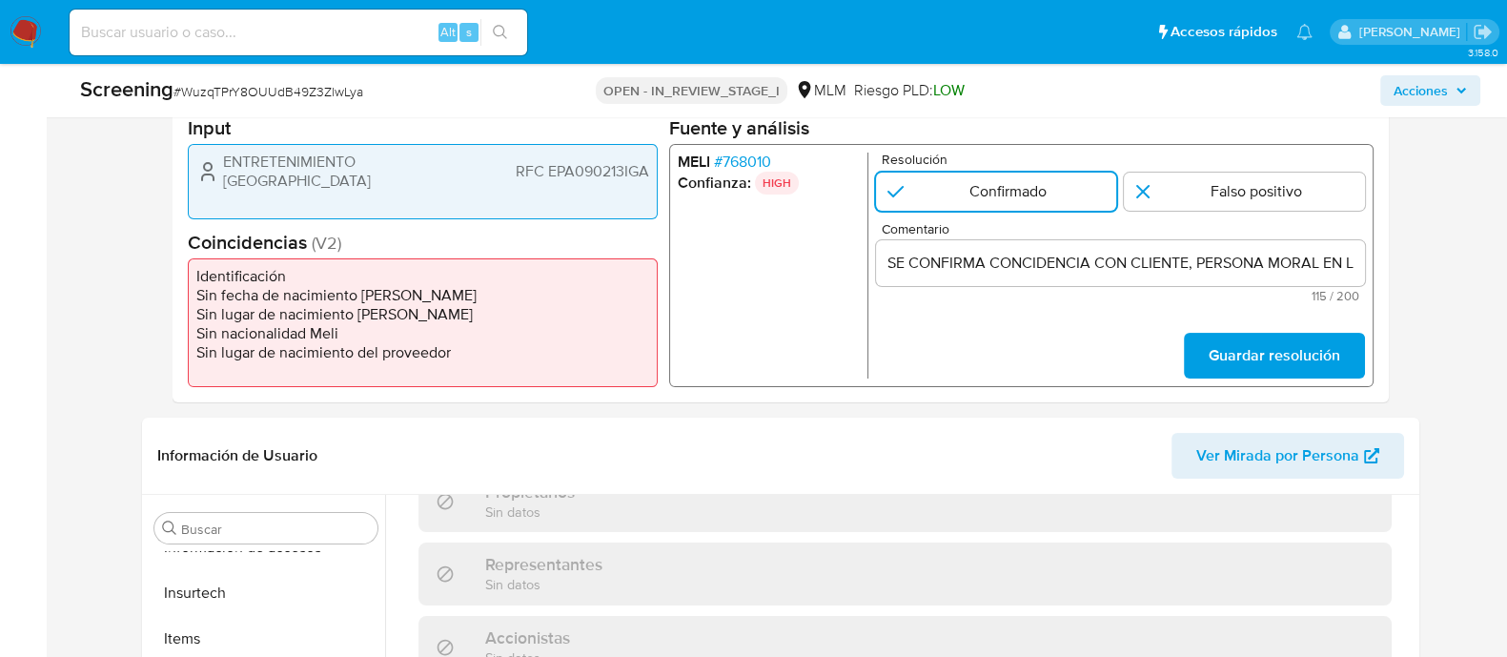
click at [1214, 365] on span "Guardar resolución" at bounding box center [1274, 356] width 132 height 42
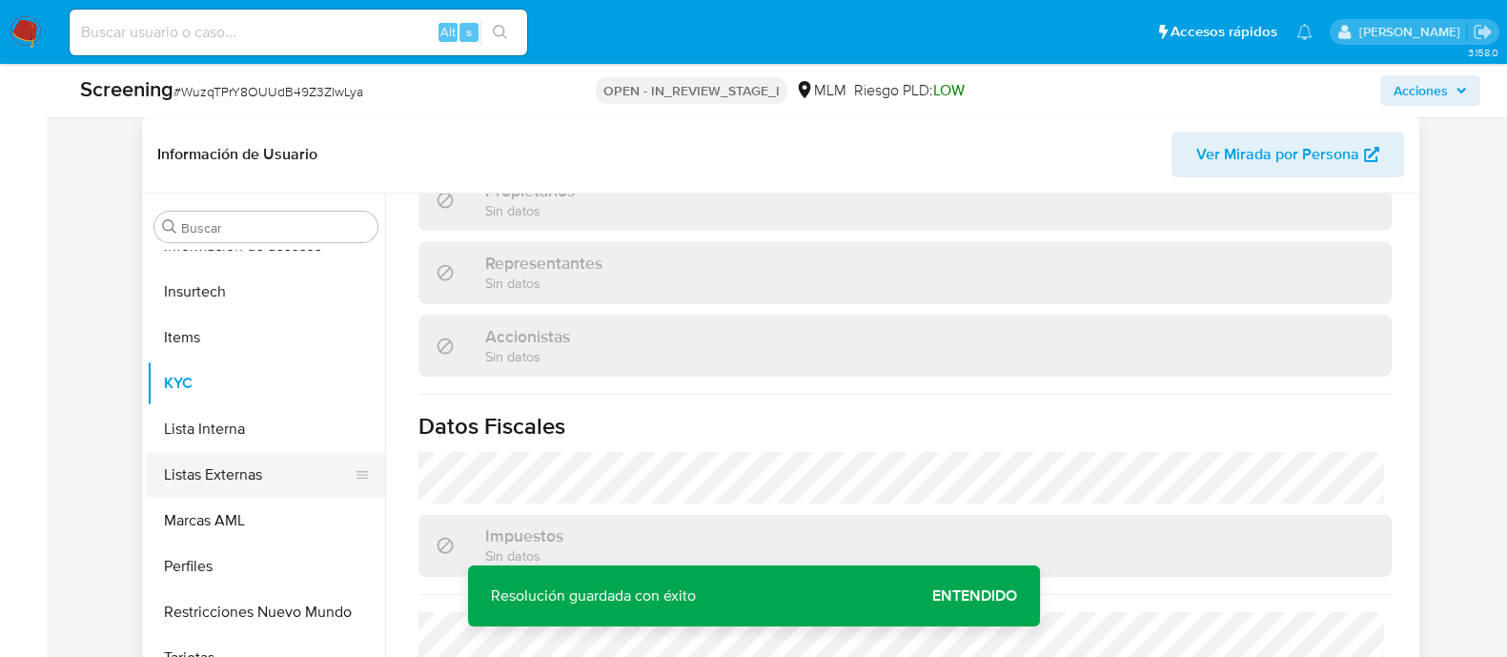
scroll to position [833, 0]
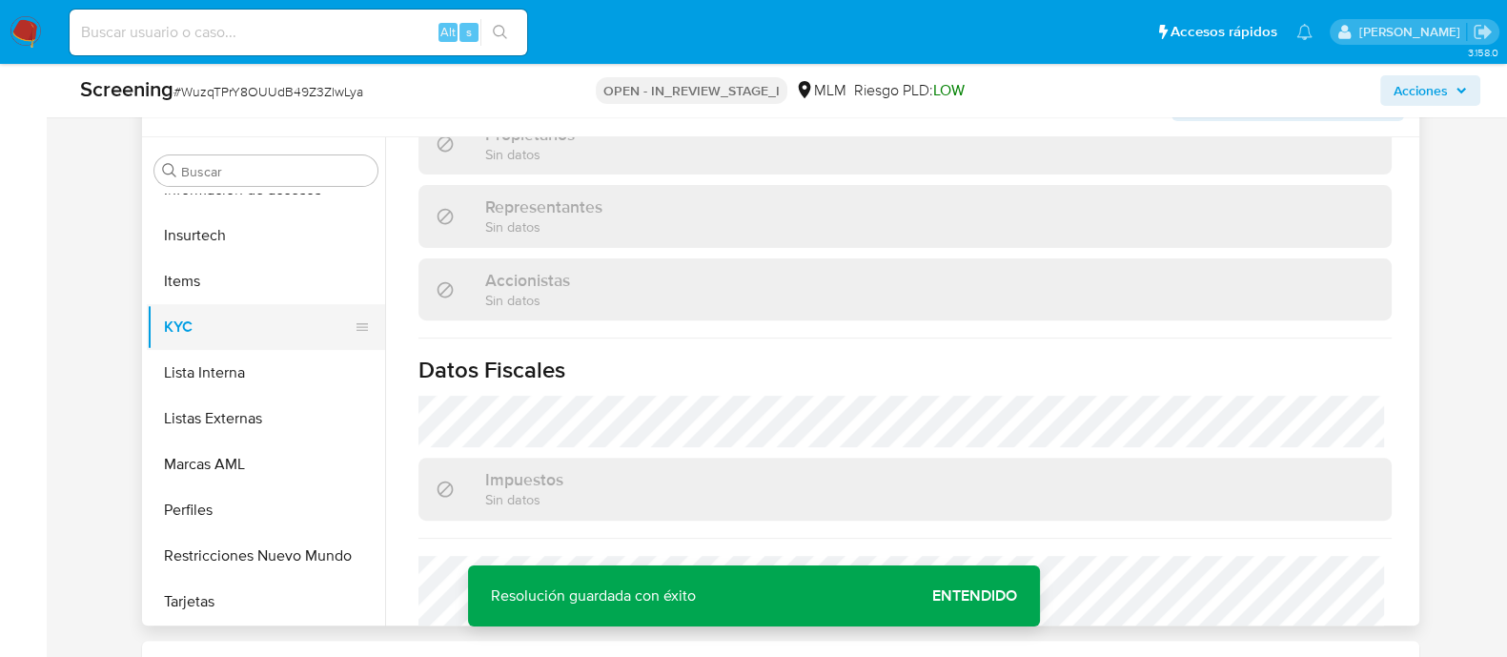
click at [266, 341] on button "KYC" at bounding box center [258, 327] width 223 height 46
click at [263, 356] on button "Lista Interna" at bounding box center [258, 373] width 223 height 46
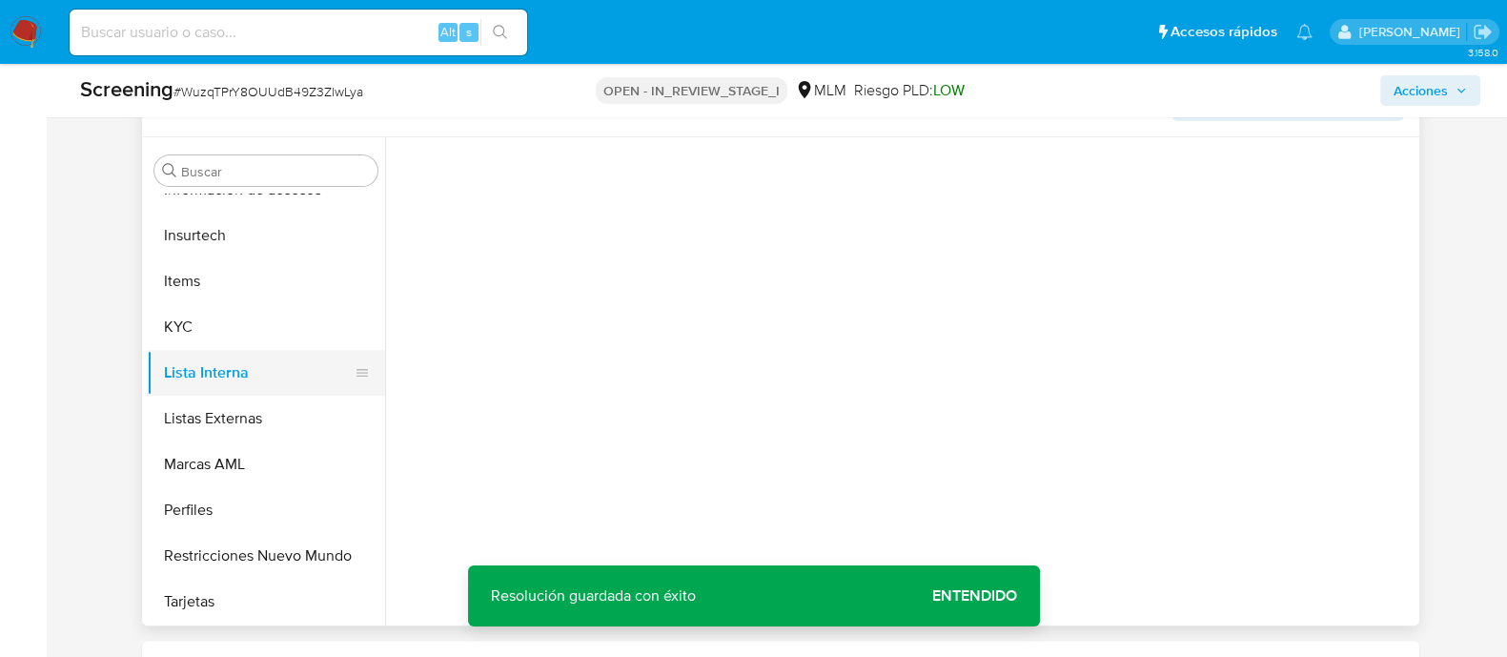
scroll to position [0, 0]
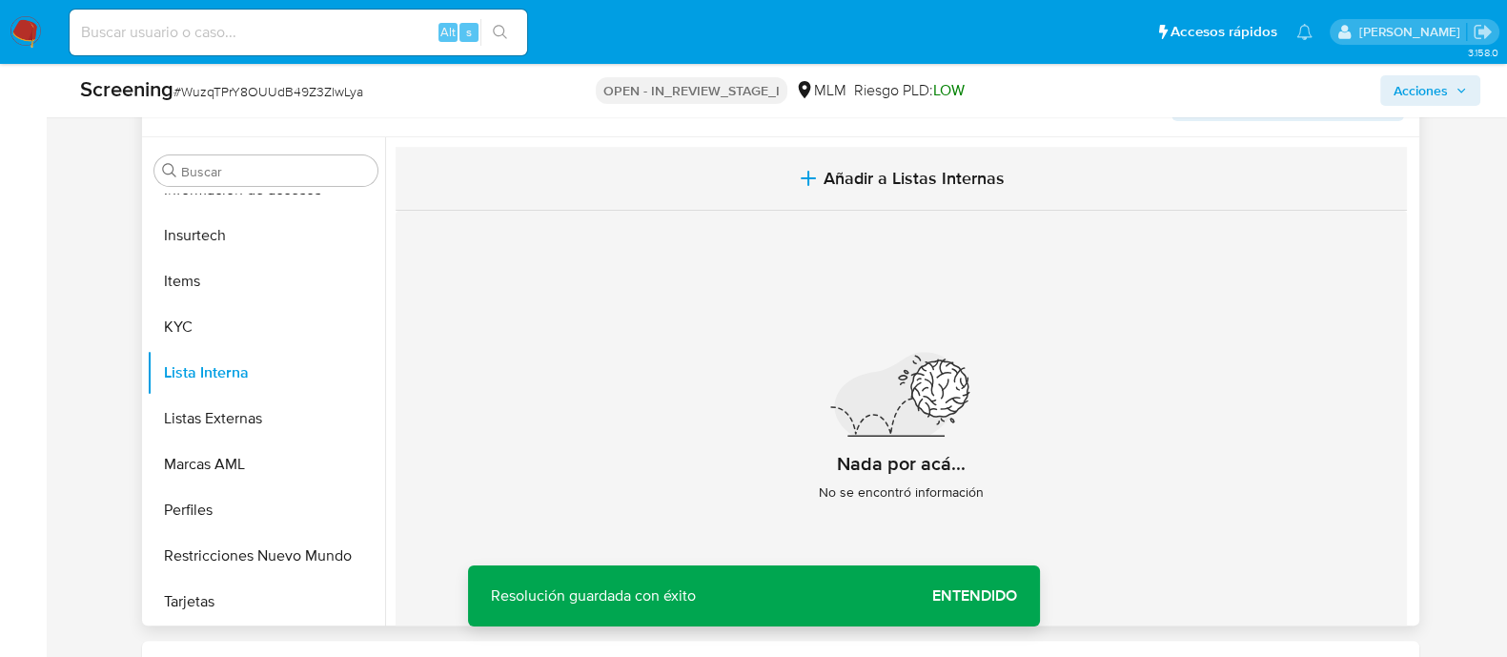
click at [863, 186] on span "Añadir a Listas Internas" at bounding box center [914, 178] width 181 height 21
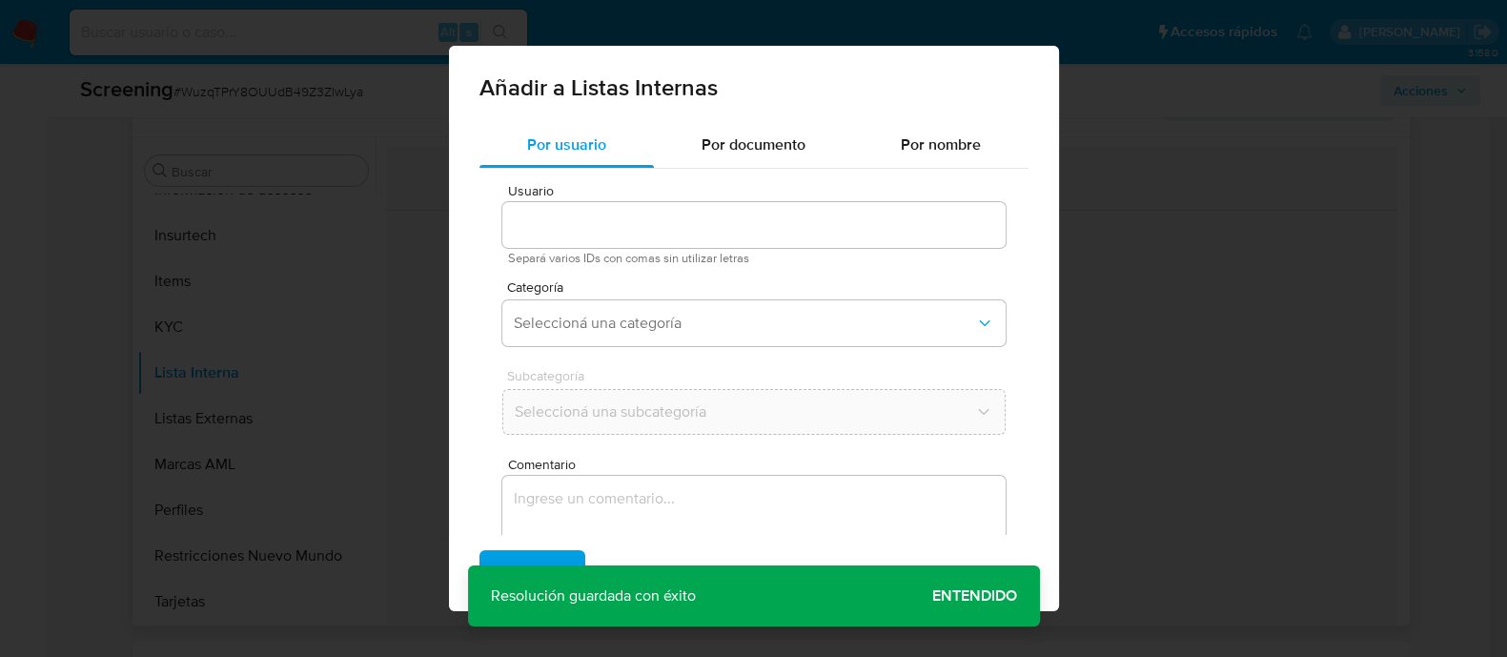
type input "1045626126"
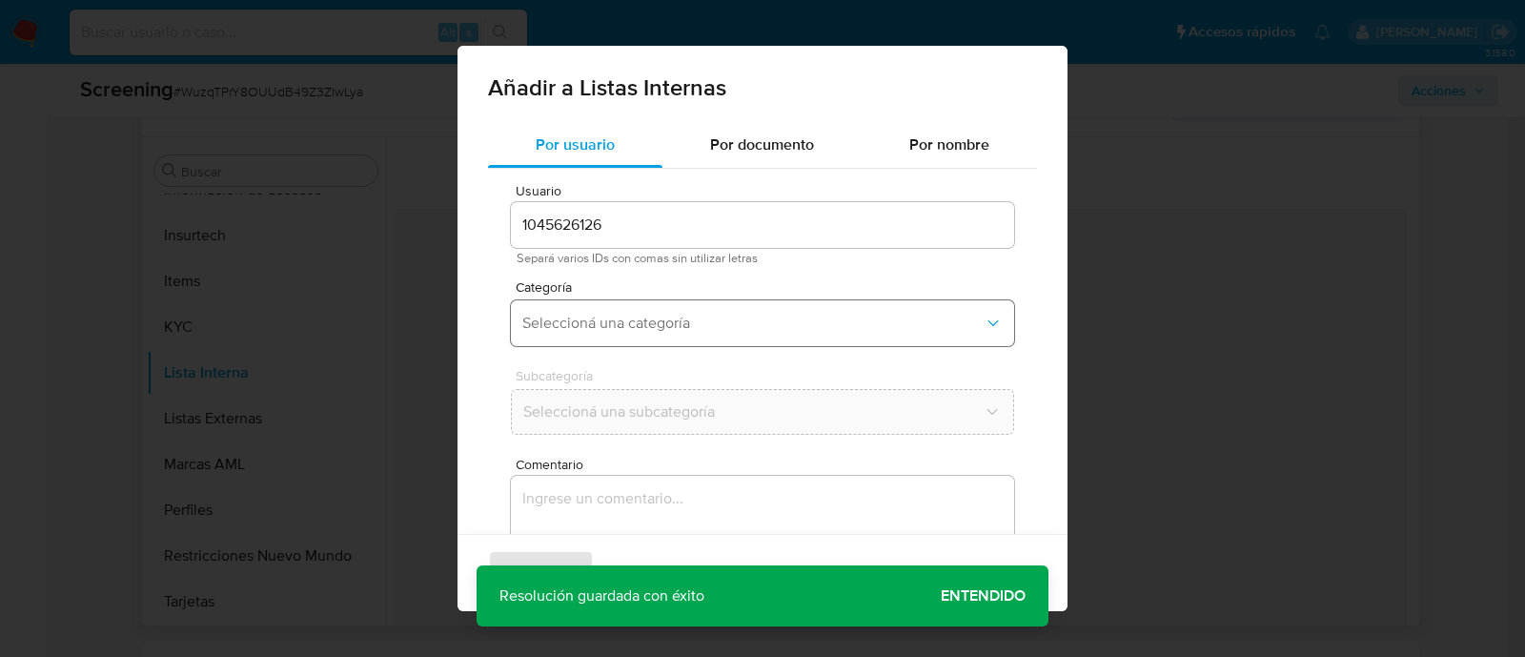
click at [645, 318] on span "Seleccioná una categoría" at bounding box center [752, 323] width 461 height 19
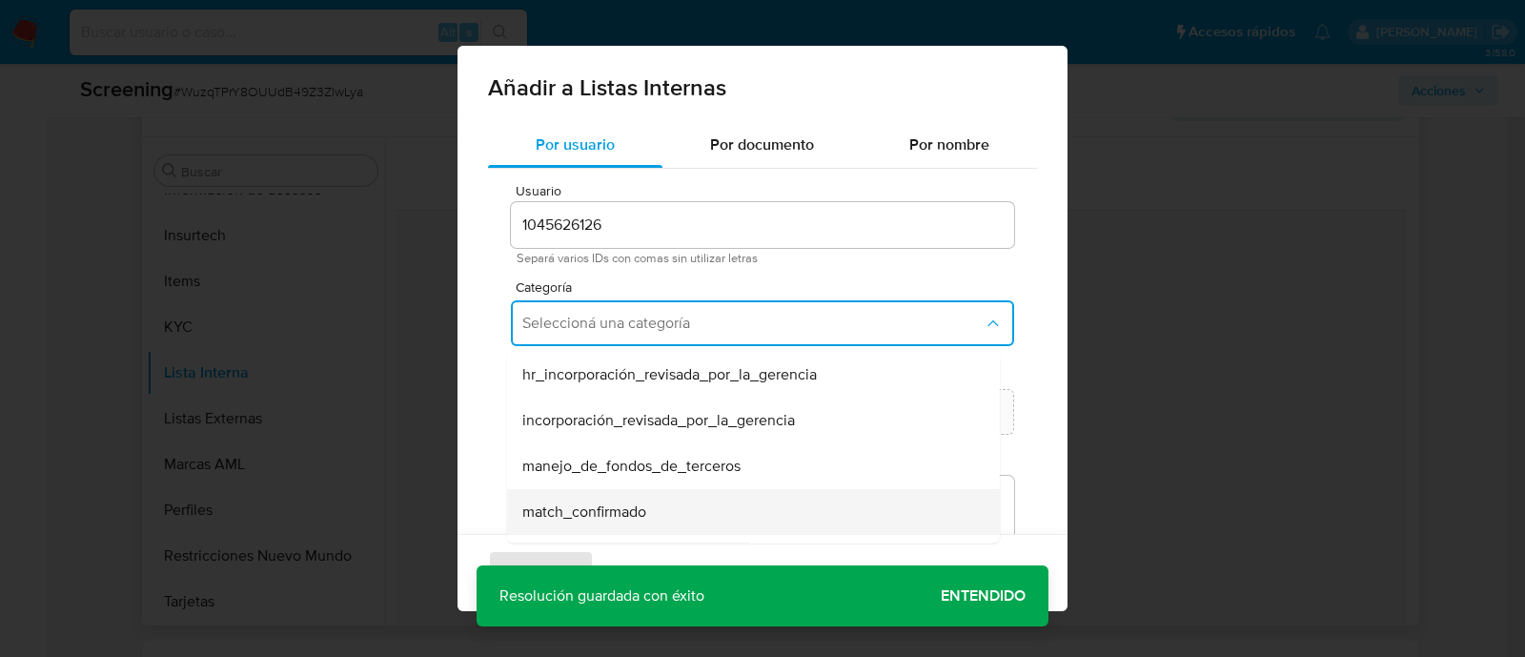
click at [618, 520] on span "match_confirmado" at bounding box center [584, 511] width 124 height 19
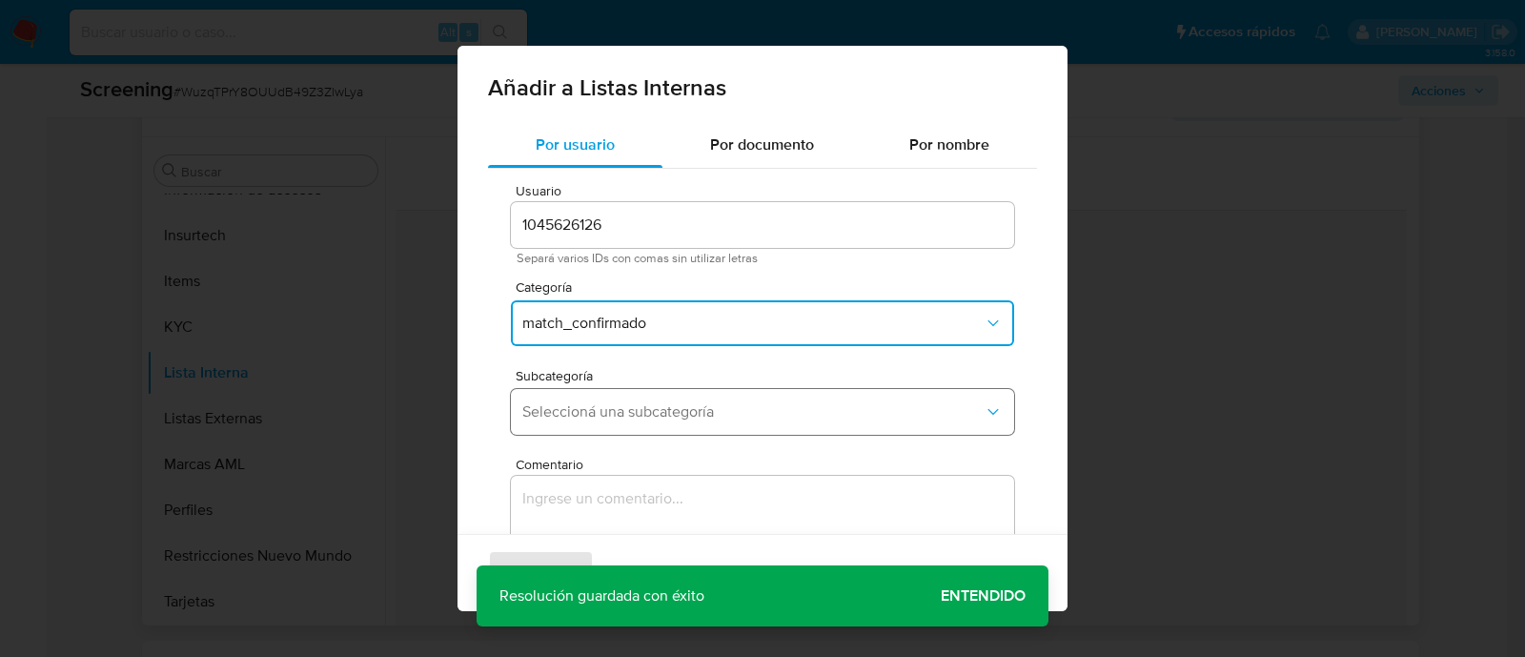
click at [593, 426] on button "Seleccioná una subcategoría" at bounding box center [762, 412] width 503 height 46
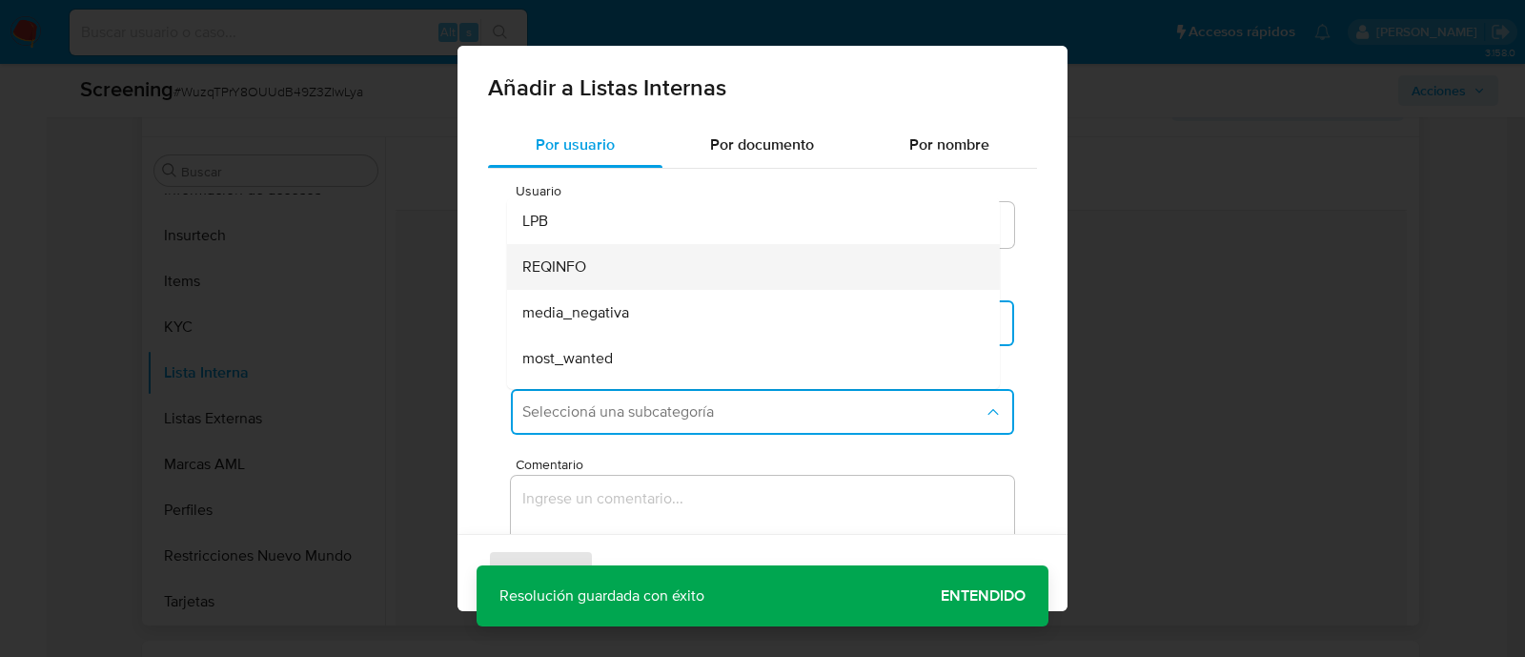
click at [583, 257] on span "REQINFO" at bounding box center [554, 266] width 64 height 19
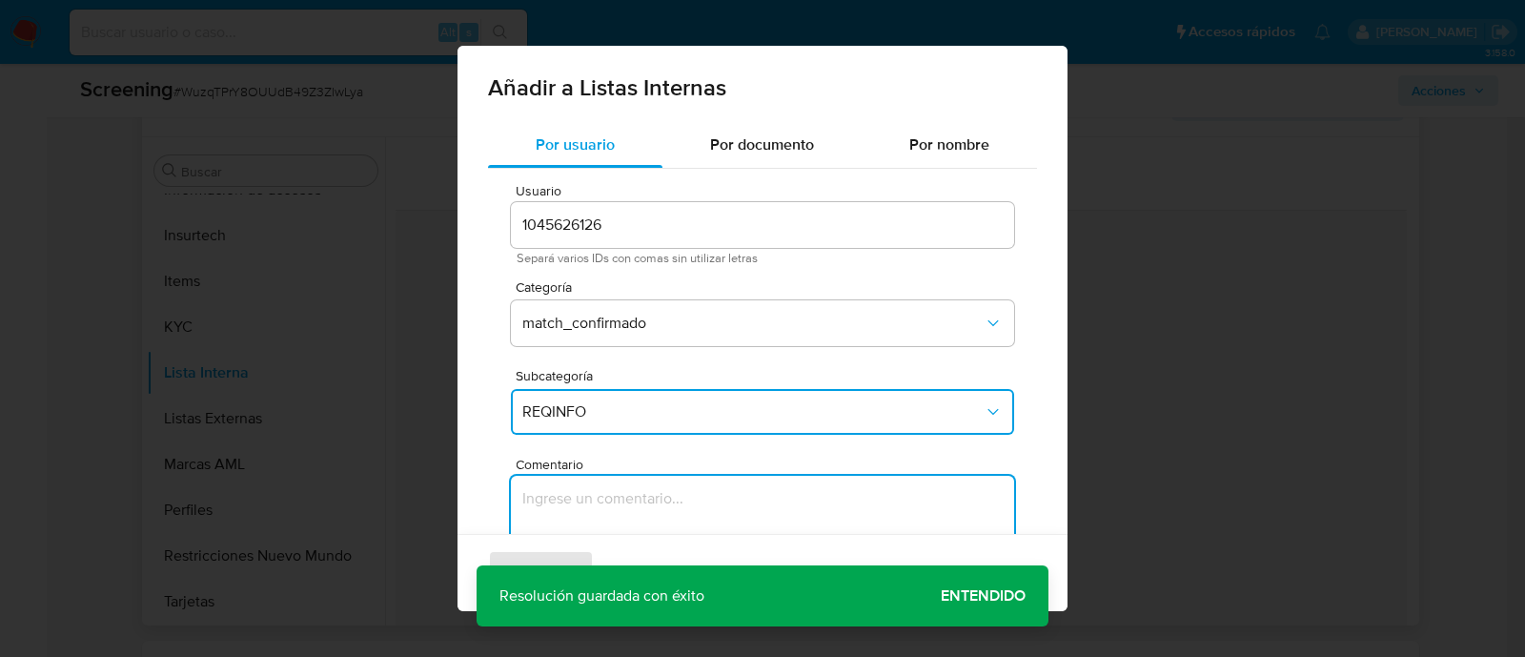
click at [548, 502] on textarea "Comentario" at bounding box center [762, 567] width 503 height 183
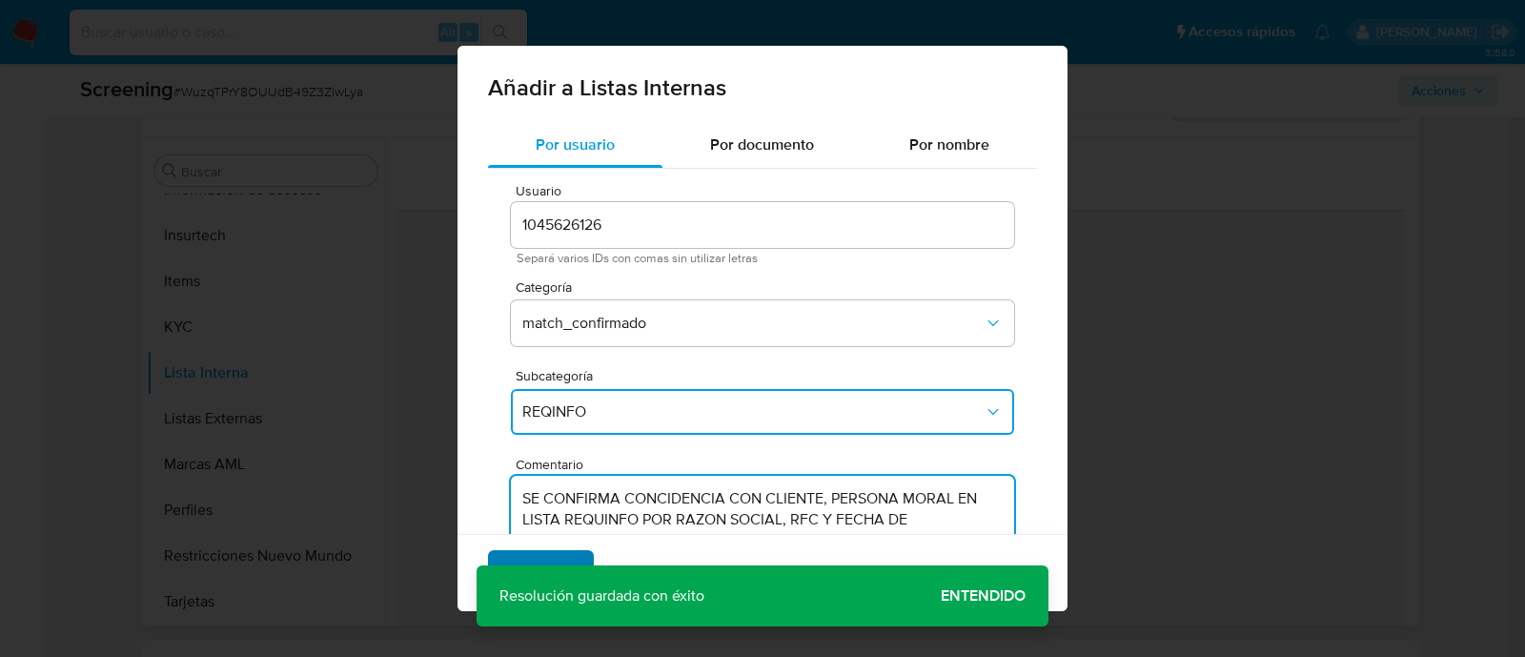
type textarea "SE CONFIRMA CONCIDENCIA CON CLIENTE, PERSONA MORAL EN LISTA REQUINFO POR RAZON …"
click at [527, 556] on span "Agregar" at bounding box center [541, 573] width 56 height 42
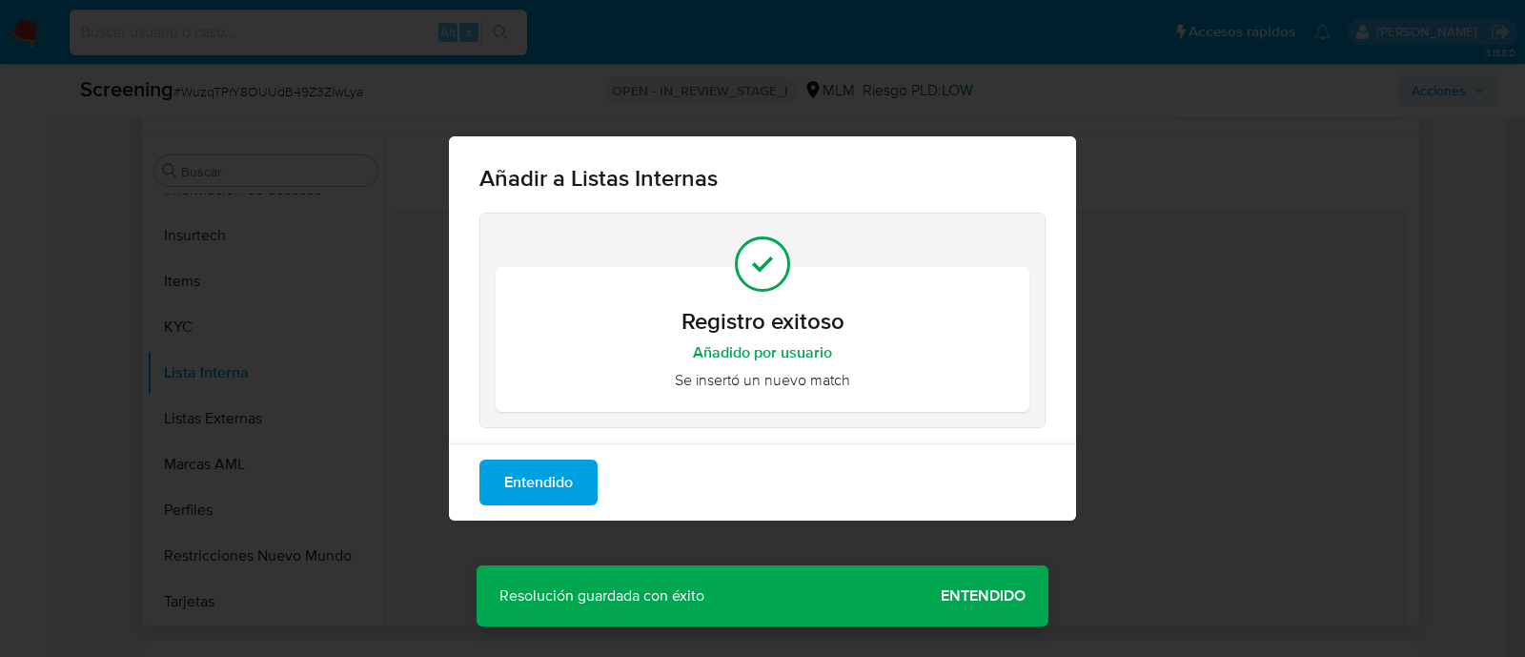
click at [554, 448] on div "Entendido" at bounding box center [762, 481] width 627 height 77
click at [538, 478] on span "Entendido" at bounding box center [538, 482] width 69 height 42
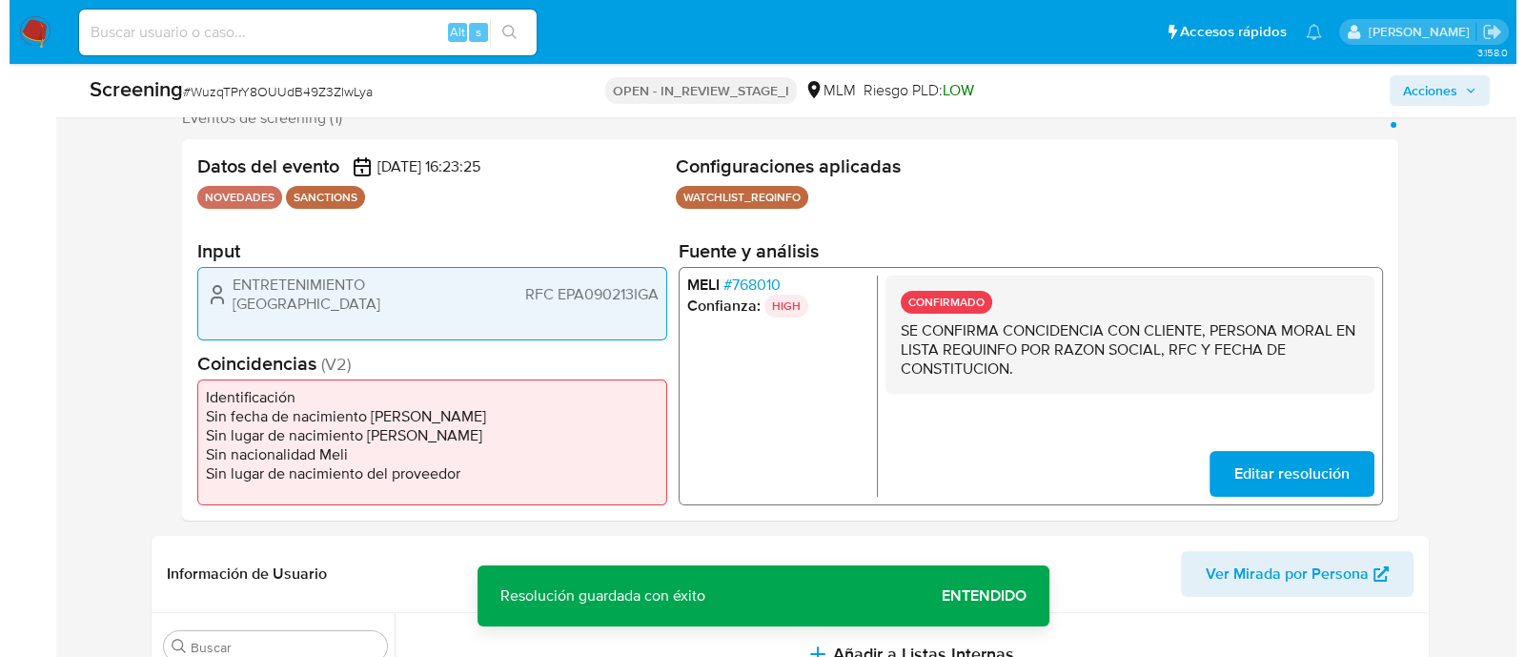
scroll to position [476, 0]
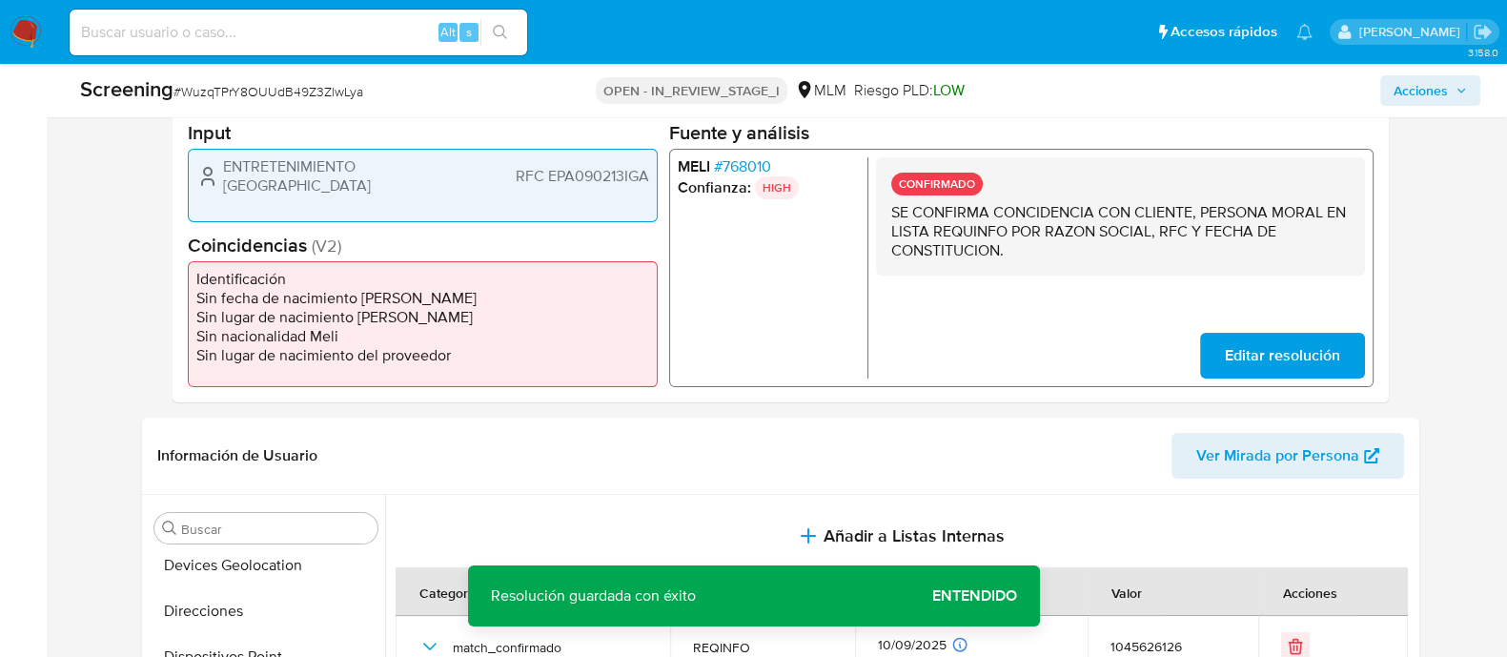
drag, startPoint x: 223, startPoint y: 173, endPoint x: 434, endPoint y: 175, distance: 210.7
click at [434, 175] on div "ENTRETENIMIENTO PALERMO RFC EPA090213IGA" at bounding box center [422, 176] width 453 height 38
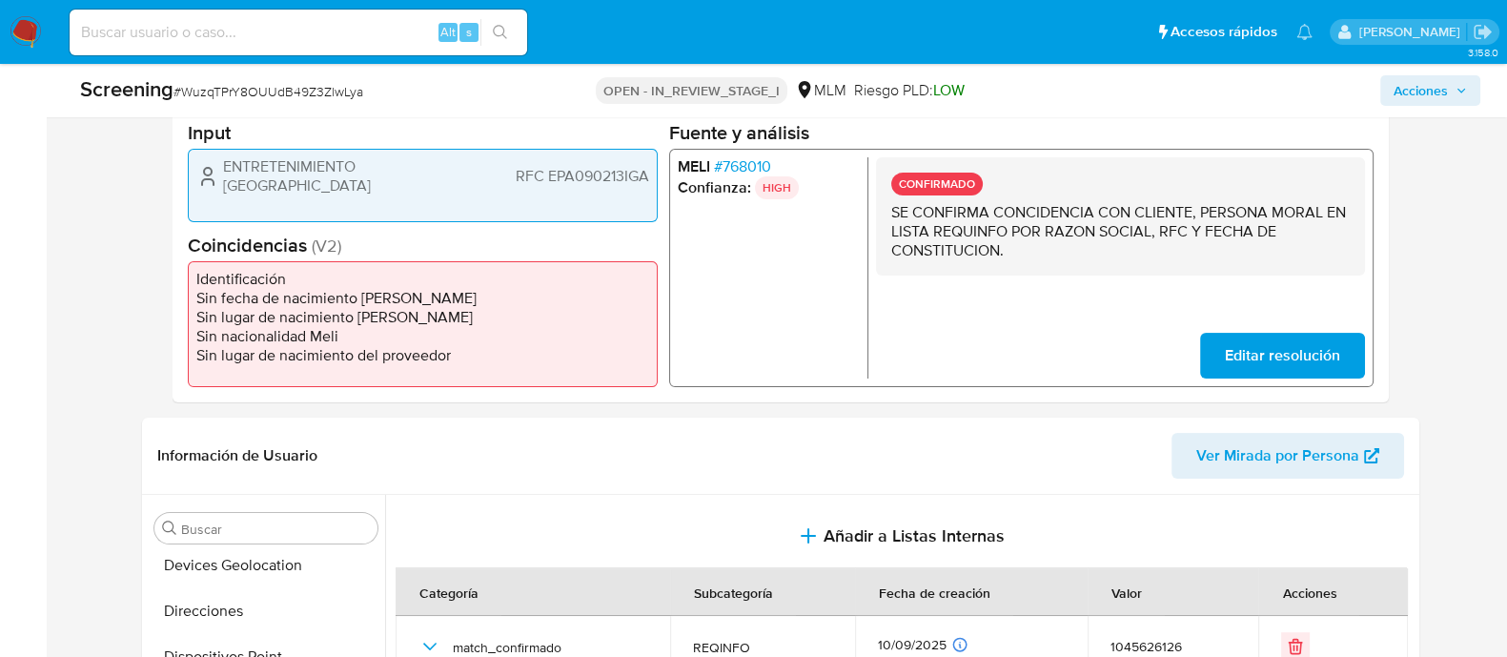
click at [598, 170] on span "RFC EPA090213IGA" at bounding box center [581, 176] width 133 height 19
click at [1422, 97] on span "Acciones" at bounding box center [1421, 90] width 54 height 31
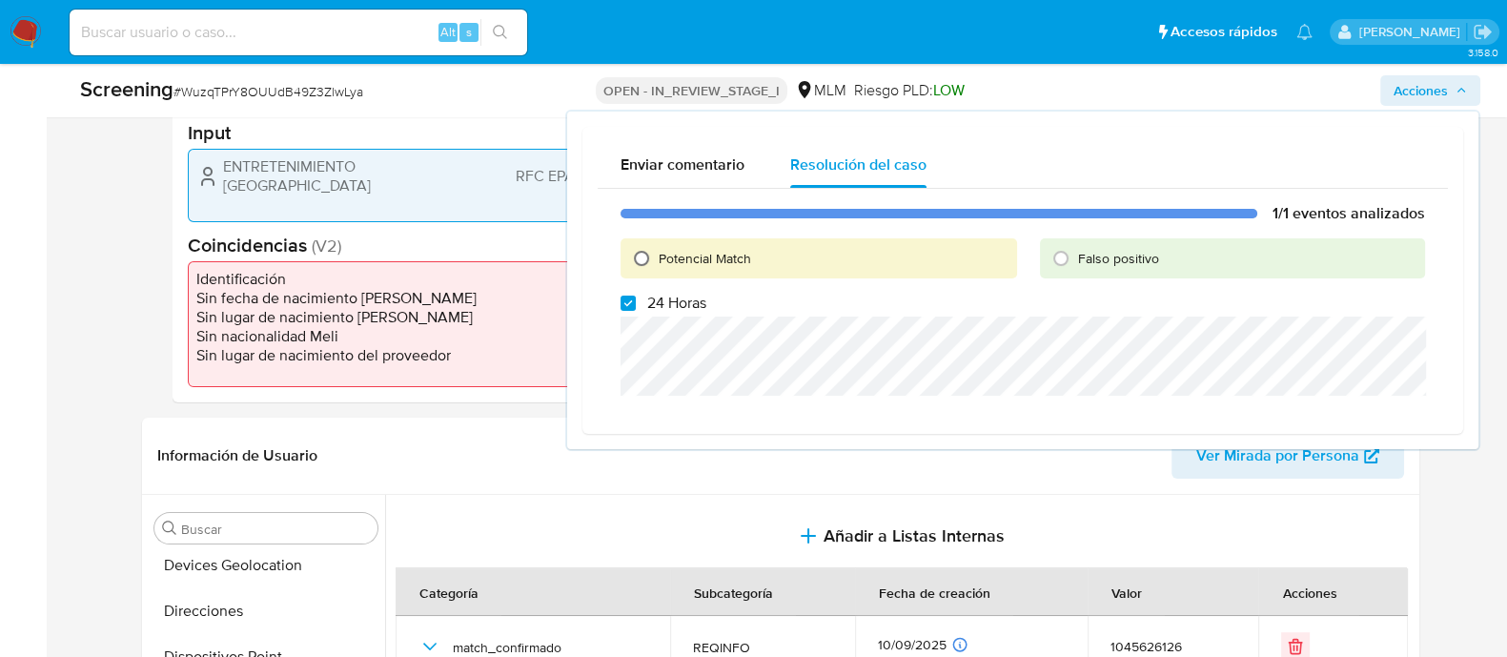
click at [653, 250] on input "Potencial Match" at bounding box center [641, 258] width 31 height 31
radio input "true"
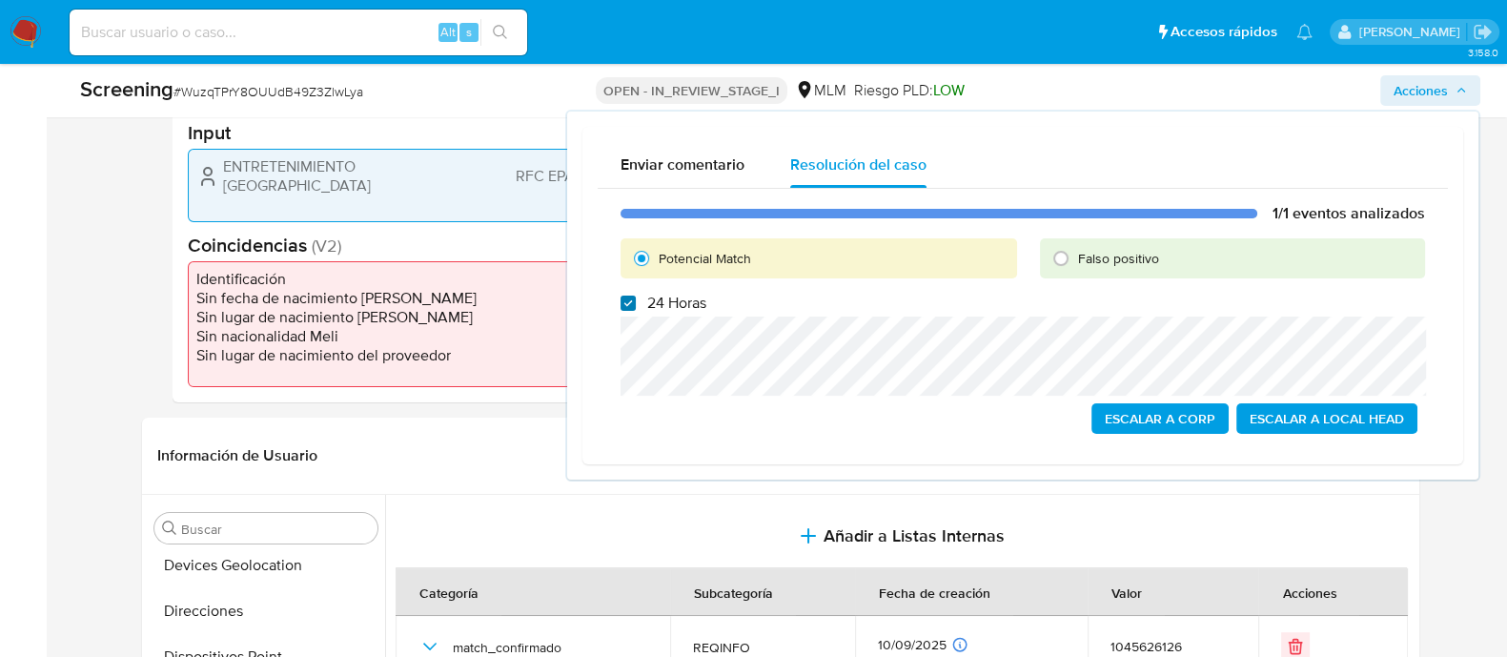
click at [621, 308] on input "24 Horas" at bounding box center [628, 303] width 15 height 15
checkbox input "false"
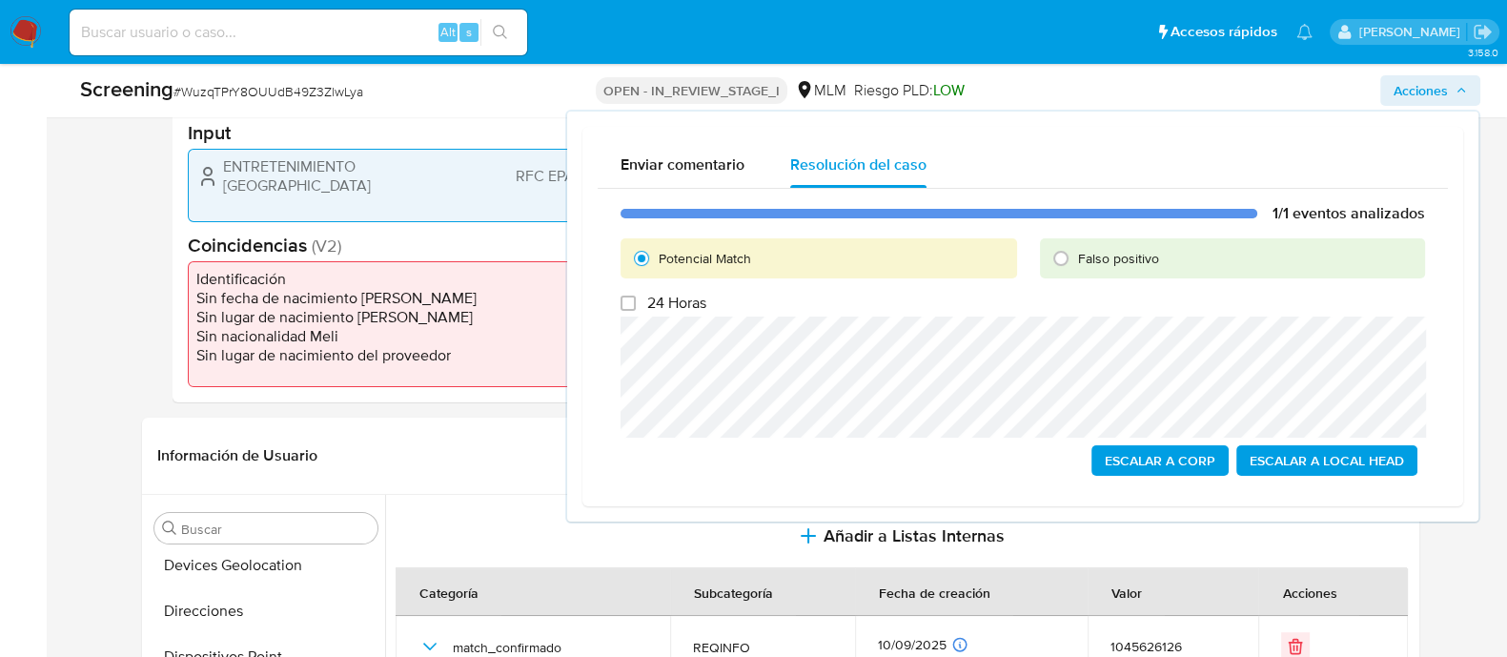
click at [1311, 474] on span "Escalar a Local Head" at bounding box center [1327, 460] width 154 height 27
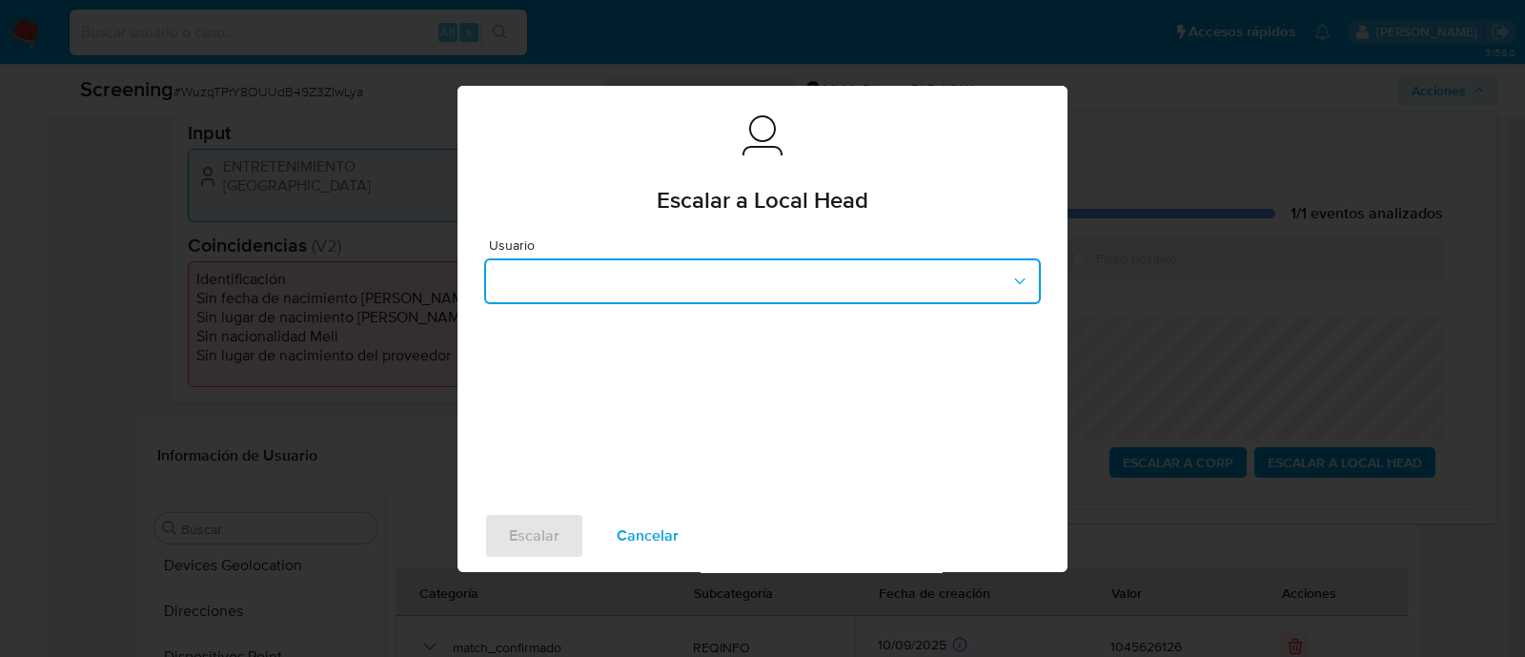
click at [751, 283] on button "button" at bounding box center [762, 281] width 557 height 46
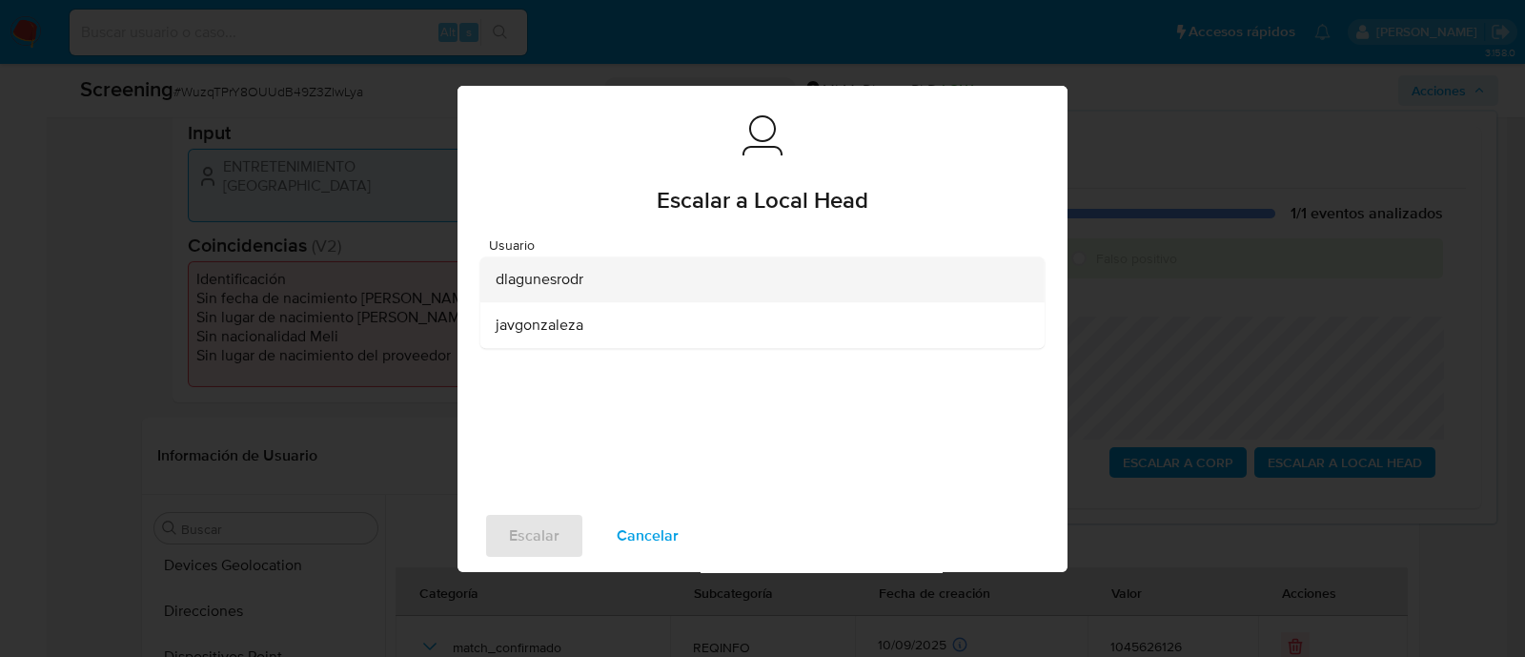
click at [543, 286] on span "dlagunesrodr" at bounding box center [540, 279] width 88 height 19
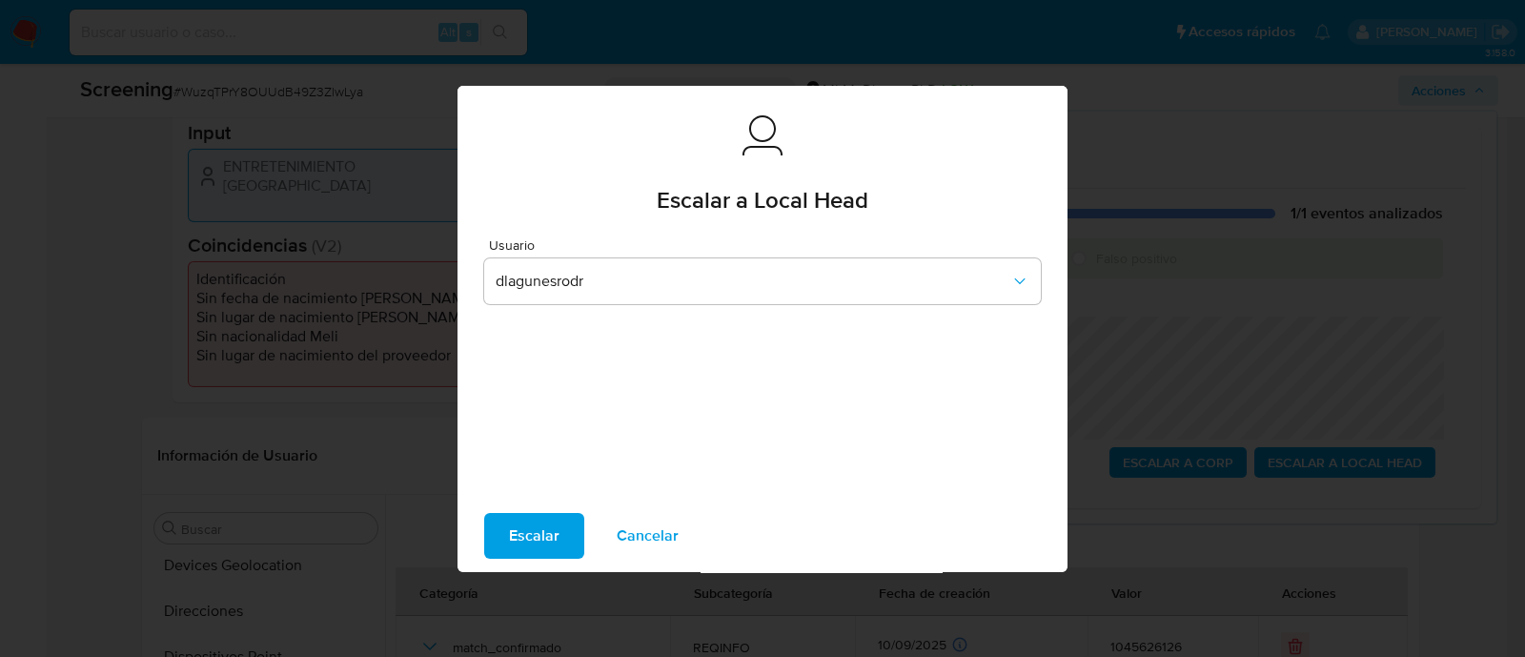
click at [543, 548] on span "Escalar" at bounding box center [534, 536] width 51 height 42
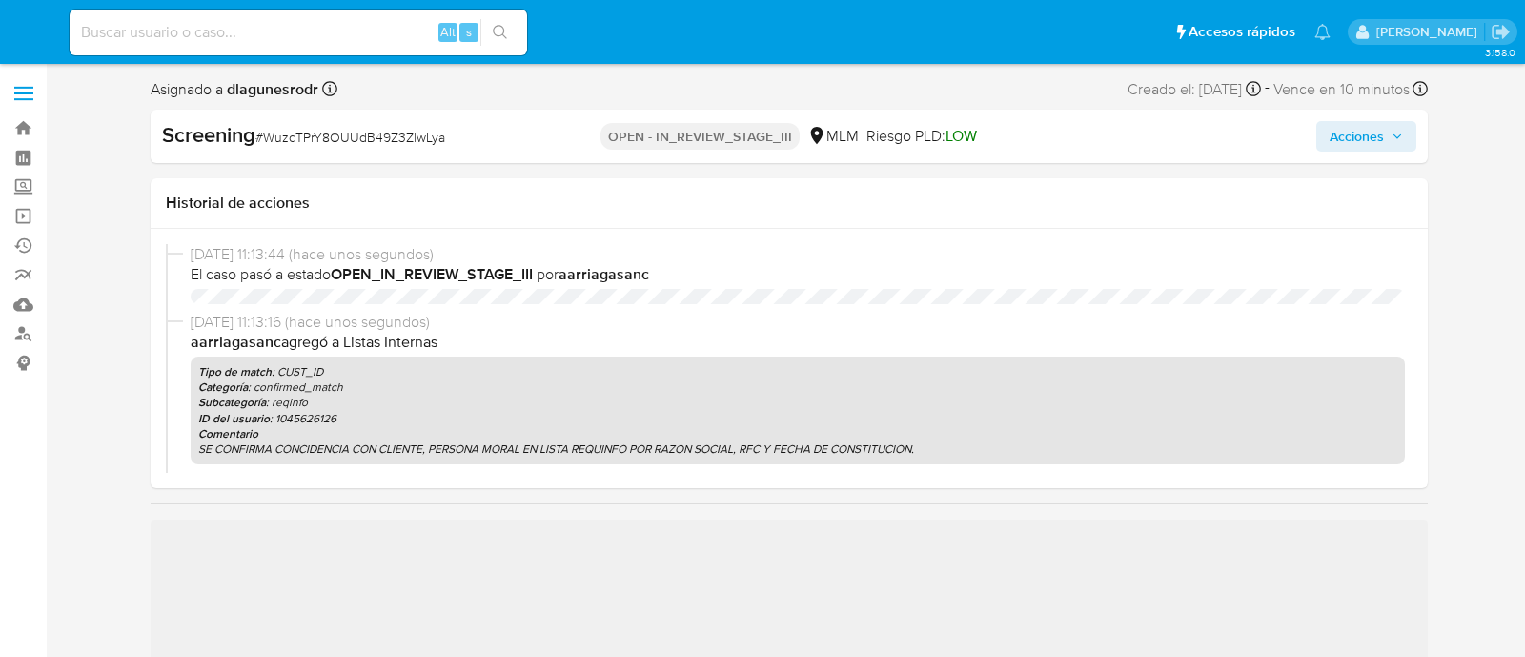
select select "10"
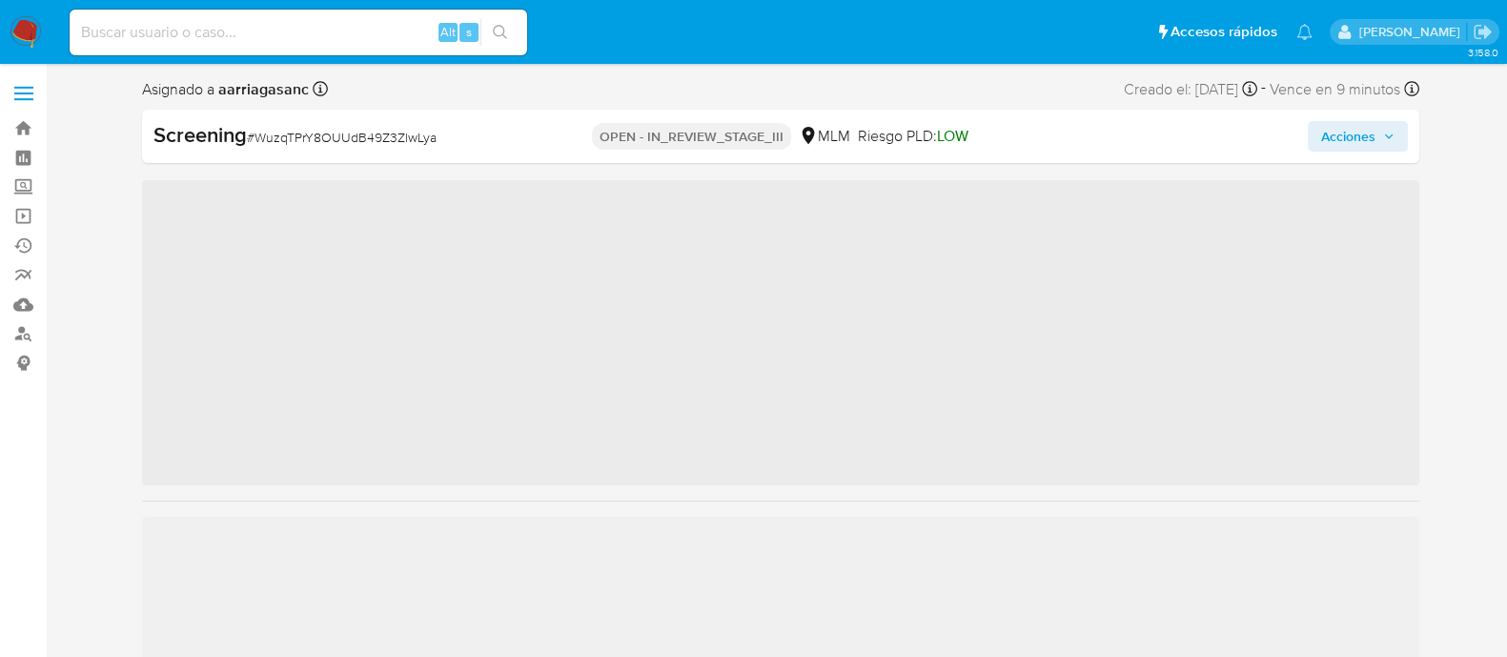
scroll to position [805, 0]
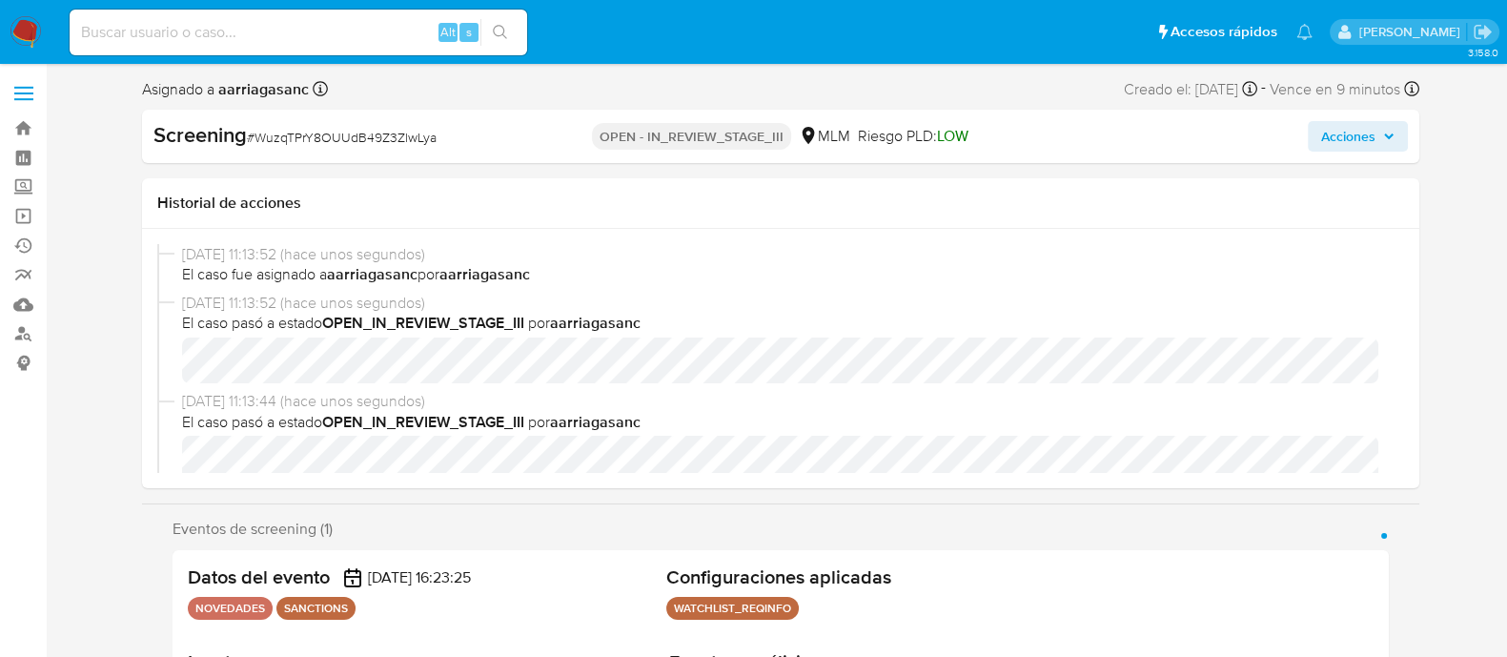
select select "10"
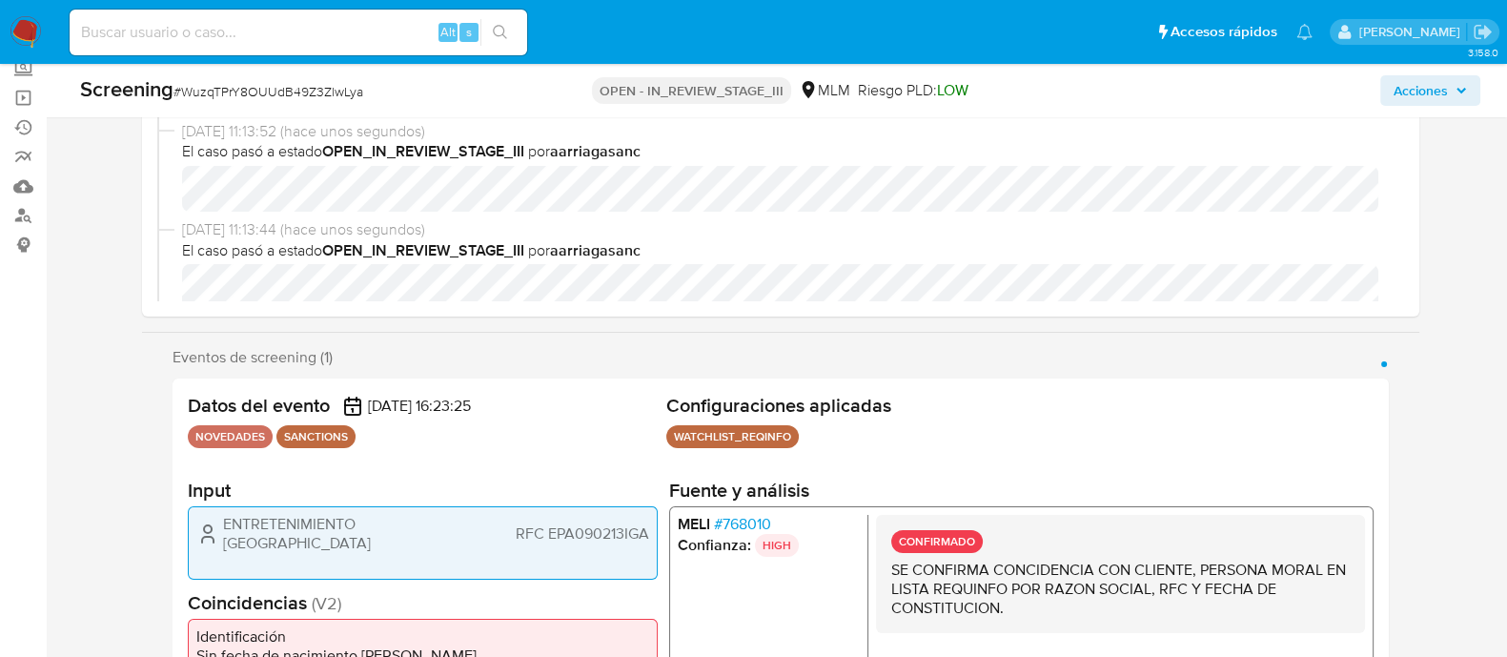
scroll to position [118, 0]
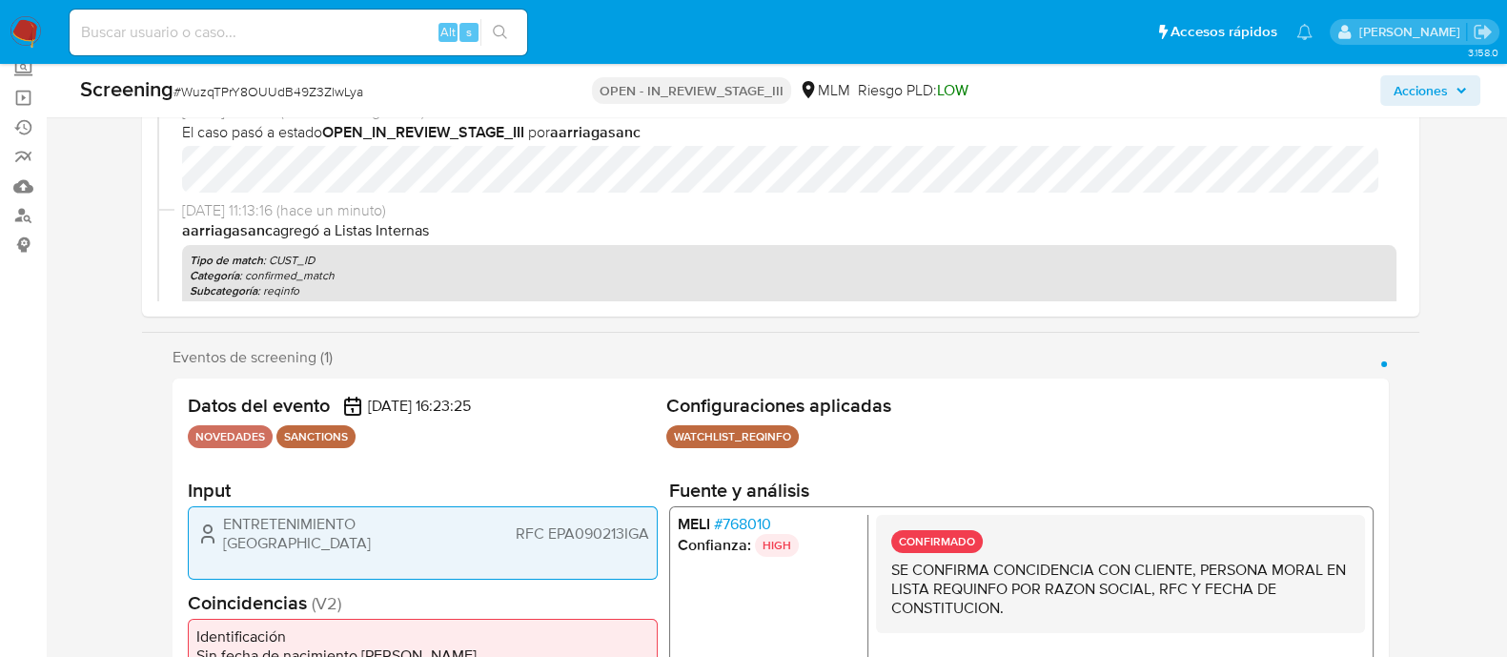
click at [1441, 92] on span "Acciones" at bounding box center [1421, 90] width 54 height 31
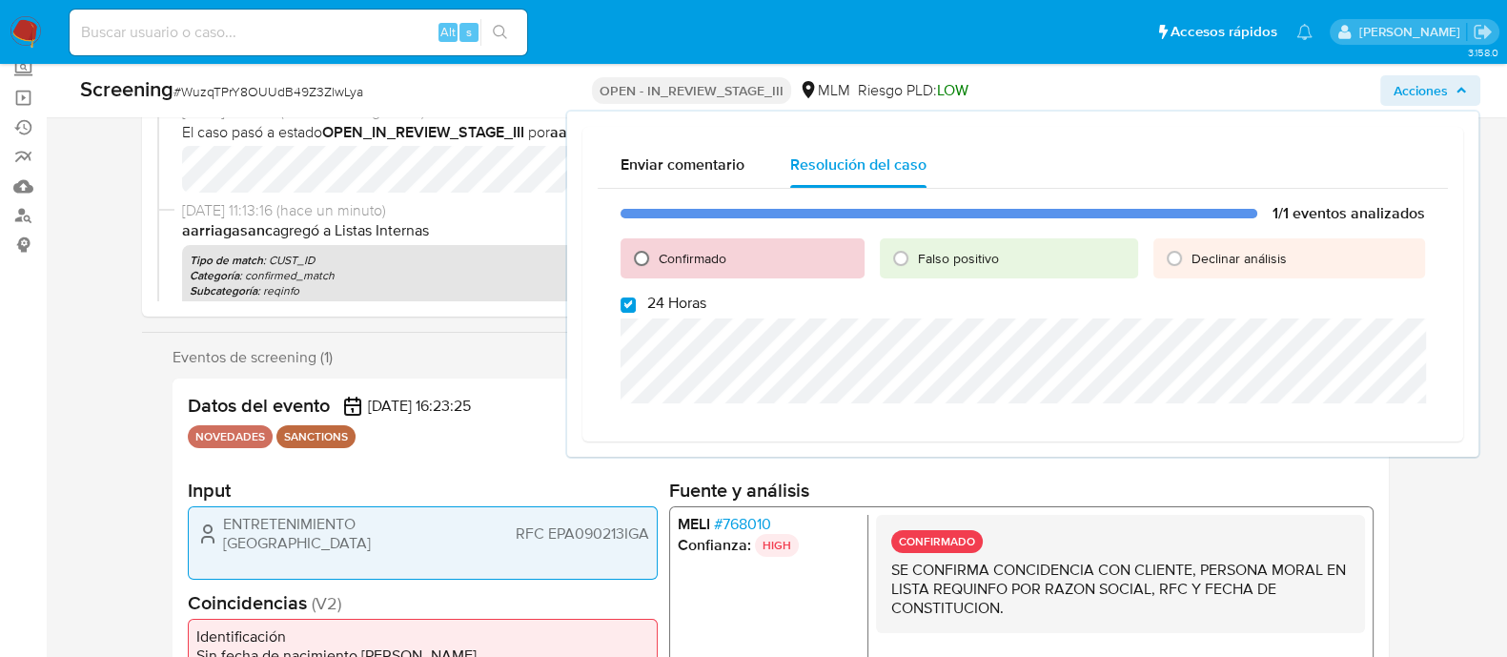
click at [635, 246] on input "Confirmado" at bounding box center [641, 258] width 31 height 31
radio input "true"
click at [627, 297] on input "24 Horas" at bounding box center [628, 304] width 15 height 15
checkbox input "false"
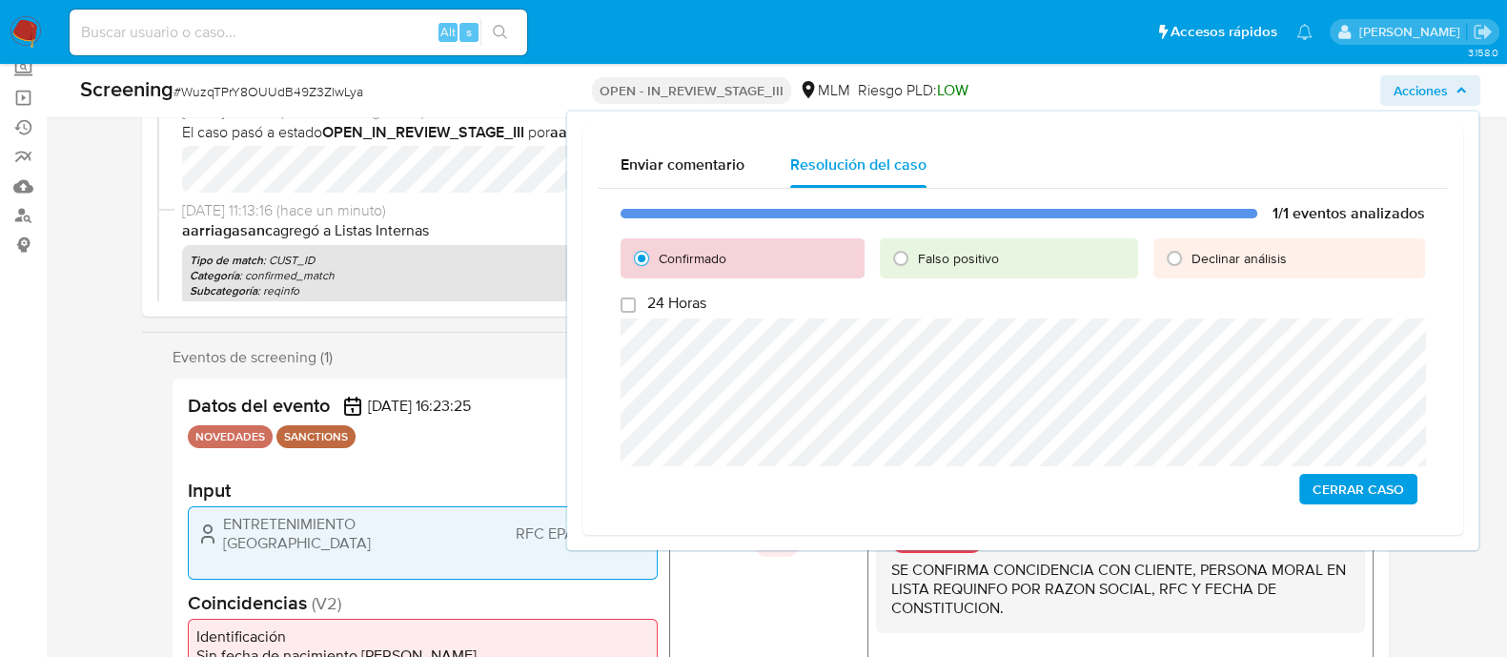
drag, startPoint x: 1346, startPoint y: 483, endPoint x: 1255, endPoint y: 469, distance: 91.7
click at [1346, 484] on span "Cerrar Caso" at bounding box center [1359, 489] width 92 height 27
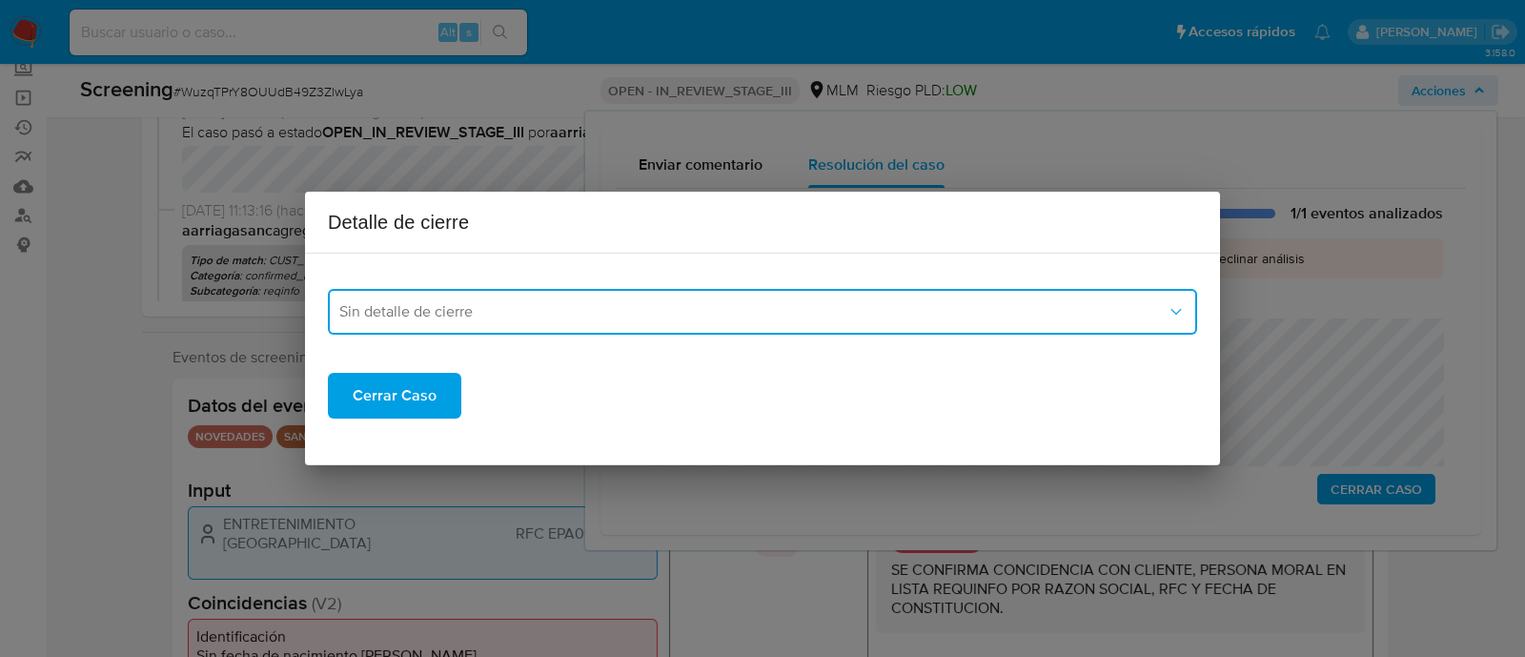
click at [555, 321] on button "Sin detalle de cierre" at bounding box center [762, 312] width 869 height 46
click at [515, 321] on button "Sin detalle de cierre" at bounding box center [762, 312] width 869 height 46
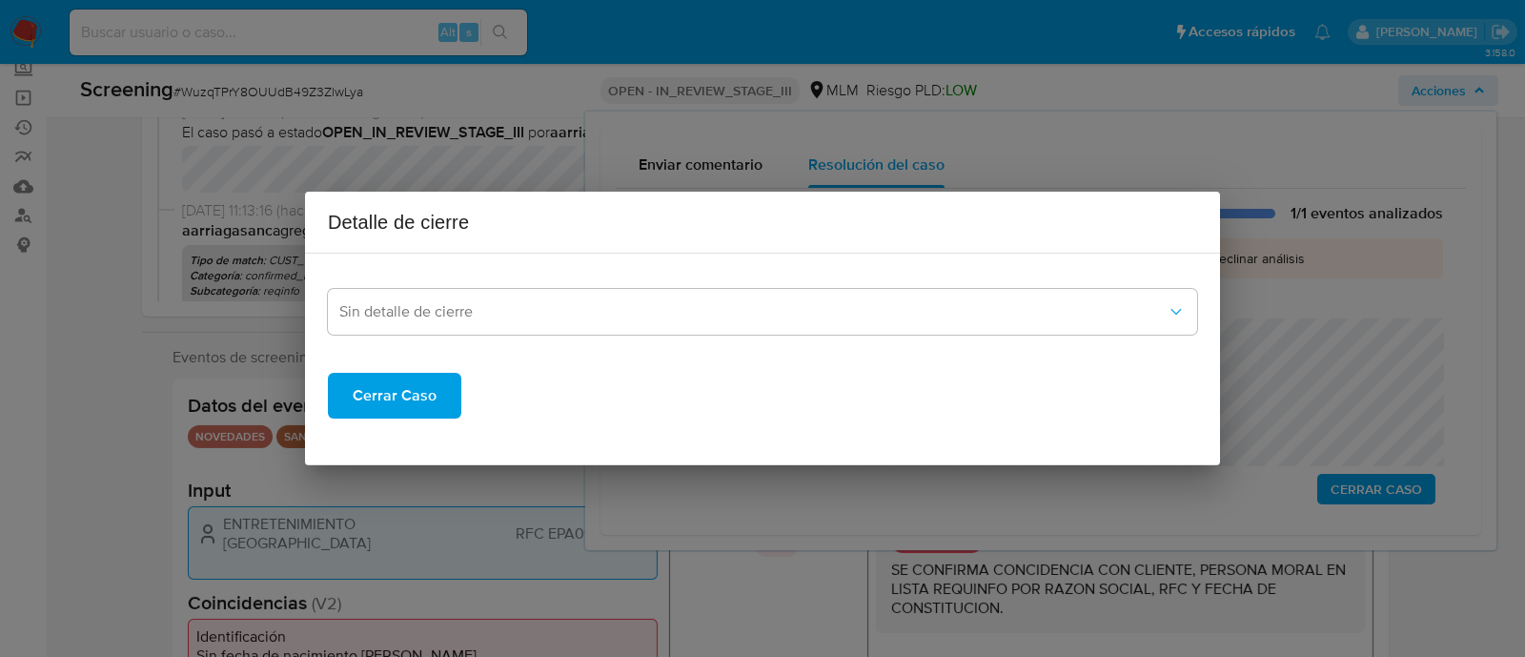
click at [403, 390] on span "Cerrar Caso" at bounding box center [395, 396] width 84 height 42
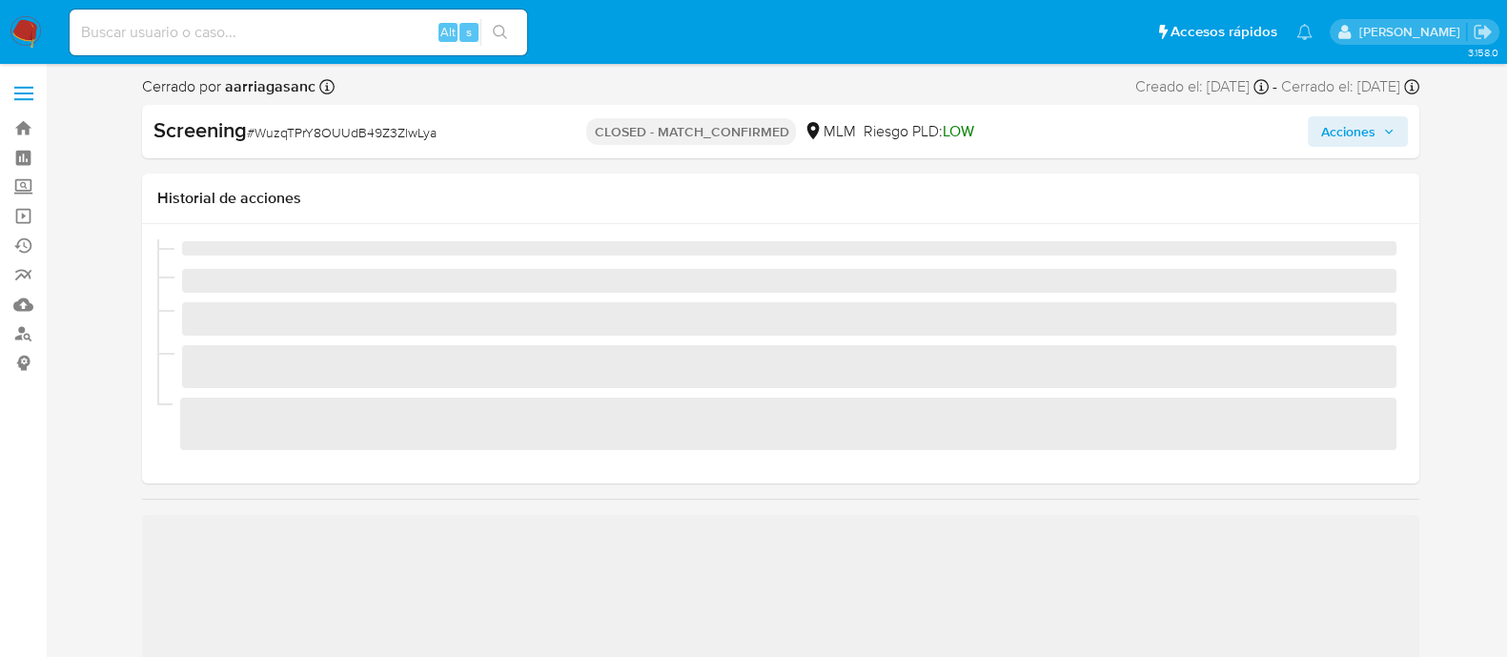
scroll to position [805, 0]
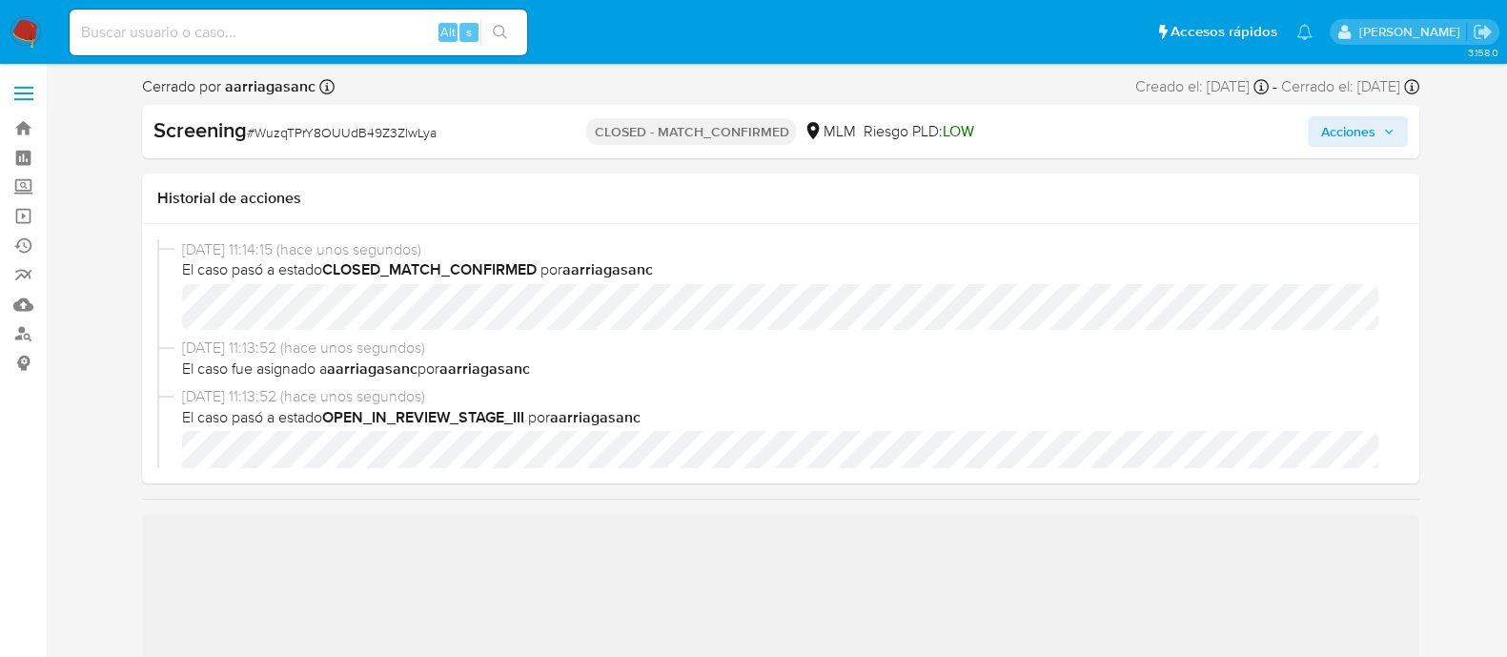
select select "10"
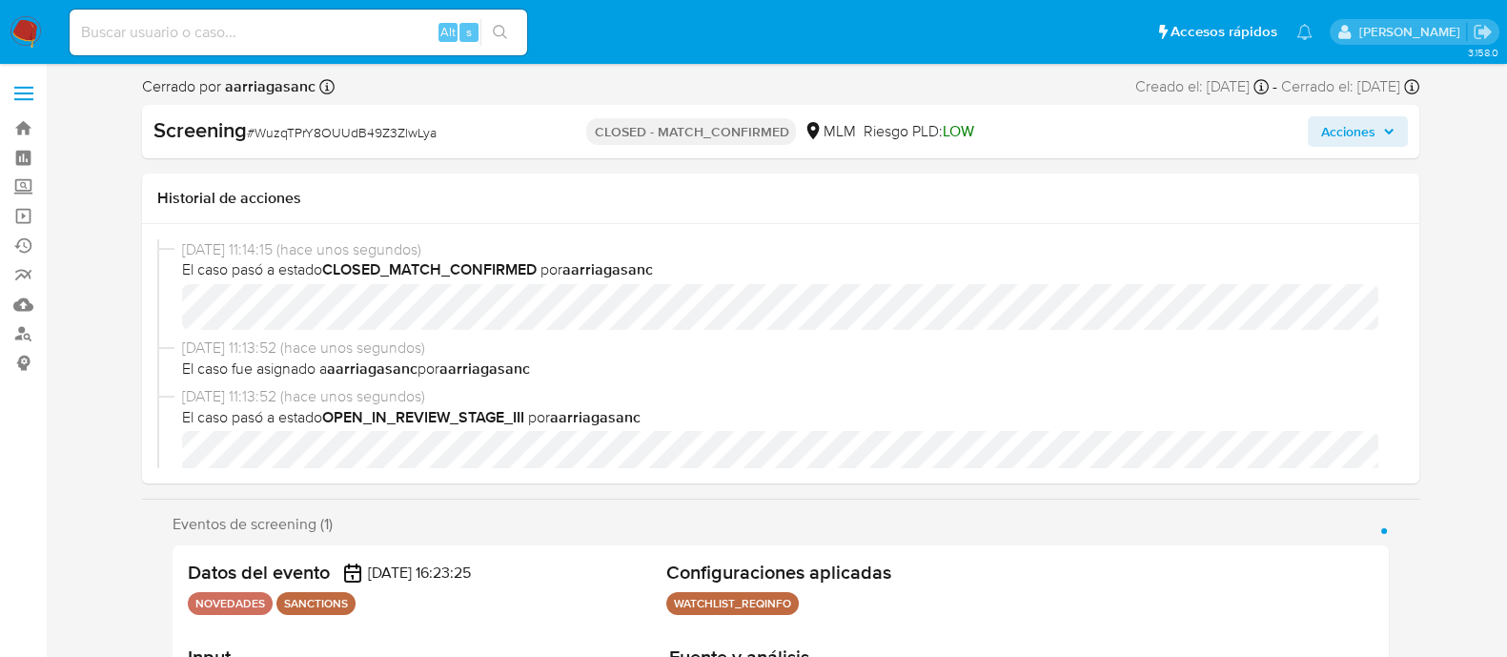
drag, startPoint x: 0, startPoint y: 0, endPoint x: 474, endPoint y: 160, distance: 500.1
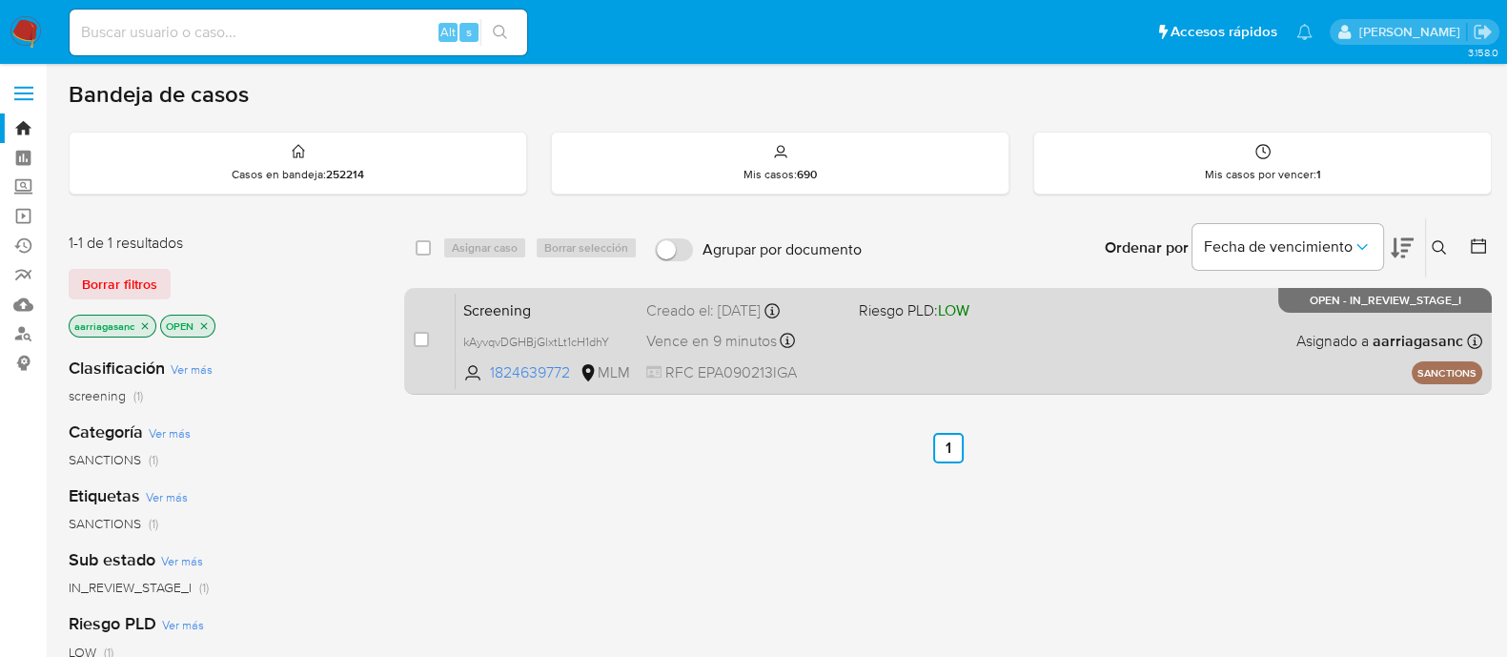
click at [895, 331] on div "Screening kAyvqvDGHBjGlxtLt1cH1dhY 1824639772 MLM Riesgo PLD: LOW Creado el: [D…" at bounding box center [969, 341] width 1027 height 96
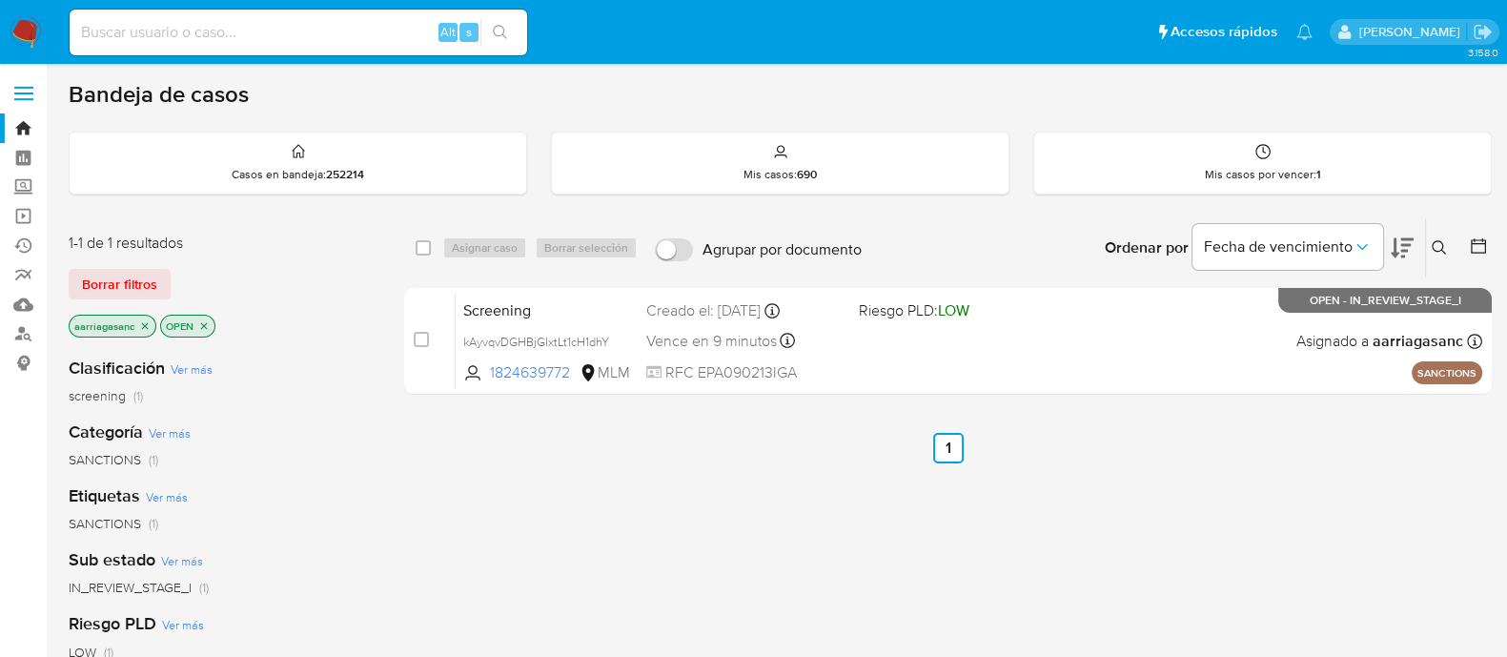
click at [30, 33] on img at bounding box center [26, 32] width 32 height 32
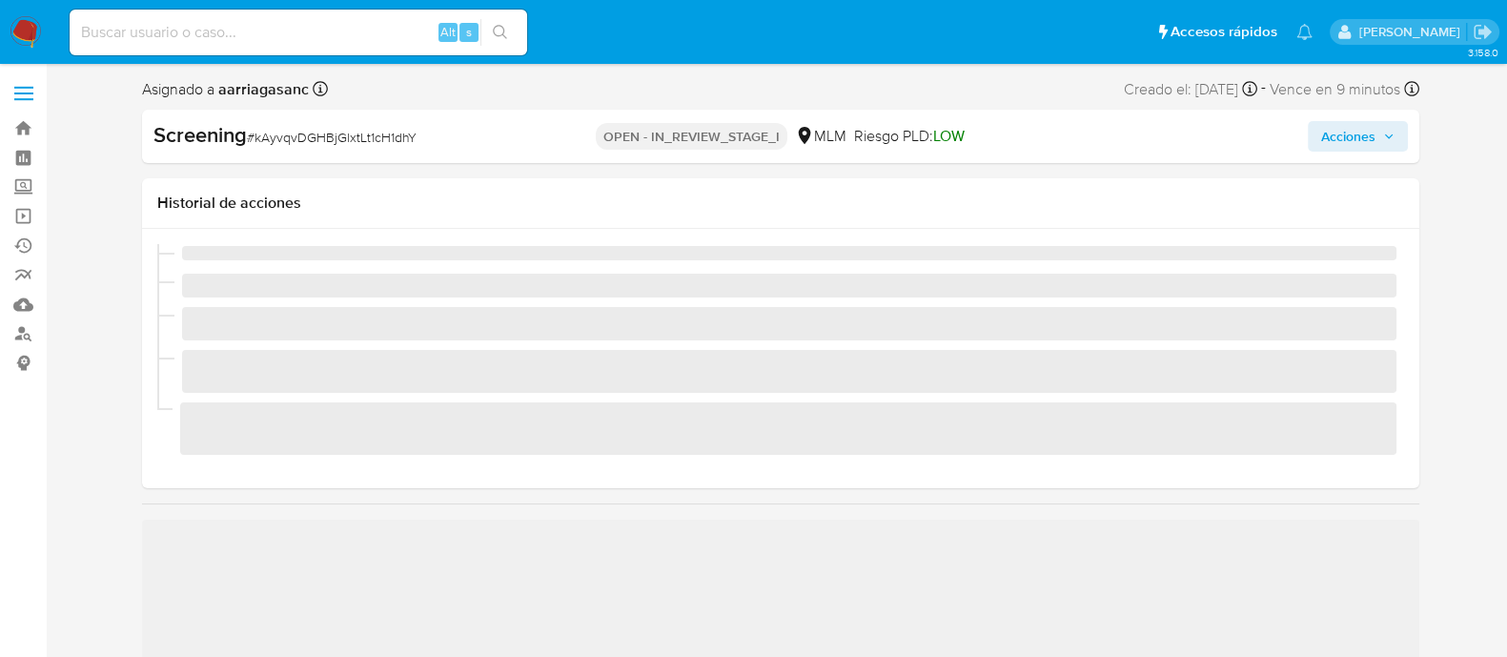
scroll to position [805, 0]
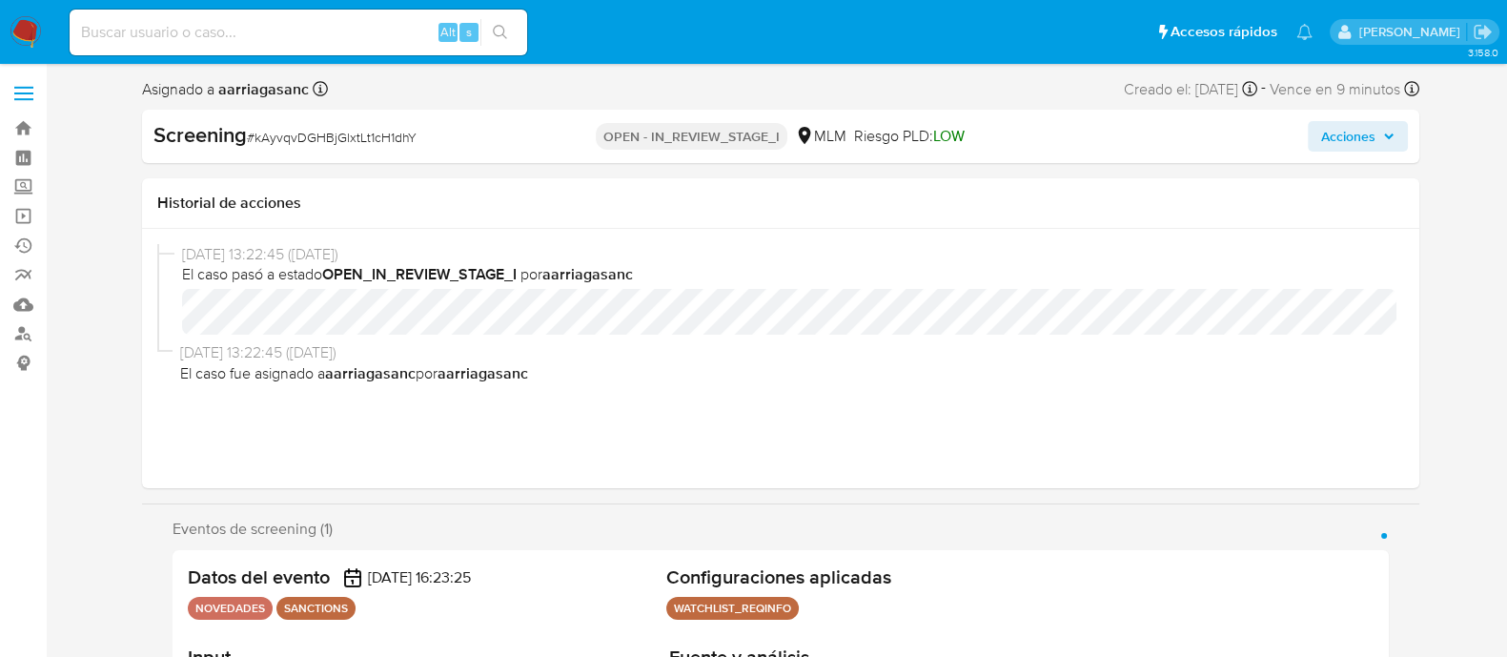
select select "10"
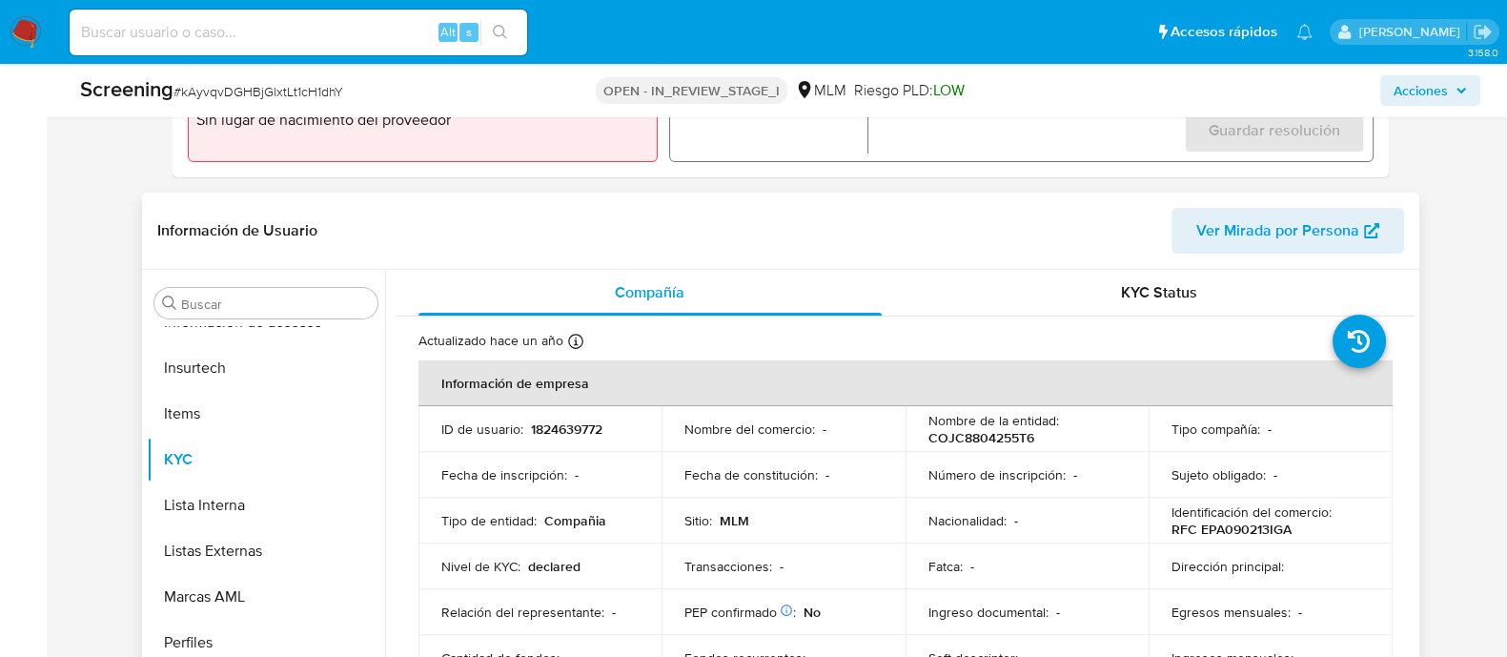
scroll to position [715, 0]
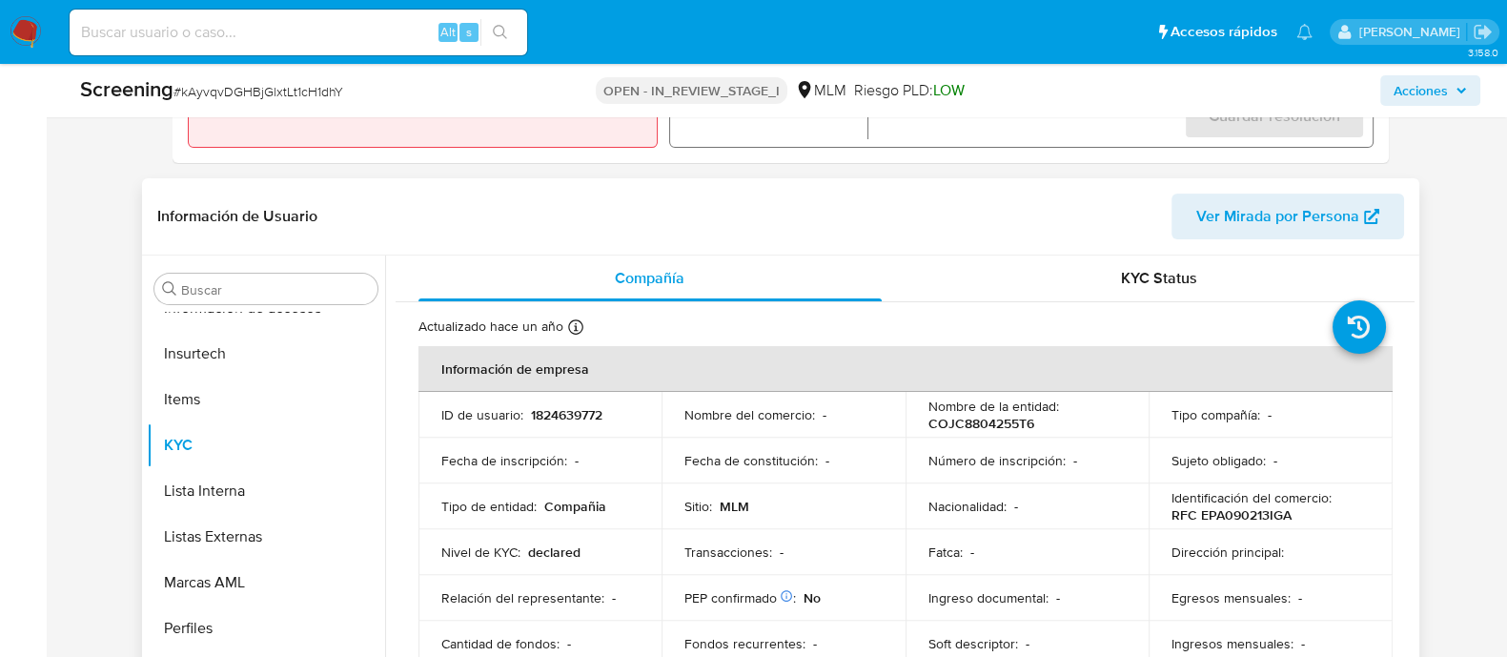
click at [829, 425] on td "Nombre del comercio : -" at bounding box center [784, 415] width 244 height 46
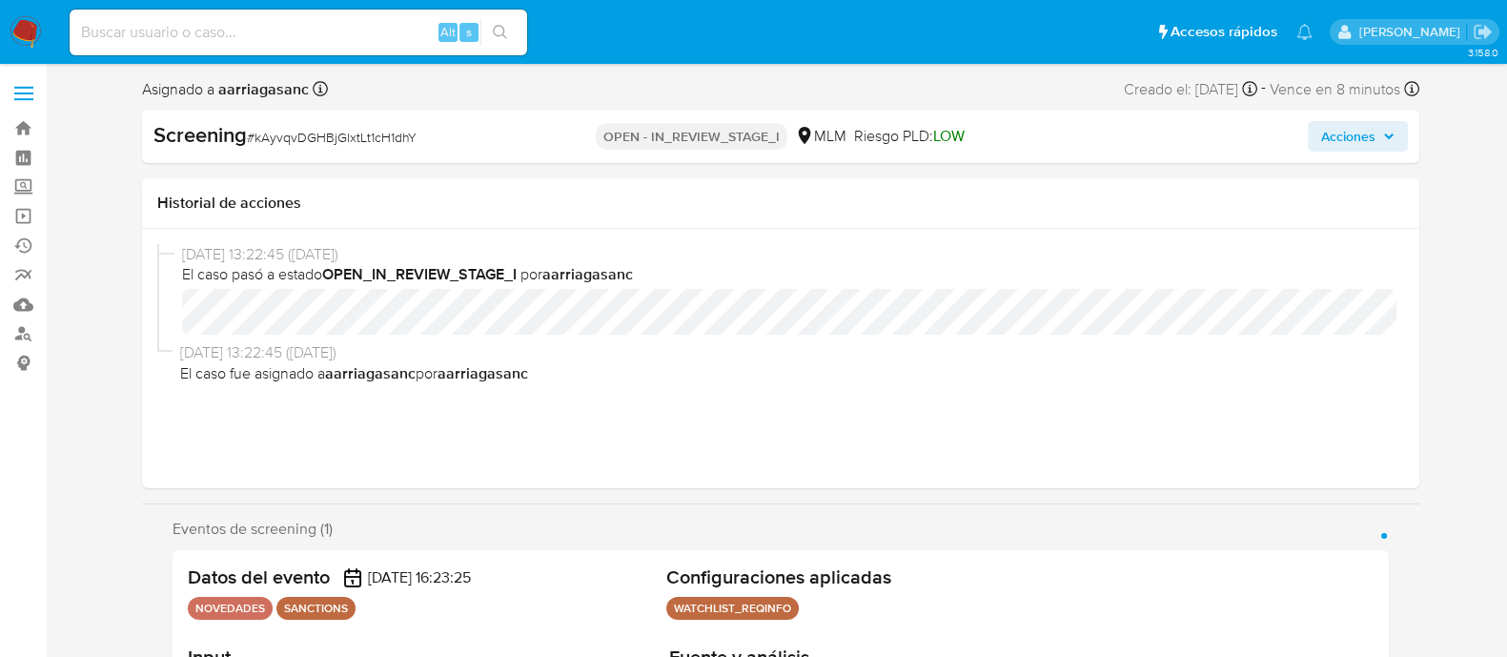
scroll to position [237, 0]
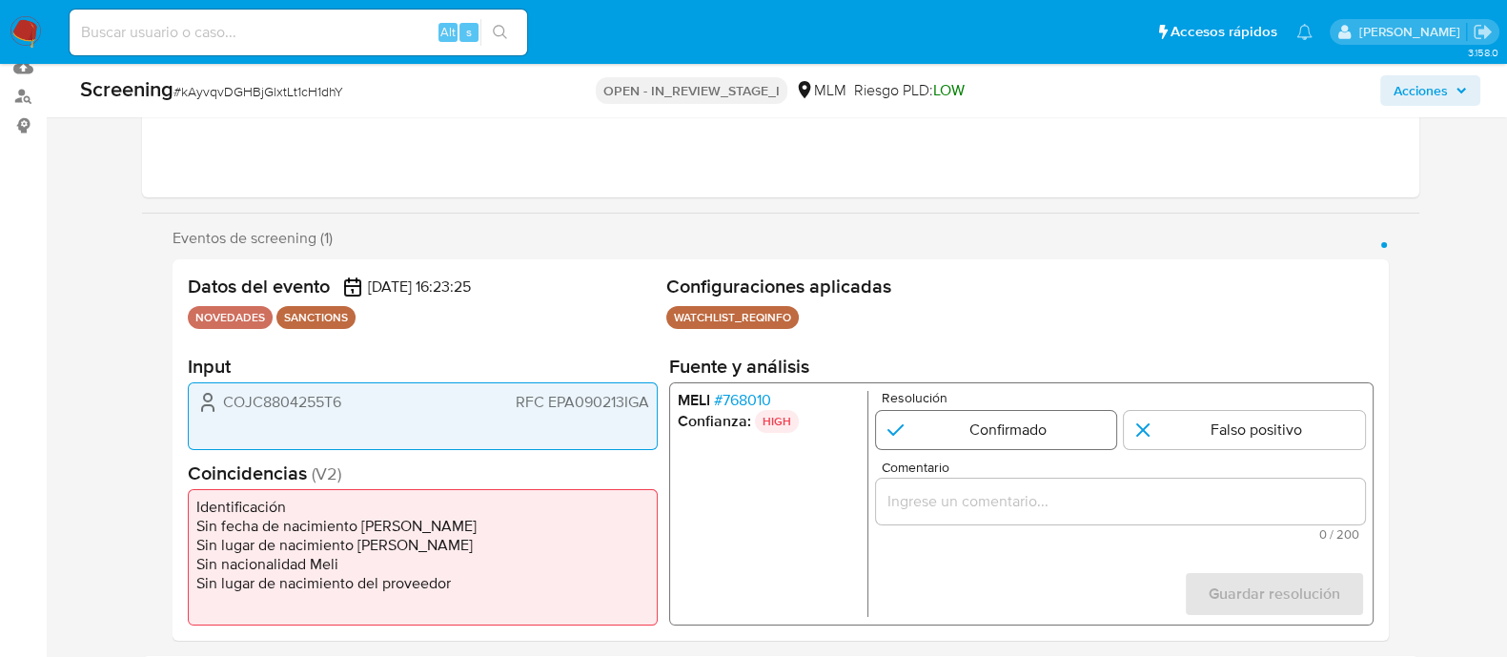
click at [1011, 436] on input "1 de 1" at bounding box center [995, 430] width 241 height 38
radio input "true"
drag, startPoint x: 1056, startPoint y: 422, endPoint x: 1108, endPoint y: 430, distance: 52.0
click at [1055, 422] on input "1 de 1" at bounding box center [995, 430] width 241 height 38
click at [1153, 430] on input "1 de 1" at bounding box center [1244, 430] width 241 height 38
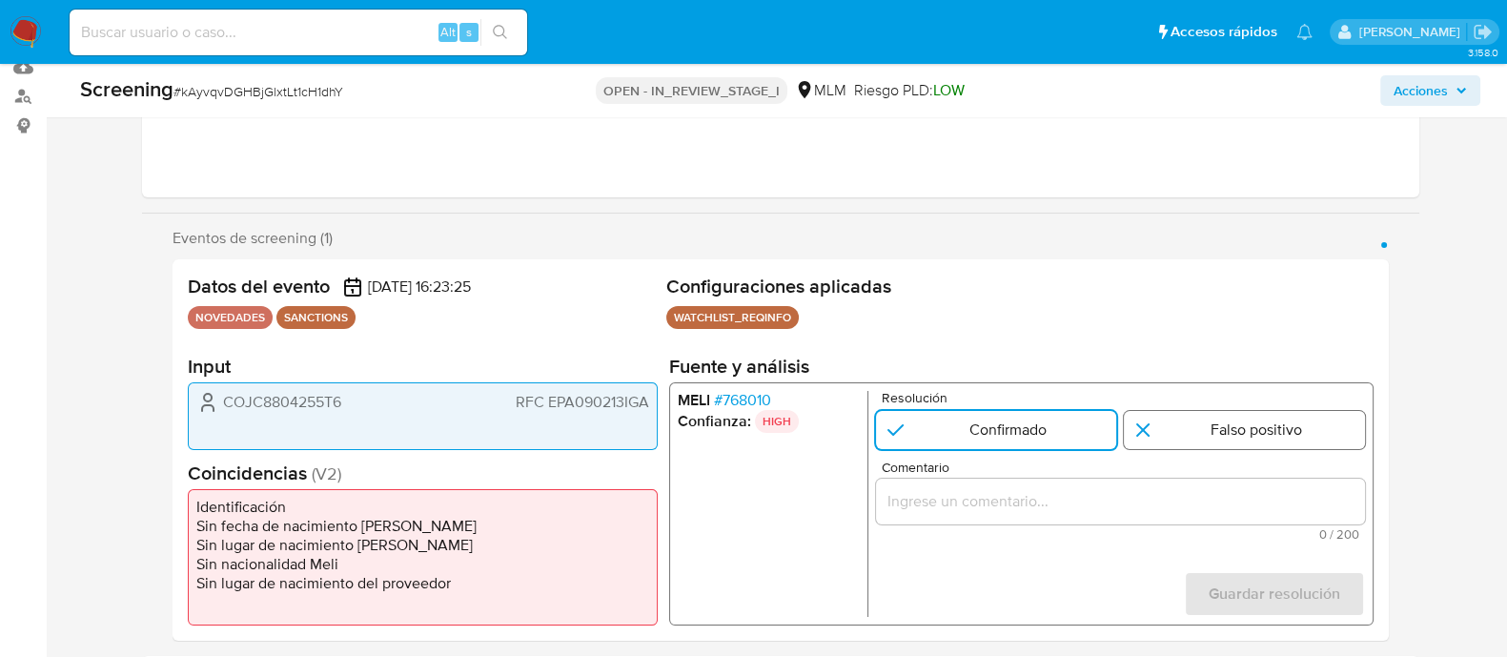
radio input "true"
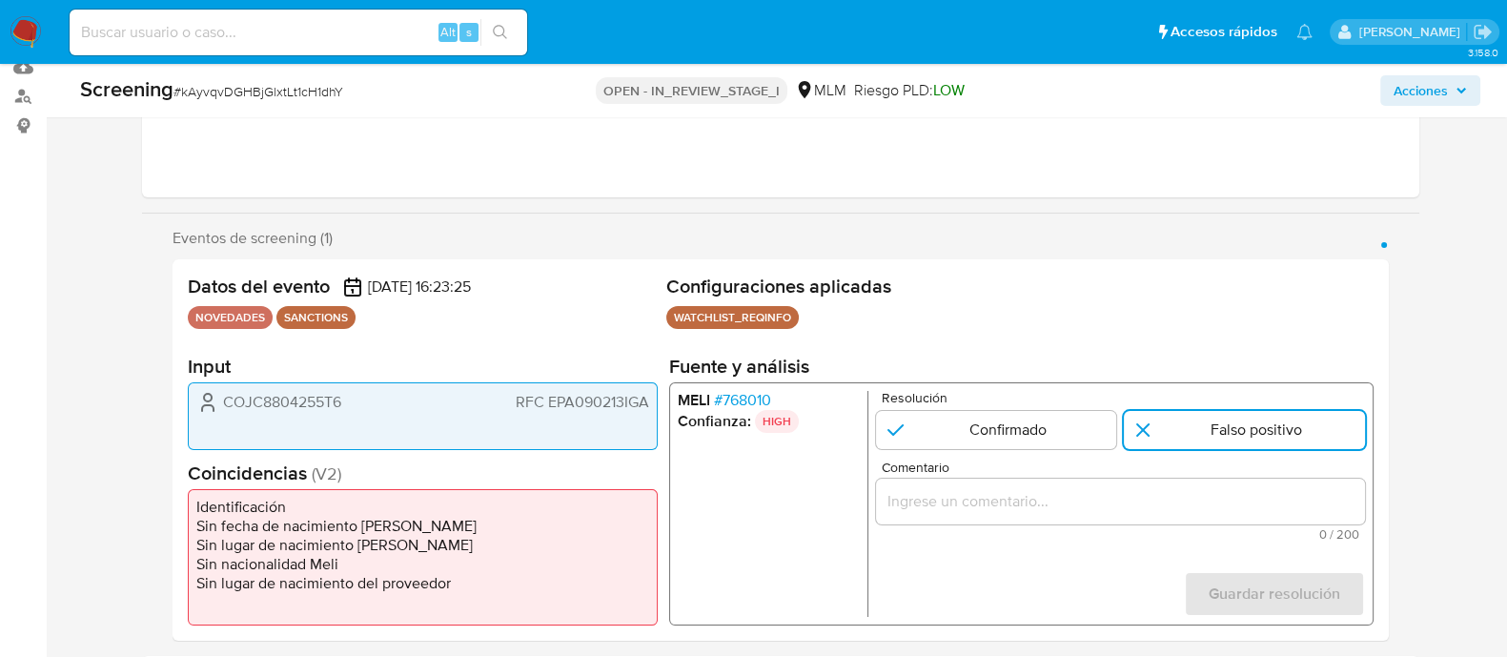
click at [1072, 518] on div "1 de 1" at bounding box center [1119, 502] width 489 height 46
click at [1037, 490] on input "Comentario" at bounding box center [1119, 501] width 489 height 25
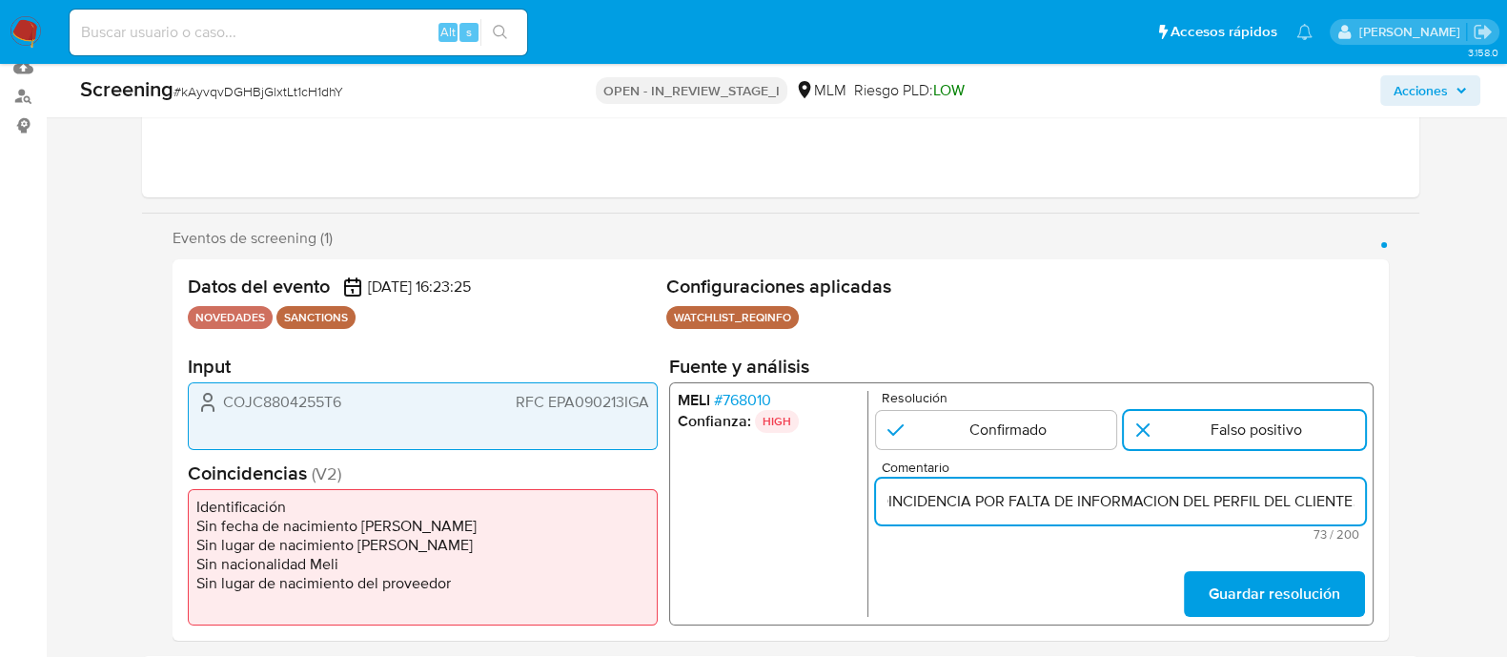
scroll to position [0, 126]
click at [1037, 490] on input "SE DESCARTA COINCIDENCIA POR FALTA DE INFORMACION DEL PERFIL DEL CLIENTE." at bounding box center [1119, 501] width 489 height 25
type input "SE DESCARTA COINCIDENCIA POR FALTA DE INFORMACION DEL PERFIL DEL CLIENTE."
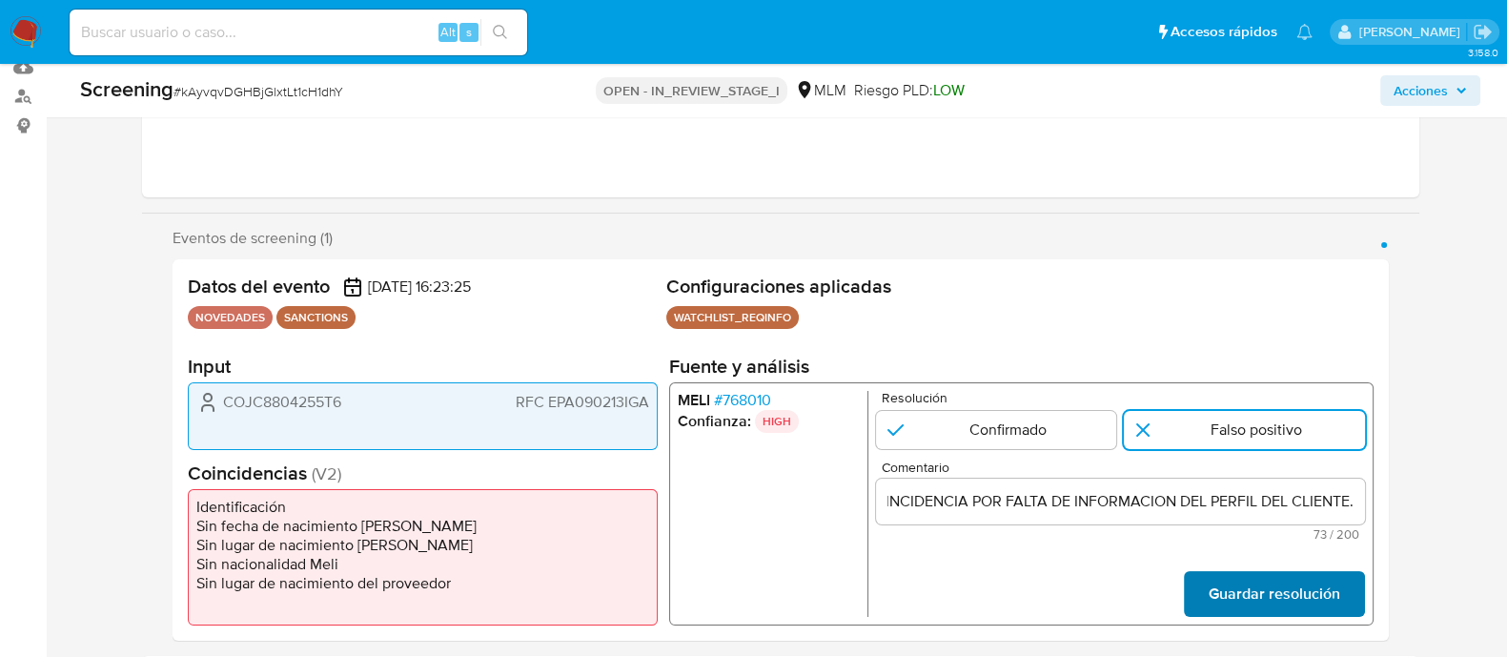
click at [1220, 582] on span "Guardar resolución" at bounding box center [1274, 594] width 132 height 42
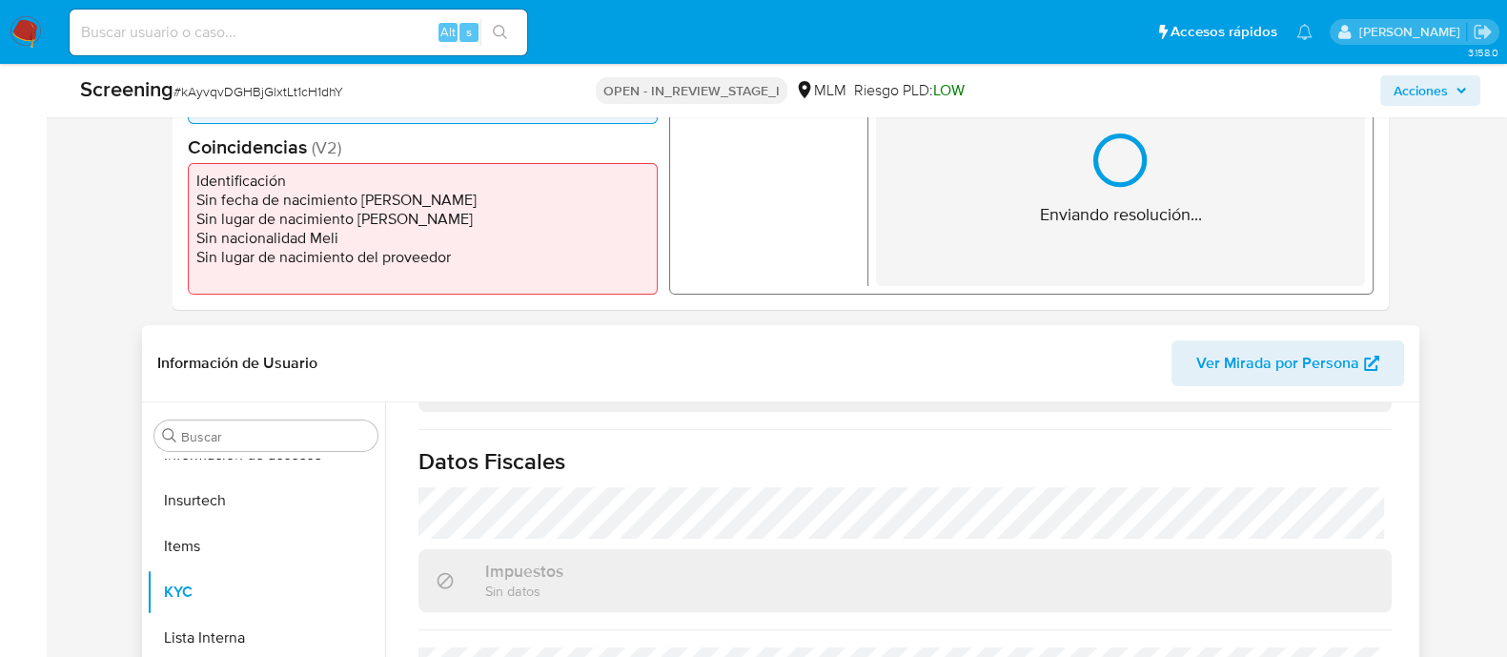
scroll to position [596, 0]
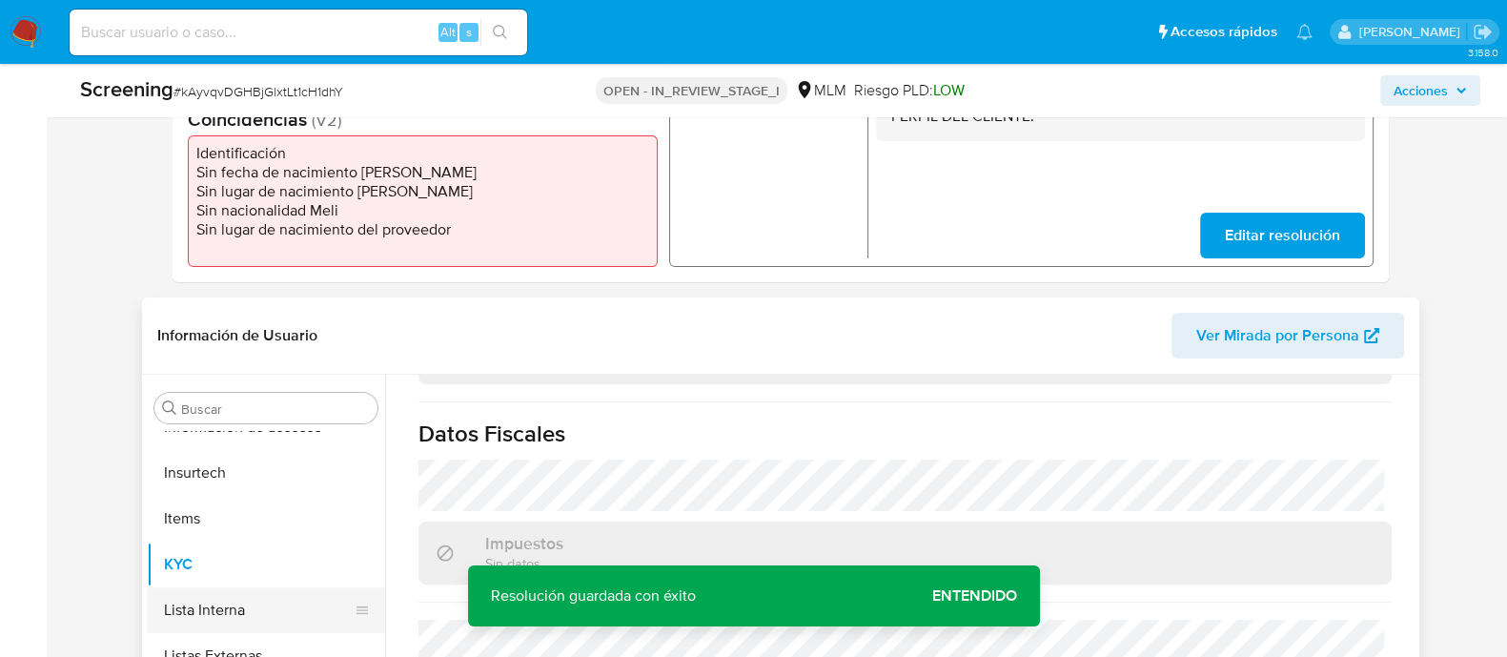
click at [205, 595] on button "Lista Interna" at bounding box center [258, 610] width 223 height 46
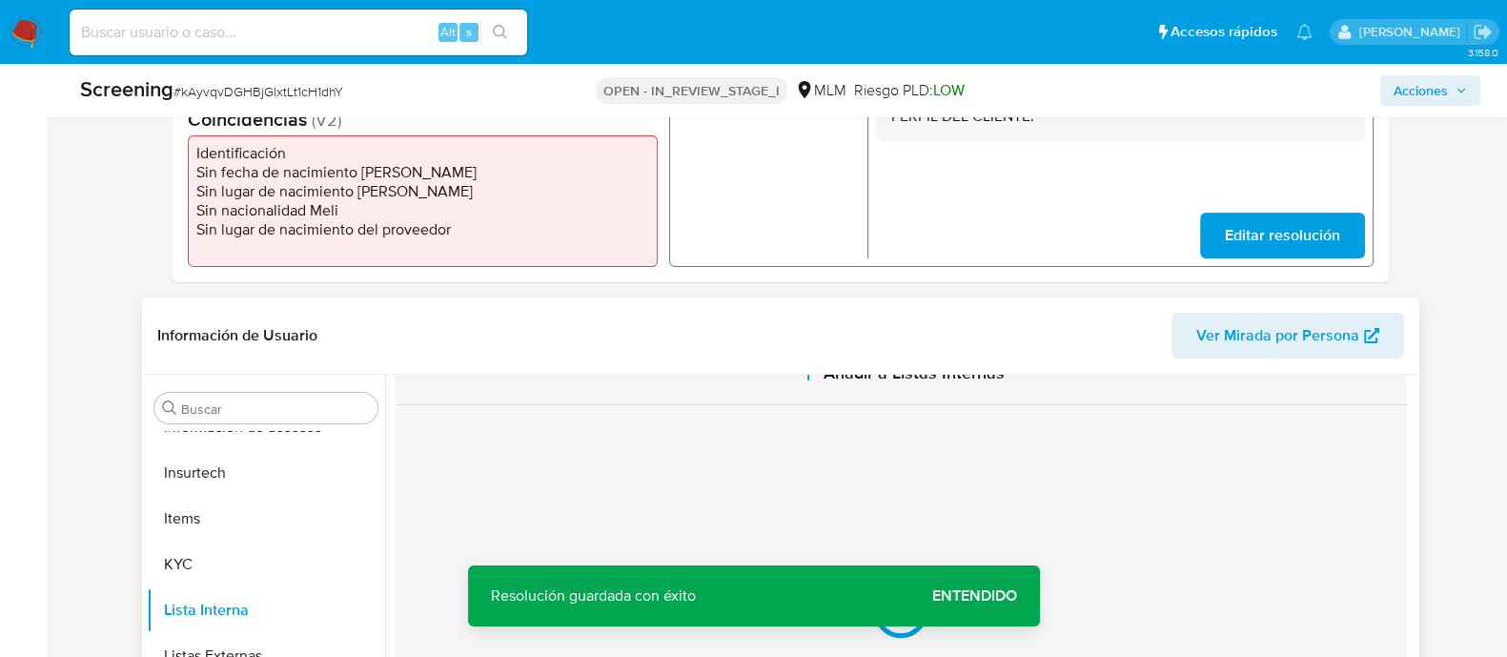
scroll to position [0, 0]
click at [892, 418] on span "Añadir a Listas Internas" at bounding box center [914, 415] width 181 height 21
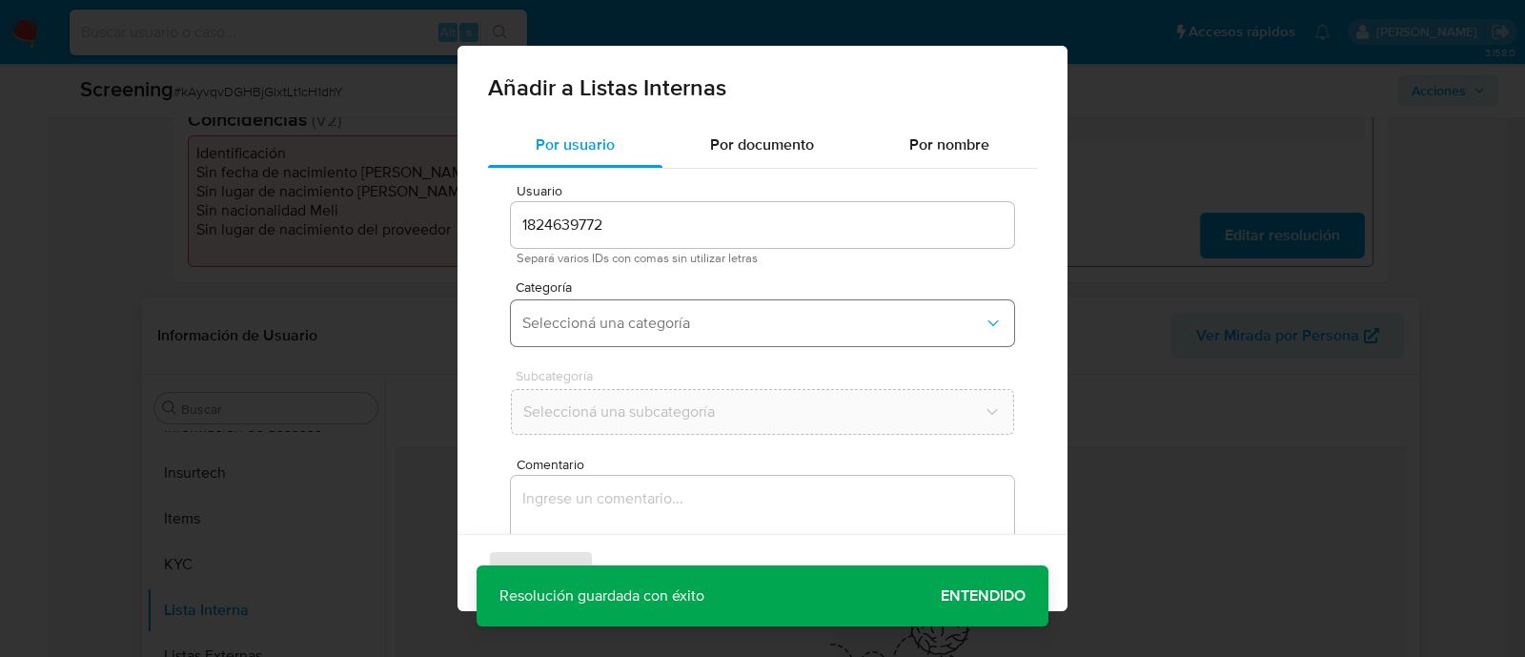
click at [583, 335] on button "Seleccioná una categoría" at bounding box center [762, 323] width 503 height 46
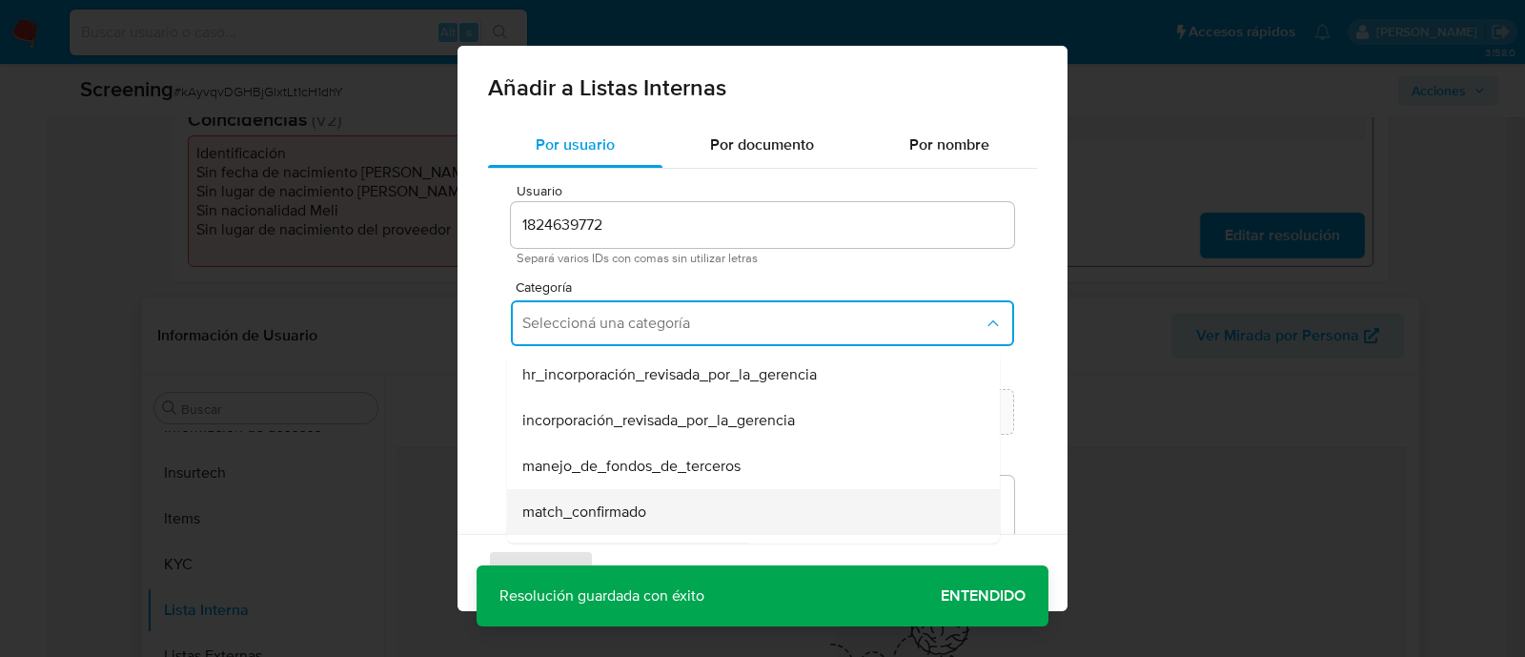
click at [615, 521] on span "match_confirmado" at bounding box center [584, 511] width 124 height 19
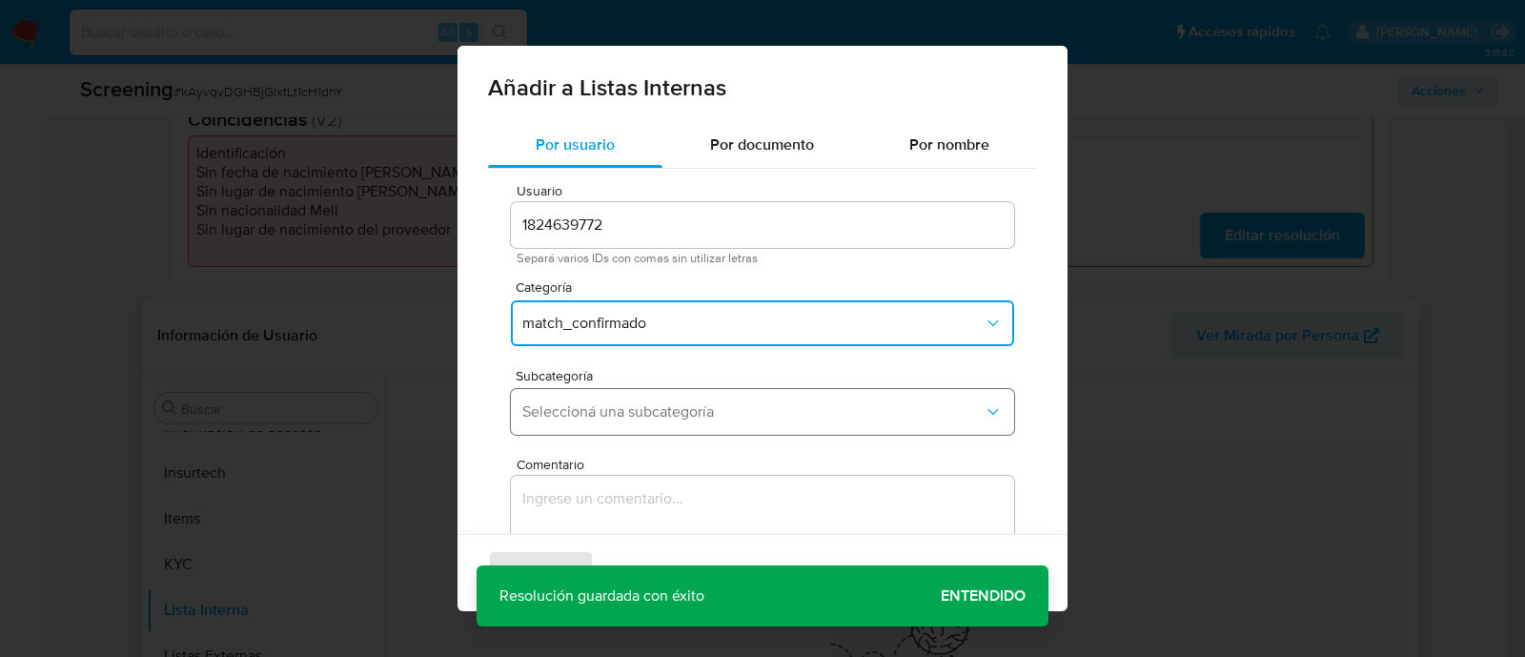
click at [604, 422] on button "Seleccioná una subcategoría" at bounding box center [762, 412] width 503 height 46
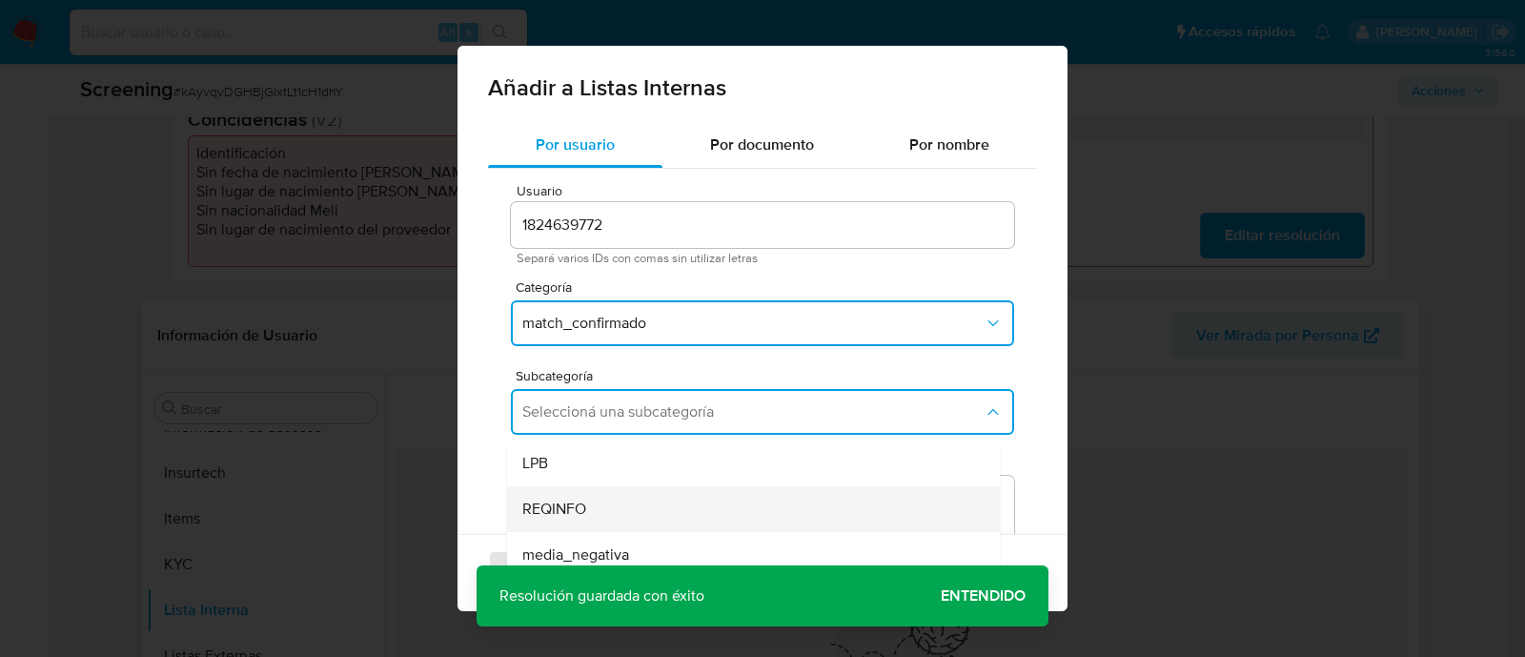
click at [552, 518] on span "REQINFO" at bounding box center [554, 509] width 64 height 19
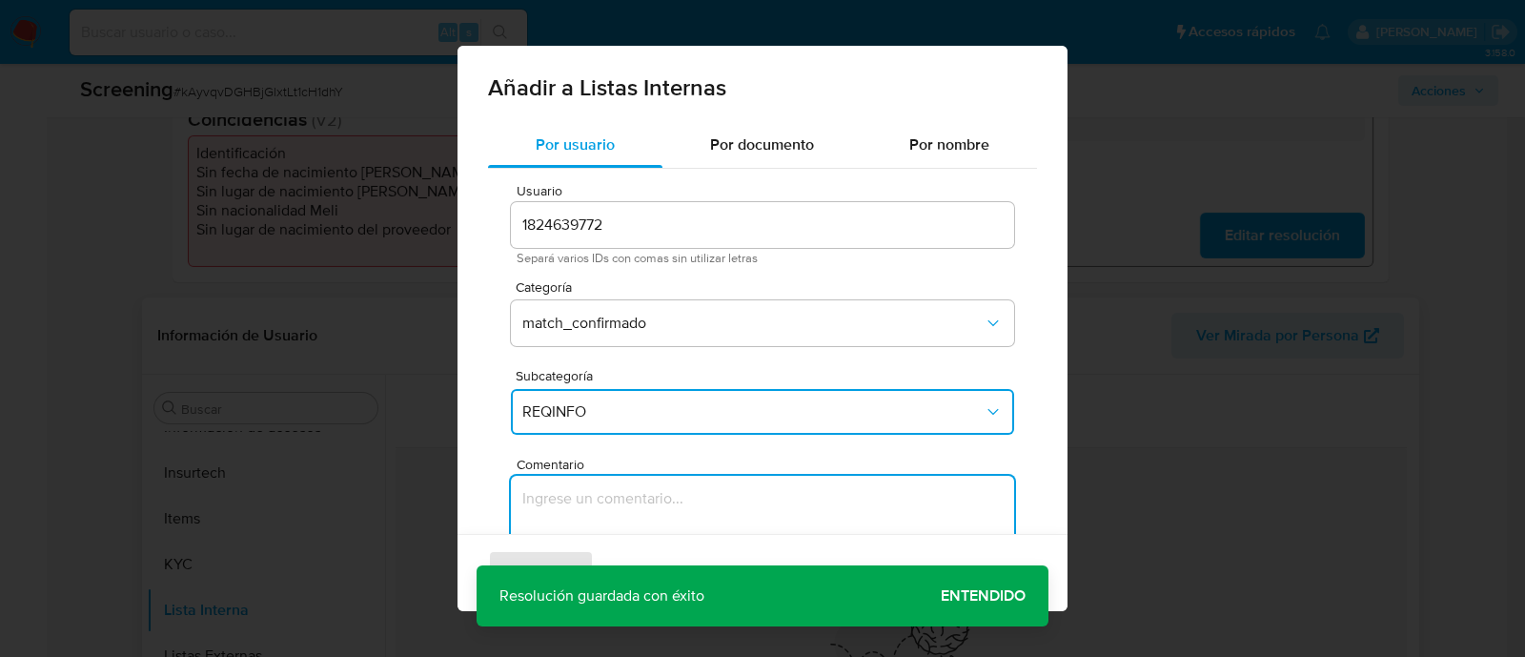
click at [552, 518] on textarea "Comentario" at bounding box center [762, 567] width 503 height 183
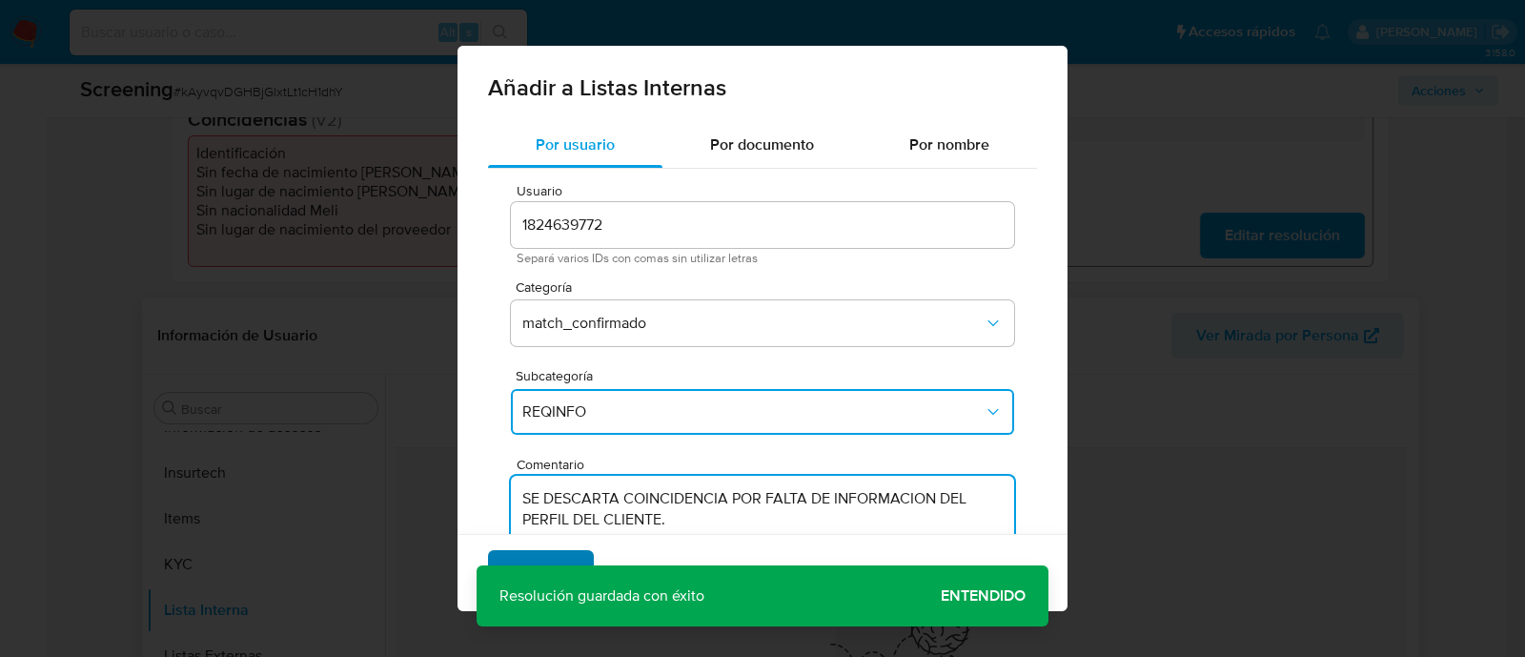
type textarea "SE DESCARTA COINCIDENCIA POR FALTA DE INFORMACION DEL PERFIL DEL CLIENTE."
click at [561, 556] on span "Agregar" at bounding box center [541, 573] width 56 height 42
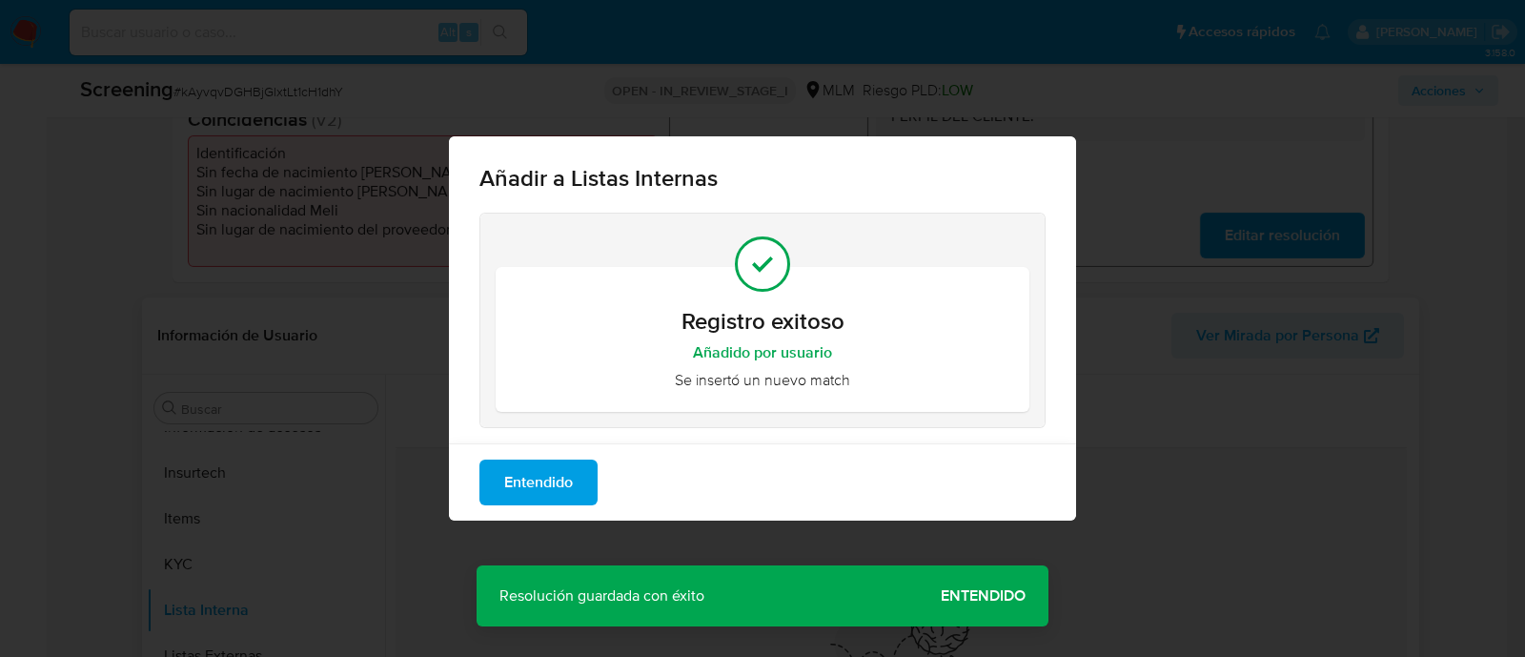
click at [963, 597] on div "Añadir a Listas Internas Registro exitoso Añadido por usuario Se insertó un nue…" at bounding box center [762, 328] width 1525 height 657
click at [539, 476] on span "Entendido" at bounding box center [538, 482] width 69 height 42
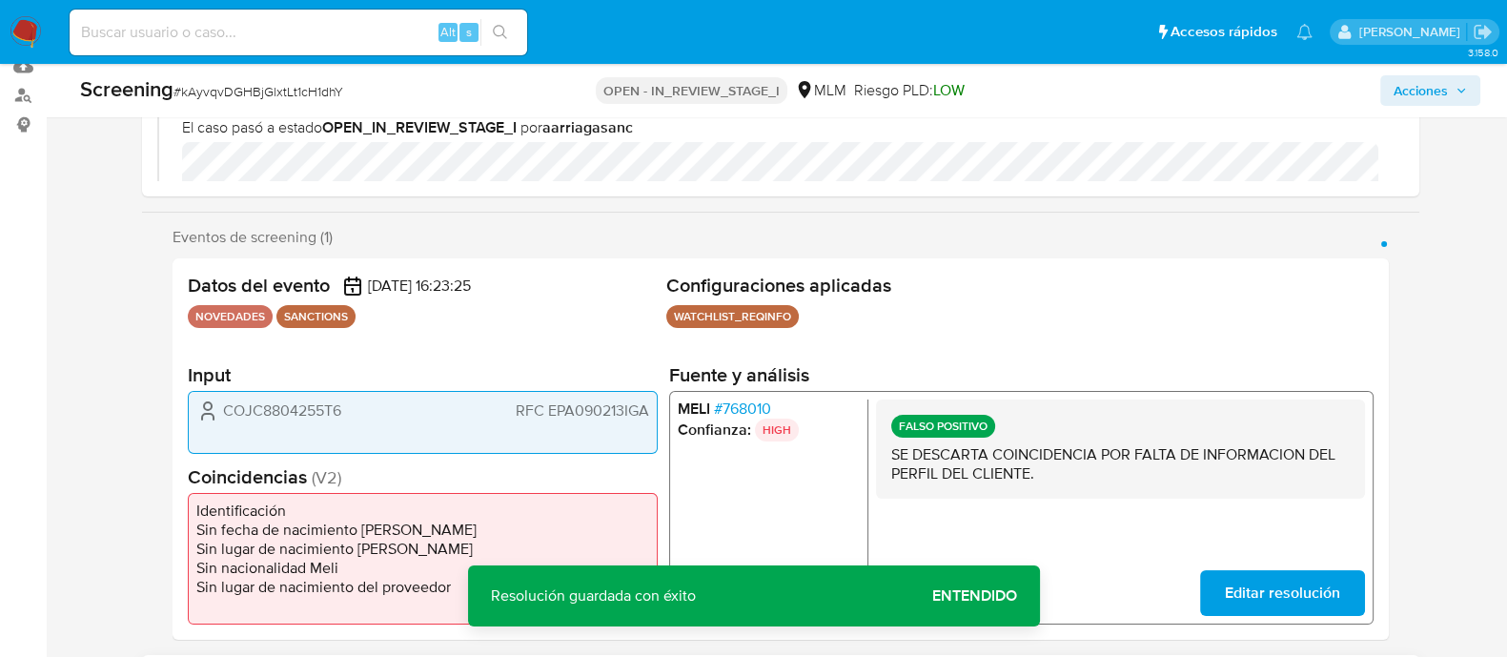
scroll to position [237, 0]
click at [1006, 455] on p "SE DESCARTA COINCIDENCIA POR FALTA DE INFORMACION DEL PERFIL DEL CLIENTE." at bounding box center [1119, 465] width 459 height 38
click at [1399, 97] on span "Acciones" at bounding box center [1421, 90] width 54 height 31
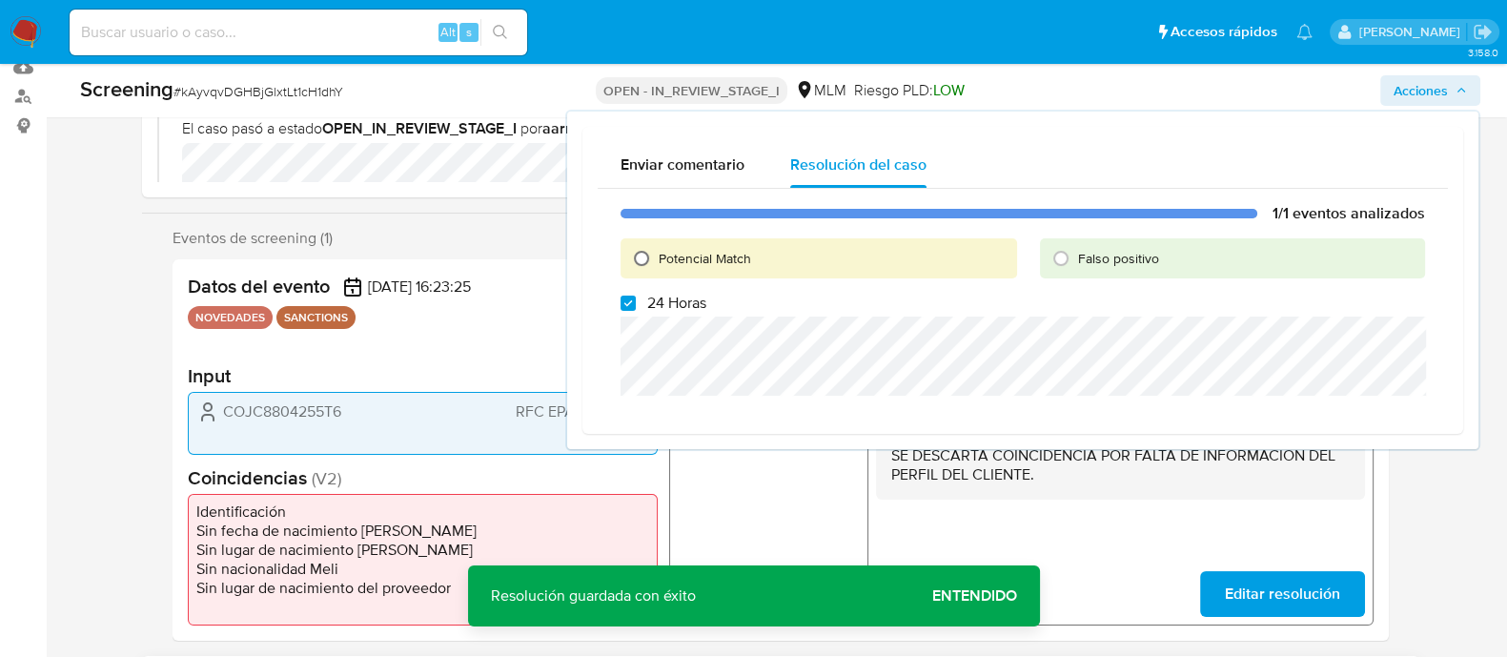
click at [643, 255] on input "Potencial Match" at bounding box center [641, 258] width 31 height 31
radio input "true"
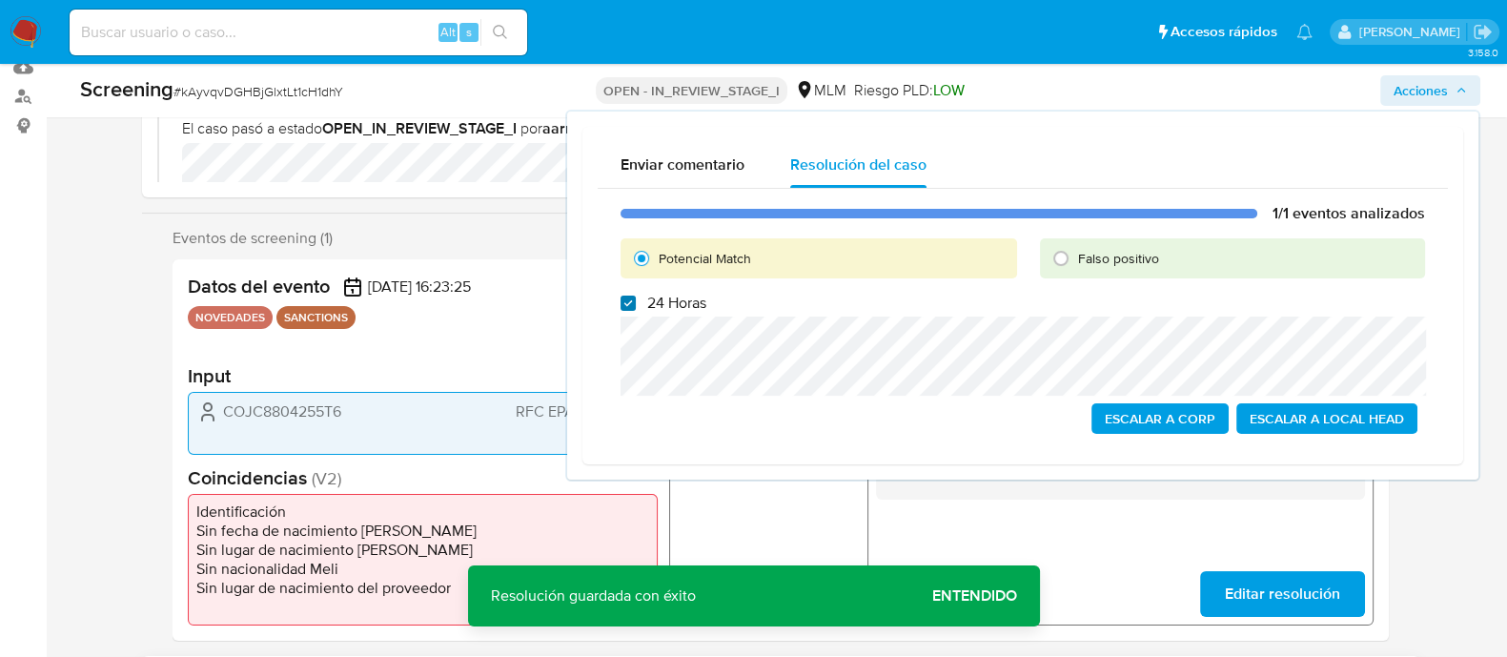
click at [625, 308] on input "24 Horas" at bounding box center [628, 303] width 15 height 15
checkbox input "false"
click at [1070, 262] on input "Falso positivo" at bounding box center [1061, 258] width 31 height 31
radio input "true"
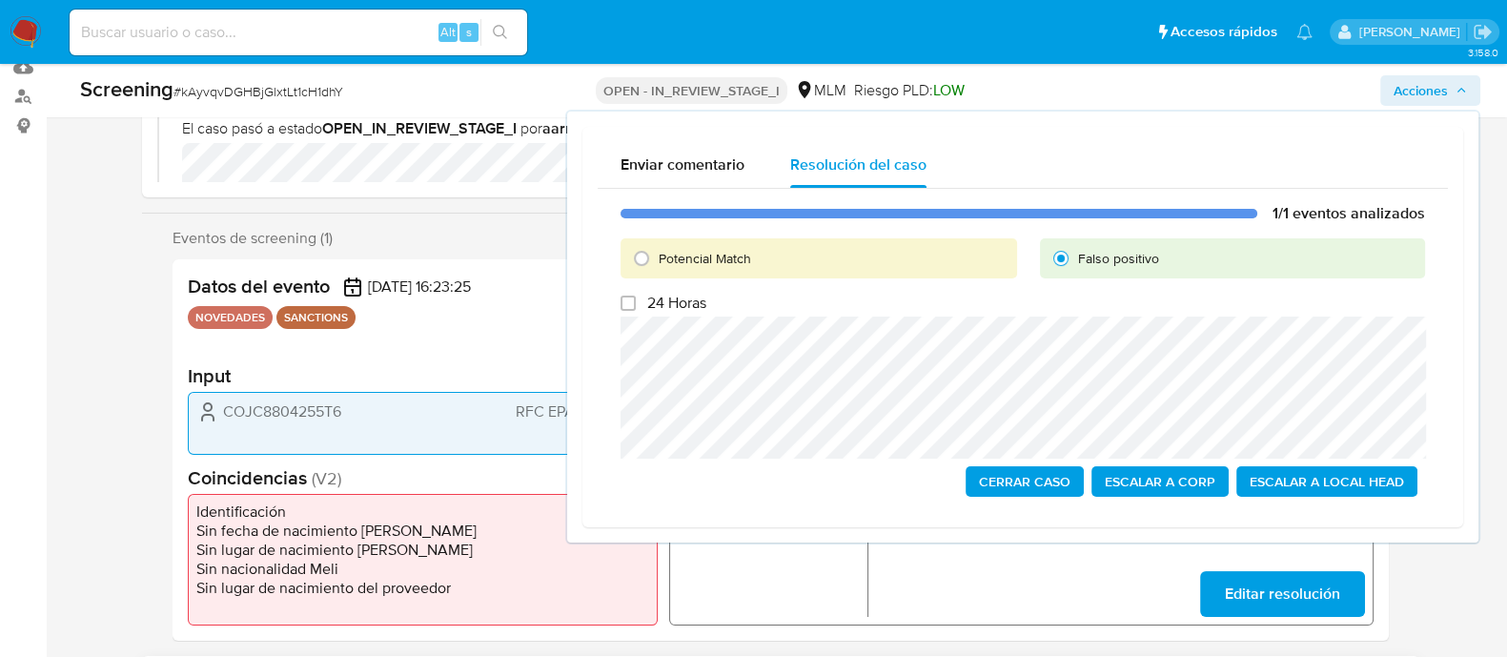
click at [1058, 487] on span "Cerrar Caso" at bounding box center [1025, 481] width 92 height 27
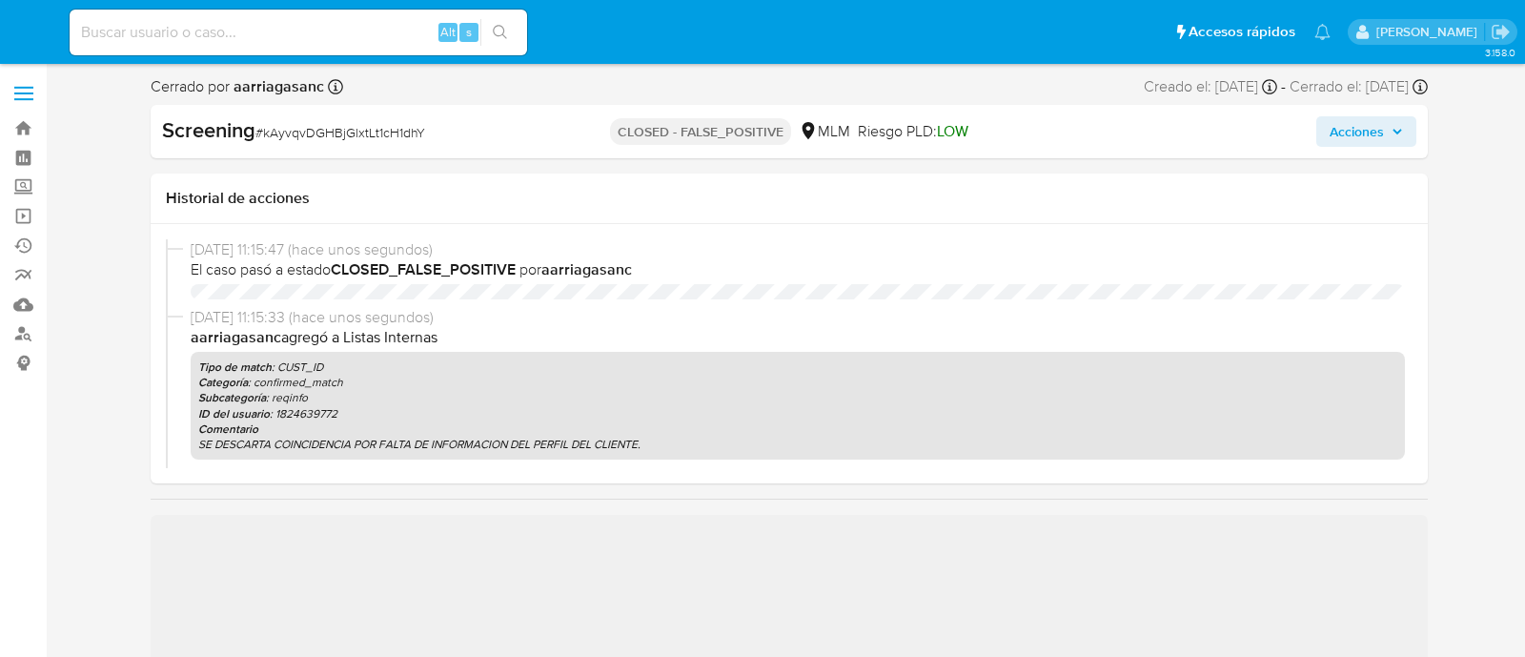
select select "10"
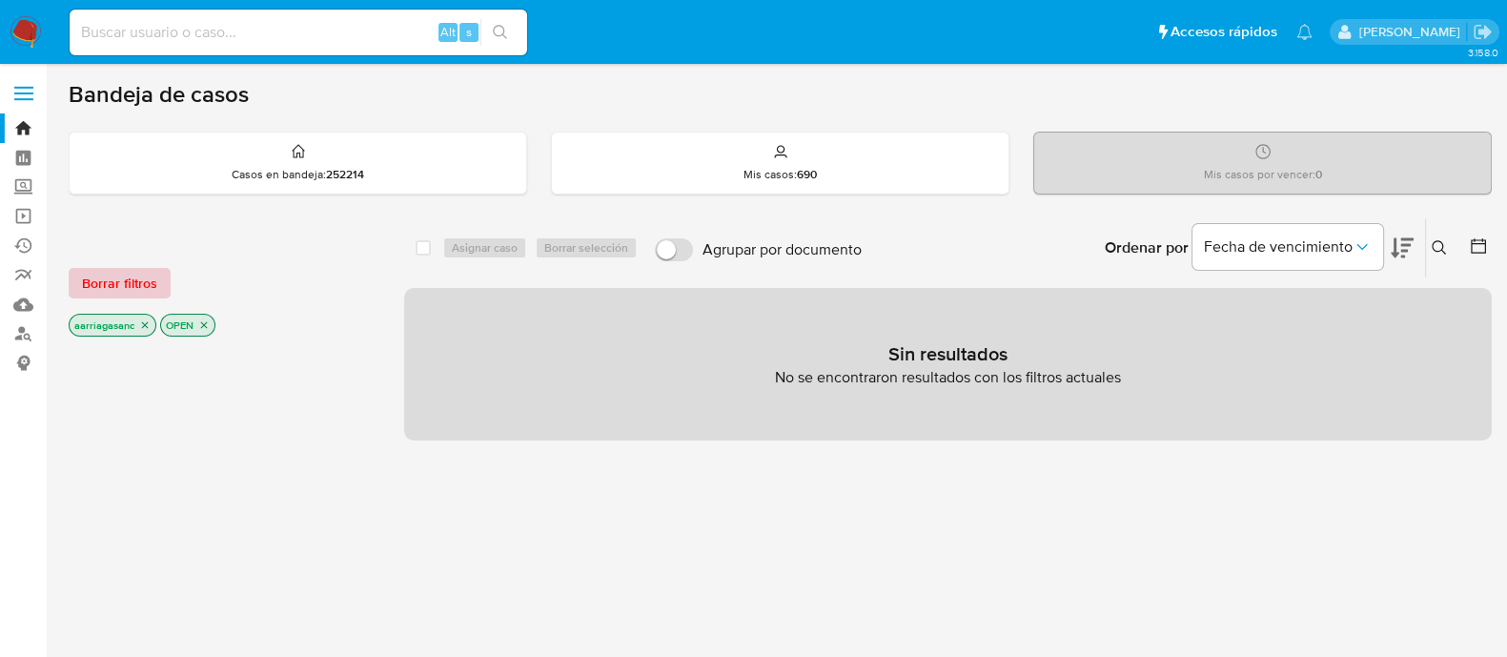
click at [113, 275] on span "Borrar filtros" at bounding box center [119, 283] width 75 height 27
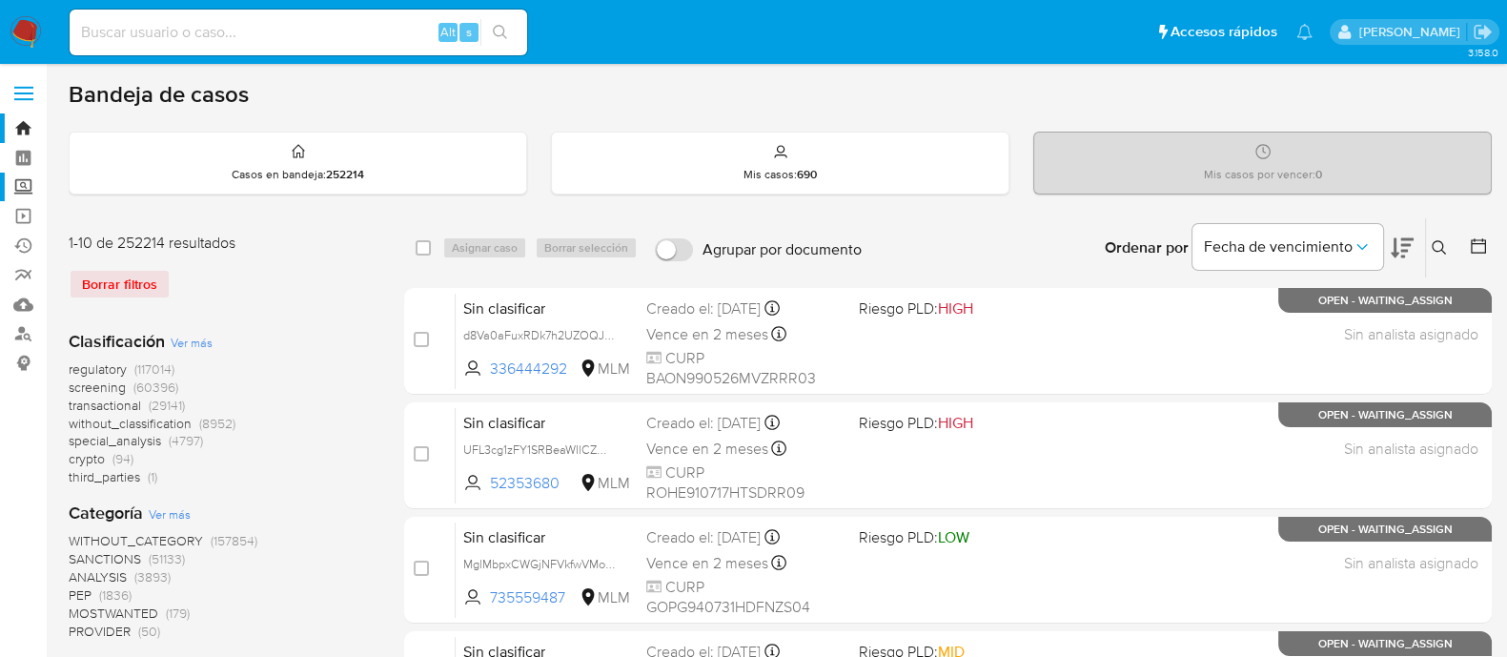
click at [31, 193] on label "Screening" at bounding box center [113, 188] width 227 height 30
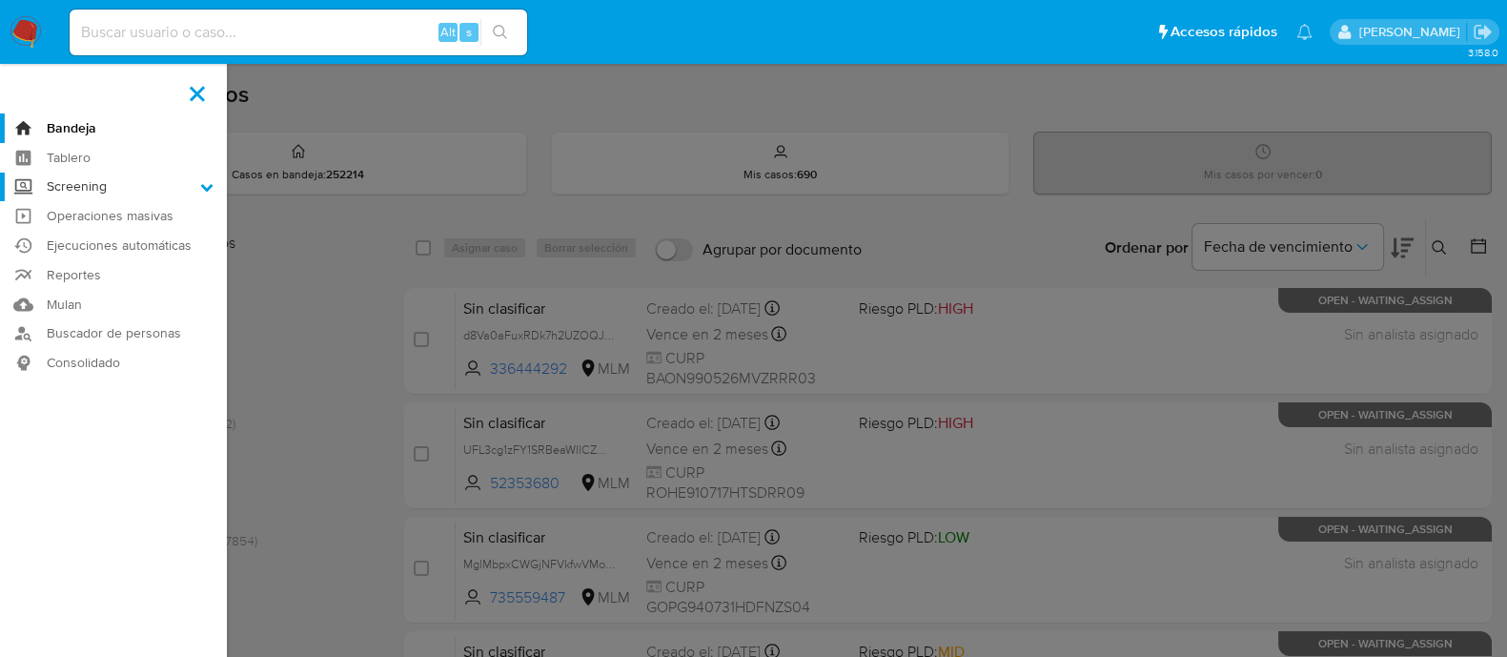
click at [0, 0] on input "Screening" at bounding box center [0, 0] width 0 height 0
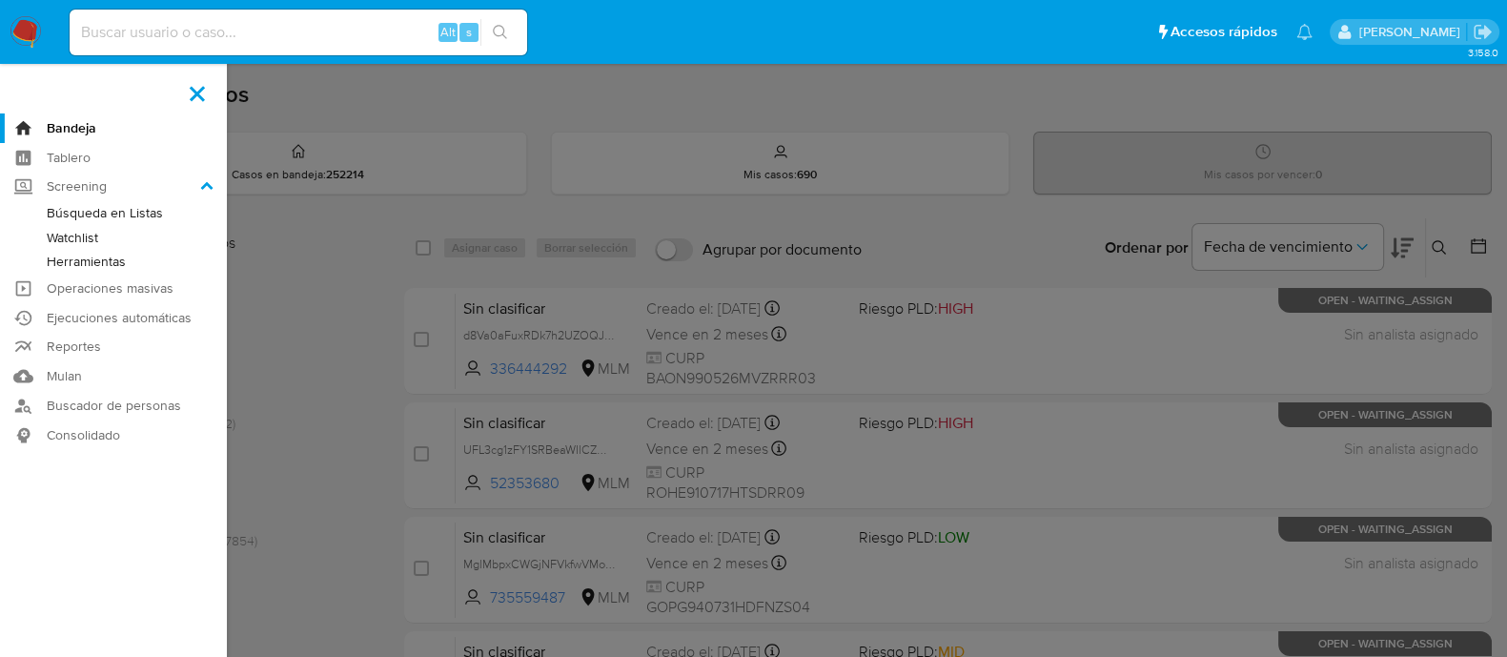
click at [81, 239] on link "Watchlist" at bounding box center [113, 238] width 227 height 24
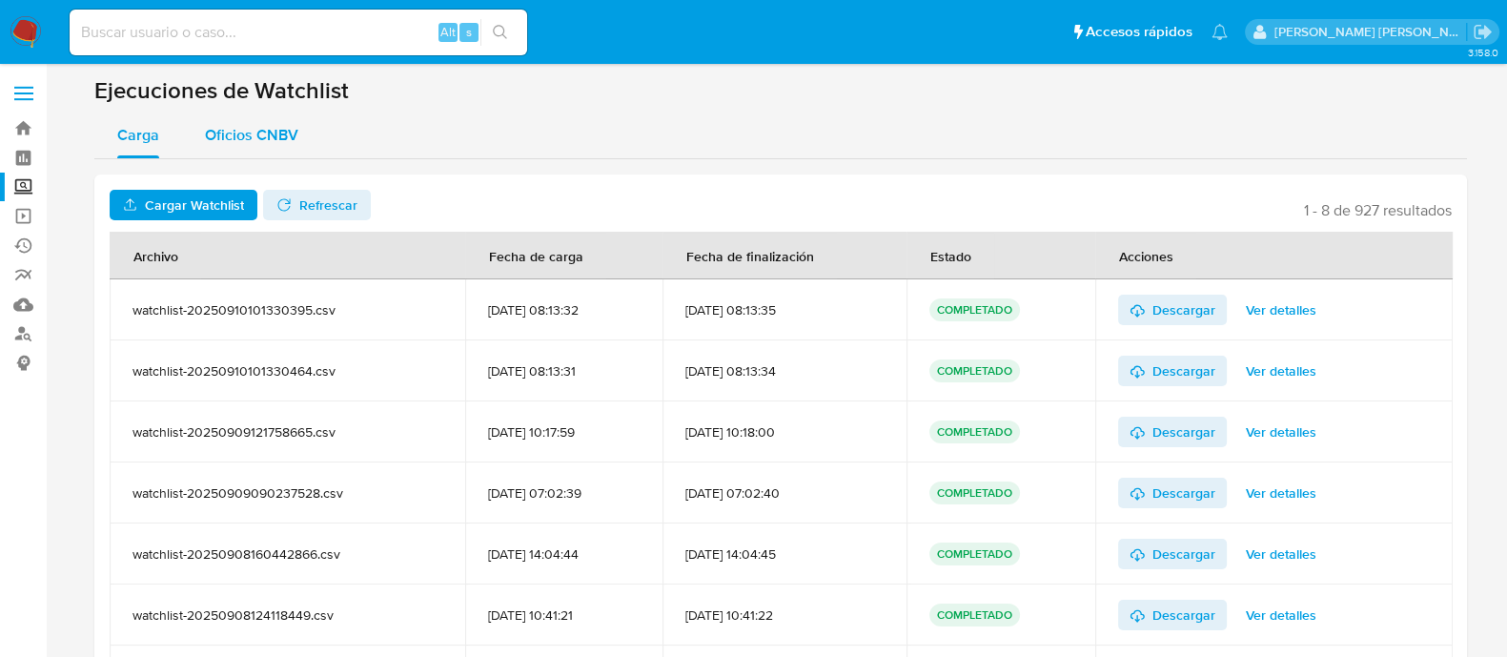
click at [283, 138] on span "Oficios CNBV" at bounding box center [251, 135] width 93 height 22
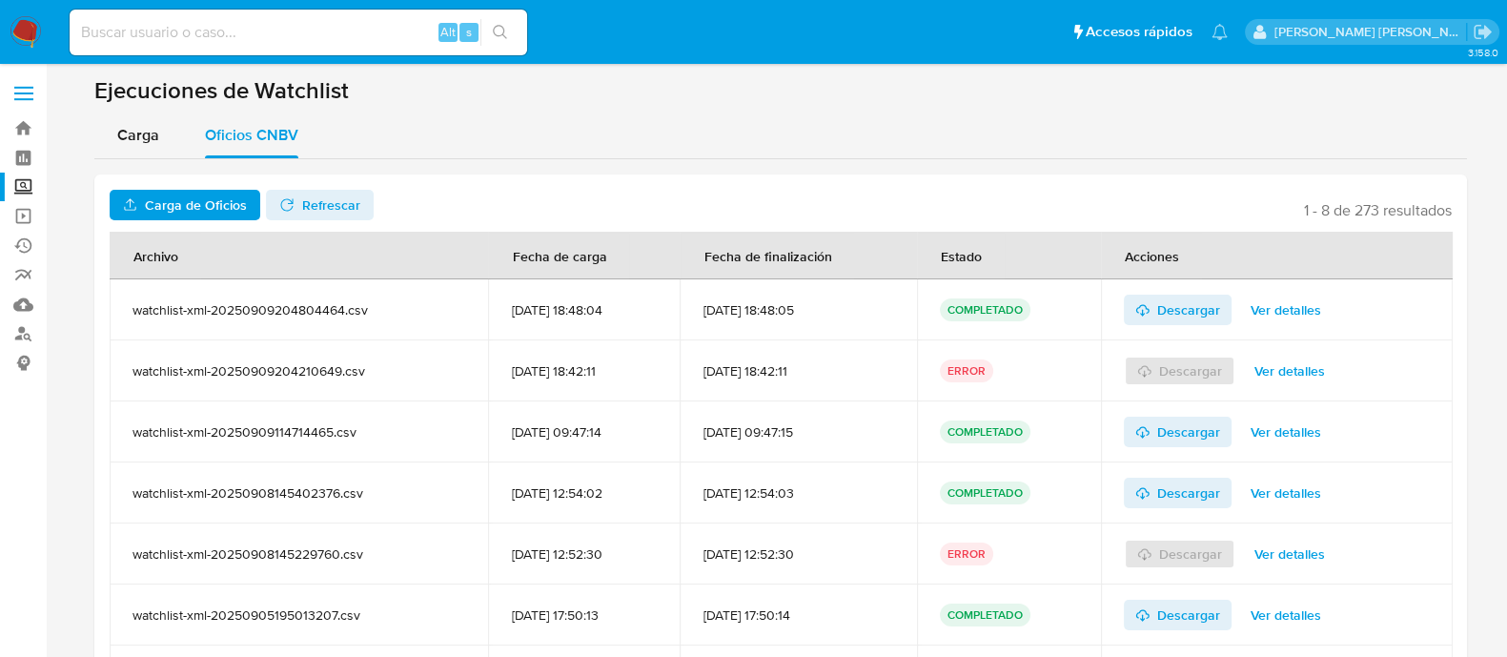
click at [1311, 300] on span "Ver detalles" at bounding box center [1286, 309] width 71 height 27
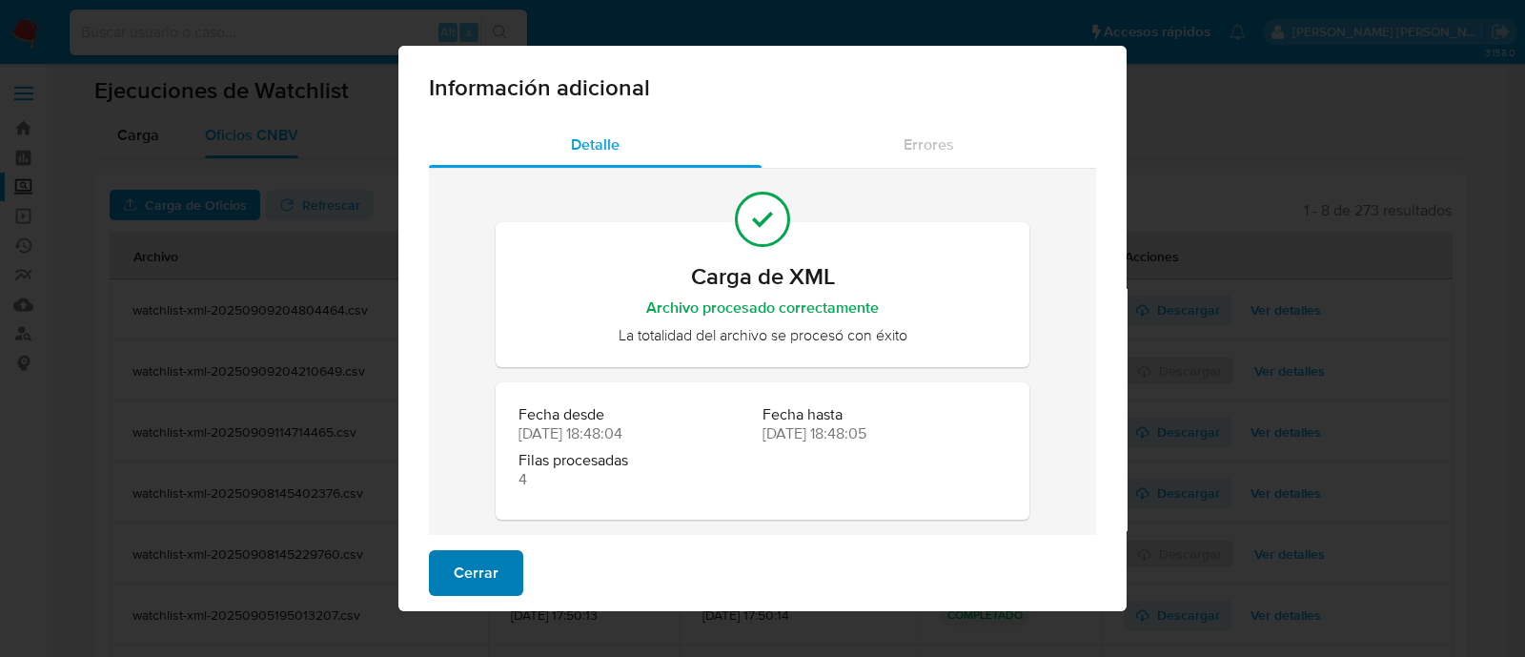
click at [459, 553] on span "Cerrar" at bounding box center [476, 573] width 45 height 42
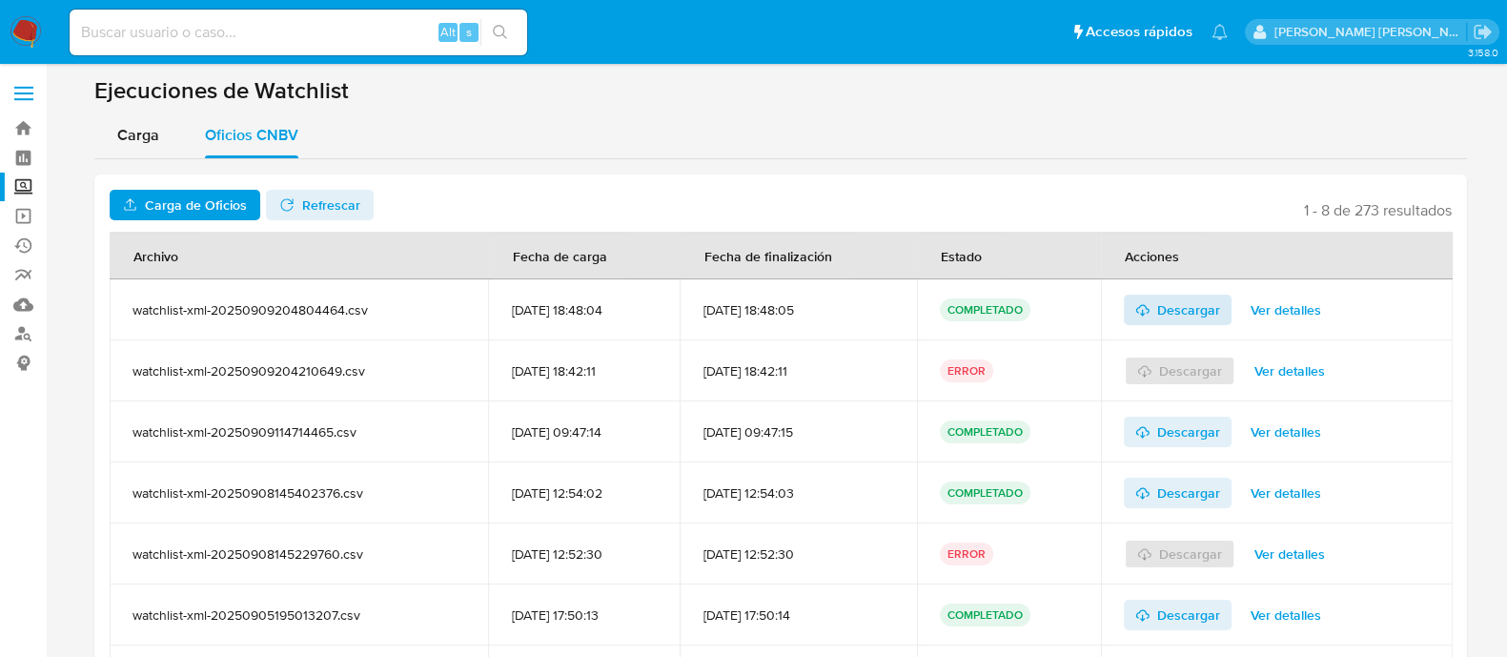
click at [1168, 311] on span "Descargar" at bounding box center [1178, 310] width 86 height 31
click at [20, 528] on aside "Bandeja Tablero Screening Búsqueda en Listas Watchlist Herramientas Operaciones…" at bounding box center [23, 454] width 47 height 909
